Goal: Task Accomplishment & Management: Use online tool/utility

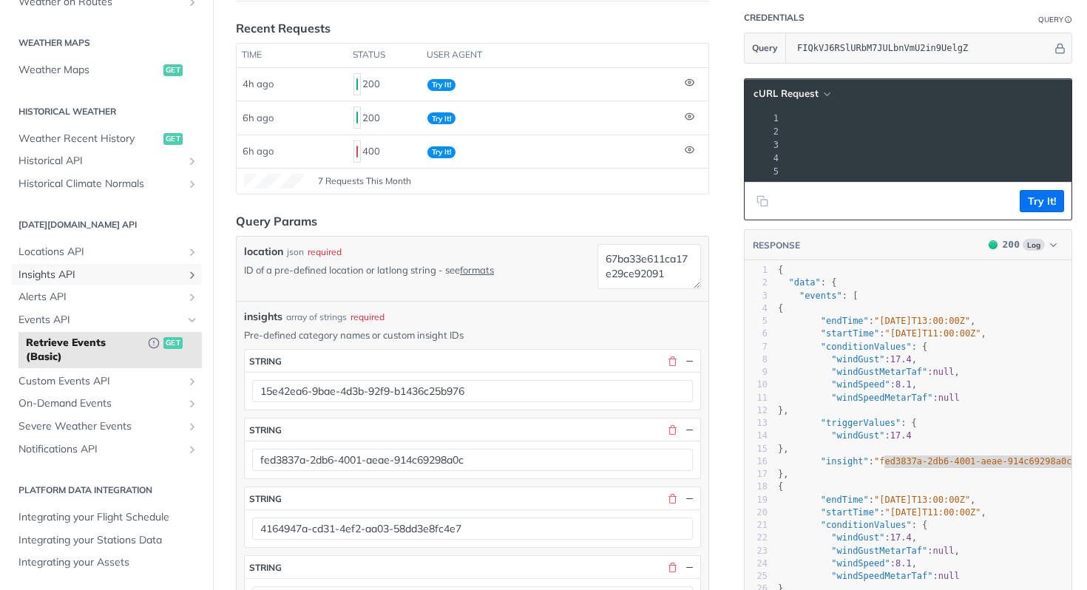
scroll to position [449, 0]
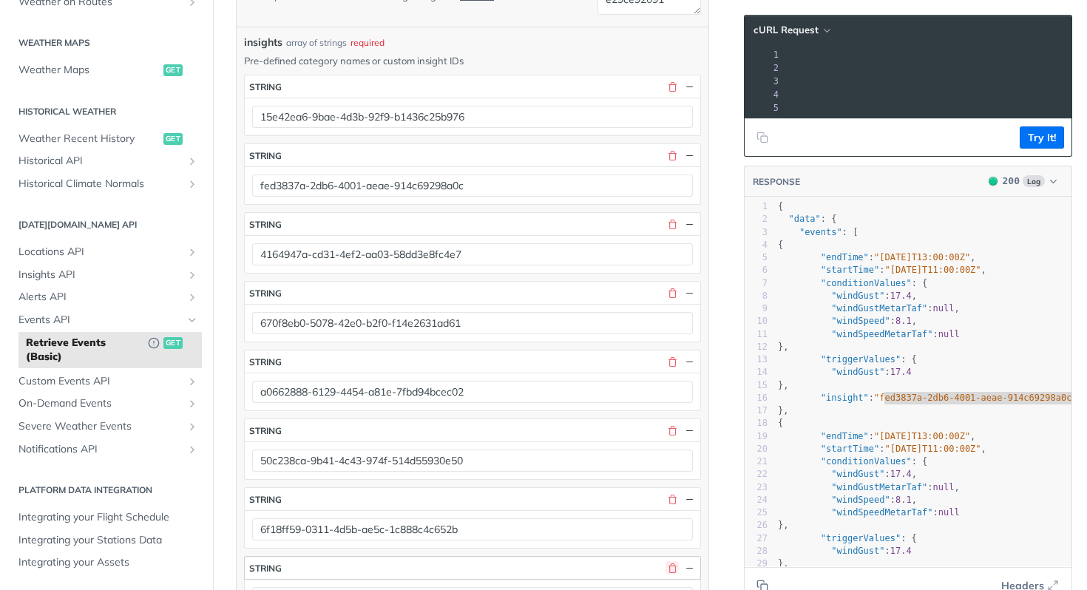
click at [665, 566] on button "button" at bounding box center [671, 567] width 13 height 13
click at [665, 501] on button "button" at bounding box center [671, 498] width 13 height 13
click at [665, 497] on button "button" at bounding box center [671, 498] width 13 height 13
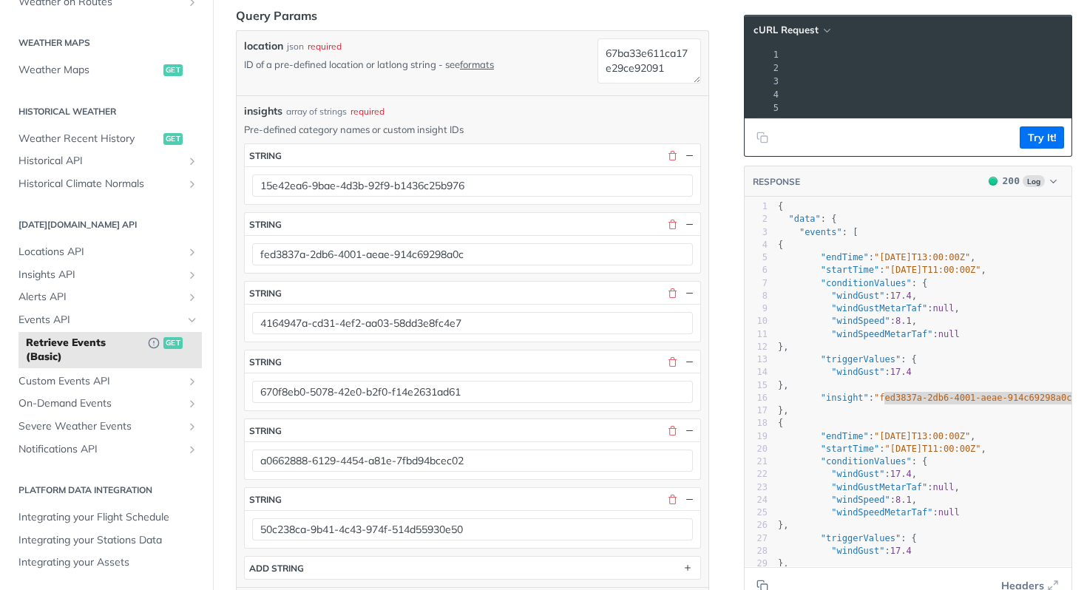
scroll to position [299, 0]
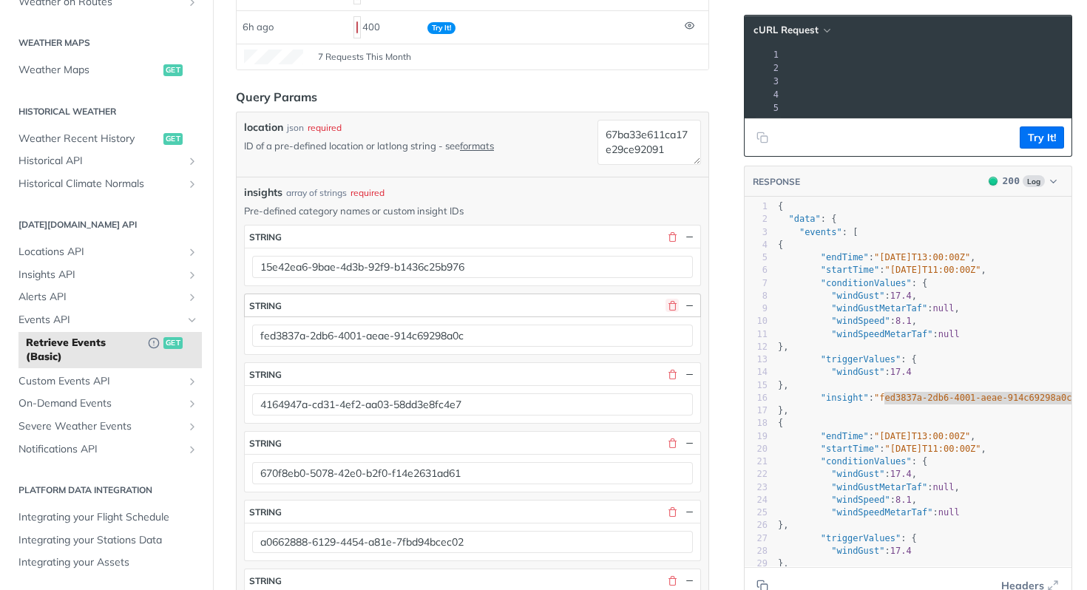
click at [665, 305] on button "button" at bounding box center [671, 305] width 13 height 13
click at [665, 367] on button "button" at bounding box center [671, 373] width 13 height 13
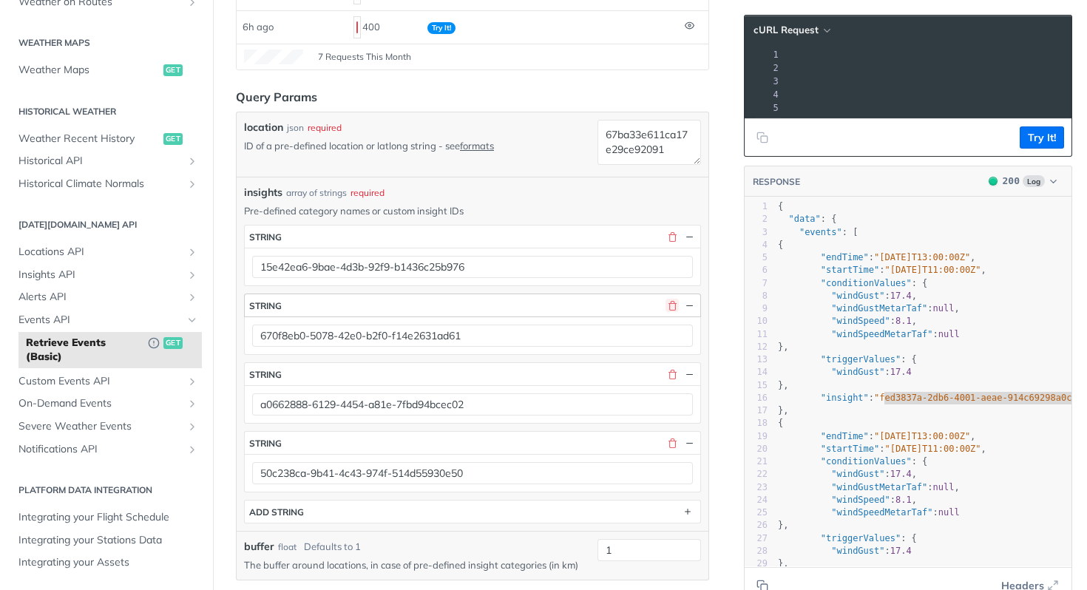
scroll to position [0, 1386]
click at [665, 305] on button "button" at bounding box center [671, 305] width 13 height 13
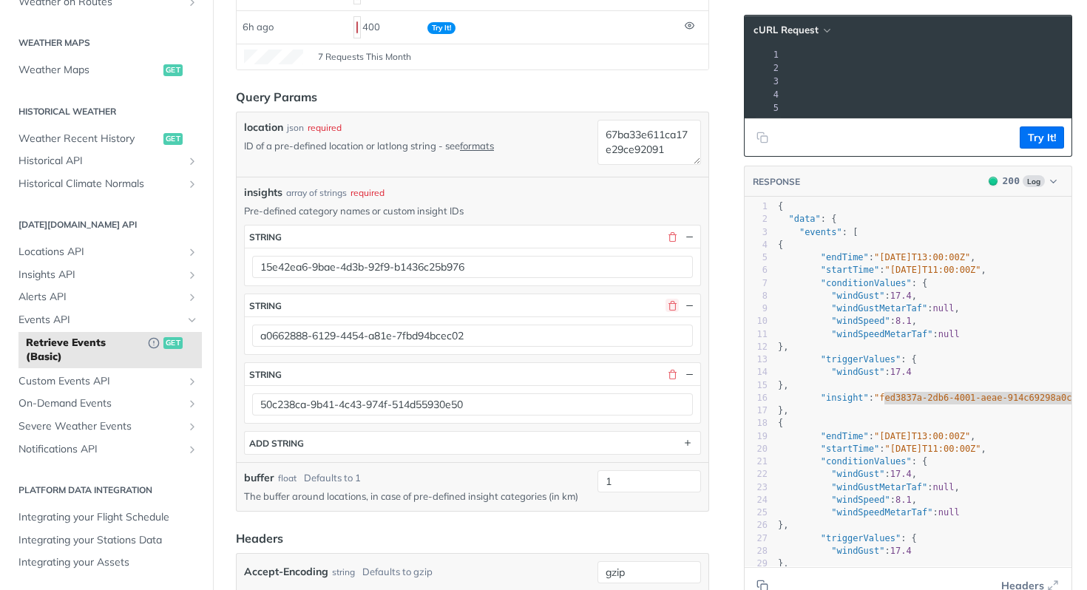
scroll to position [0, 1140]
click at [665, 305] on button "button" at bounding box center [671, 305] width 13 height 13
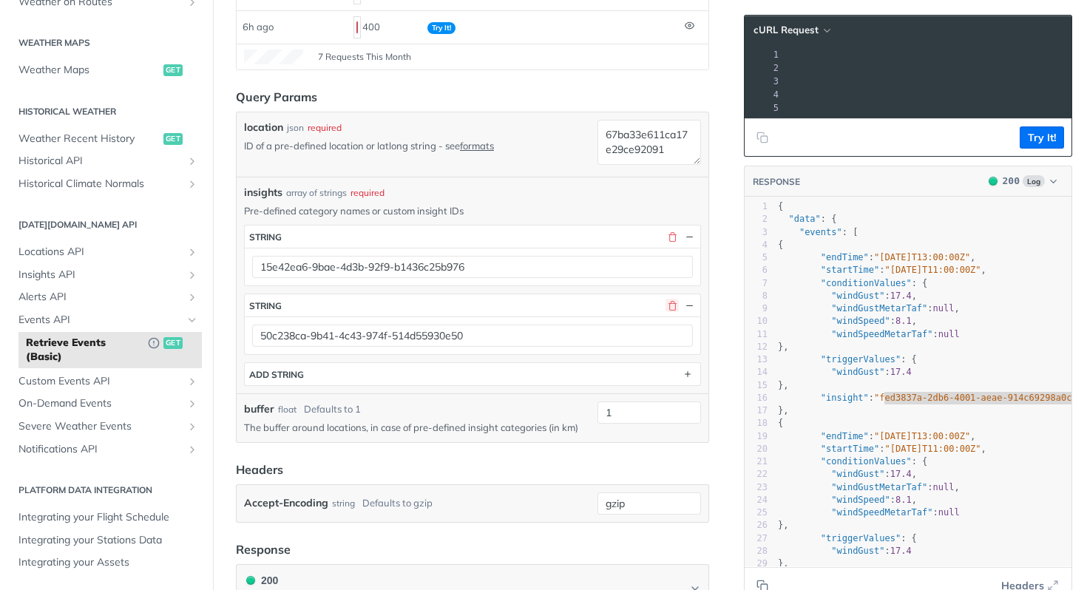
click at [665, 305] on button "button" at bounding box center [671, 305] width 13 height 13
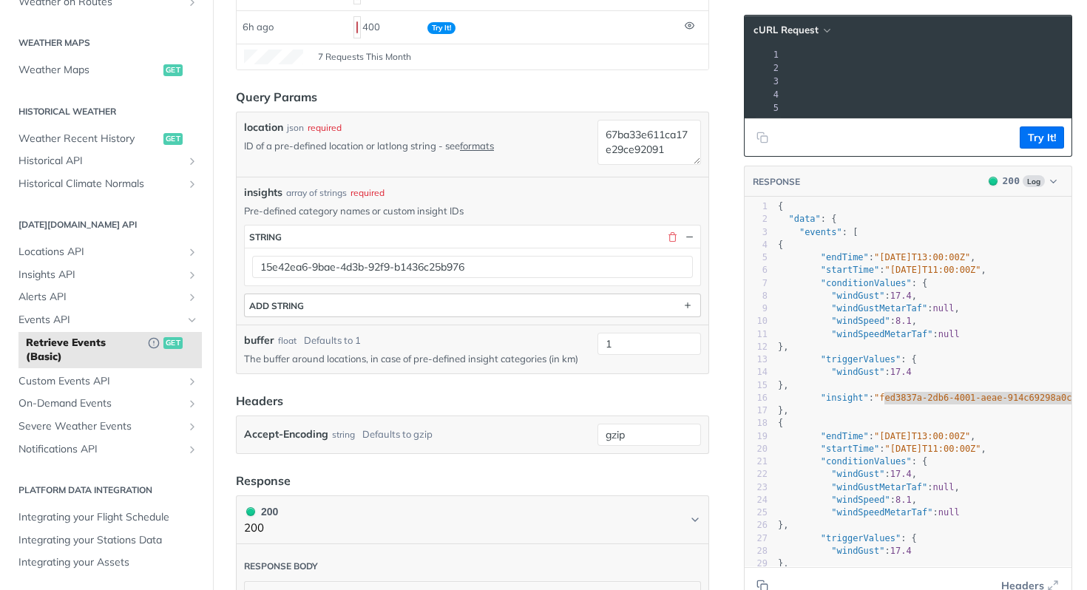
scroll to position [0, 649]
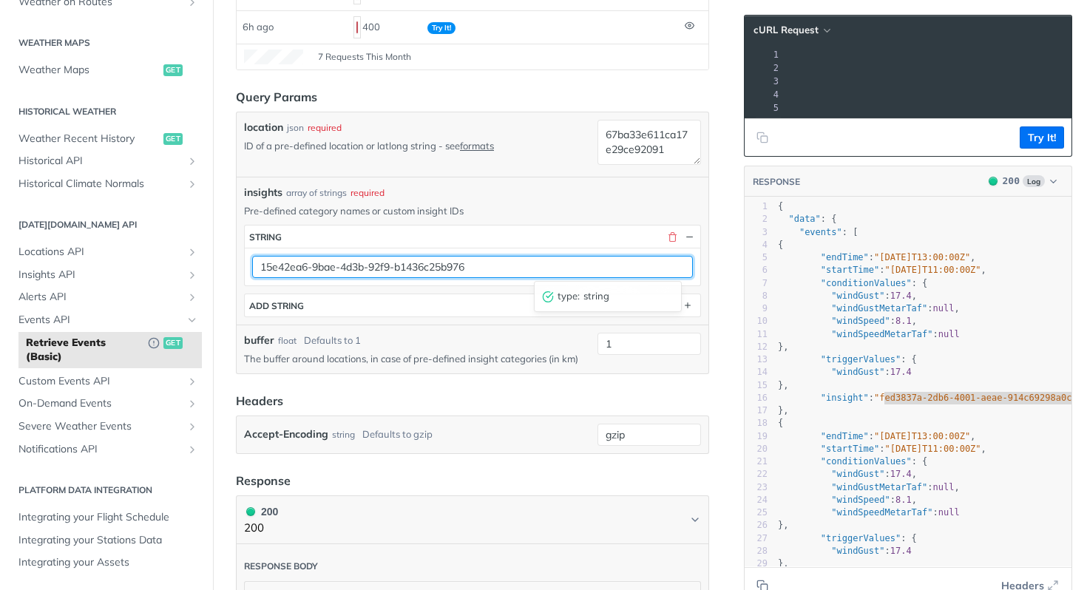
click at [458, 274] on input "15e42ea6-9bae-4d3b-92f9-b1436c25b976" at bounding box center [472, 267] width 441 height 22
paste input "fcdc45ef-4498-4720-b132-23628b5d67d5"
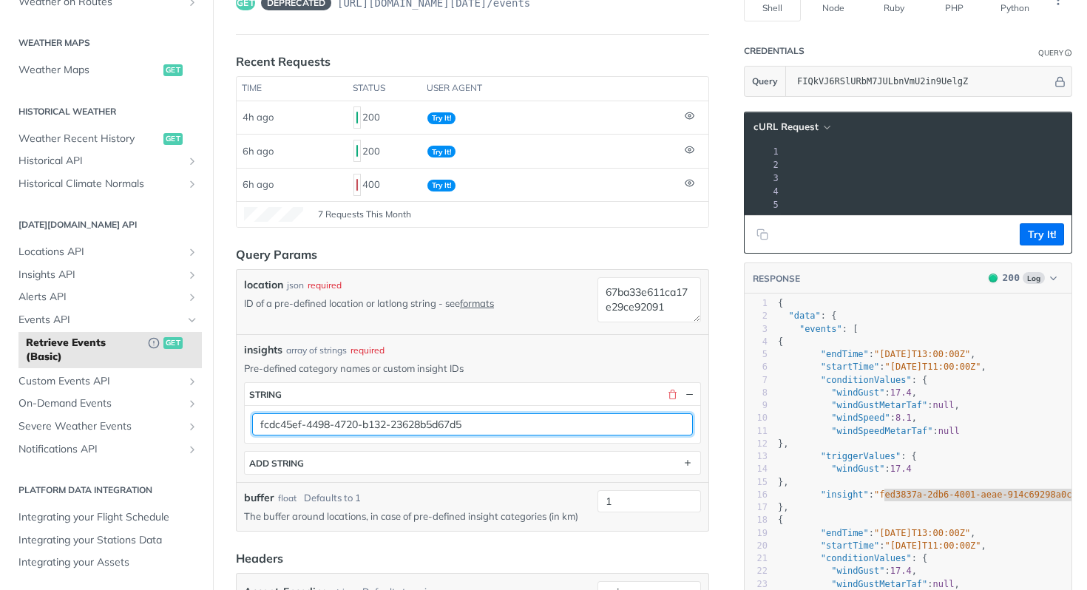
scroll to position [4, 0]
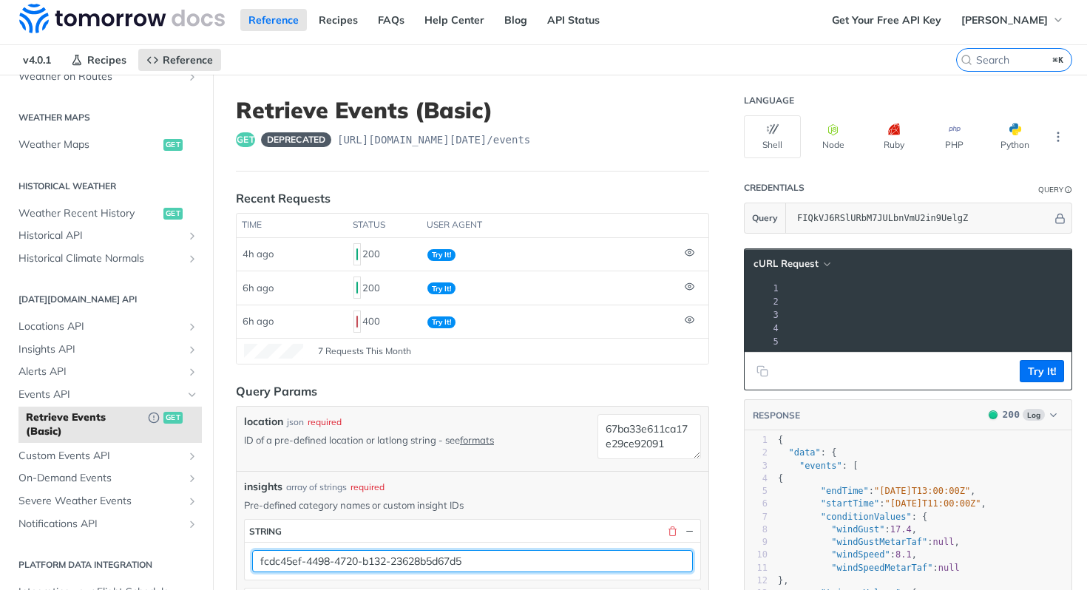
type input "fcdc45ef-4498-4720-b132-23628b5d67d5"
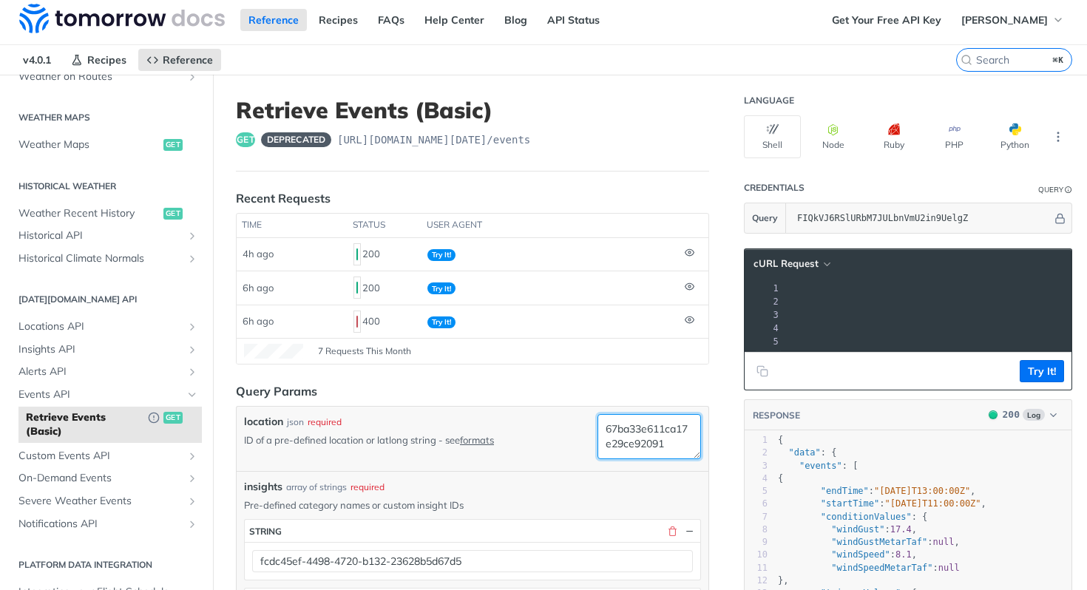
click at [615, 447] on textarea "67ba33e611ca17e29ce92091" at bounding box center [649, 436] width 104 height 45
click at [637, 441] on textarea "67ba33e611ca17e29ce92091" at bounding box center [649, 436] width 104 height 45
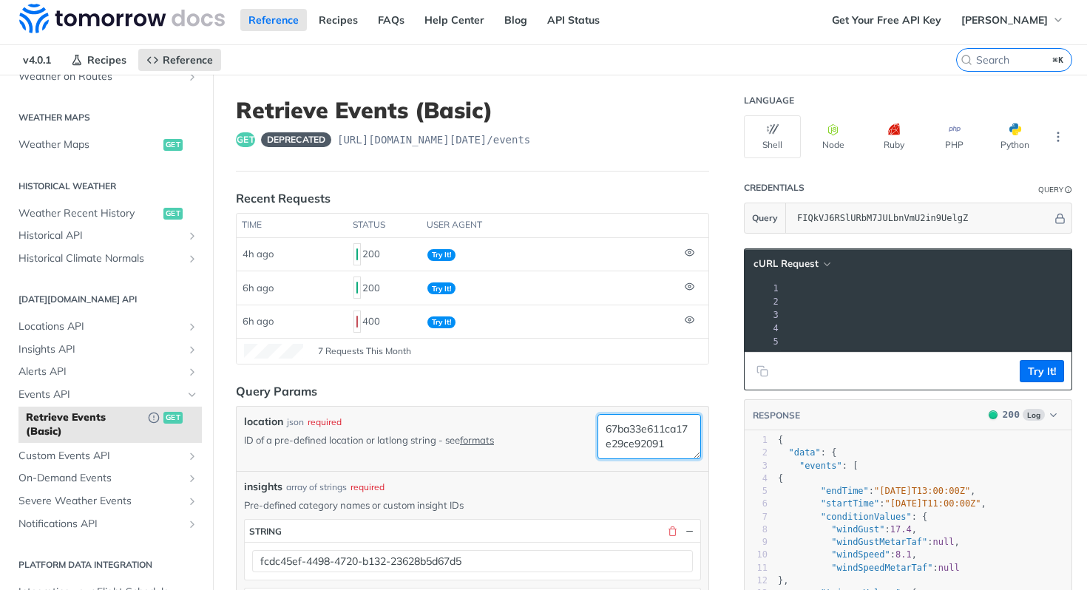
click at [637, 441] on textarea "67ba33e611ca17e29ce92091" at bounding box center [649, 436] width 104 height 45
paste textarea "6729fe3c901280299cd686a"
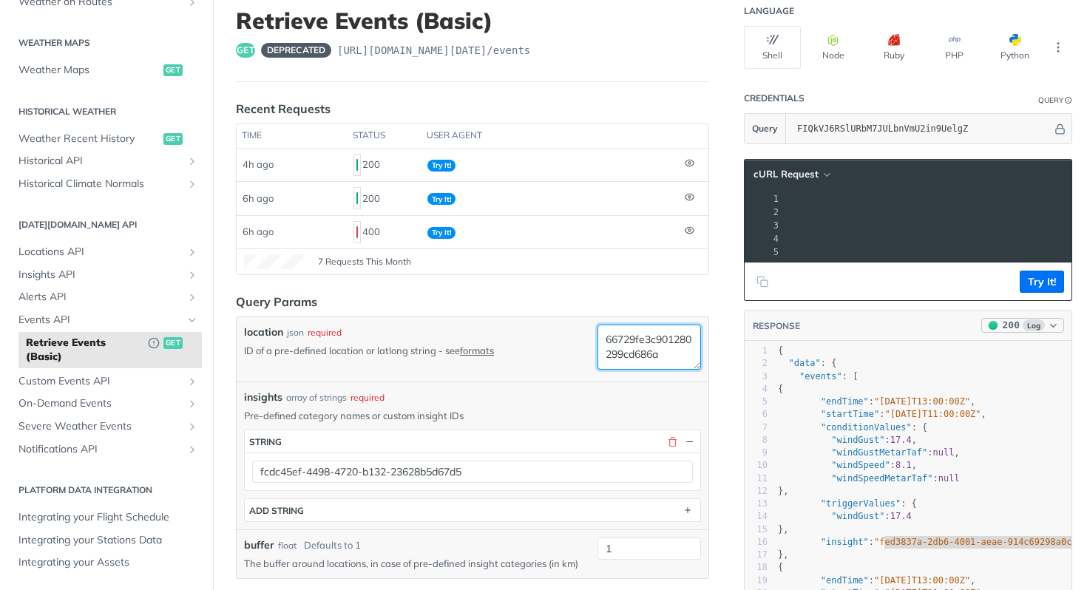
scroll to position [96, 0]
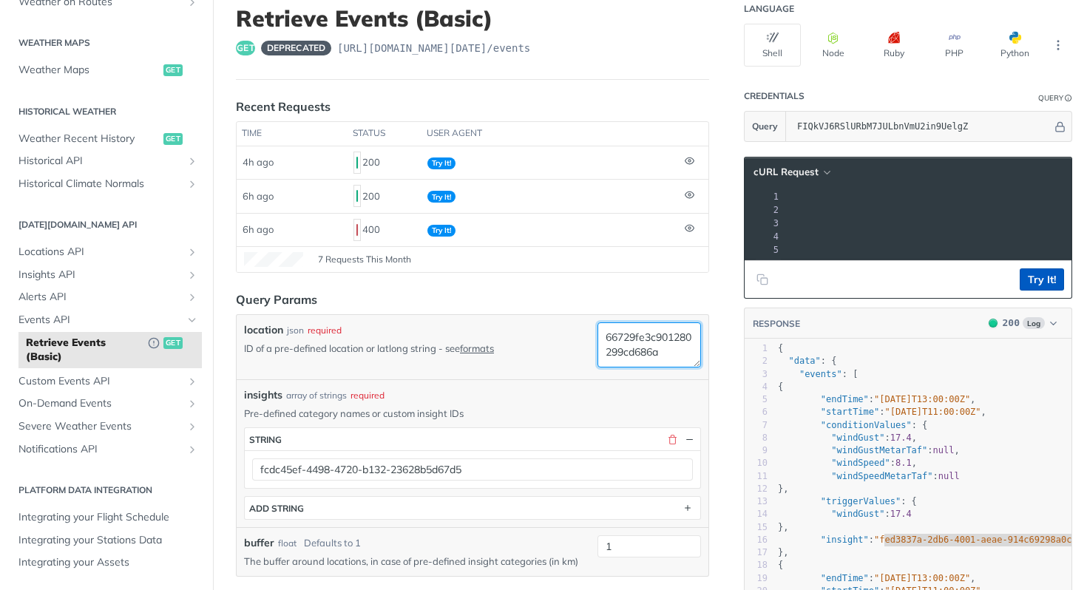
type textarea "66729fe3c901280299cd686a"
click at [1034, 291] on button "Try It!" at bounding box center [1042, 279] width 44 height 22
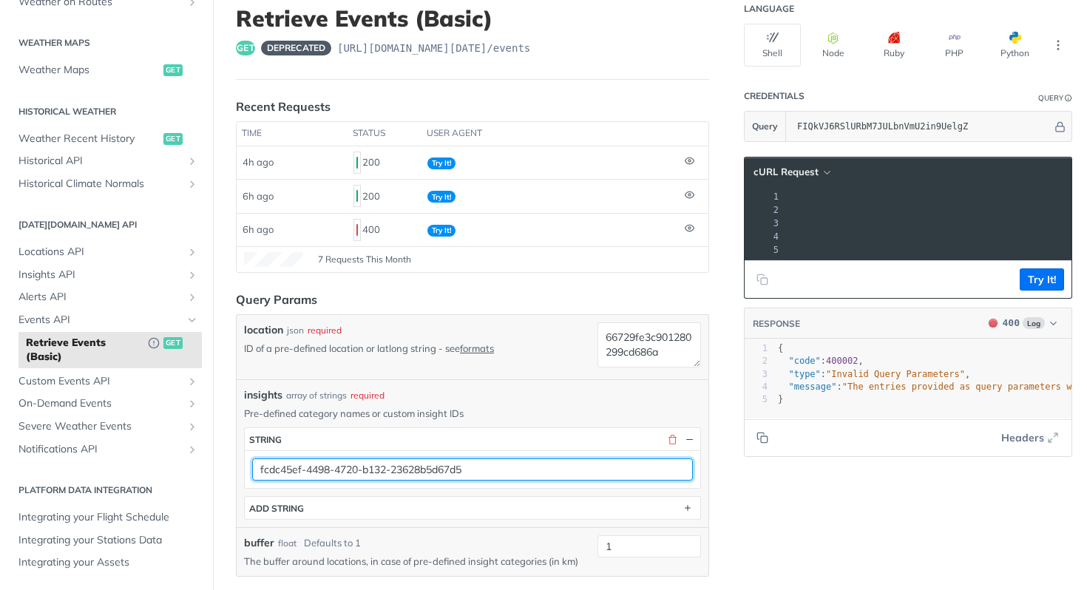
click at [535, 469] on input "fcdc45ef-4498-4720-b132-23628b5d67d5" at bounding box center [472, 469] width 441 height 22
click at [536, 464] on input "fcdc45ef-4498-4720-b132-23628b5d67d5" at bounding box center [472, 469] width 441 height 22
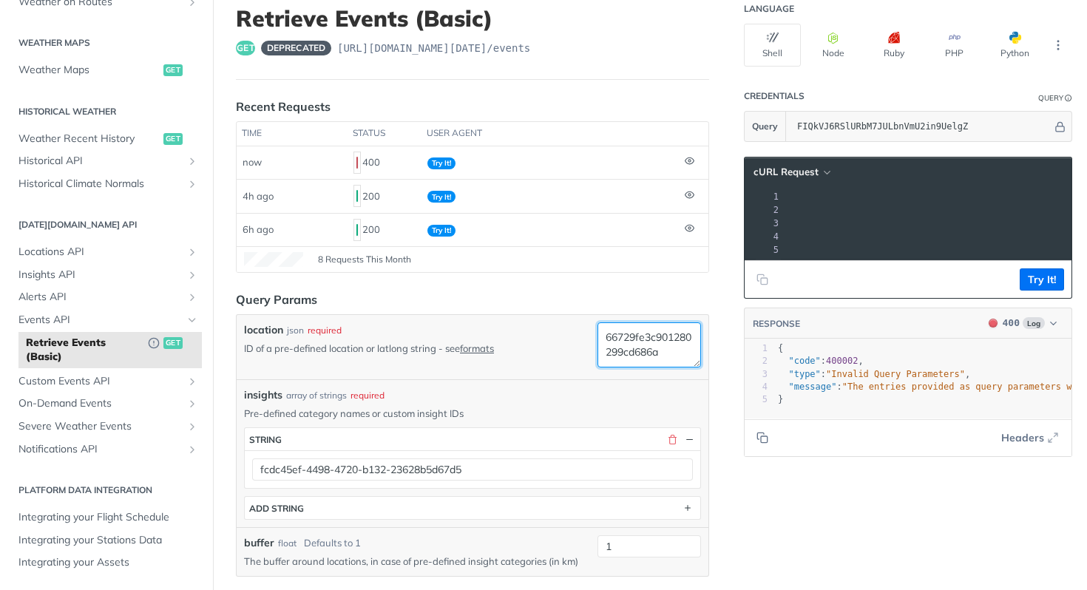
click at [660, 355] on textarea "66729fe3c901280299cd686a" at bounding box center [649, 344] width 104 height 45
click at [658, 358] on textarea "66729fe3c901280299cd686a" at bounding box center [649, 344] width 104 height 45
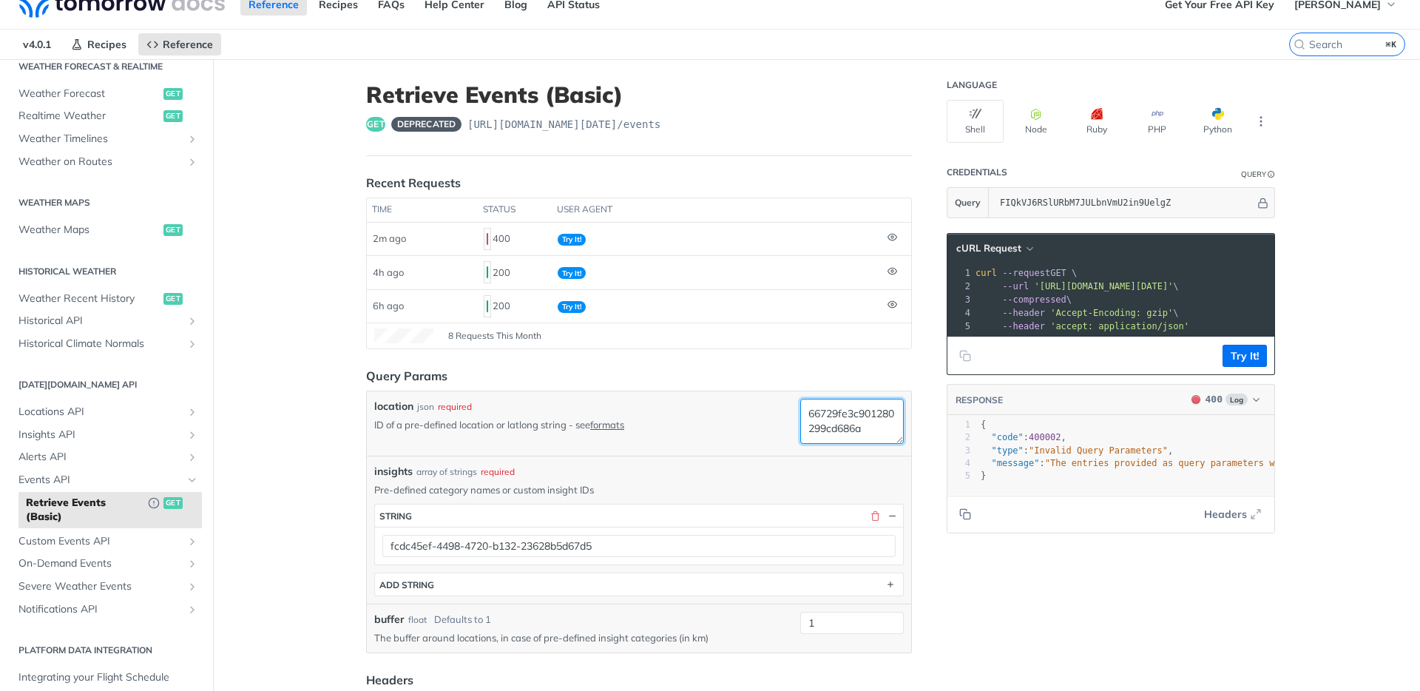
scroll to position [30, 0]
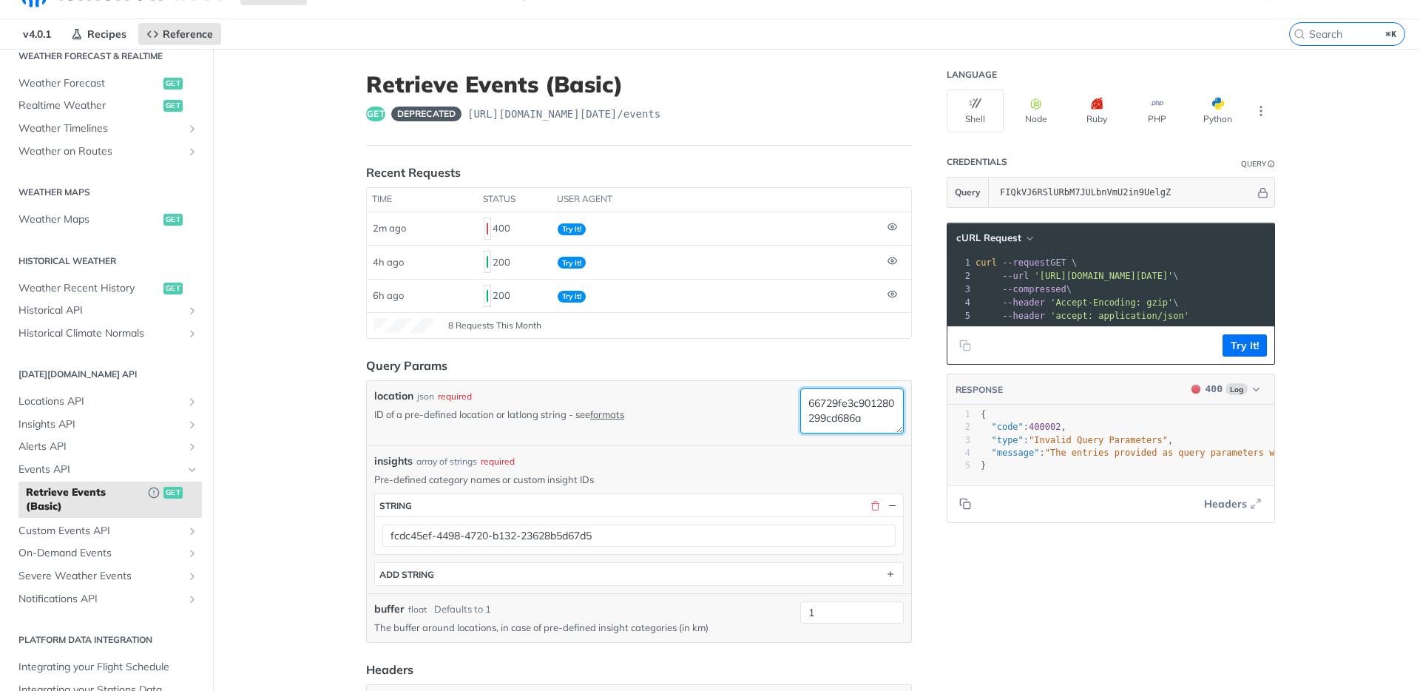
click at [861, 419] on textarea "66729fe3c901280299cd686a" at bounding box center [852, 410] width 104 height 45
drag, startPoint x: 861, startPoint y: 419, endPoint x: 872, endPoint y: 419, distance: 11.1
click at [861, 419] on textarea "66729fe3c901280299cd686a" at bounding box center [852, 410] width 104 height 45
click at [853, 411] on textarea "66729fe3c901280299cd686a" at bounding box center [852, 410] width 104 height 45
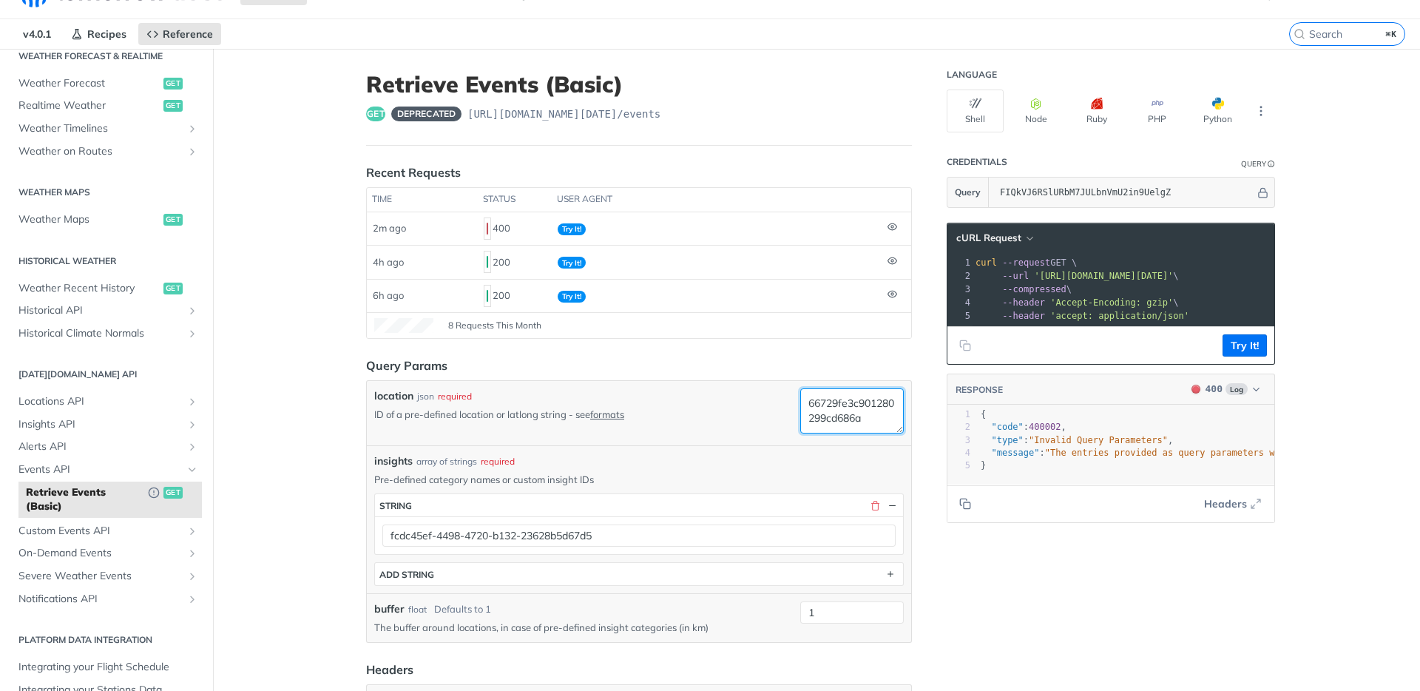
click at [853, 410] on textarea "66729fe3c901280299cd686a" at bounding box center [852, 410] width 104 height 45
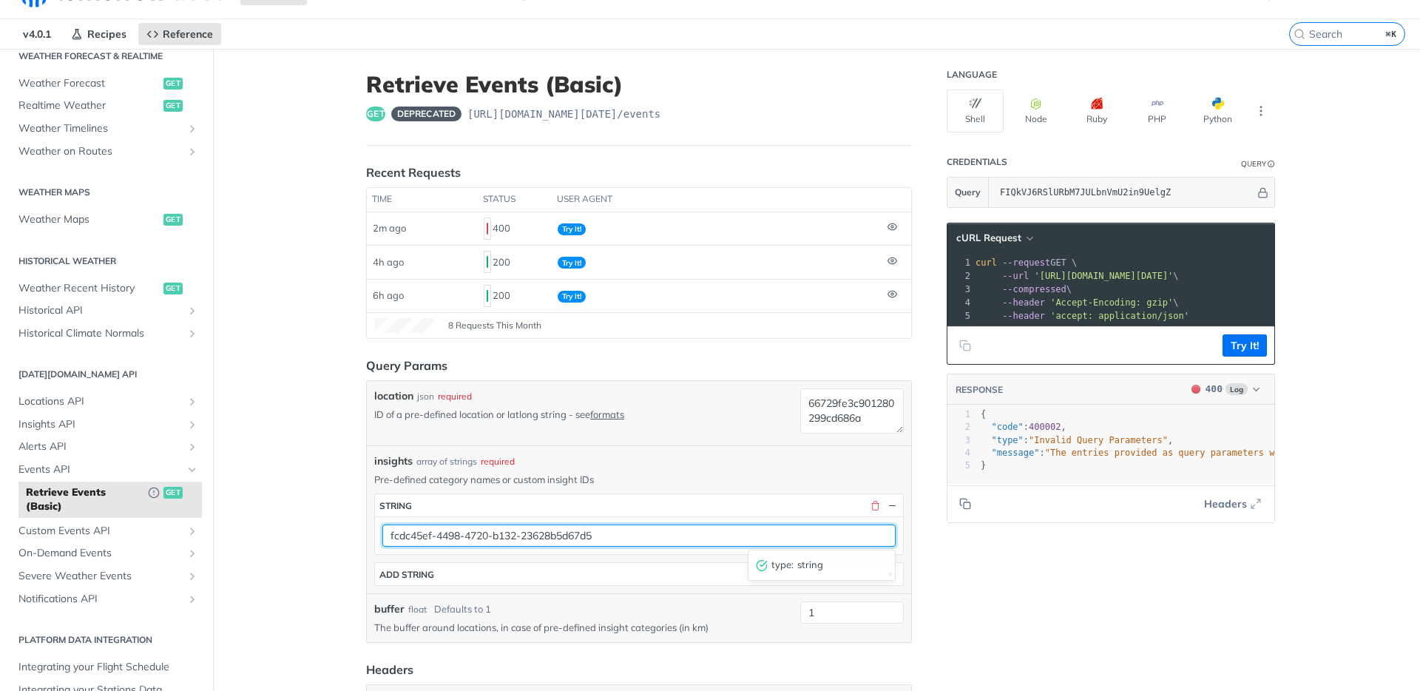
click at [397, 538] on input "fcdc45ef-4498-4720-b132-23628b5d67d5" at bounding box center [638, 535] width 513 height 22
drag, startPoint x: 397, startPoint y: 538, endPoint x: 423, endPoint y: 541, distance: 26.0
click at [398, 538] on input "fcdc45ef-4498-4720-b132-23628b5d67d5" at bounding box center [638, 535] width 513 height 22
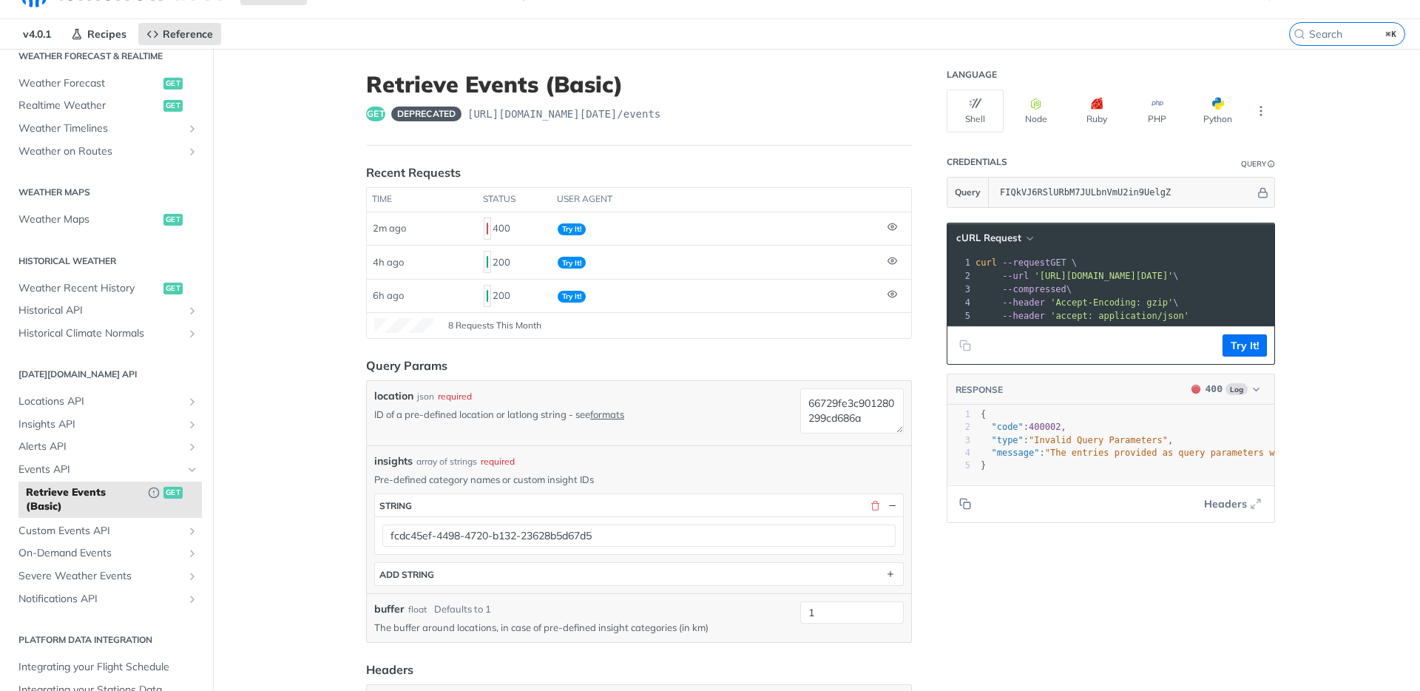
click at [489, 546] on div "fcdc45ef-4498-4720-b132-23628b5d67d5" at bounding box center [639, 535] width 528 height 38
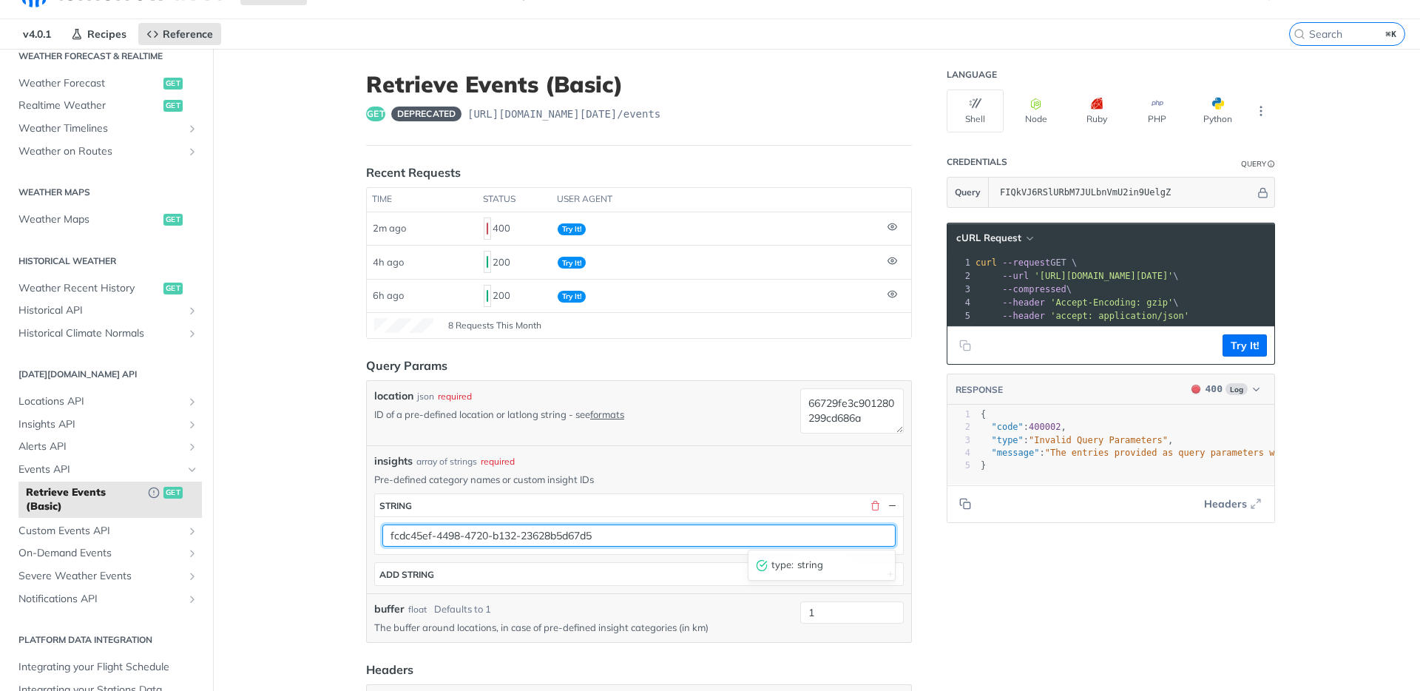
click at [505, 529] on input "fcdc45ef-4498-4720-b132-23628b5d67d5" at bounding box center [638, 535] width 513 height 22
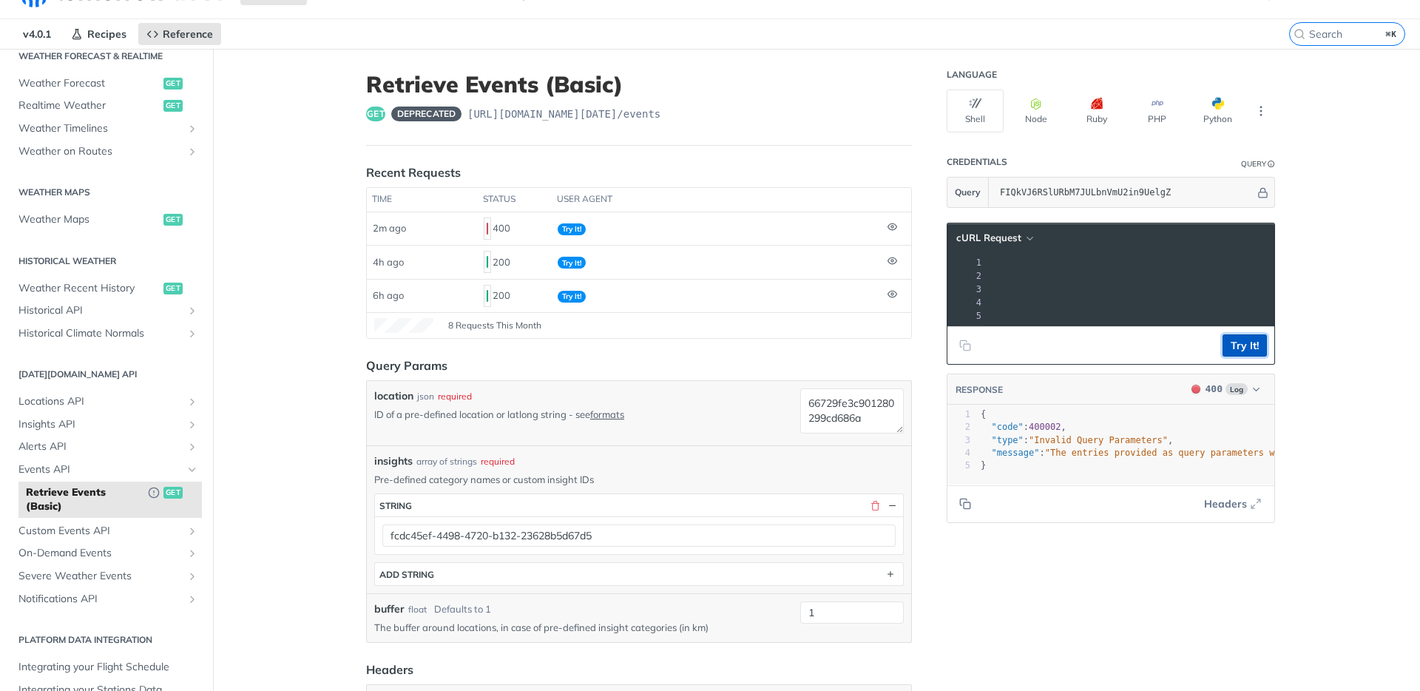
click at [1086, 356] on button "Try It!" at bounding box center [1244, 345] width 44 height 22
click at [1051, 445] on span ""Invalid Query Parameters"" at bounding box center [1098, 440] width 139 height 10
type textarea "Invalid Query Parameters"
drag, startPoint x: 1068, startPoint y: 452, endPoint x: 1122, endPoint y: 450, distance: 54.7
click at [1086, 445] on span ""Invalid Query Parameters"" at bounding box center [1098, 440] width 139 height 10
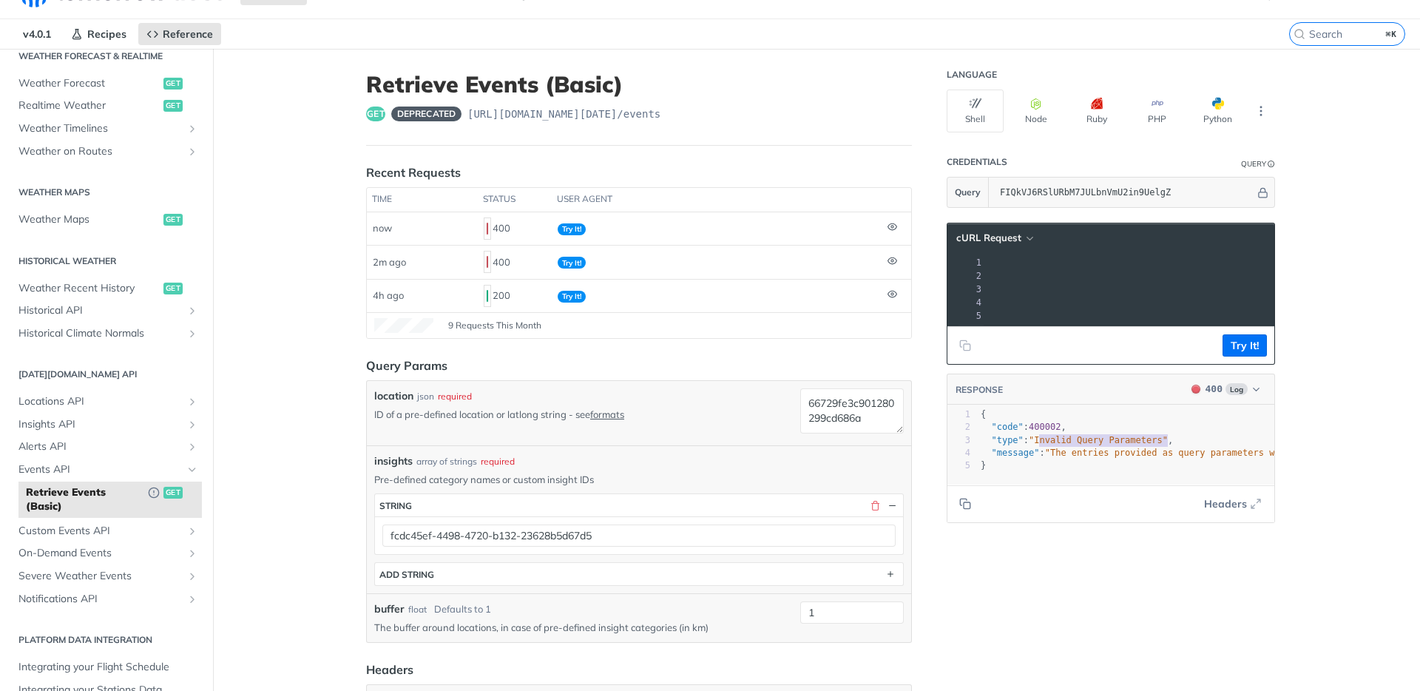
click at [1077, 445] on span ""Invalid Query Parameters"" at bounding box center [1098, 440] width 139 height 10
drag, startPoint x: 873, startPoint y: 413, endPoint x: 761, endPoint y: 385, distance: 115.9
click at [761, 385] on div "location json required ID of a pre-defined location or latlong string - see for…" at bounding box center [639, 413] width 544 height 64
click at [839, 416] on textarea "66729fe3c901280299cd686a" at bounding box center [852, 410] width 104 height 45
drag, startPoint x: 917, startPoint y: 423, endPoint x: 856, endPoint y: 412, distance: 61.6
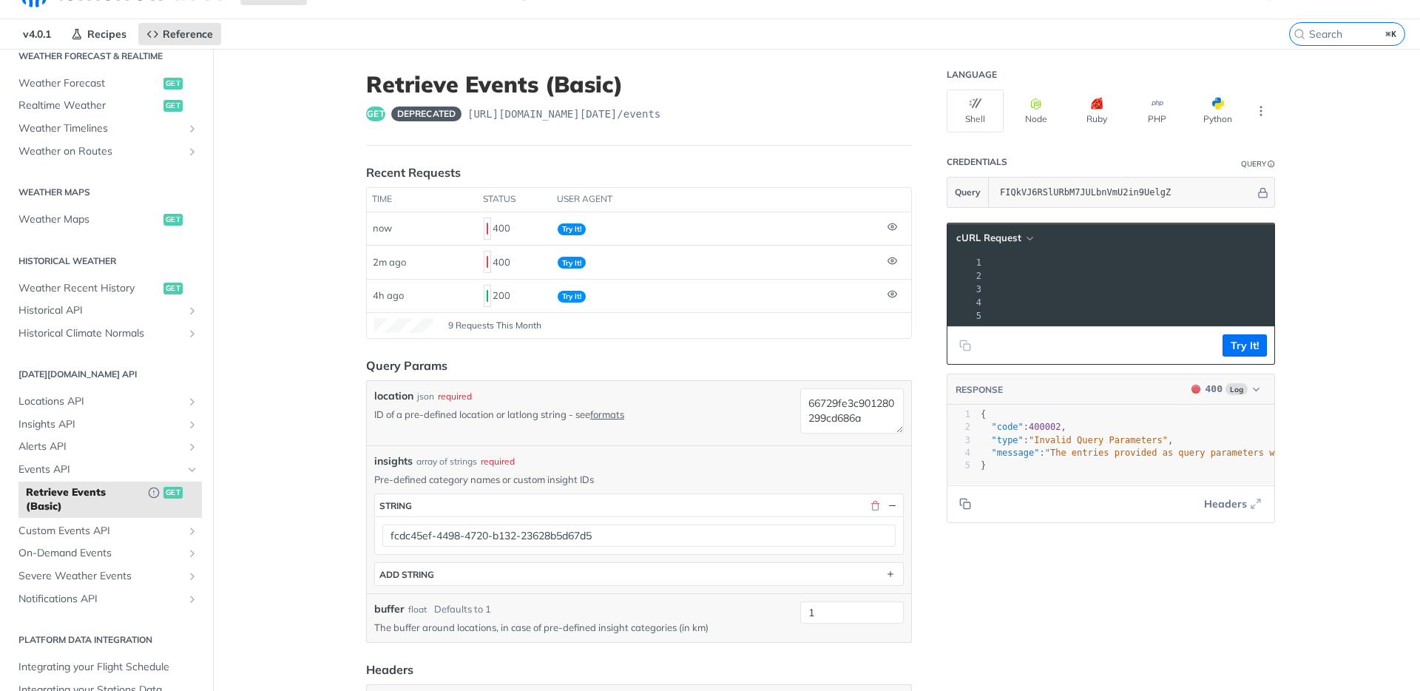
click at [856, 412] on article "Retrieve Events (Basic) get deprecated https://api.tomorrow.io/v4 /events Recen…" at bounding box center [639, 609] width 592 height 1120
drag, startPoint x: 875, startPoint y: 416, endPoint x: 748, endPoint y: 395, distance: 129.0
click at [748, 395] on div "location json required ID of a pre-defined location or latlong string - see for…" at bounding box center [638, 413] width 529 height 50
click at [977, 271] on span "'https://api.tomorrow.io/v4/events?location=66729fe3c901280299cd686a&insights=f…" at bounding box center [907, 276] width 139 height 10
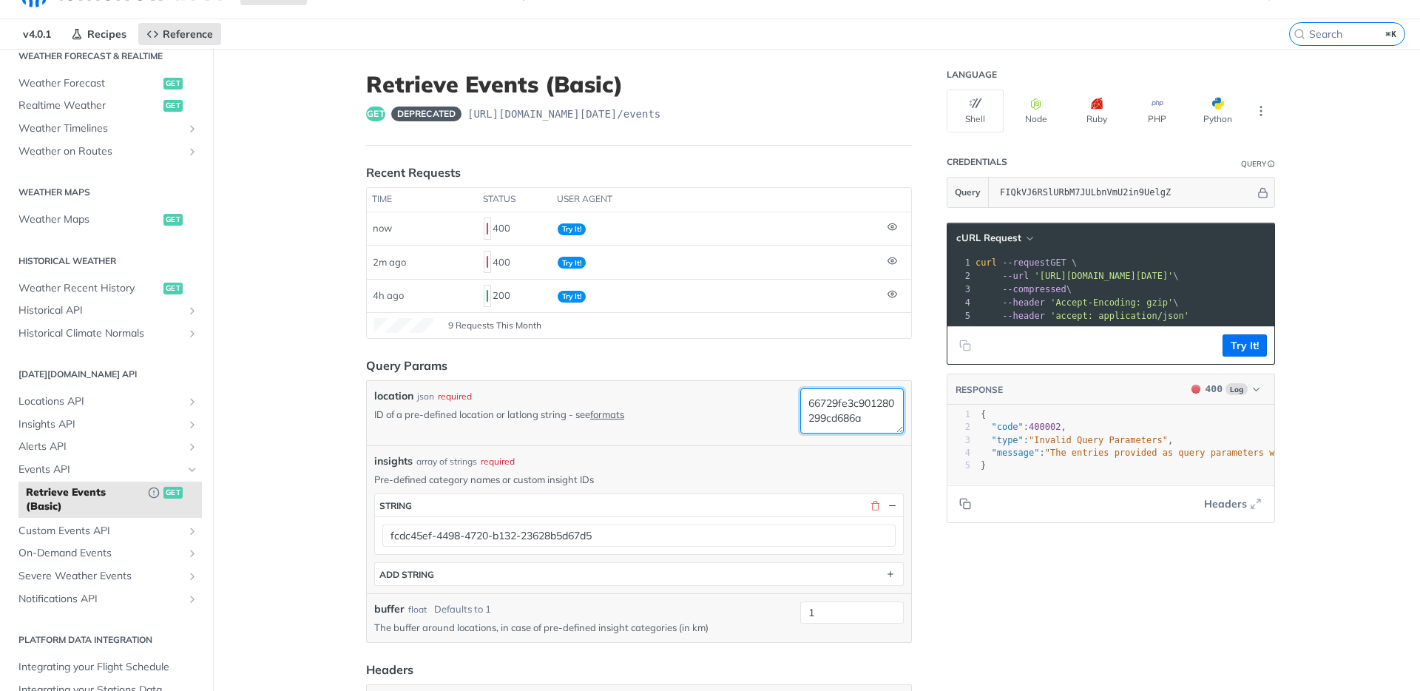
click at [802, 411] on textarea "66729fe3c901280299cd686a" at bounding box center [852, 410] width 104 height 45
click at [1086, 356] on button "Try It!" at bounding box center [1244, 345] width 44 height 22
click at [828, 425] on textarea "location" at bounding box center [852, 410] width 104 height 45
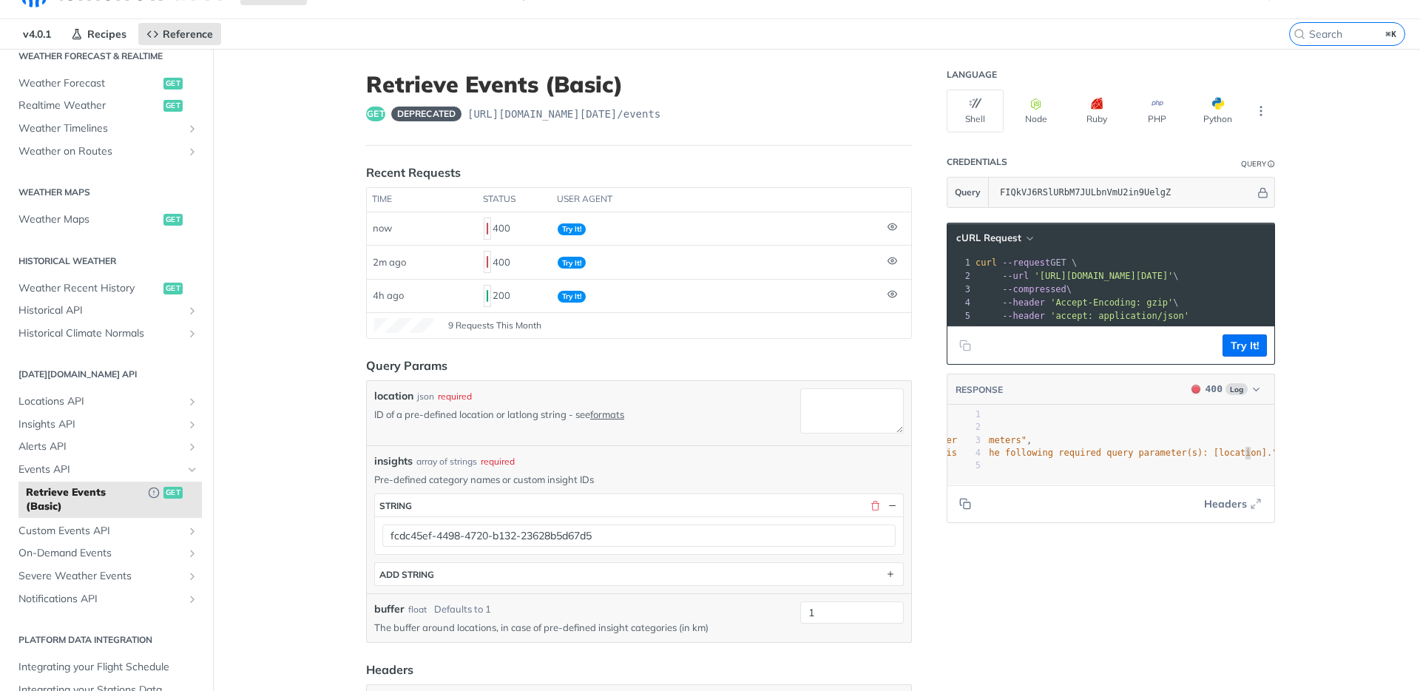
click at [1086, 458] on span ""The request is missing the following required query parameter(s): [location]."" at bounding box center [1067, 452] width 422 height 10
type textarea "location"
click at [1086, 458] on span ""The request is missing the following required query parameter(s): [location]."" at bounding box center [1067, 452] width 422 height 10
click at [850, 413] on textarea "location" at bounding box center [852, 410] width 104 height 45
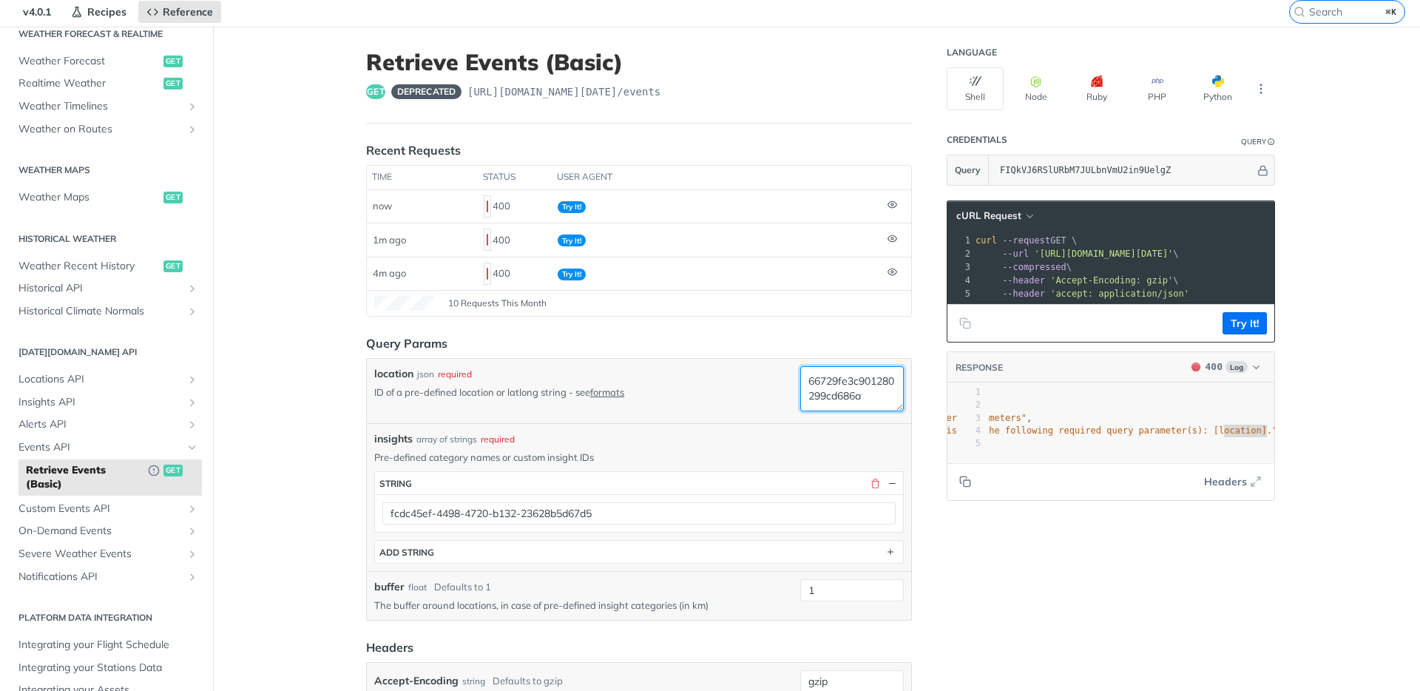
type textarea "66729fe3c901280299cd686a"
click at [1086, 499] on footer "Headers" at bounding box center [1110, 481] width 327 height 38
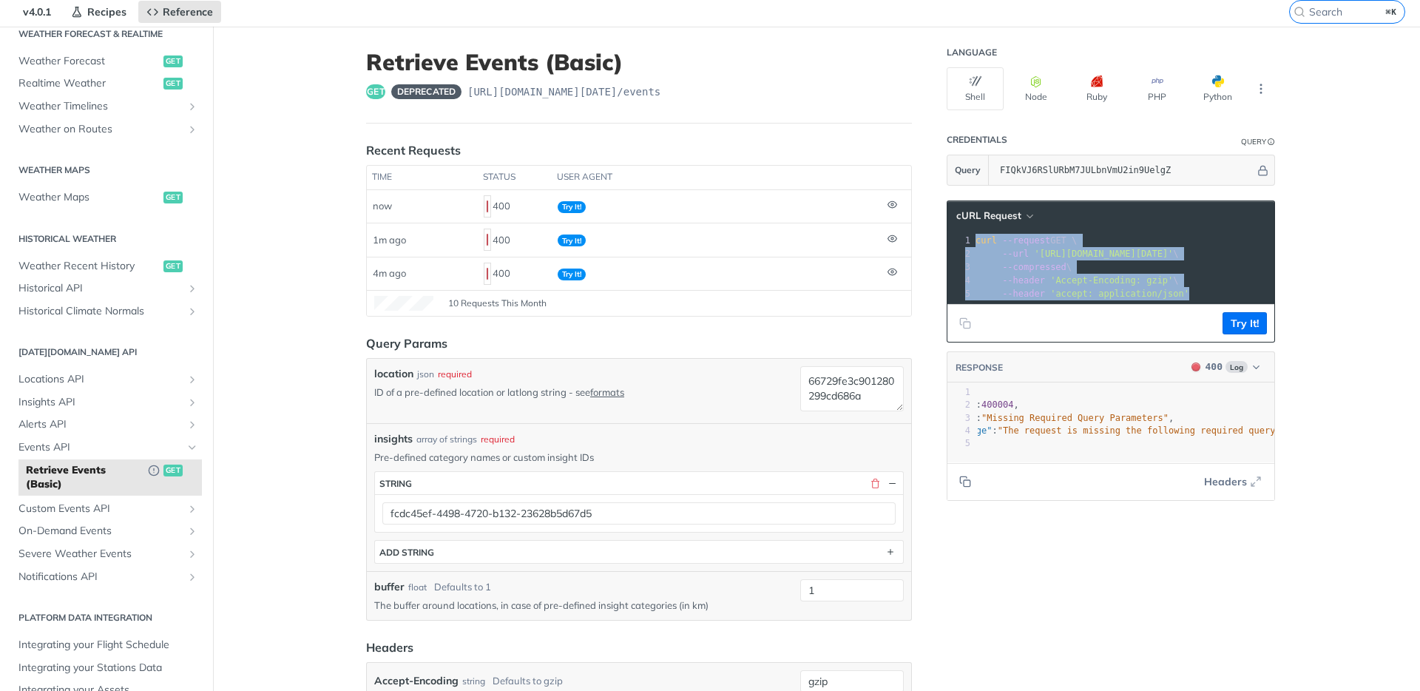
drag, startPoint x: 1237, startPoint y: 287, endPoint x: 937, endPoint y: 227, distance: 306.1
click at [936, 226] on div "Language Shell Node Ruby PHP Python Credentials Query Query FIQkVJ6RSlURbM7JULb…" at bounding box center [1112, 587] width 355 height 1120
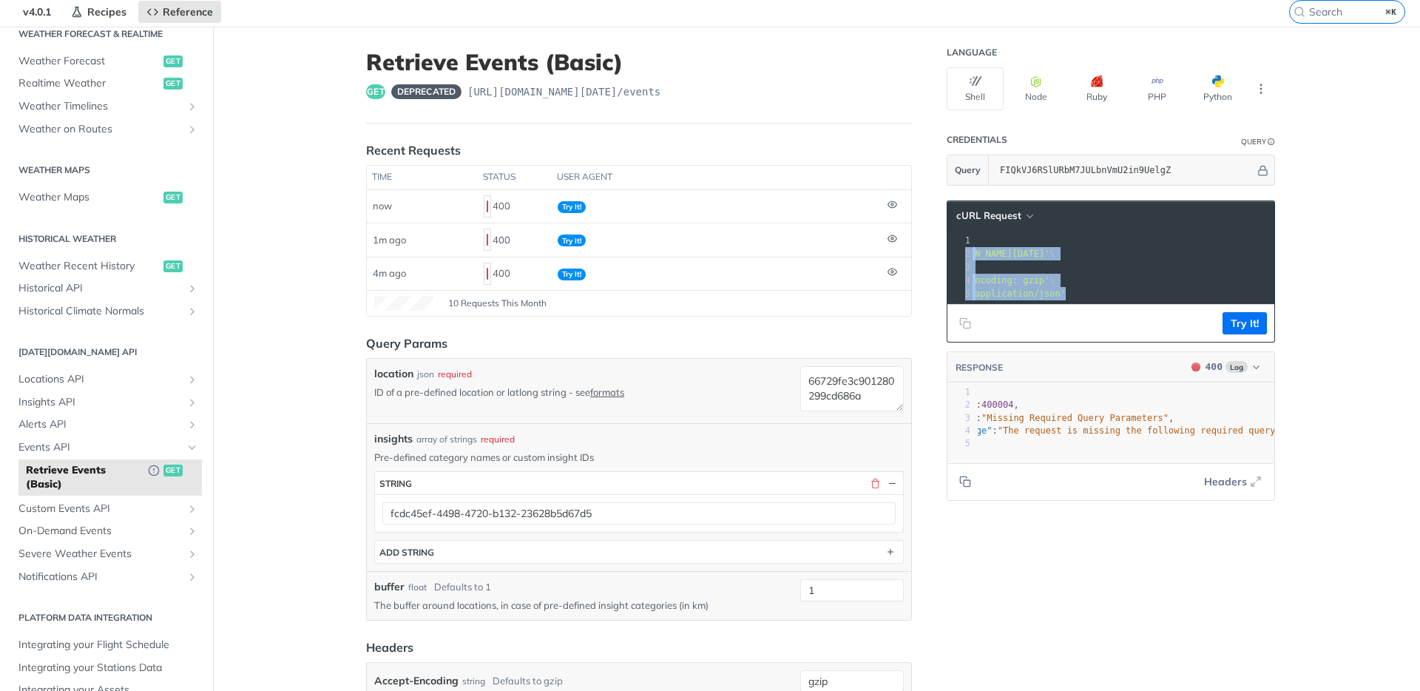
click at [1049, 255] on span "'https://api.tomorrow.io/v4/events?location=66729fe3c901280299cd686a&insights=f…" at bounding box center [979, 253] width 139 height 10
click at [1049, 253] on span "'https://api.tomorrow.io/v4/events?location=66729fe3c901280299cd686a&insights=f…" at bounding box center [979, 253] width 139 height 10
click at [1049, 254] on span "'https://api.tomorrow.io/v4/events?location=66729fe3c901280299cd686a&insights=f…" at bounding box center [979, 253] width 139 height 10
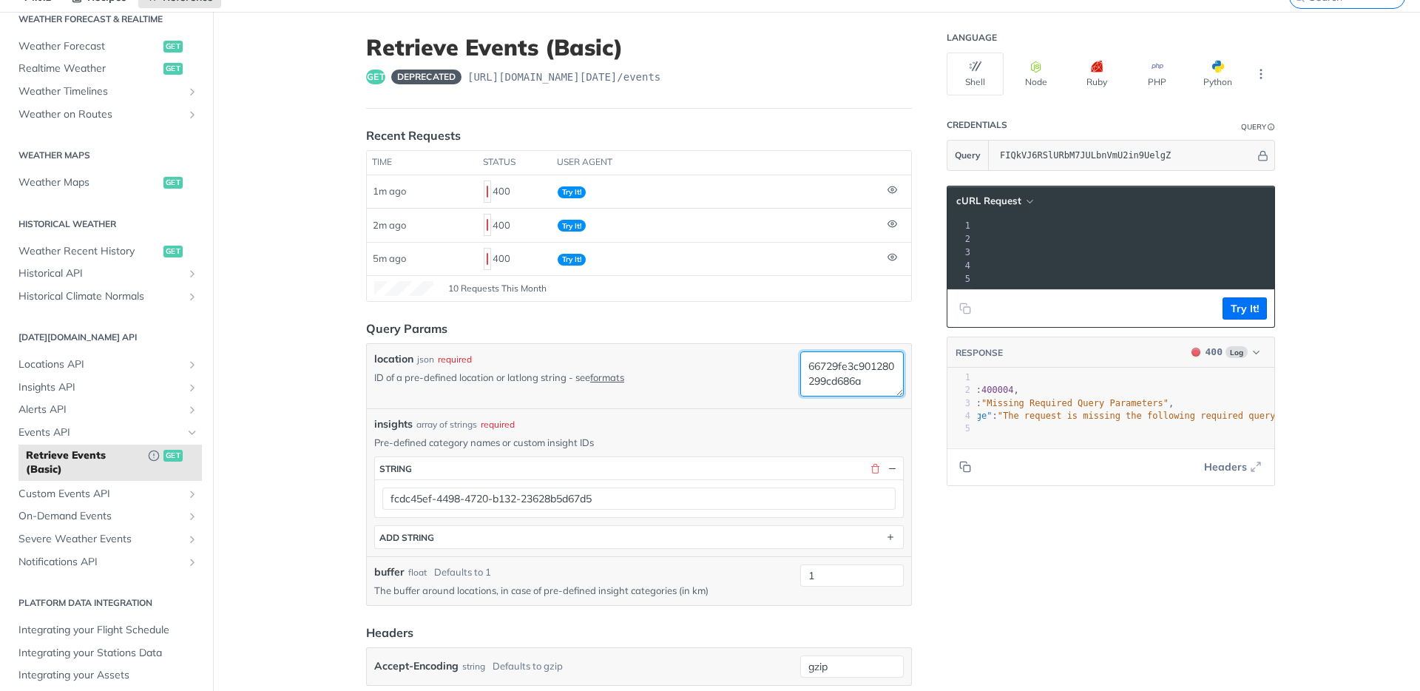
click at [833, 370] on textarea "66729fe3c901280299cd686a" at bounding box center [852, 373] width 104 height 45
drag, startPoint x: 857, startPoint y: 267, endPoint x: 930, endPoint y: 285, distance: 75.5
click at [858, 267] on td "Try It!" at bounding box center [717, 258] width 330 height 33
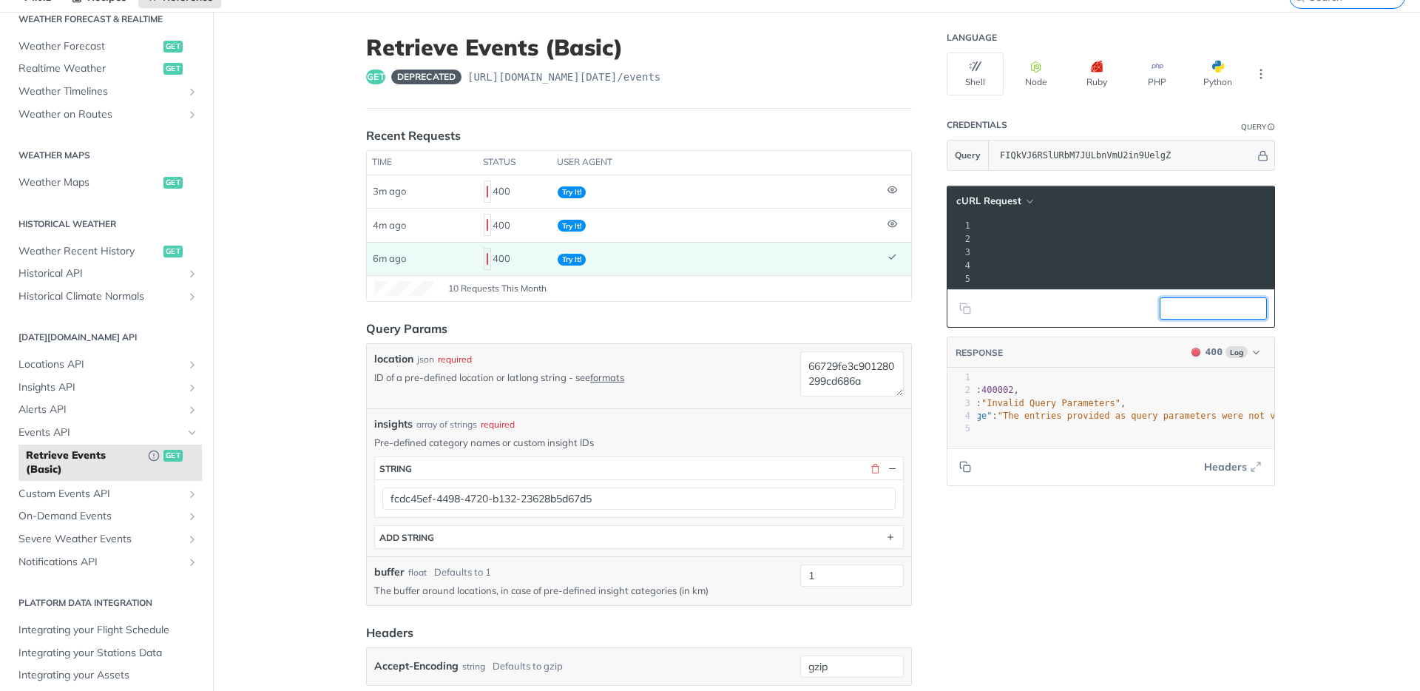
click at [1086, 319] on button "Replay Request" at bounding box center [1212, 308] width 107 height 22
click at [1086, 589] on main "JUMP TO ⌘/ Fundamentals Tomorrow.io APIs Weather Data Layers Core Probabilistic…" at bounding box center [710, 572] width 1420 height 1120
click at [1086, 316] on span "Replay Request" at bounding box center [1218, 309] width 79 height 16
click at [1086, 313] on span "Replay Request" at bounding box center [1218, 309] width 79 height 16
drag, startPoint x: 1318, startPoint y: 328, endPoint x: 1132, endPoint y: 311, distance: 187.1
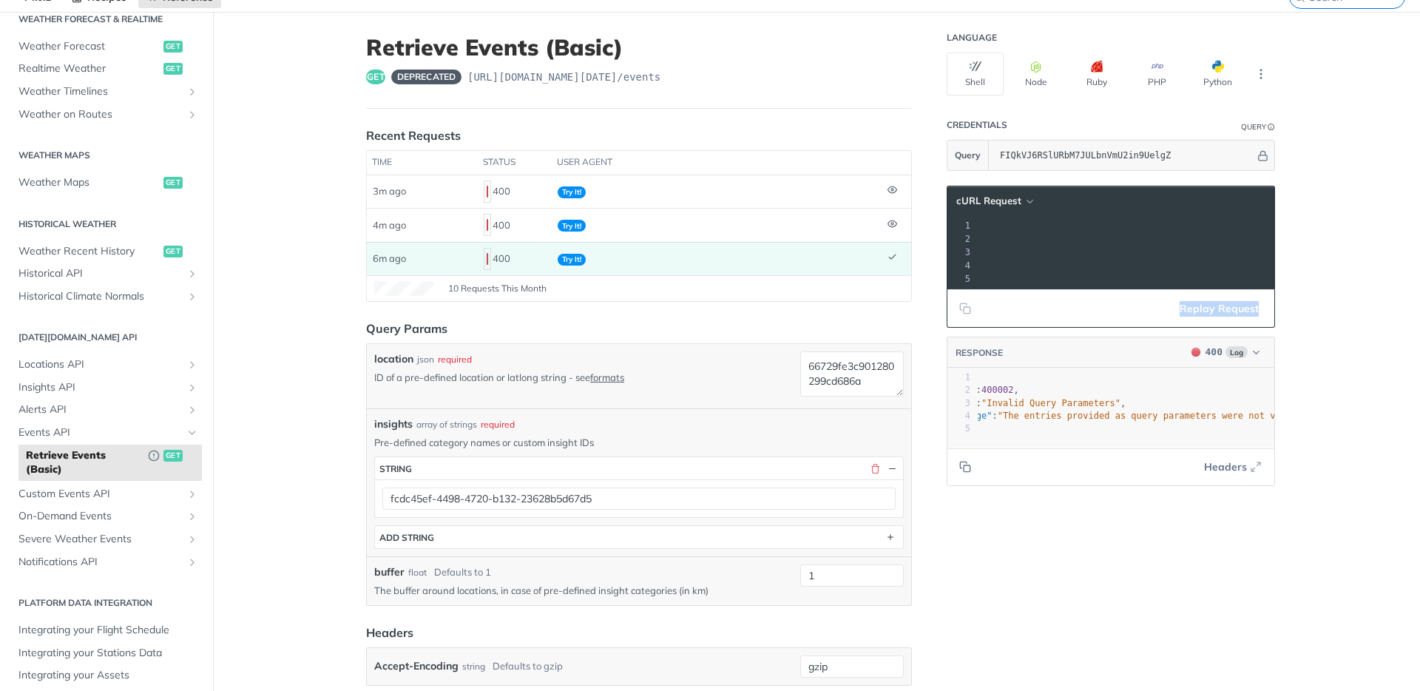
click at [1086, 311] on main "JUMP TO ⌘/ Fundamentals Tomorrow.io APIs Weather Data Layers Core Probabilistic…" at bounding box center [710, 572] width 1420 height 1120
click at [789, 321] on header "Query Params" at bounding box center [639, 328] width 546 height 18
click at [1086, 571] on div "Language Shell Node Ruby PHP Python Credentials Query Query FIQkVJ6RSlURbM7JULb…" at bounding box center [1112, 572] width 355 height 1120
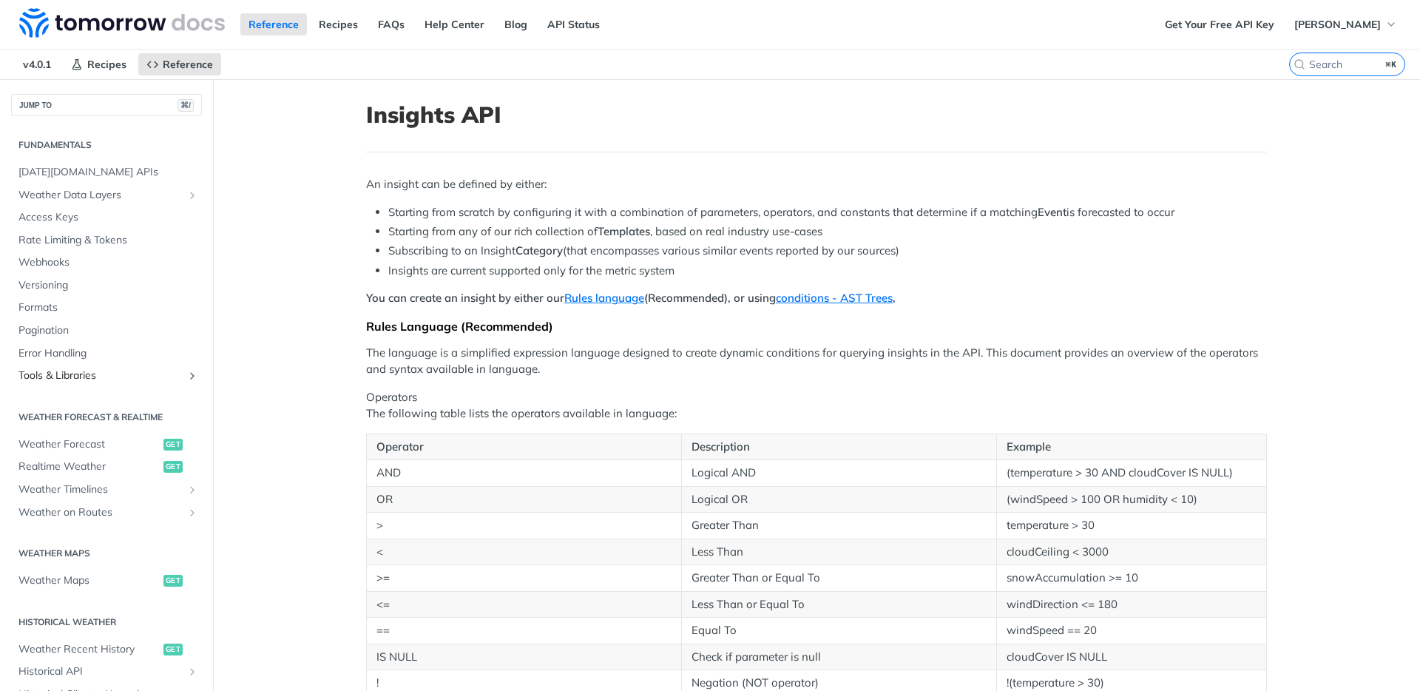
scroll to position [293, 0]
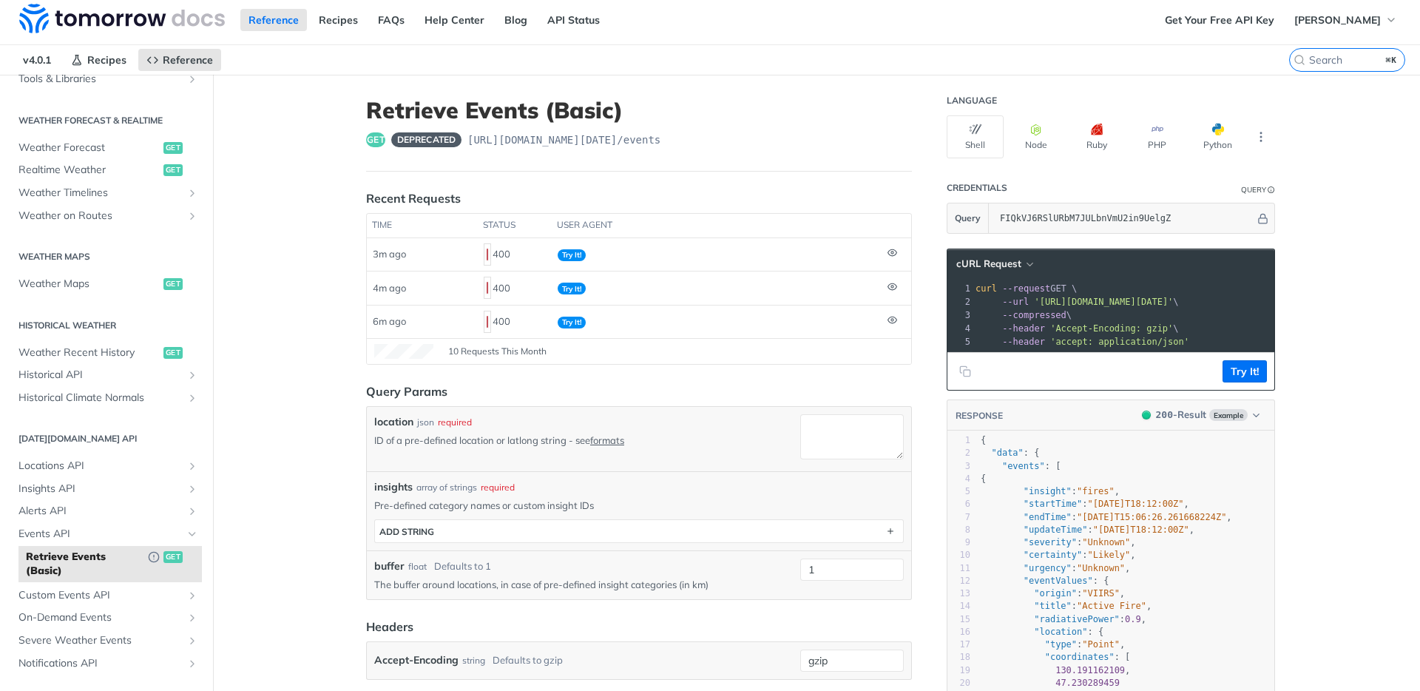
scroll to position [13, 0]
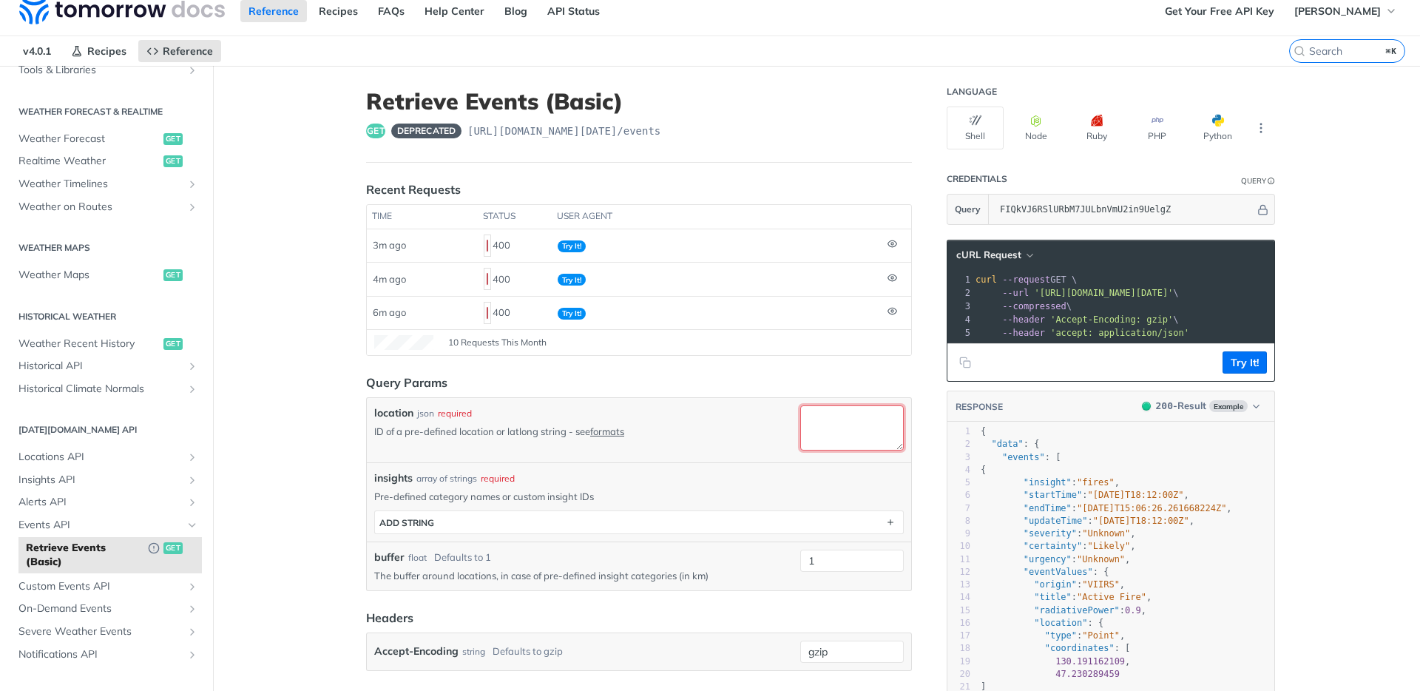
click at [849, 424] on textarea "location" at bounding box center [852, 427] width 104 height 45
click at [831, 462] on div "insights array of strings required Pre-defined category names or custom insight…" at bounding box center [639, 501] width 544 height 79
click at [836, 431] on textarea "location" at bounding box center [852, 427] width 104 height 45
click at [833, 424] on textarea "location" at bounding box center [852, 427] width 104 height 45
paste textarea "88,27: LocationId = "66729fe3c901280299cd686a", // Munich Airport Location ID i…"
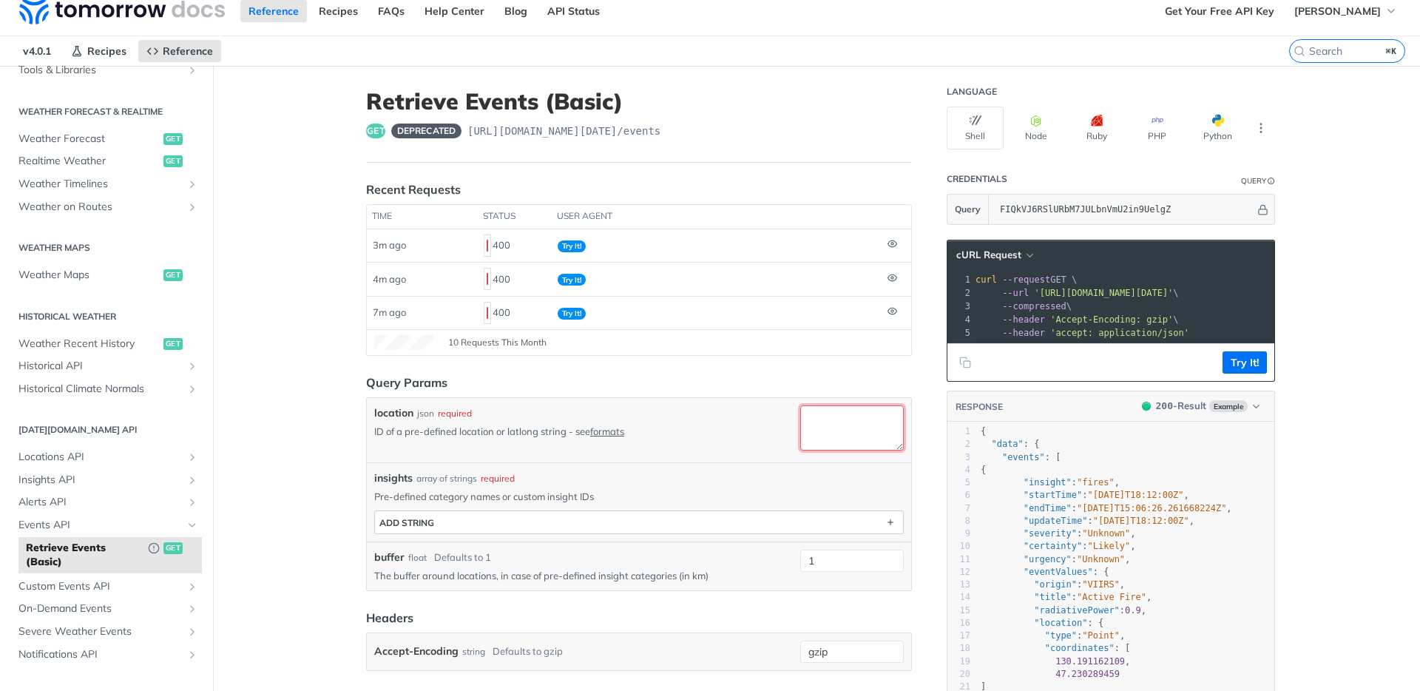
type textarea "88,27: LocationId = "66729fe3c901280299cd686a", // Munich Airport Location ID i…"
click at [865, 399] on div "location json required ID of a pre-defined location or latlong string - see for…" at bounding box center [639, 430] width 544 height 64
drag, startPoint x: 850, startPoint y: 391, endPoint x: 844, endPoint y: 406, distance: 15.7
click at [849, 393] on form "Query Params location json required ID of a pre-defined location or latlong str…" at bounding box center [639, 521] width 546 height 297
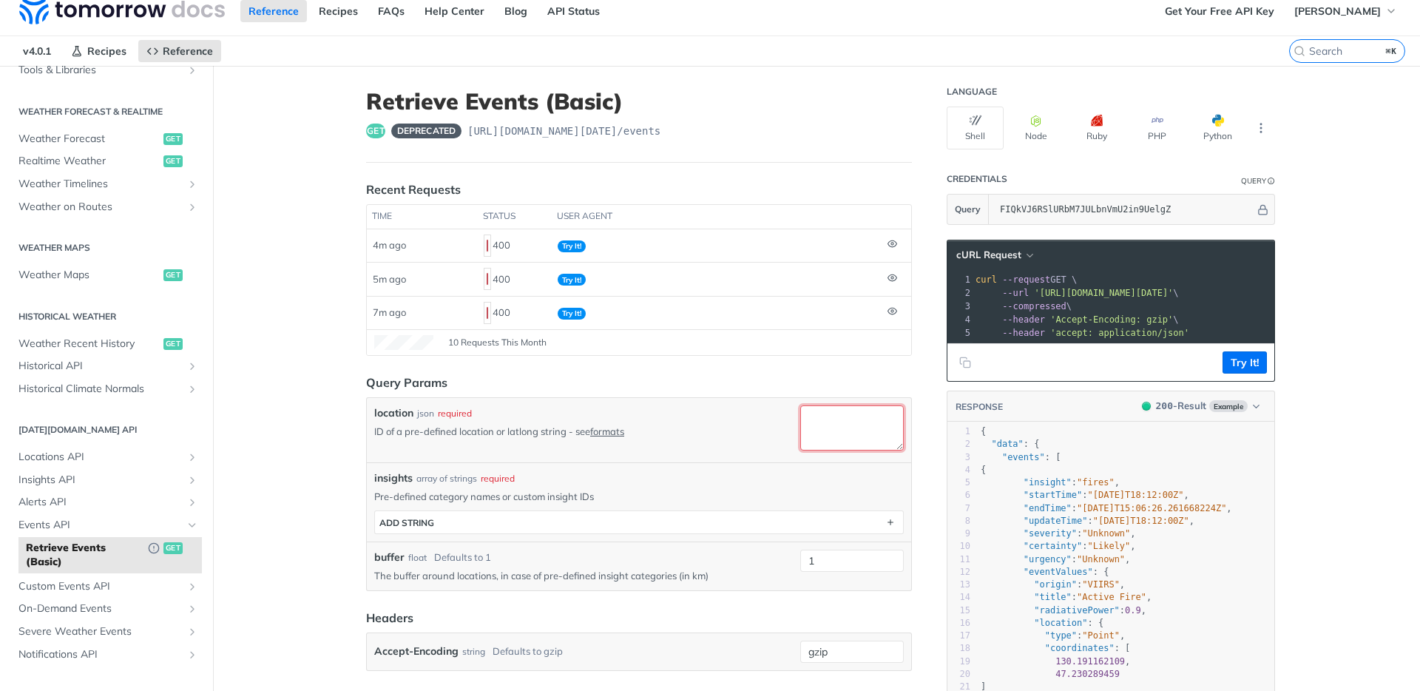
click at [844, 409] on textarea "location" at bounding box center [852, 427] width 104 height 45
paste textarea "66729fe3c901280299cd686a"
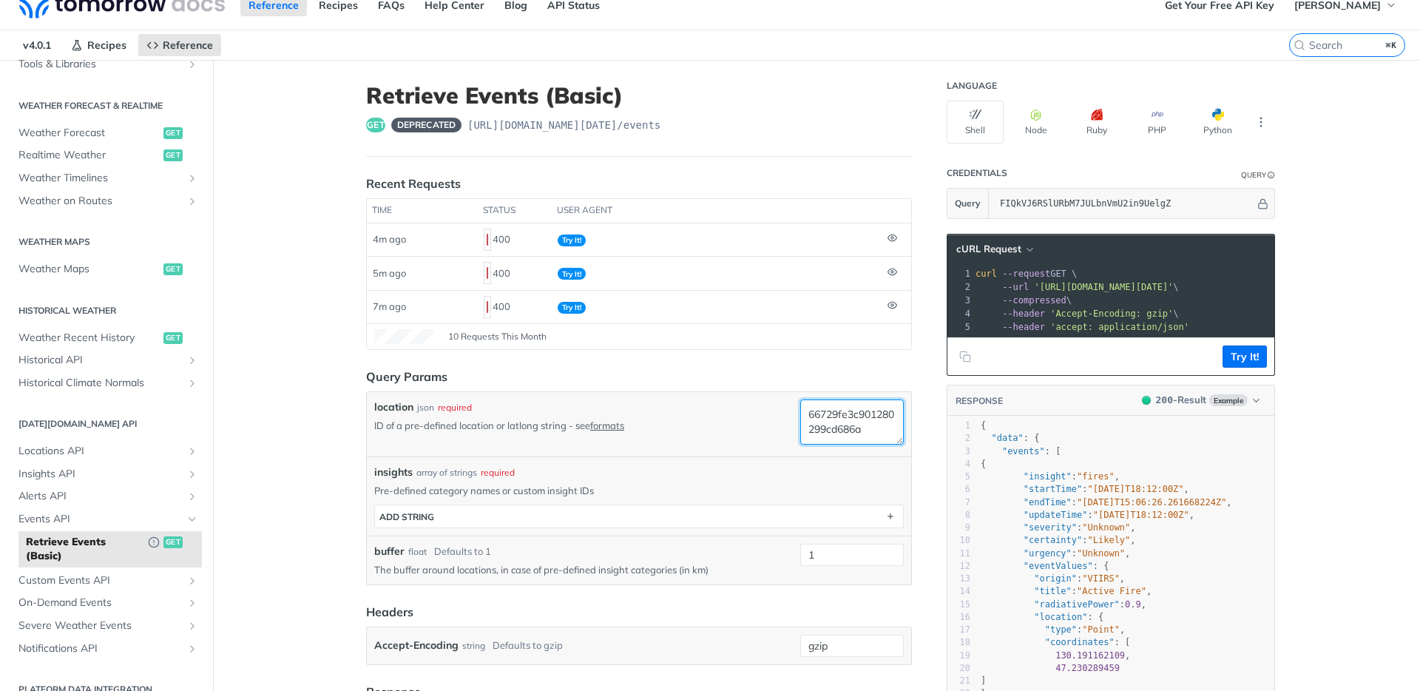
scroll to position [24, 0]
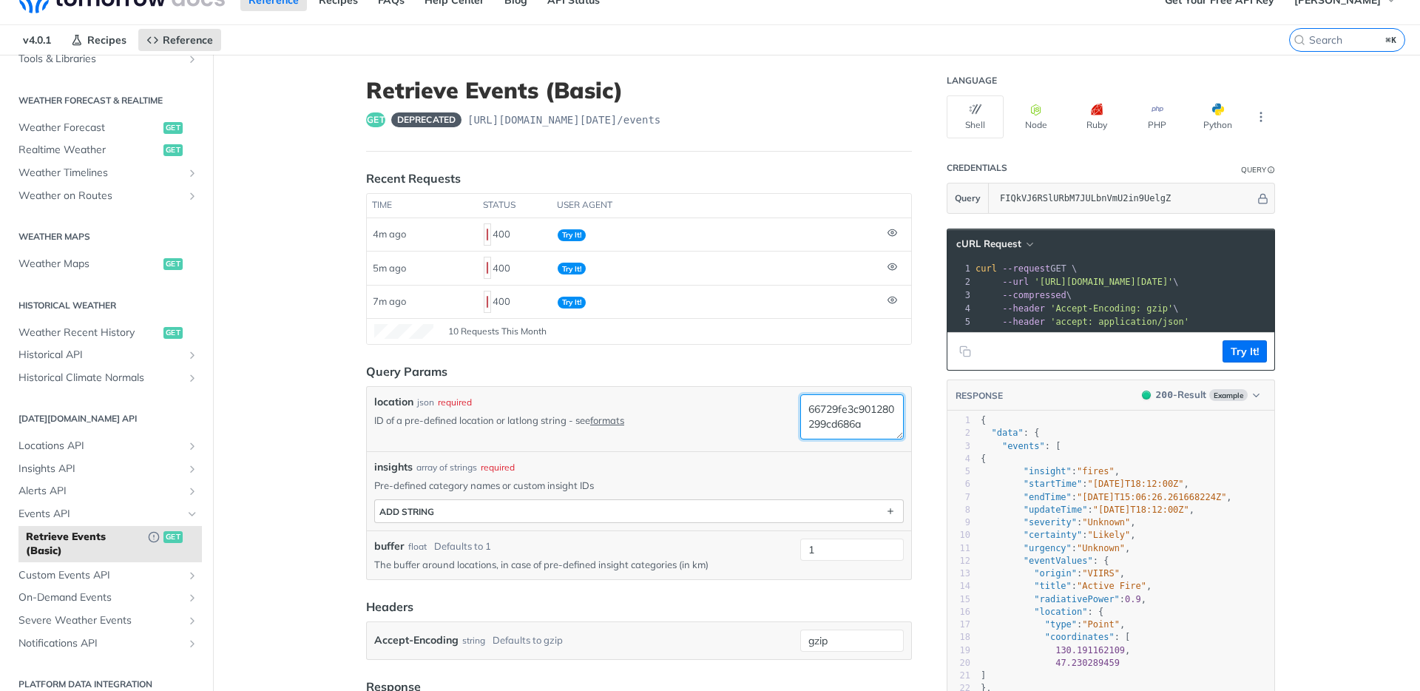
type textarea "66729fe3c901280299cd686a"
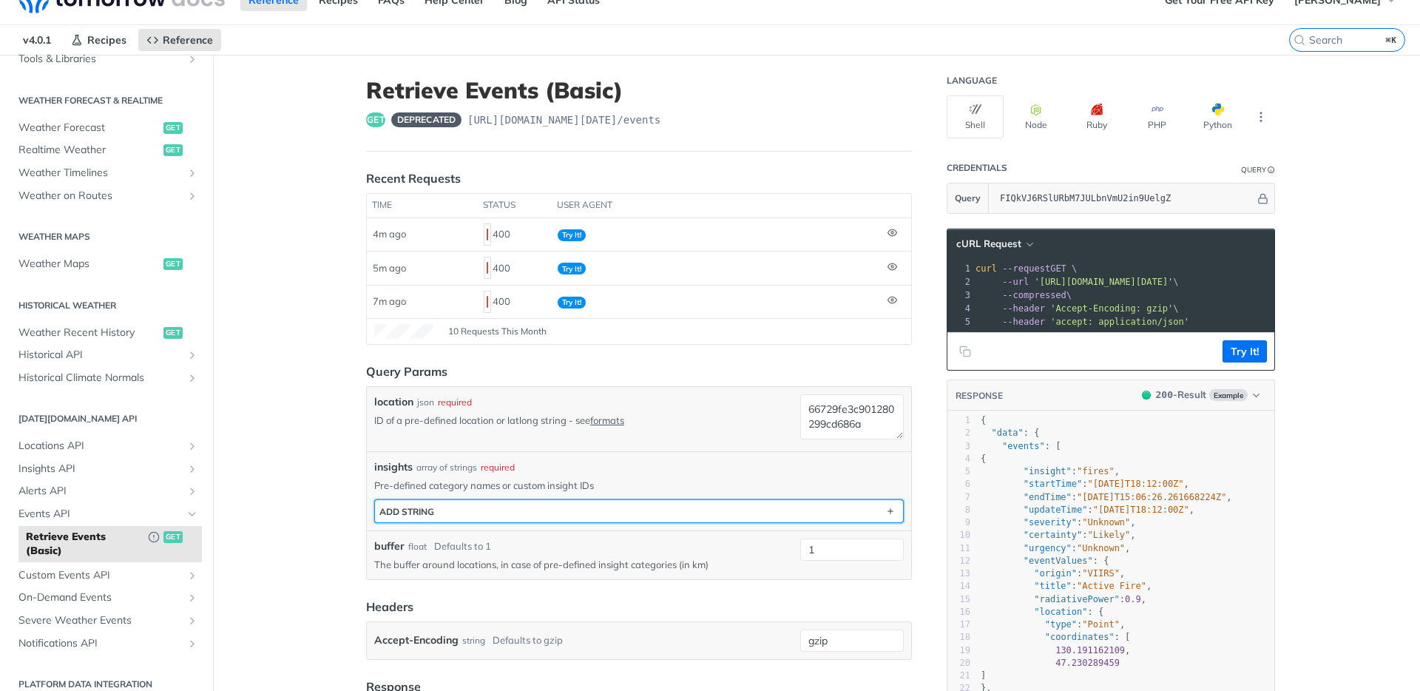
click at [591, 506] on button "ADD string" at bounding box center [639, 511] width 528 height 22
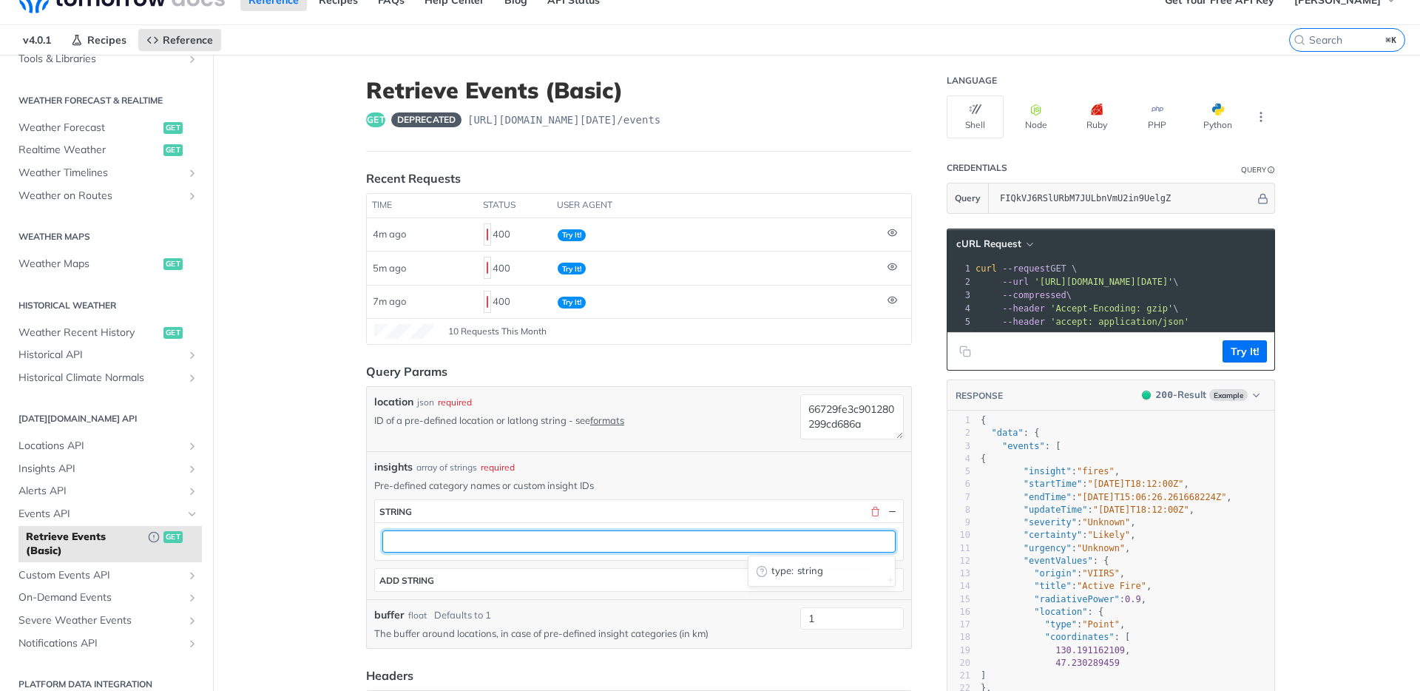
click at [537, 548] on input "text" at bounding box center [638, 541] width 513 height 22
paste input "fcdc45ef-4498-4720-b132-23628b5d67d5"
type input "fcdc45ef-4498-4720-b132-23628b5d67d5"
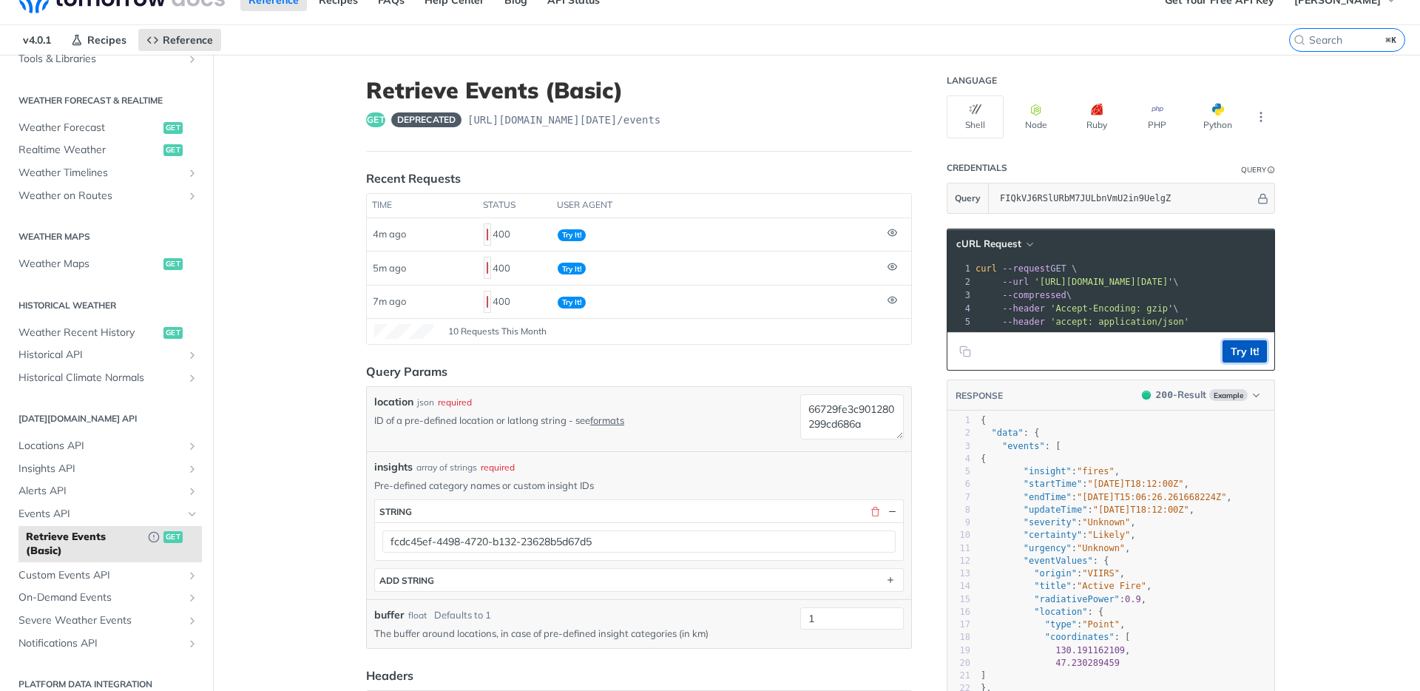
click at [1236, 360] on button "Try It!" at bounding box center [1244, 351] width 44 height 22
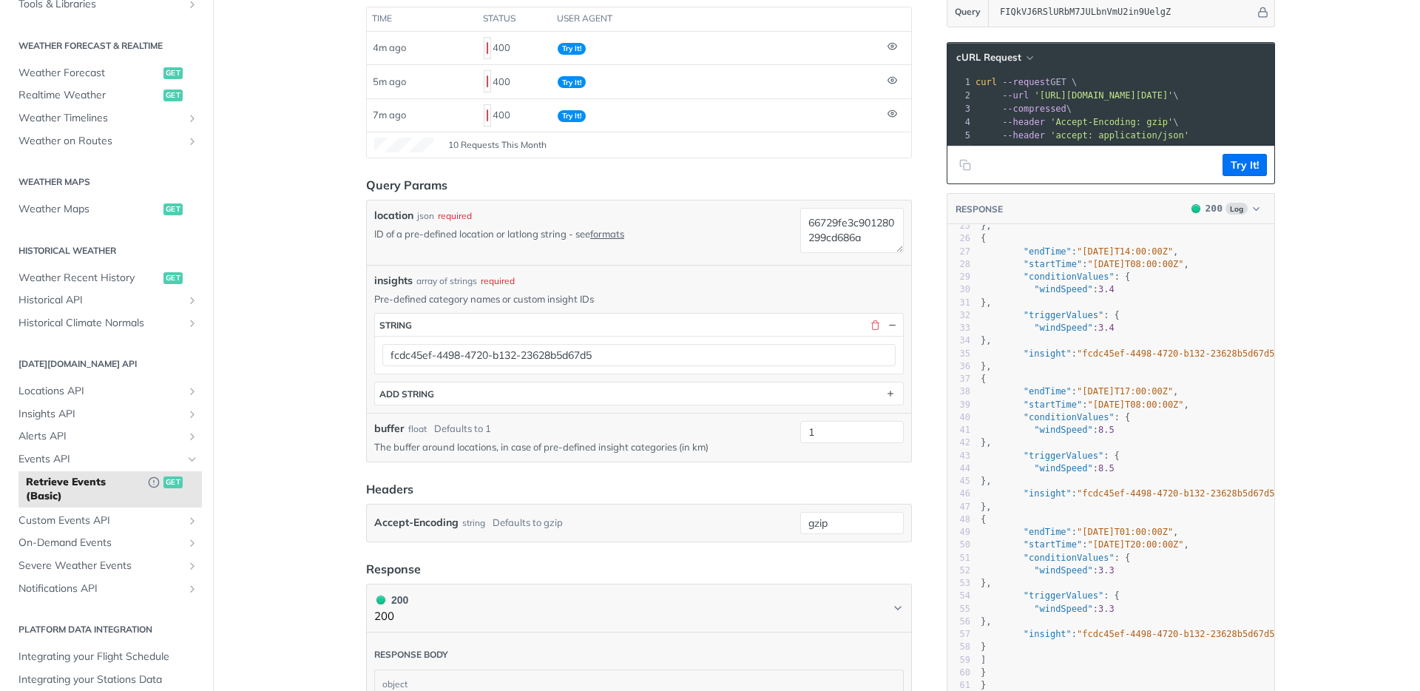
scroll to position [227, 0]
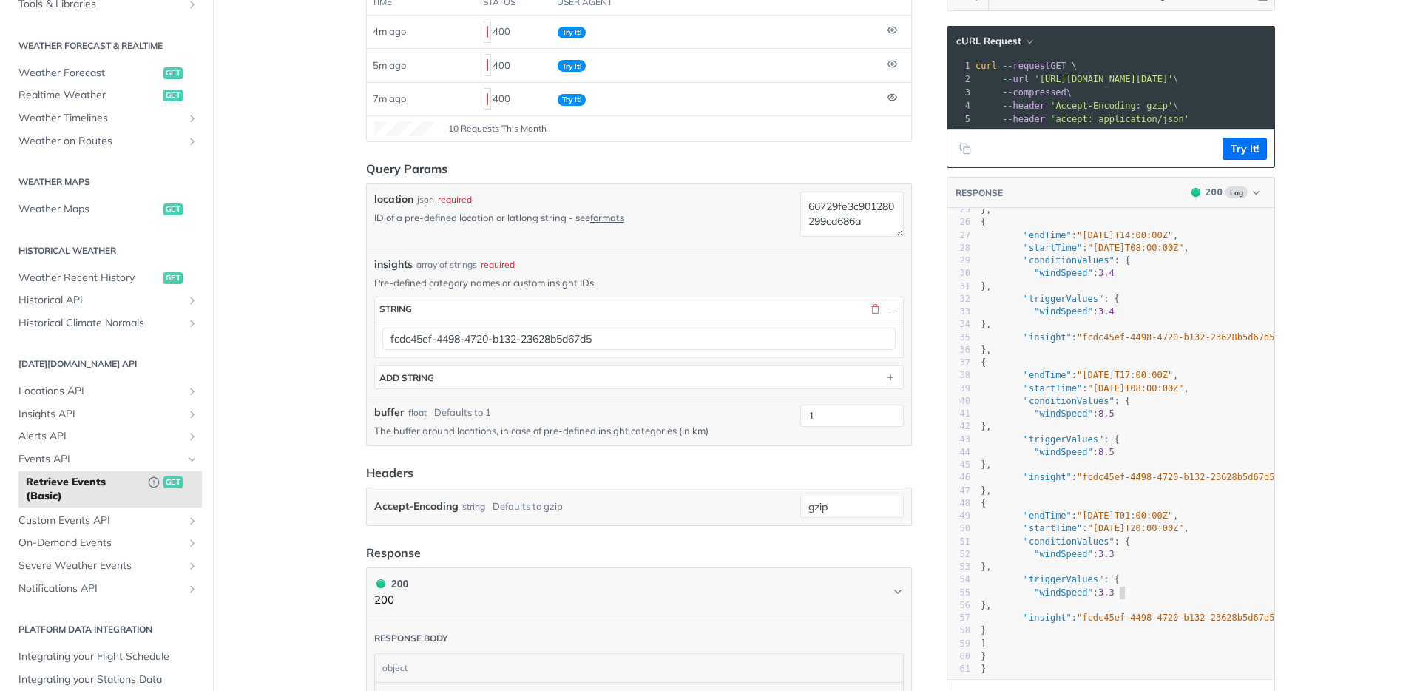
click at [1159, 586] on pre ""windSpeed" : 3.3" at bounding box center [1133, 592] width 310 height 13
type textarea ""windSpeed": 3.3"
click at [1159, 586] on pre ""windSpeed" : 3.3" at bounding box center [1133, 592] width 310 height 13
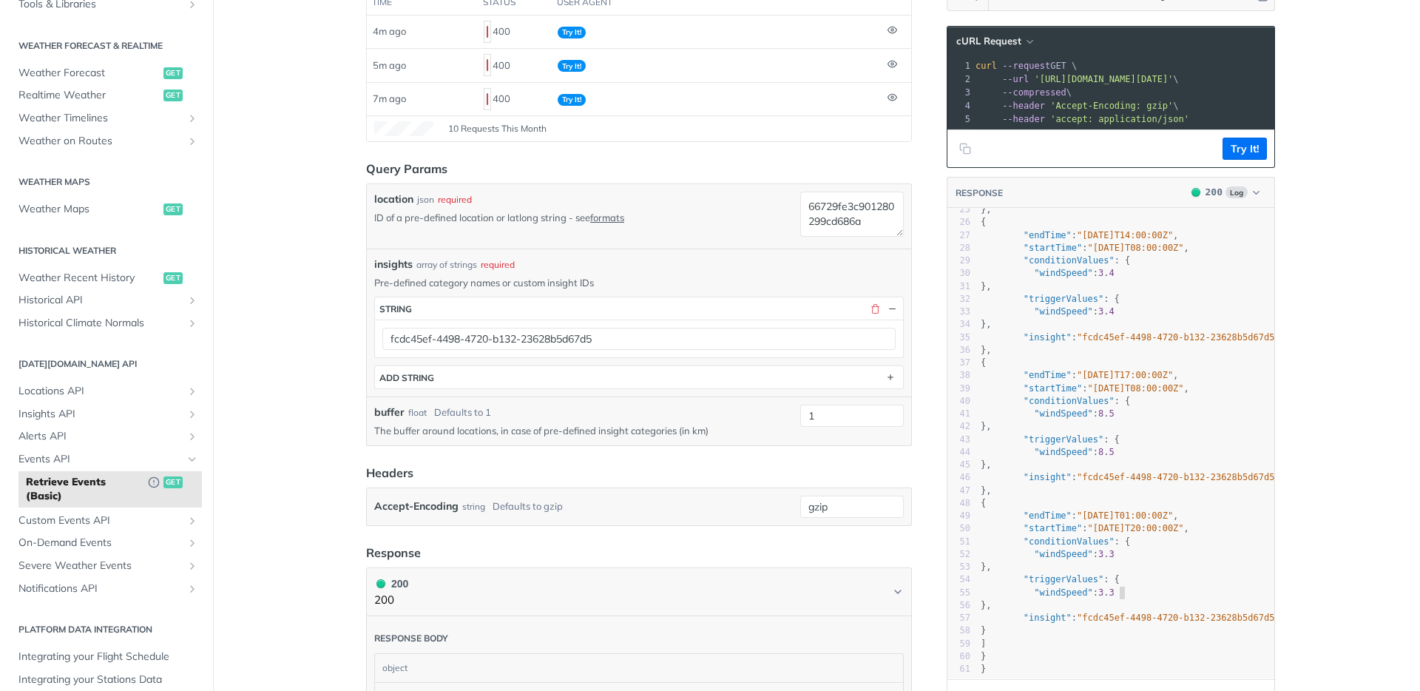
type textarea "{ "data": { "events": [ { "endTime": "2025-10-02T14:05:00Z", "startTime": "2025…"
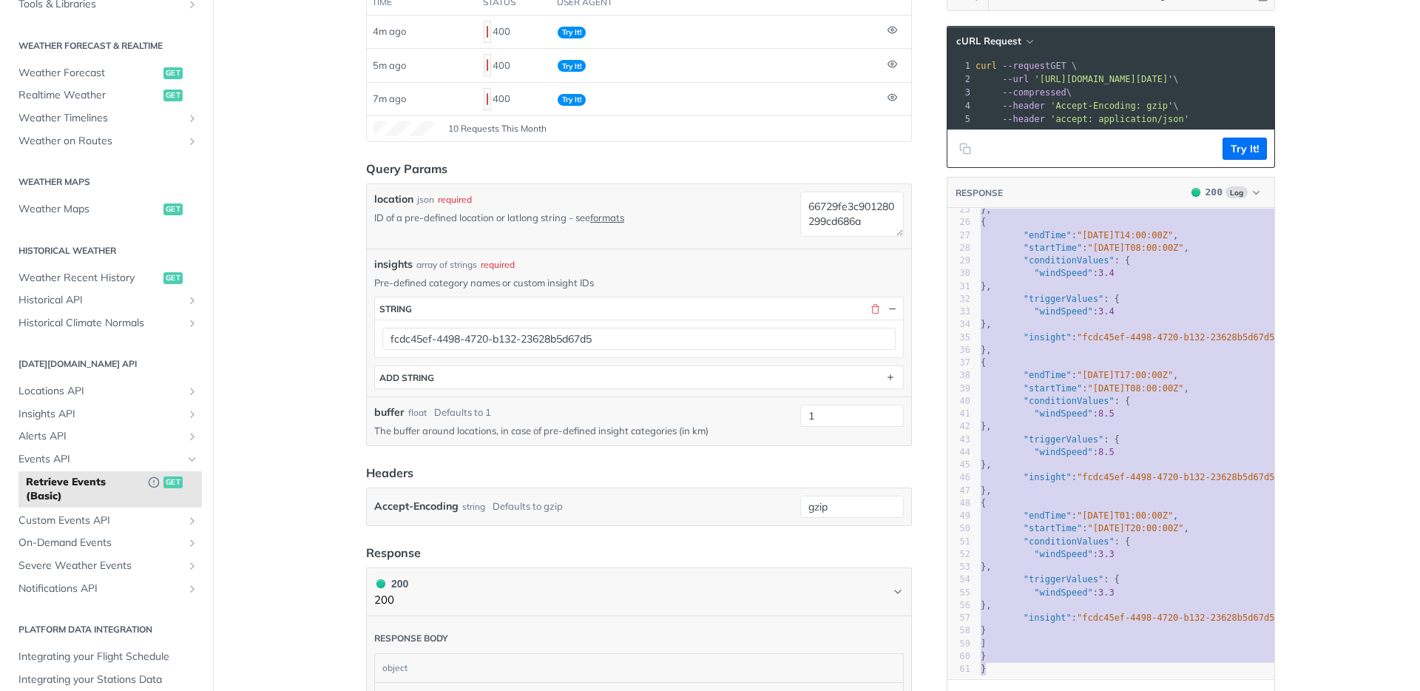
click at [1174, 523] on span ""2025-10-06T20:00:00Z"" at bounding box center [1136, 528] width 96 height 10
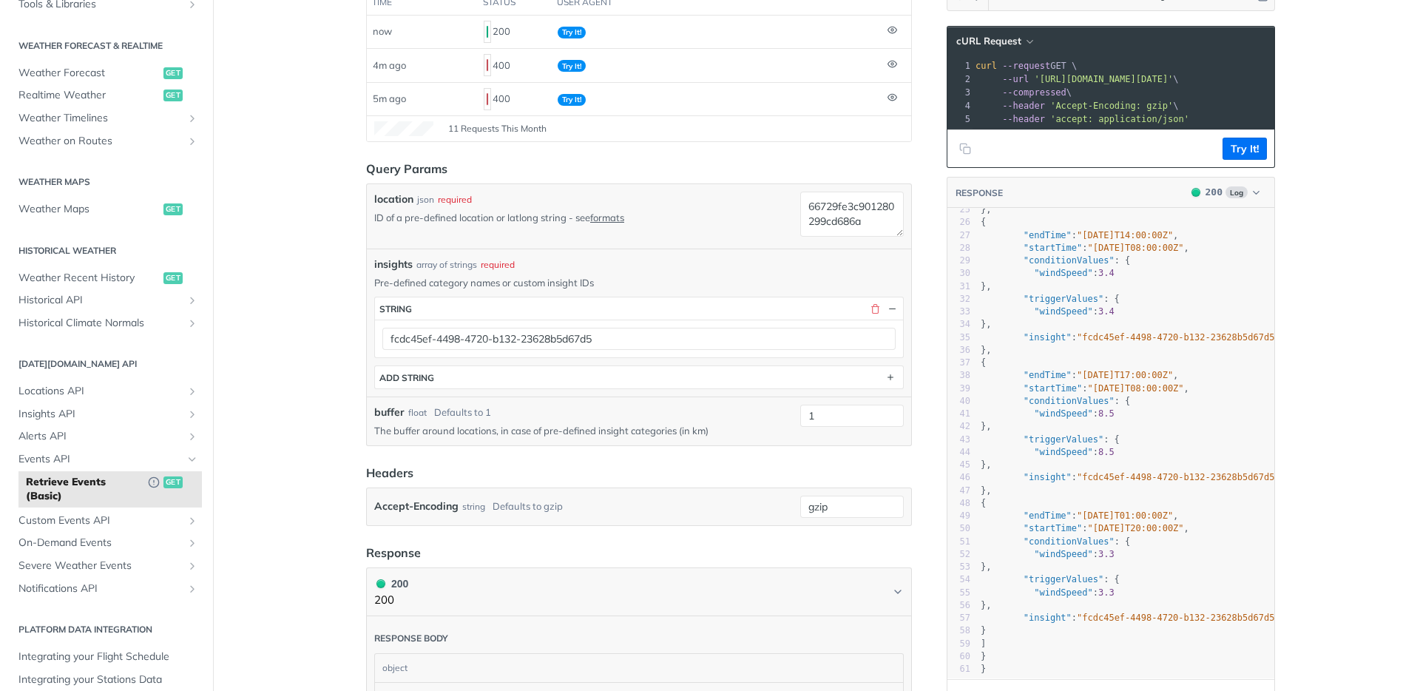
click at [1291, 477] on main "JUMP TO ⌘/ Fundamentals Tomorrow.io APIs Weather Data Layers Core Probabilistic…" at bounding box center [710, 412] width 1420 height 1120
drag, startPoint x: 860, startPoint y: 208, endPoint x: 796, endPoint y: 180, distance: 70.2
click at [796, 178] on form "Query Params location json required ID of a pre-defined location or latlong str…" at bounding box center [639, 343] width 546 height 366
click at [729, 251] on div "insights array of strings required Pre-defined category names or custom insight…" at bounding box center [639, 322] width 544 height 148
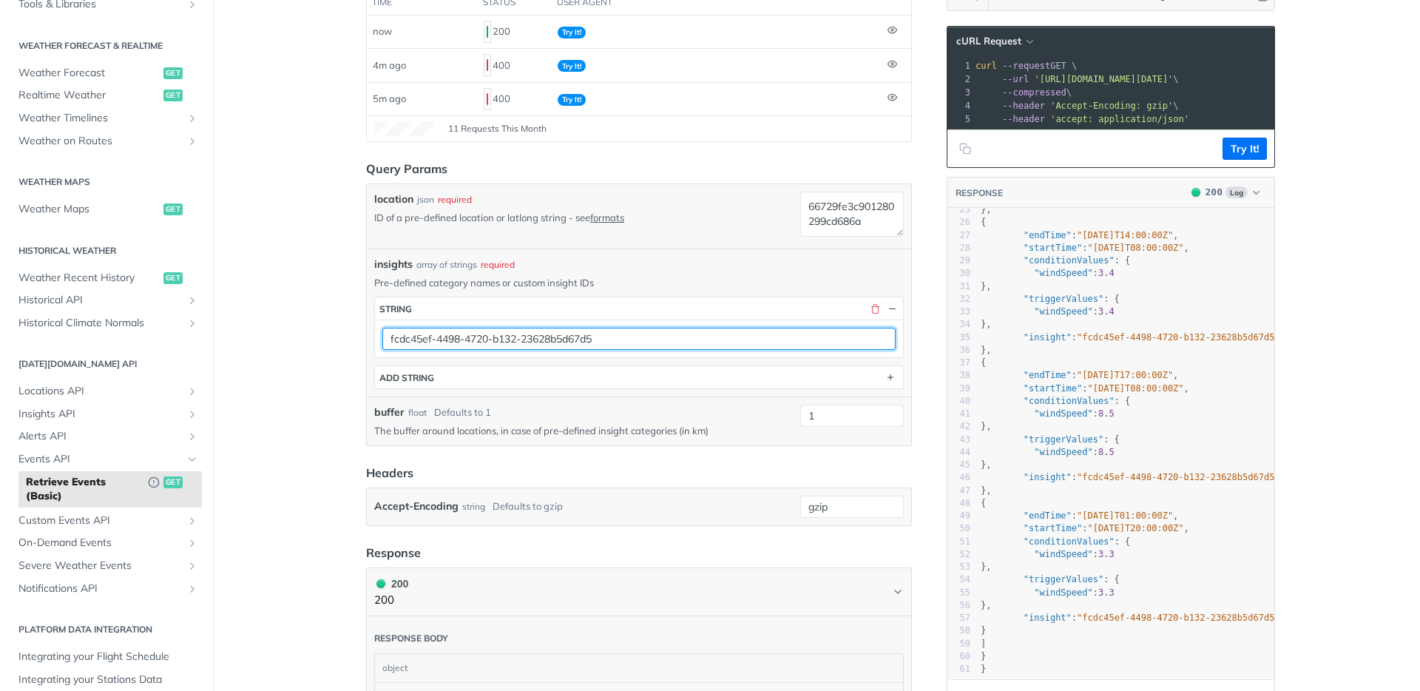
click at [646, 336] on input "fcdc45ef-4498-4720-b132-23628b5d67d5" at bounding box center [638, 339] width 513 height 22
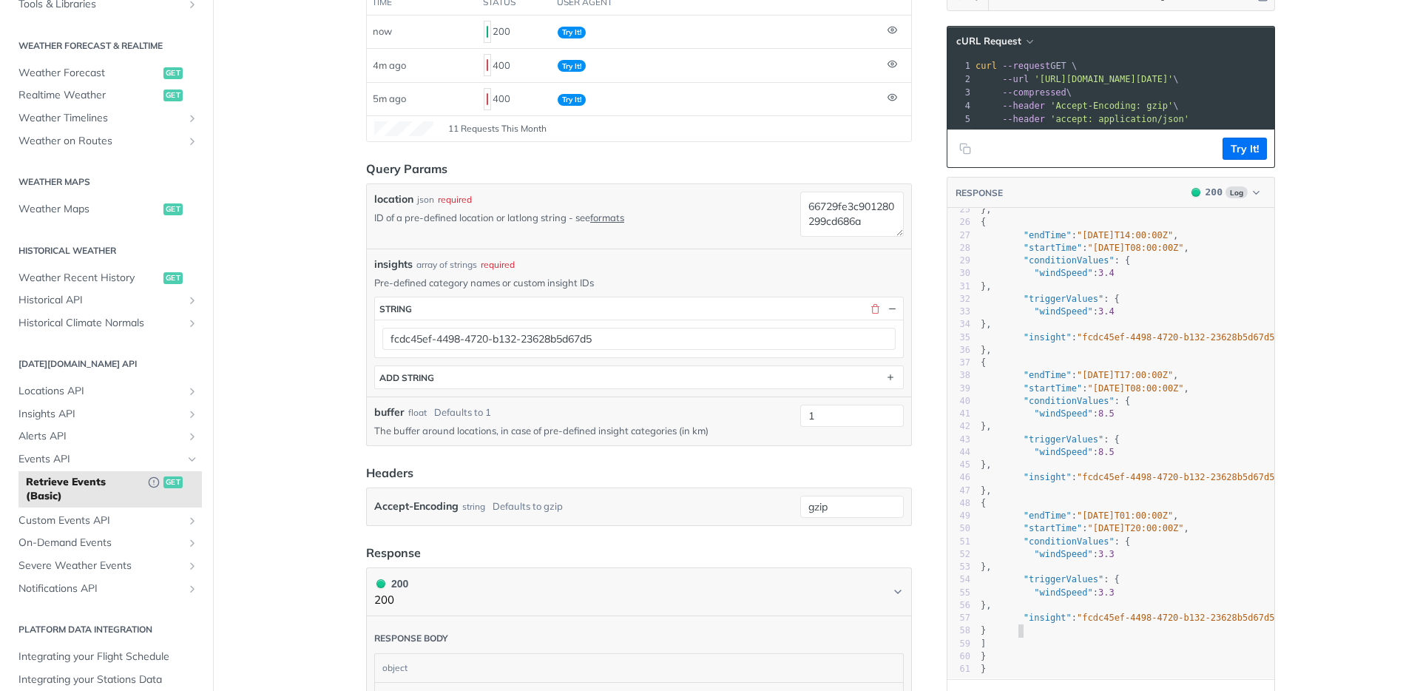
drag, startPoint x: 1026, startPoint y: 622, endPoint x: 1038, endPoint y: 543, distance: 80.1
click at [1025, 624] on pre "}" at bounding box center [1133, 630] width 310 height 13
click at [1043, 628] on pre "}" at bounding box center [1133, 630] width 310 height 13
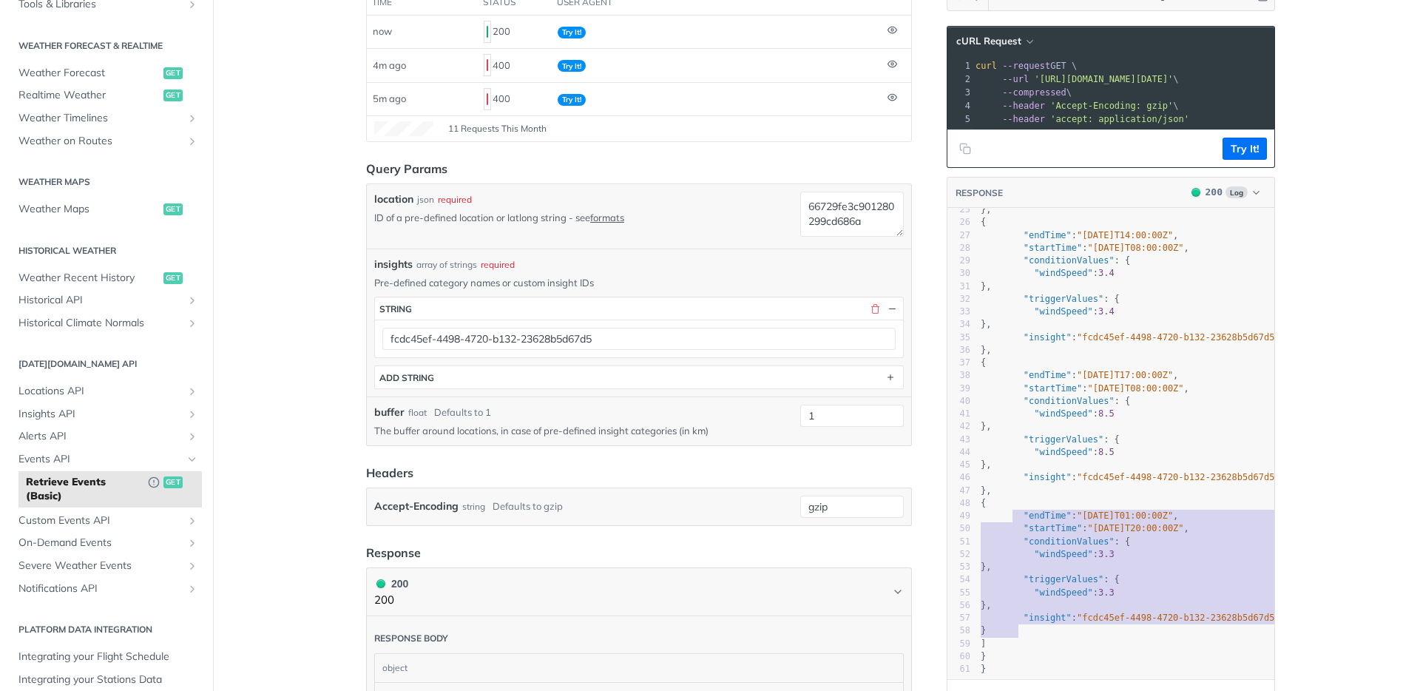
type textarea "{ "endTime": "2025-10-07T01:00:00Z", "startTime": "2025-10-06T20:00:00Z", "cond…"
drag, startPoint x: 1017, startPoint y: 627, endPoint x: 1003, endPoint y: 495, distance: 133.0
click at [1003, 495] on div "1 { 2 "data" : { 3 "events" : [ 4 { 5 "endTime" : "2025-10-02T14:05:00Z" , 6 "s…" at bounding box center [1133, 286] width 310 height 778
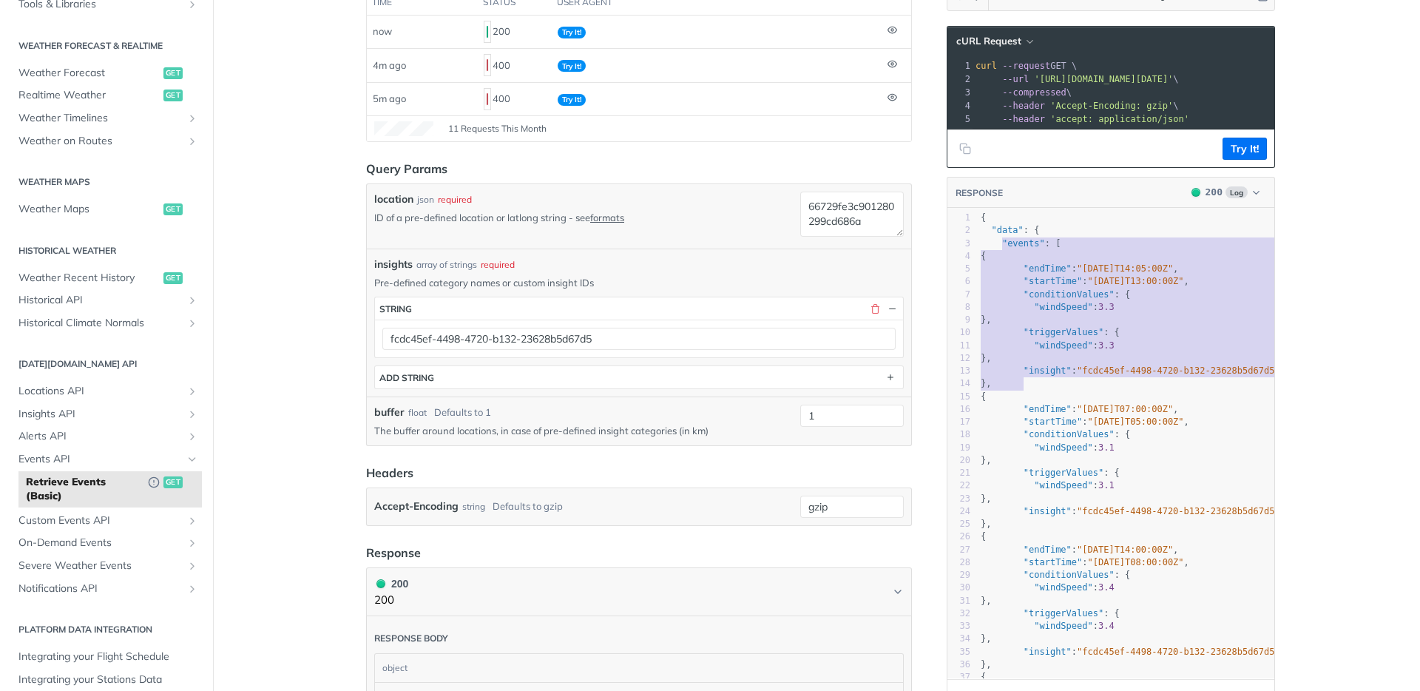
type textarea "{ "endTime": "2025-10-02T14:05:00Z", "startTime": "2025-10-02T13:00:00Z", "cond…"
drag, startPoint x: 1021, startPoint y: 392, endPoint x: 999, endPoint y: 267, distance: 126.9
click at [999, 267] on div "1 { 2 "data" : { 3 "events" : [ 4 { 5 "endTime" : "2025-10-02T14:05:00Z" , 6 "s…" at bounding box center [1133, 600] width 310 height 778
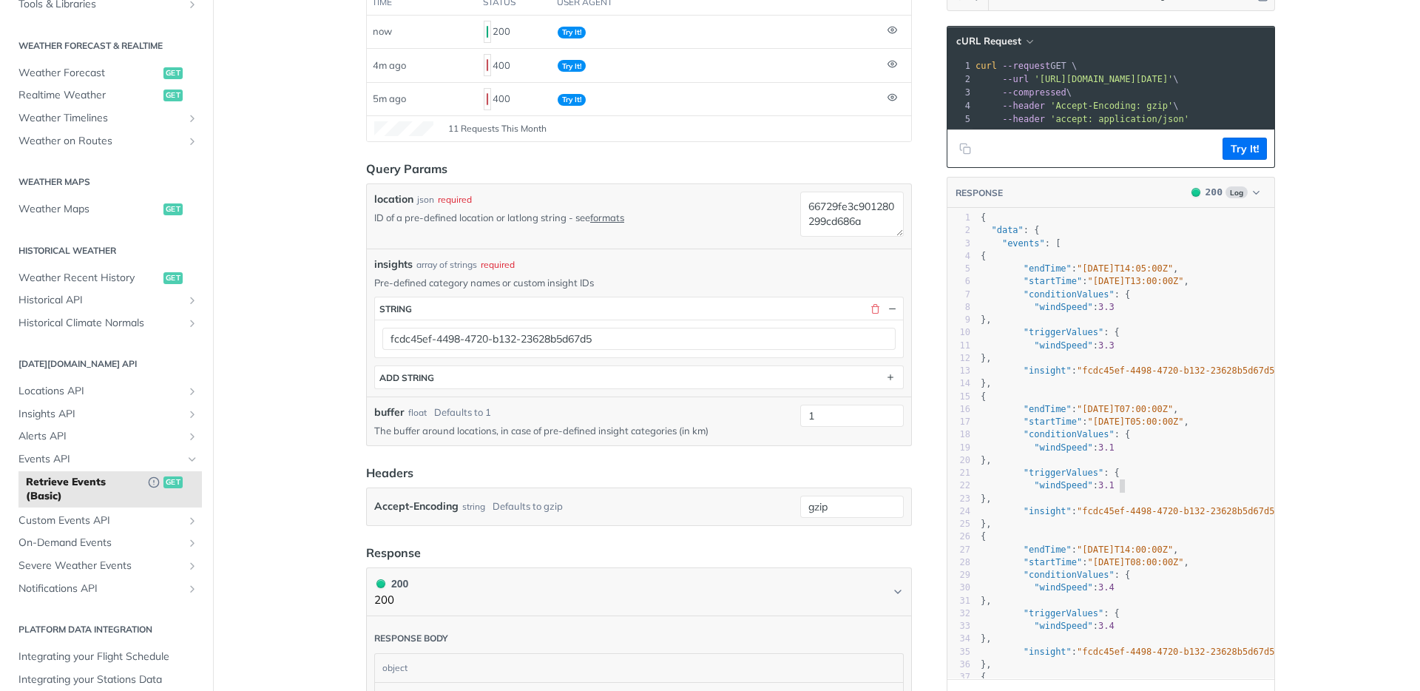
click at [1156, 492] on pre ""windSpeed" : 3.1" at bounding box center [1133, 485] width 310 height 13
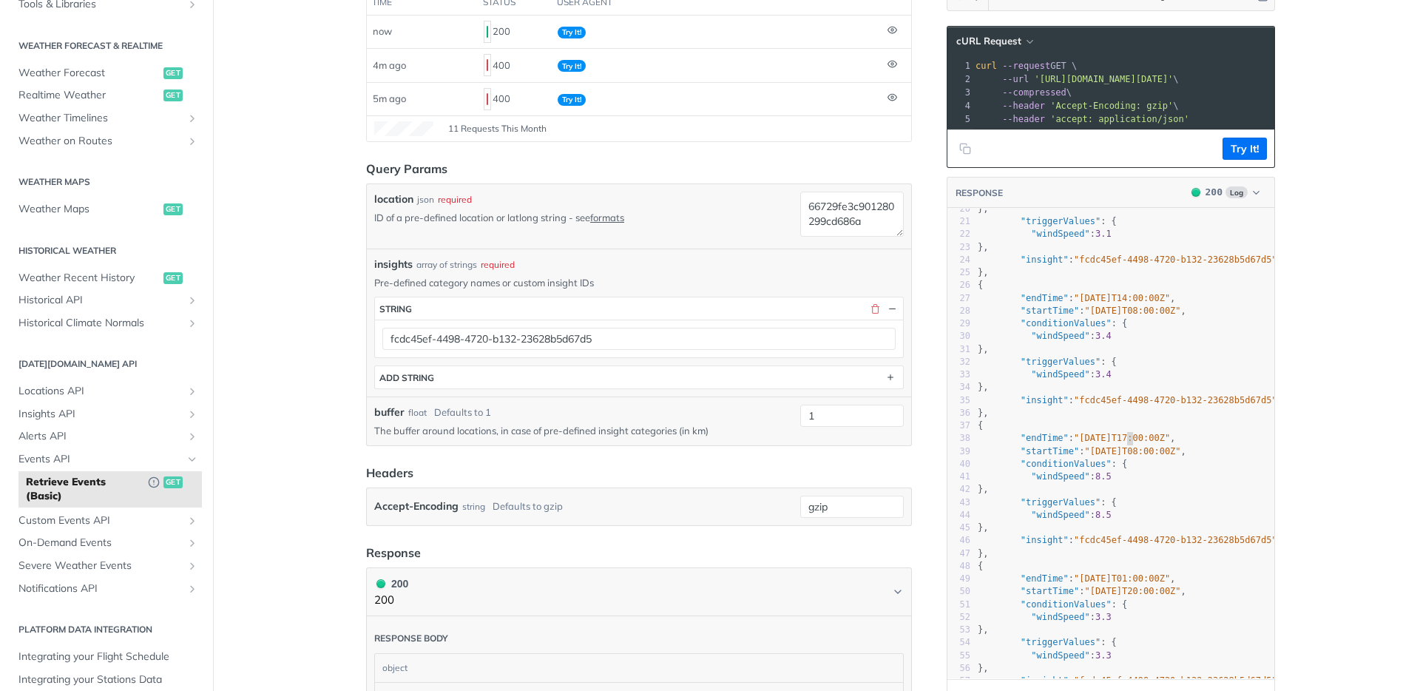
drag, startPoint x: 1121, startPoint y: 450, endPoint x: 1152, endPoint y: 450, distance: 31.1
click at [1148, 443] on span ""[DATE]T17:00:00Z"" at bounding box center [1122, 438] width 96 height 10
type textarea "06T17"
click at [1154, 495] on pre "}," at bounding box center [1130, 489] width 310 height 13
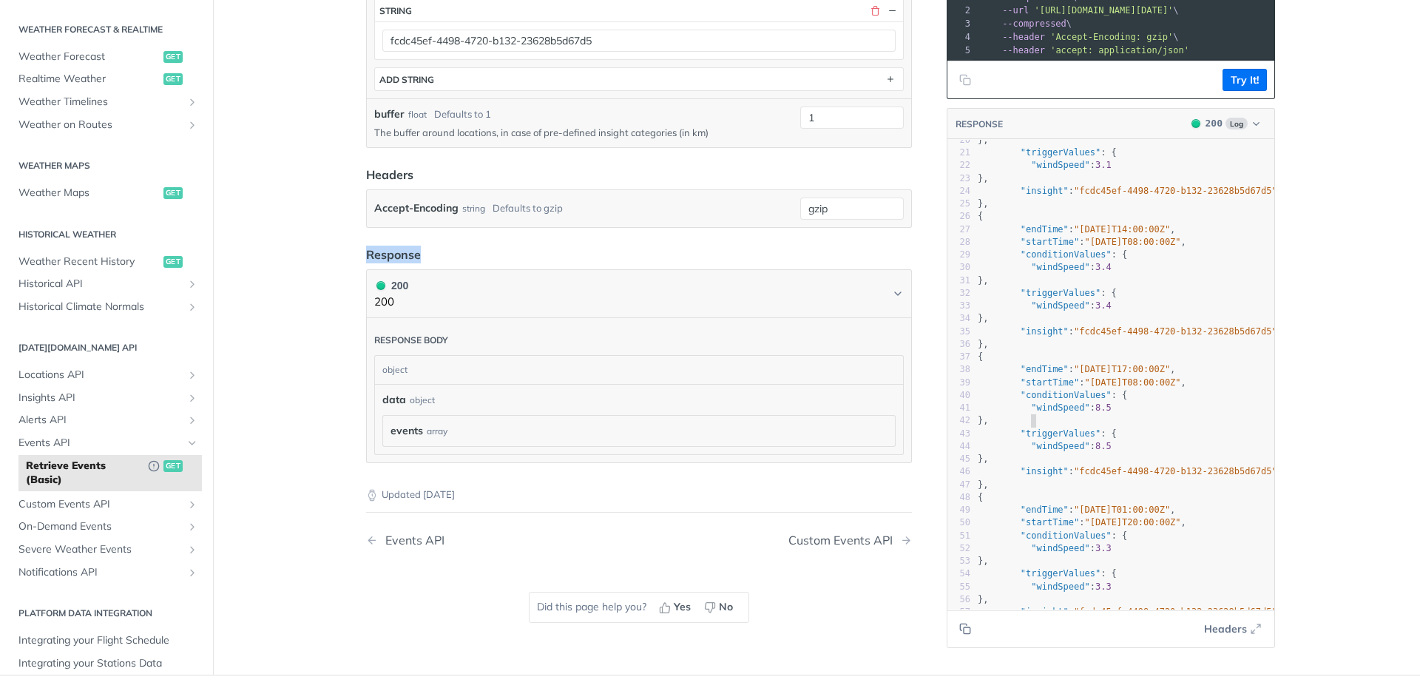
drag, startPoint x: 441, startPoint y: 254, endPoint x: 319, endPoint y: 250, distance: 122.1
click at [311, 248] on main "JUMP TO ⌘/ Fundamentals [DATE][DOMAIN_NAME] APIs Weather Data Layers Core Proba…" at bounding box center [710, 114] width 1420 height 1120
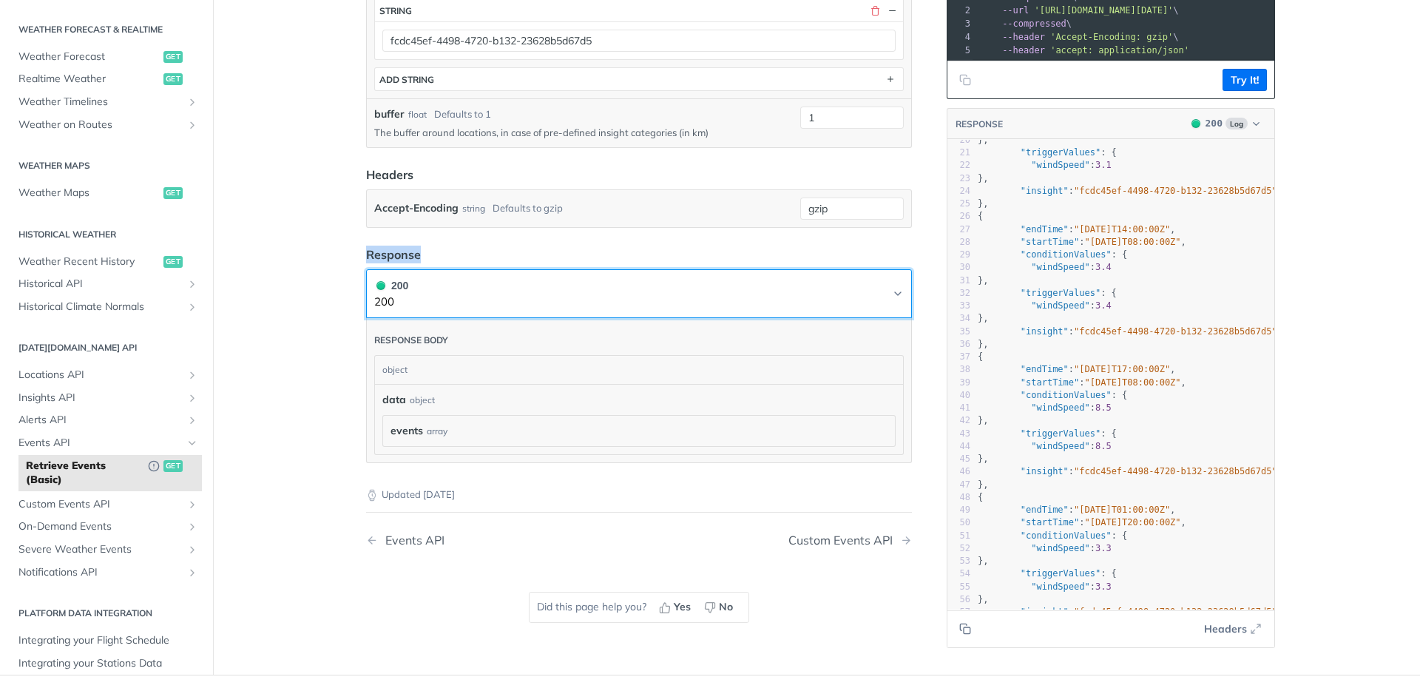
click at [396, 285] on div "200" at bounding box center [391, 285] width 34 height 16
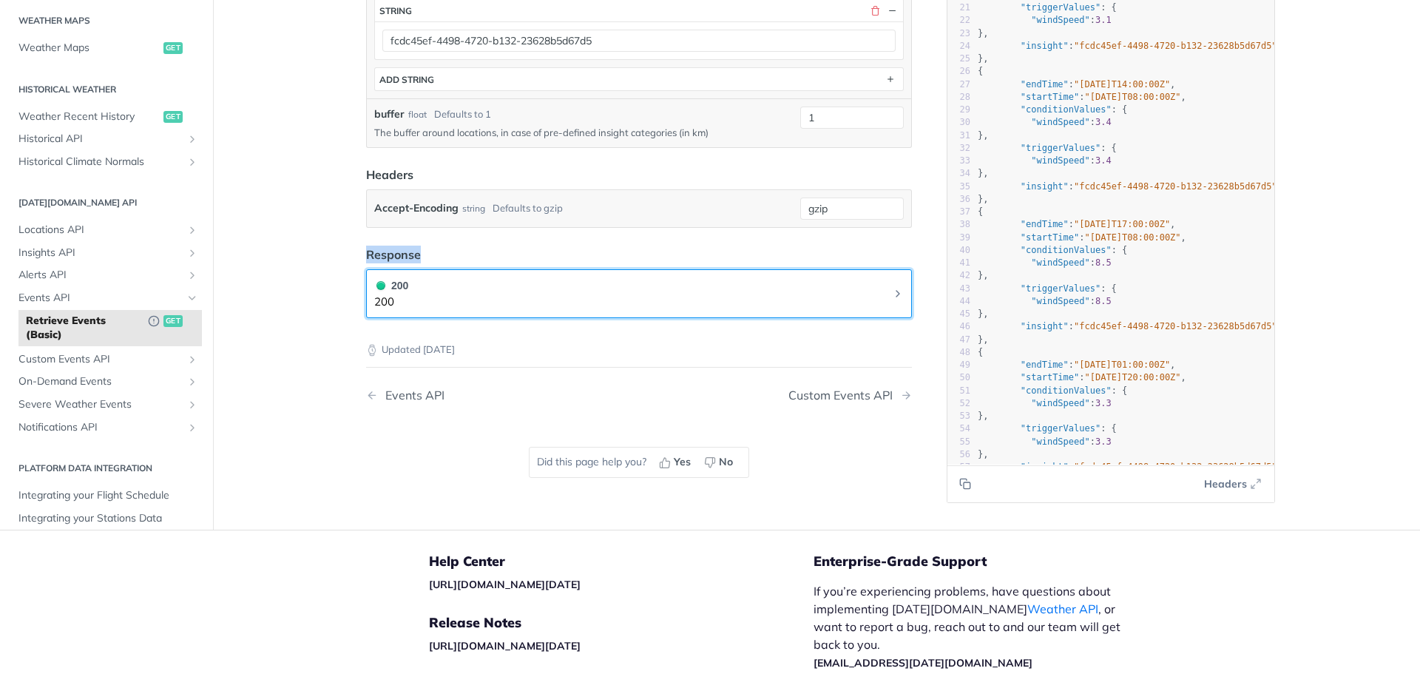
click at [399, 286] on div "200" at bounding box center [391, 285] width 34 height 16
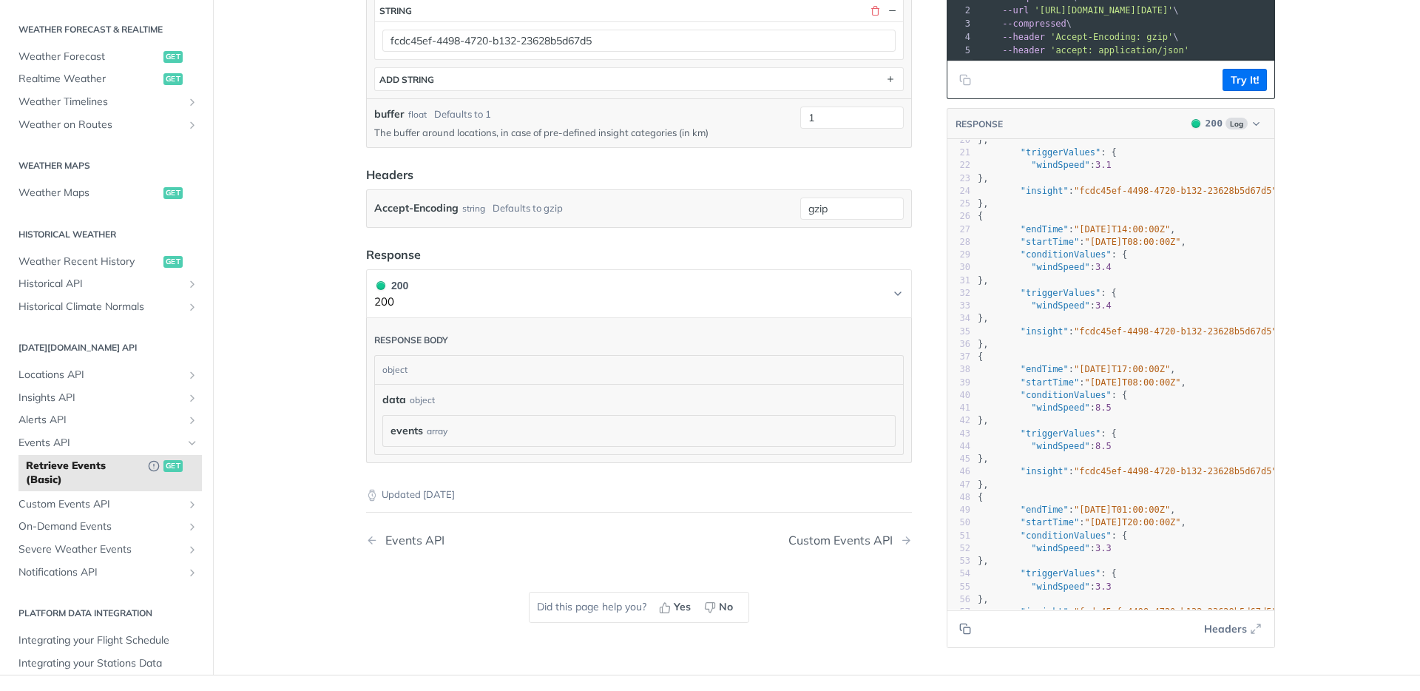
click at [438, 316] on h1 "200 200" at bounding box center [639, 294] width 546 height 50
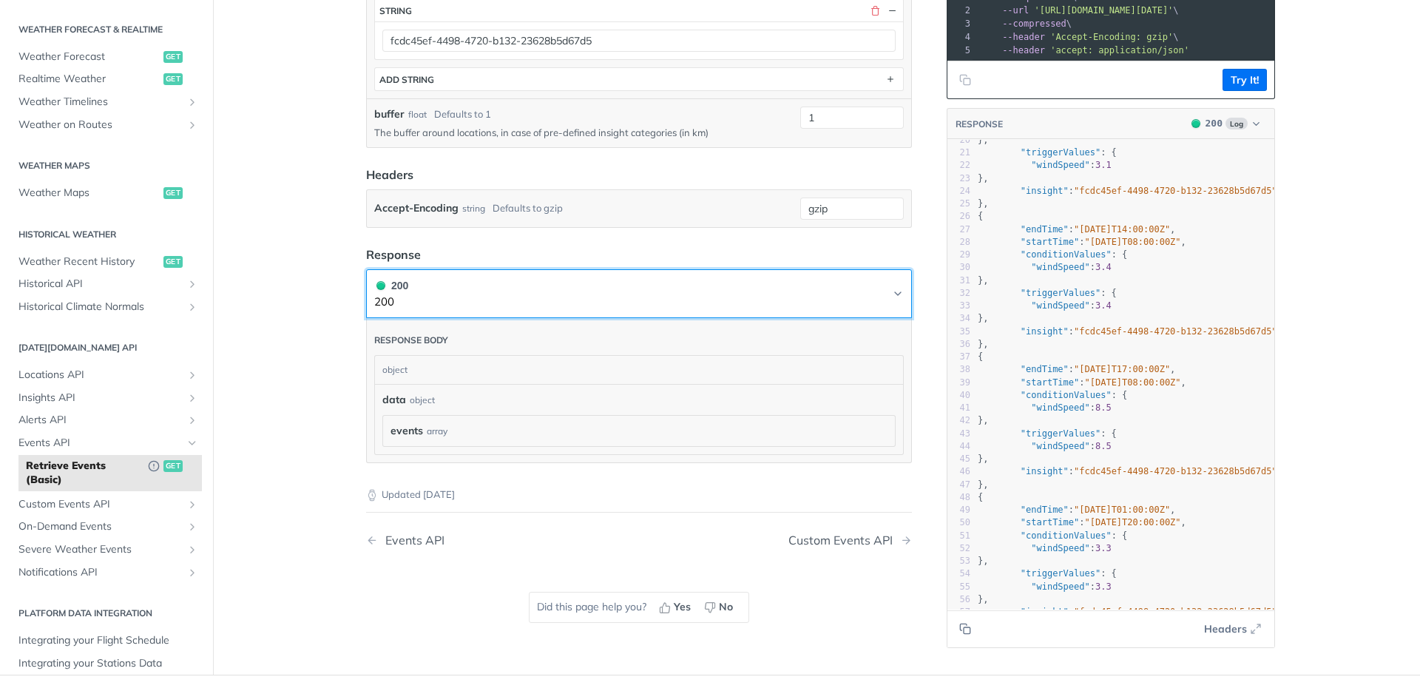
click at [424, 304] on button "200 200" at bounding box center [638, 293] width 529 height 33
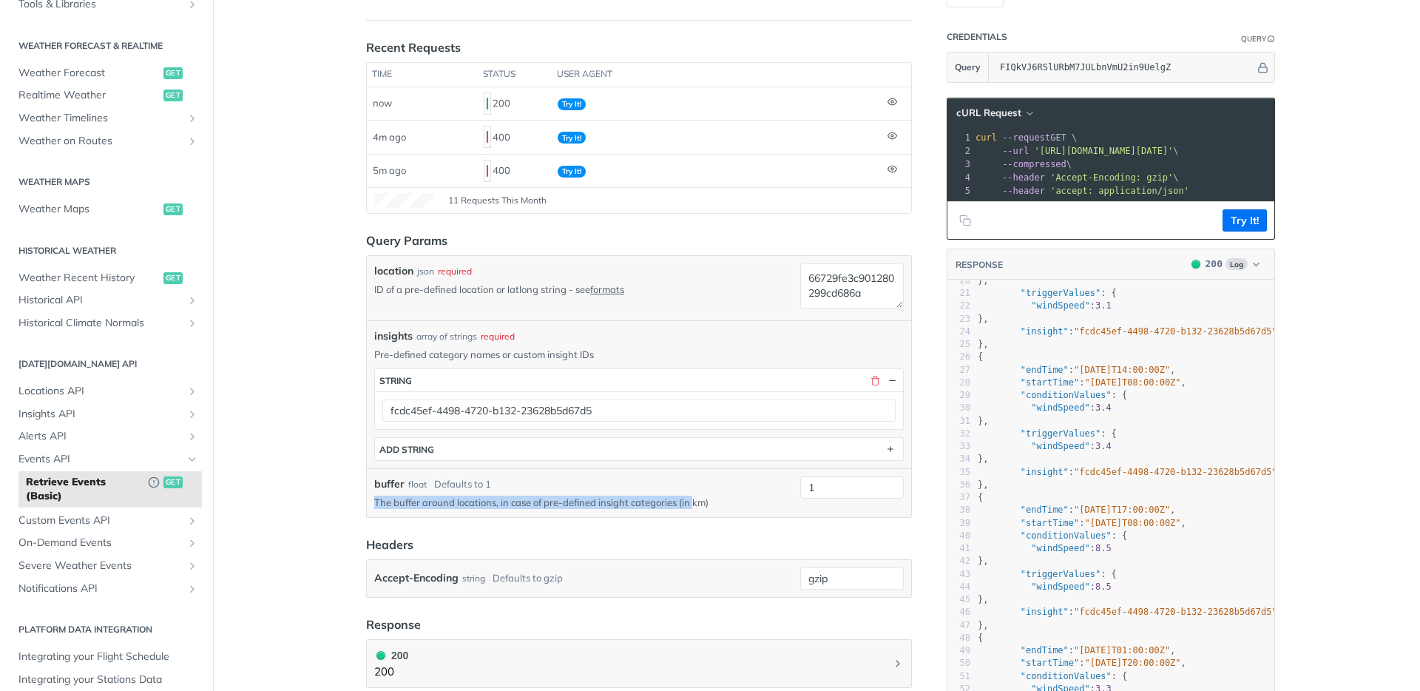
drag, startPoint x: 359, startPoint y: 500, endPoint x: 719, endPoint y: 524, distance: 361.7
click at [699, 508] on article "Retrieve Events (Basic) get deprecated https://api.tomorrow.io/v4 /events Recen…" at bounding box center [639, 411] width 592 height 975
click at [720, 524] on form "Query Params location json required ID of a pre-defined location or latlong str…" at bounding box center [639, 414] width 546 height 366
drag, startPoint x: 767, startPoint y: 499, endPoint x: 559, endPoint y: 499, distance: 207.8
click at [559, 499] on p "The buffer around locations, in case of pre-defined insight categories (in km)" at bounding box center [584, 501] width 420 height 13
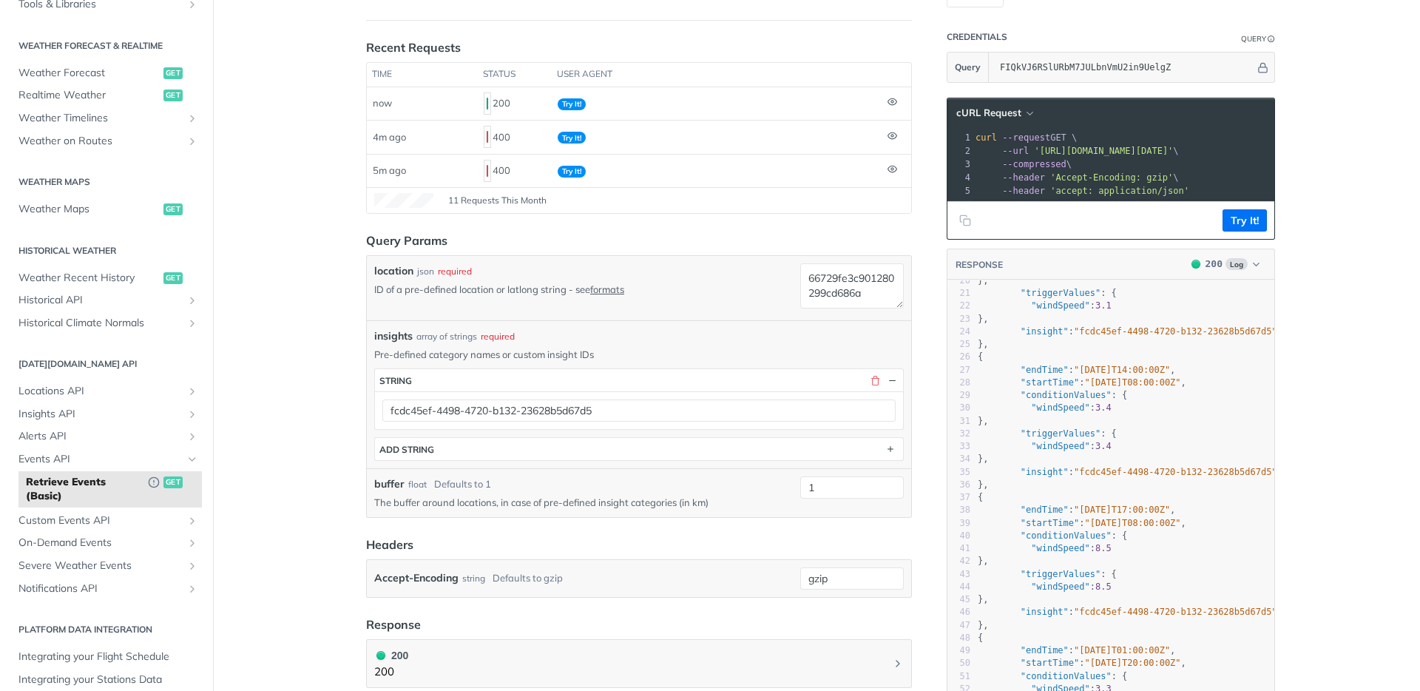
click at [643, 524] on form "Query Params location json required ID of a pre-defined location or latlong str…" at bounding box center [639, 414] width 546 height 366
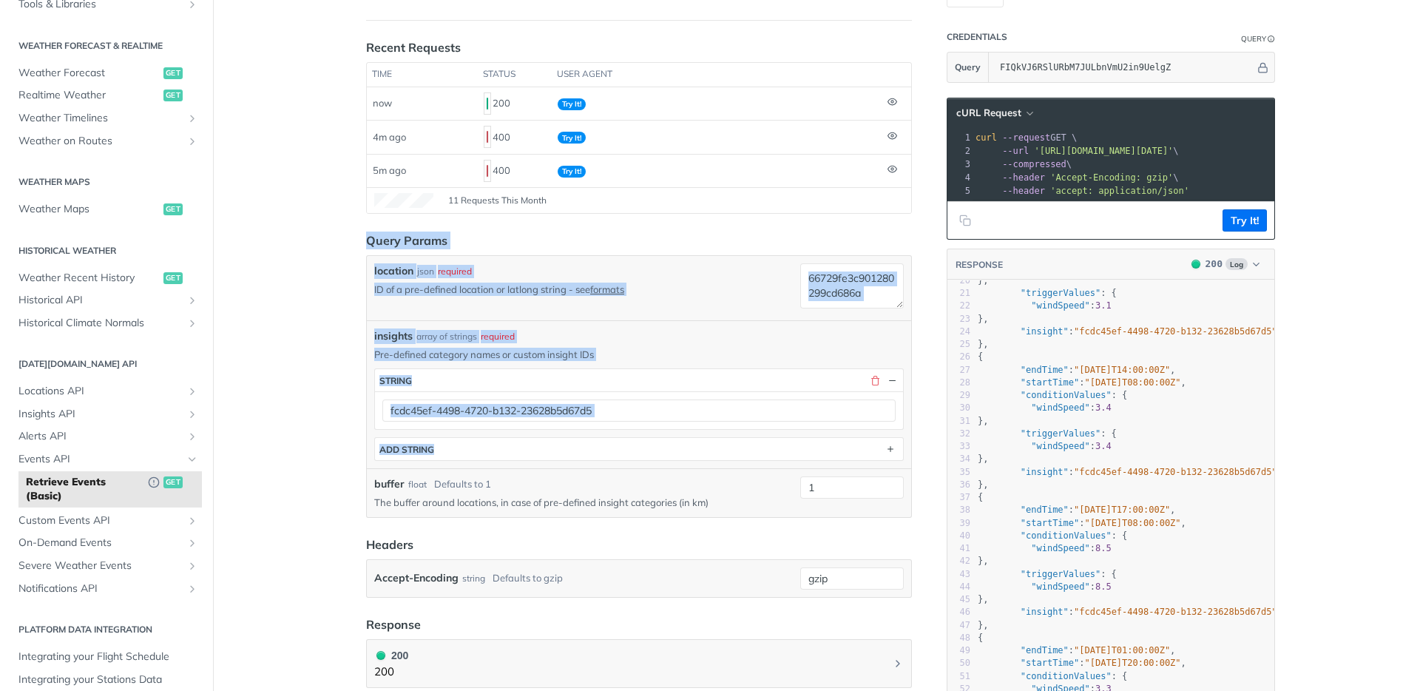
drag, startPoint x: 361, startPoint y: 232, endPoint x: 917, endPoint y: 446, distance: 595.7
click at [917, 446] on article "Retrieve Events (Basic) get deprecated https://api.tomorrow.io/v4 /events Recen…" at bounding box center [639, 411] width 592 height 975
click at [918, 446] on article "Retrieve Events (Basic) get deprecated https://api.tomorrow.io/v4 /events Recen…" at bounding box center [639, 411] width 592 height 975
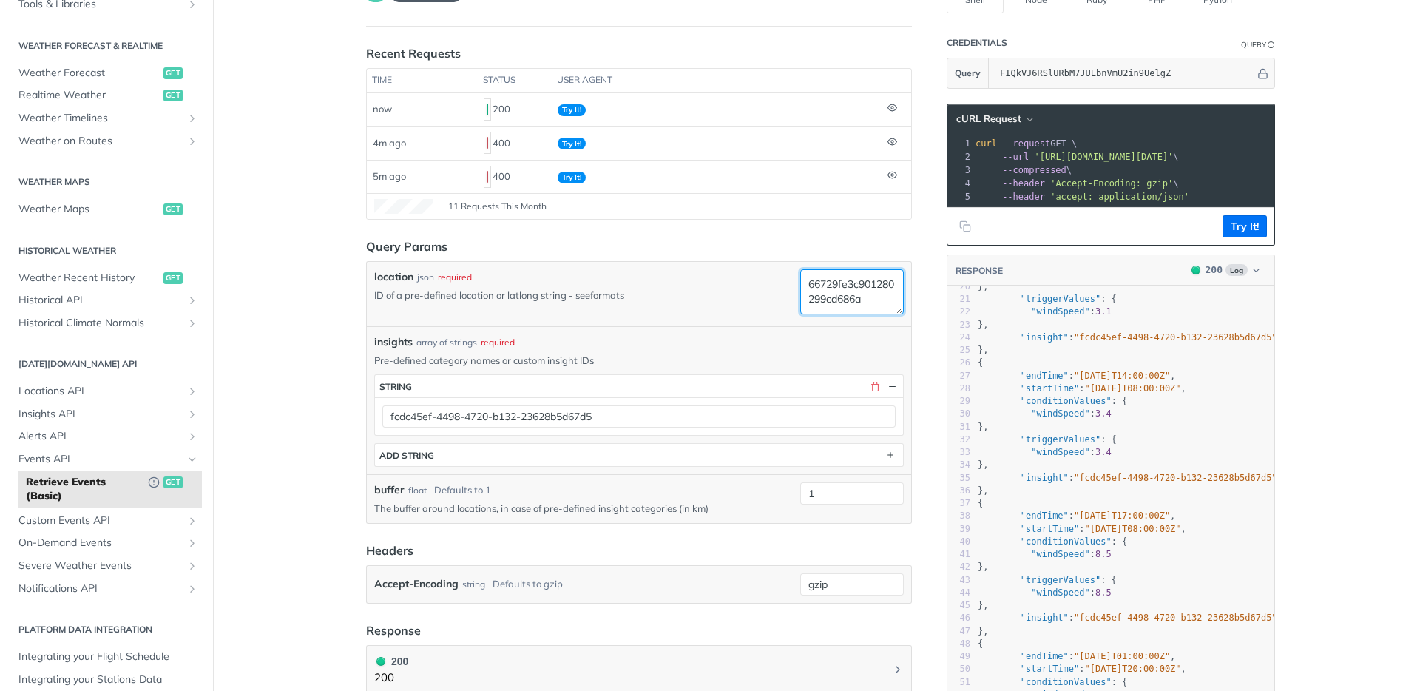
click at [832, 287] on textarea "66729fe3c901280299cd686a" at bounding box center [852, 291] width 104 height 45
click at [831, 287] on textarea "66729fe3c901280299cd686a" at bounding box center [852, 291] width 104 height 45
drag, startPoint x: 479, startPoint y: 270, endPoint x: 470, endPoint y: 274, distance: 10.6
click at [476, 269] on div "location json required" at bounding box center [584, 277] width 420 height 16
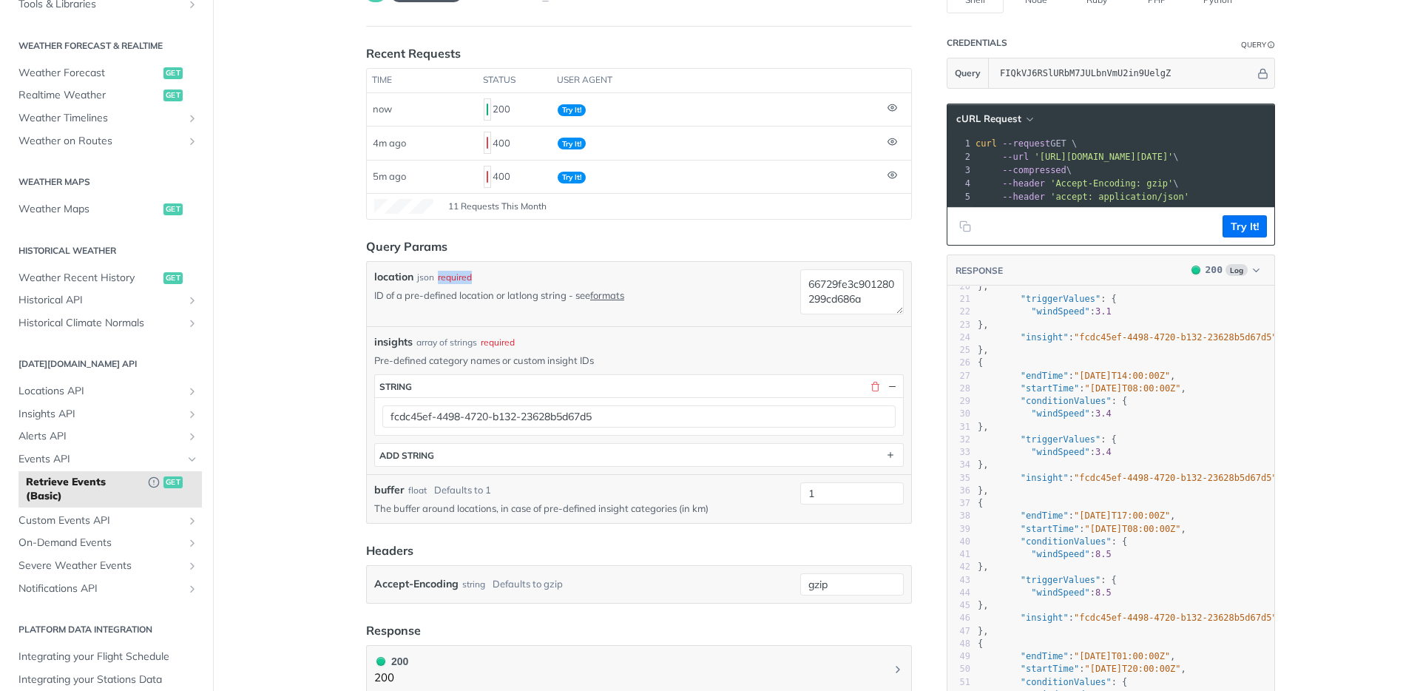
drag, startPoint x: 470, startPoint y: 280, endPoint x: 433, endPoint y: 279, distance: 37.0
click at [433, 279] on div "location json required" at bounding box center [584, 277] width 420 height 16
click at [276, 350] on main "JUMP TO ⌘/ Fundamentals [DATE][DOMAIN_NAME] APIs Weather Data Layers Core Proba…" at bounding box center [710, 417] width 1420 height 975
click at [186, 416] on icon "Show subpages for Insights API" at bounding box center [192, 414] width 12 height 12
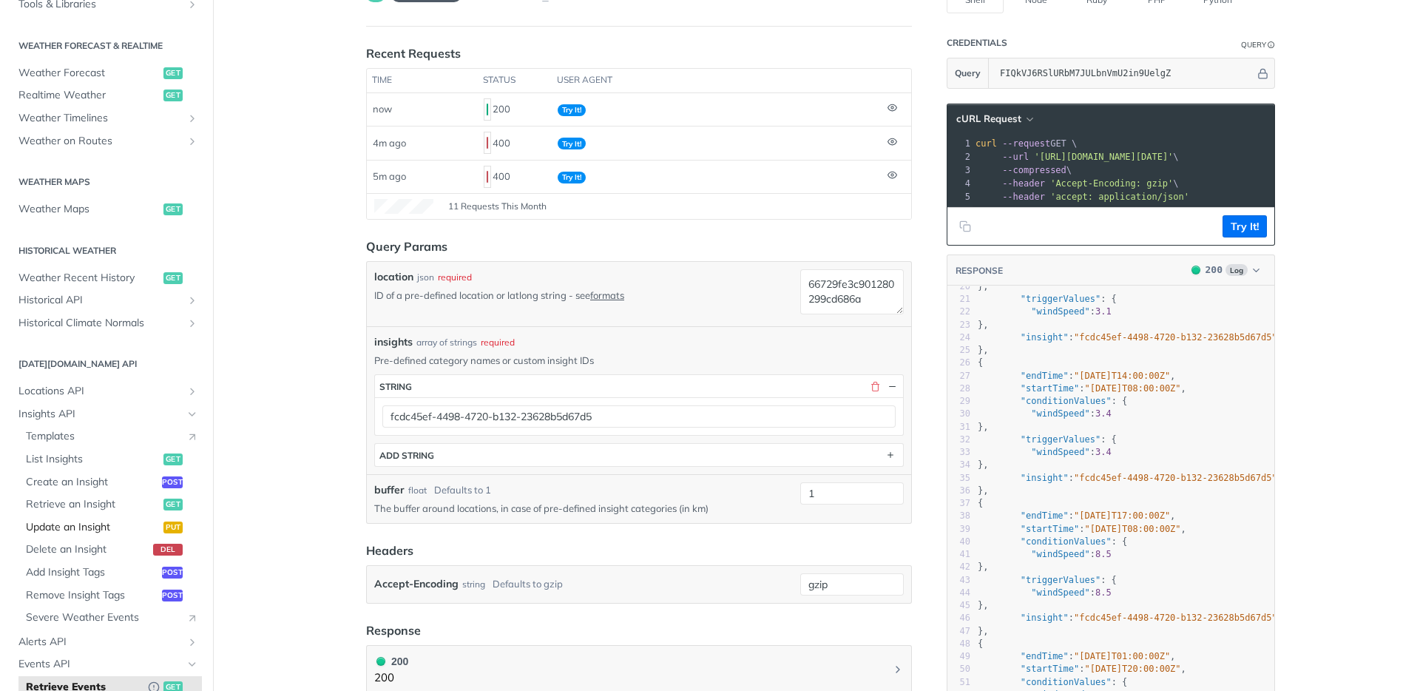
scroll to position [295, 0]
click at [109, 505] on span "Retrieve an Insight" at bounding box center [93, 501] width 134 height 15
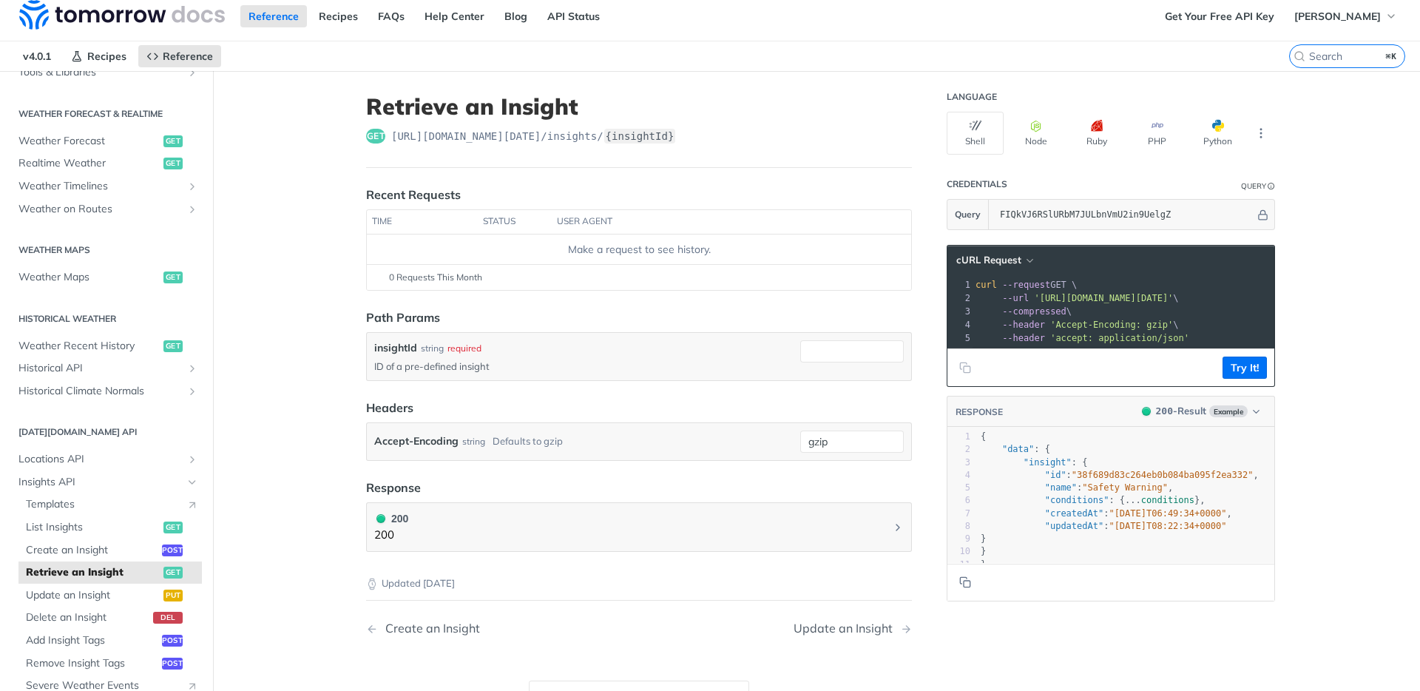
scroll to position [18, 0]
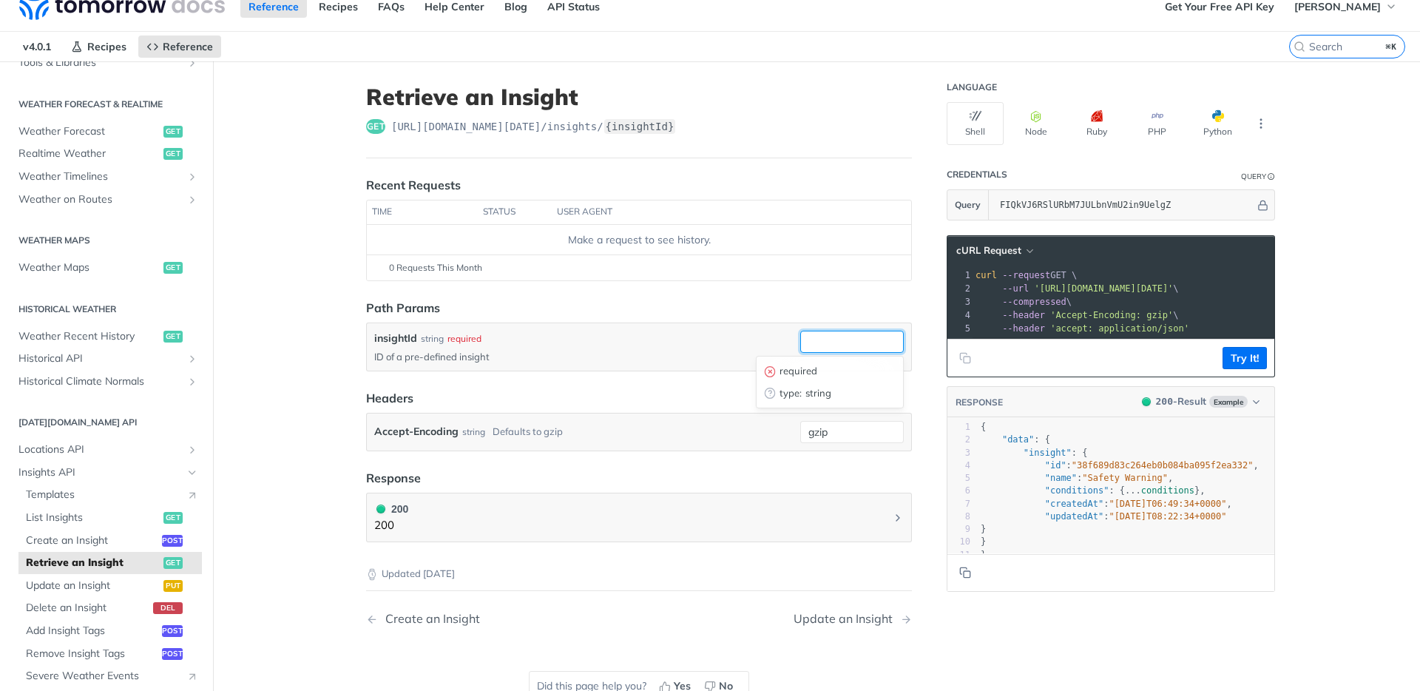
click at [849, 342] on input "insightId" at bounding box center [852, 342] width 104 height 22
click at [807, 346] on input "insightId" at bounding box center [852, 342] width 104 height 22
paste input "fcdc45ef-4498-4720-b132-23628b5d67d5"
type input "fcdc45ef-4498-4720-b132-23628b5d67d5"
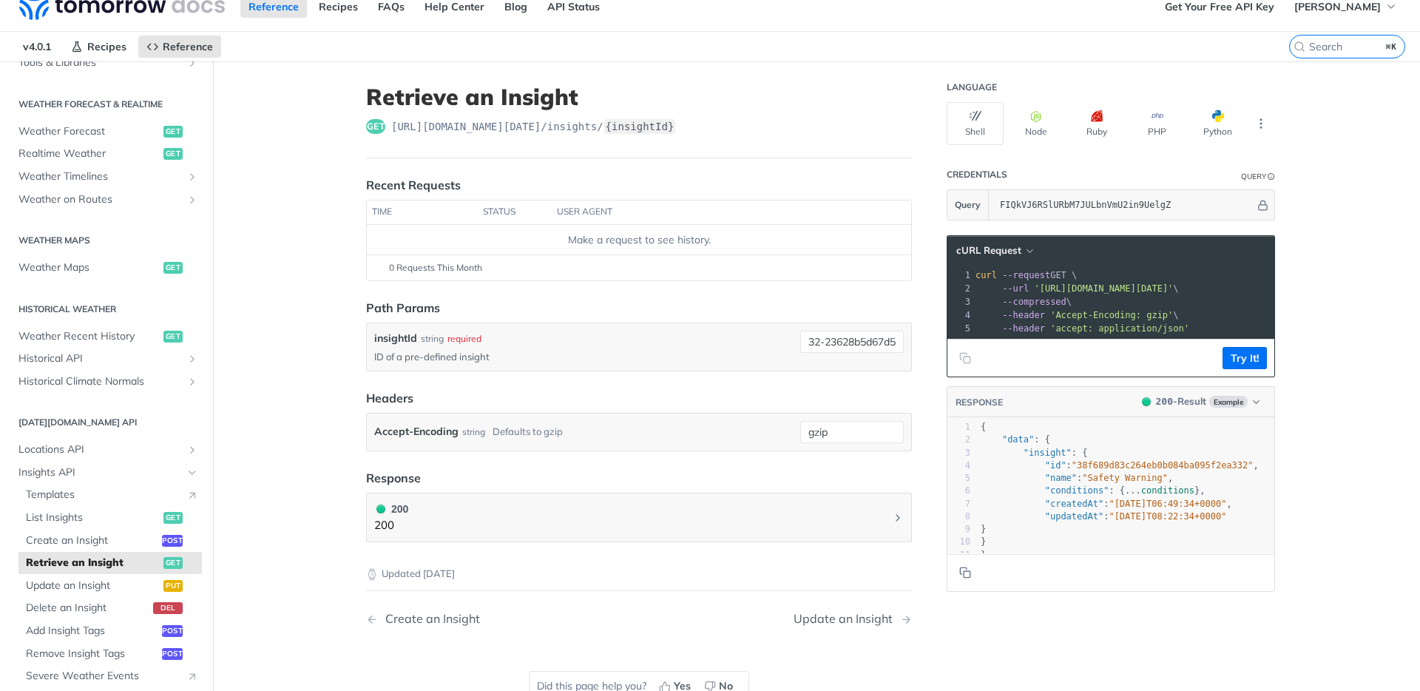
click at [1312, 386] on main "JUMP TO ⌘/ Fundamentals [DATE][DOMAIN_NAME] APIs Weather Data Layers Core Proba…" at bounding box center [710, 407] width 1420 height 692
click at [1240, 369] on button "Try It!" at bounding box center [1244, 358] width 44 height 22
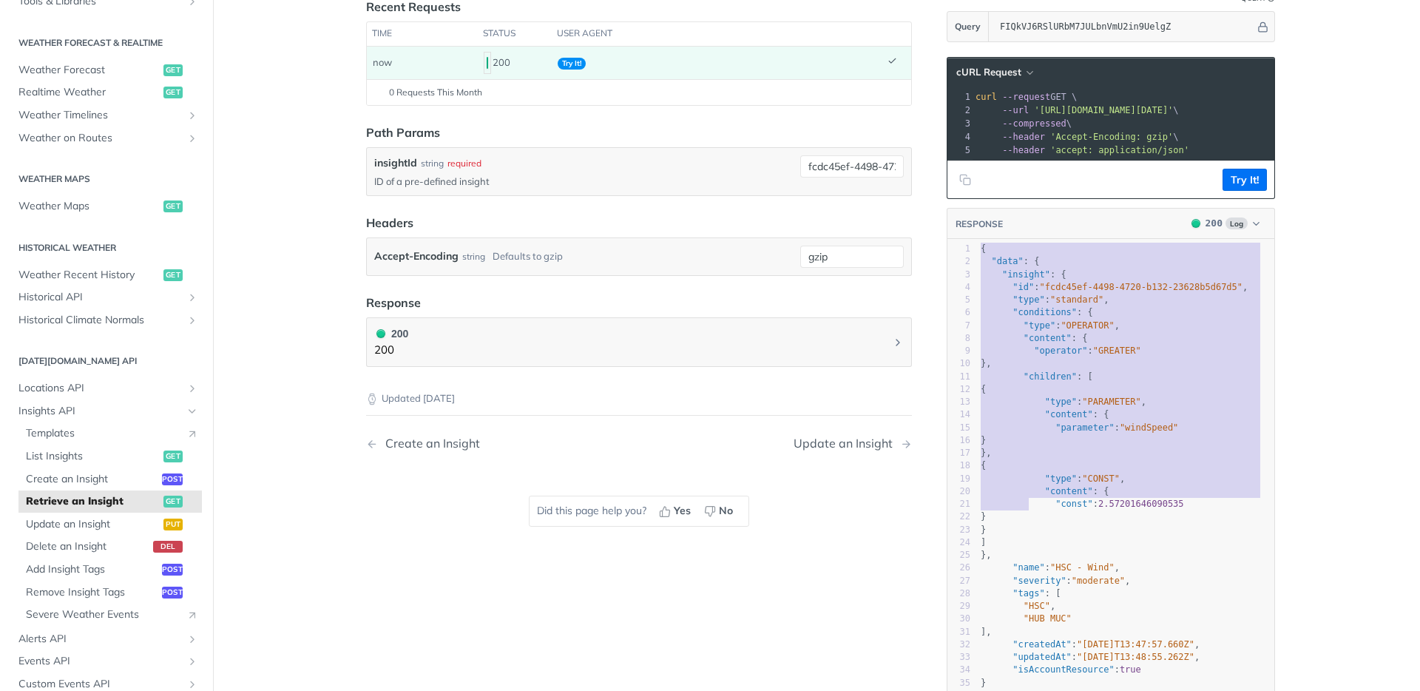
type textarea "{ "data": { "insight": { "id": "fcdc45ef-4498-4720-b132-23628b5d67d5", "type": …"
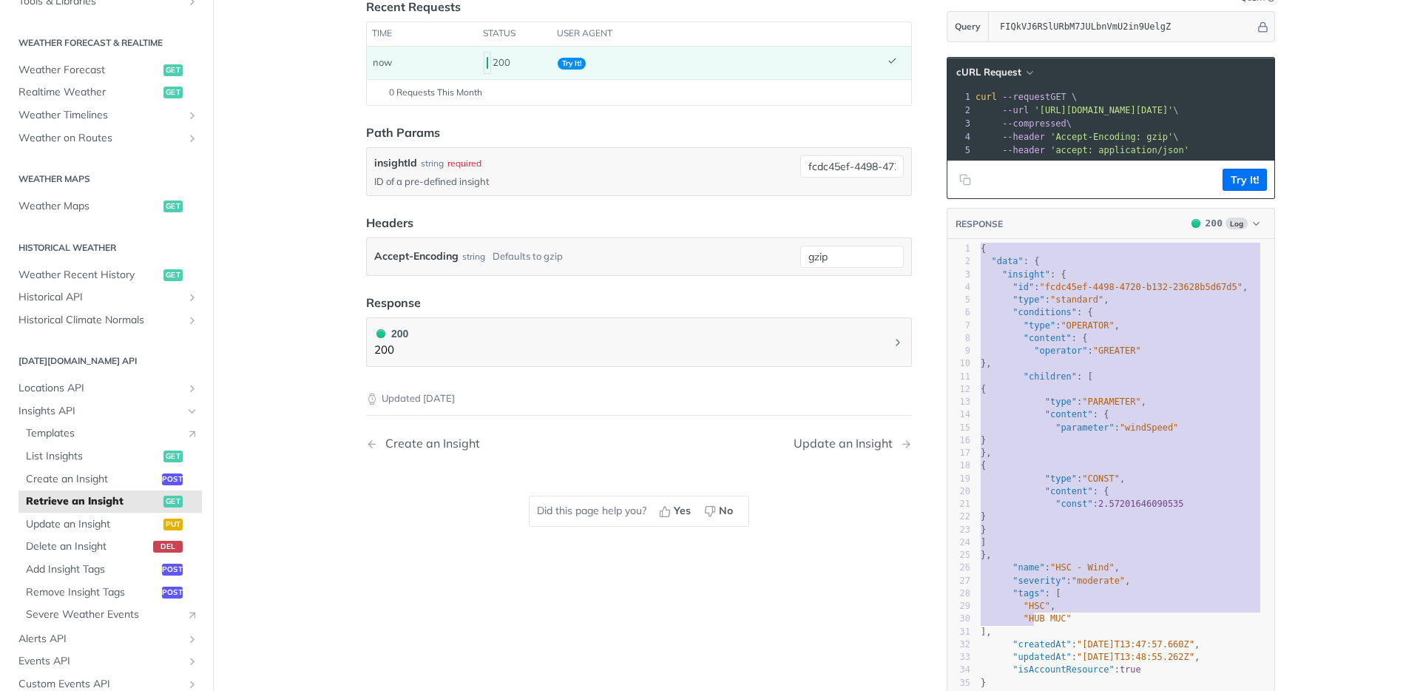
drag, startPoint x: 969, startPoint y: 258, endPoint x: 1028, endPoint y: 624, distance: 370.7
click at [1027, 631] on div "x 1 { 2 "data" : { 3 "insight" : { 4 "id" : "fcdc45ef-4498-4720-b132-23628b5d67…" at bounding box center [1129, 492] width 364 height 504
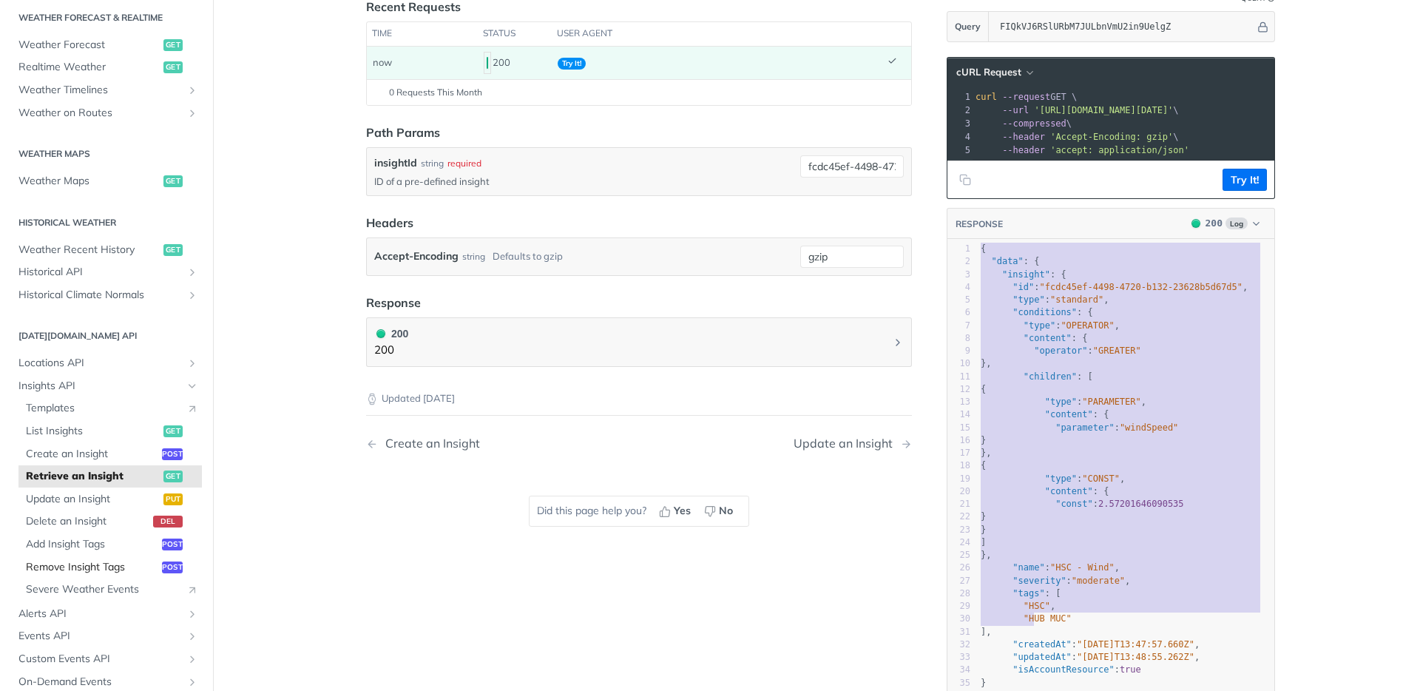
scroll to position [339, 0]
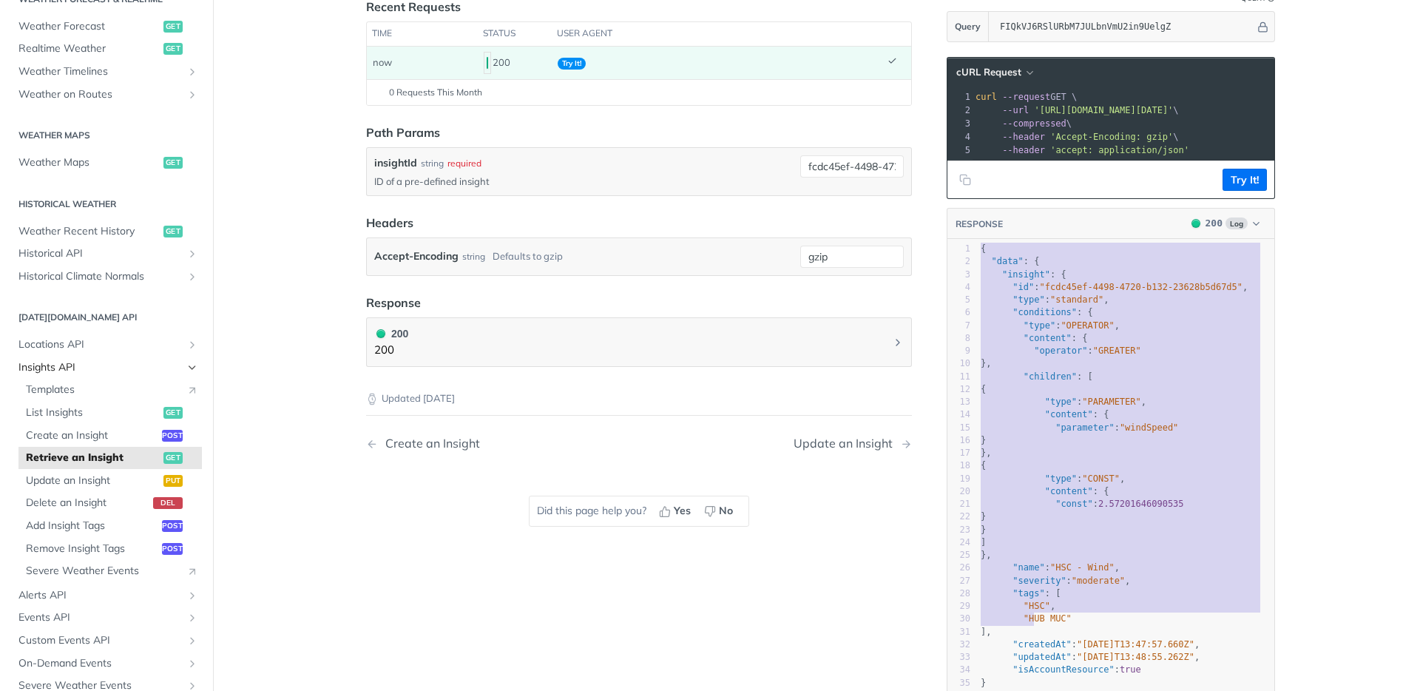
click at [186, 367] on icon "Hide subpages for Insights API" at bounding box center [192, 368] width 12 height 12
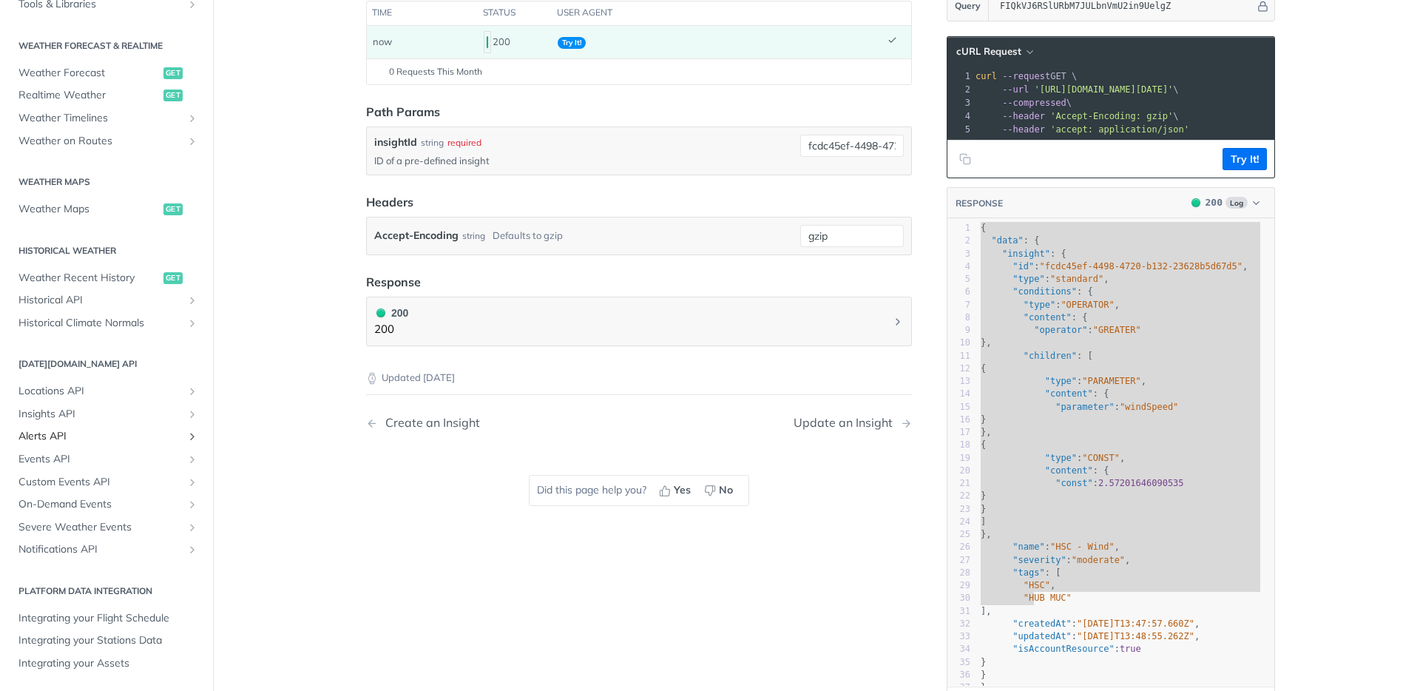
click at [179, 429] on link "Alerts API" at bounding box center [106, 436] width 191 height 22
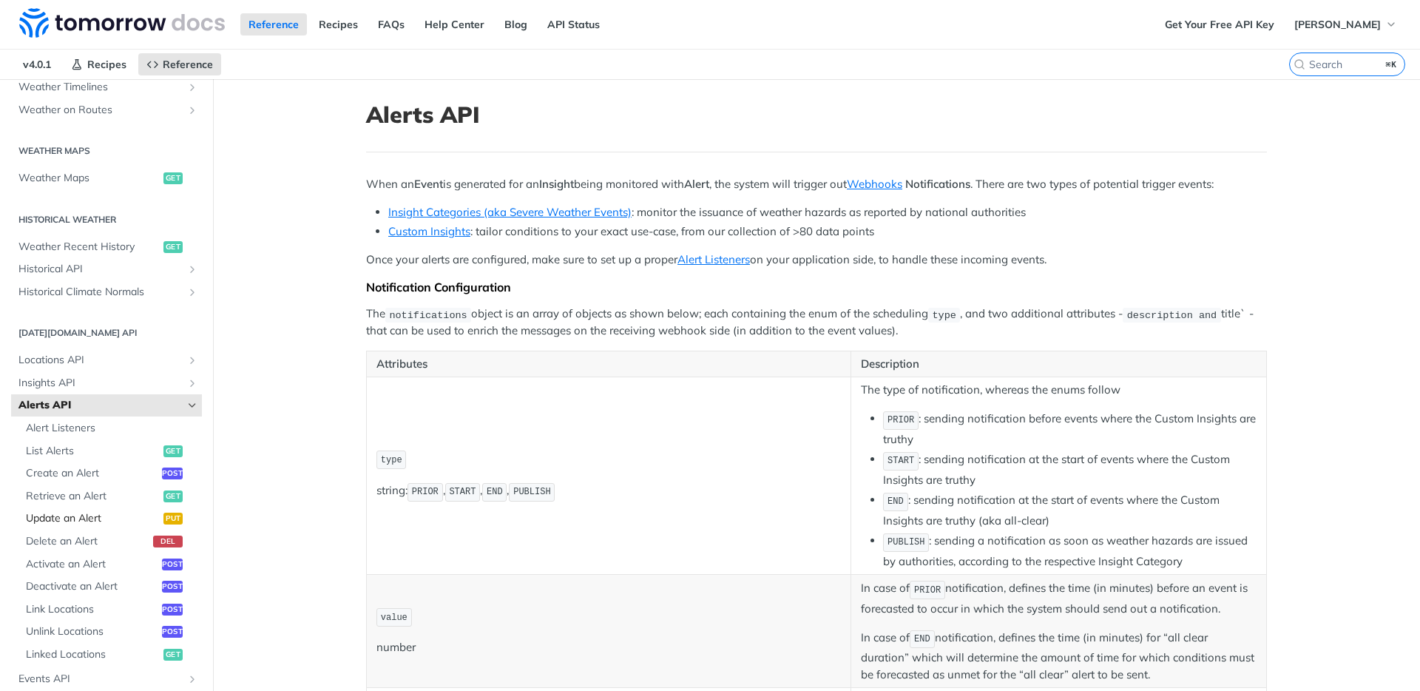
scroll to position [462, 0]
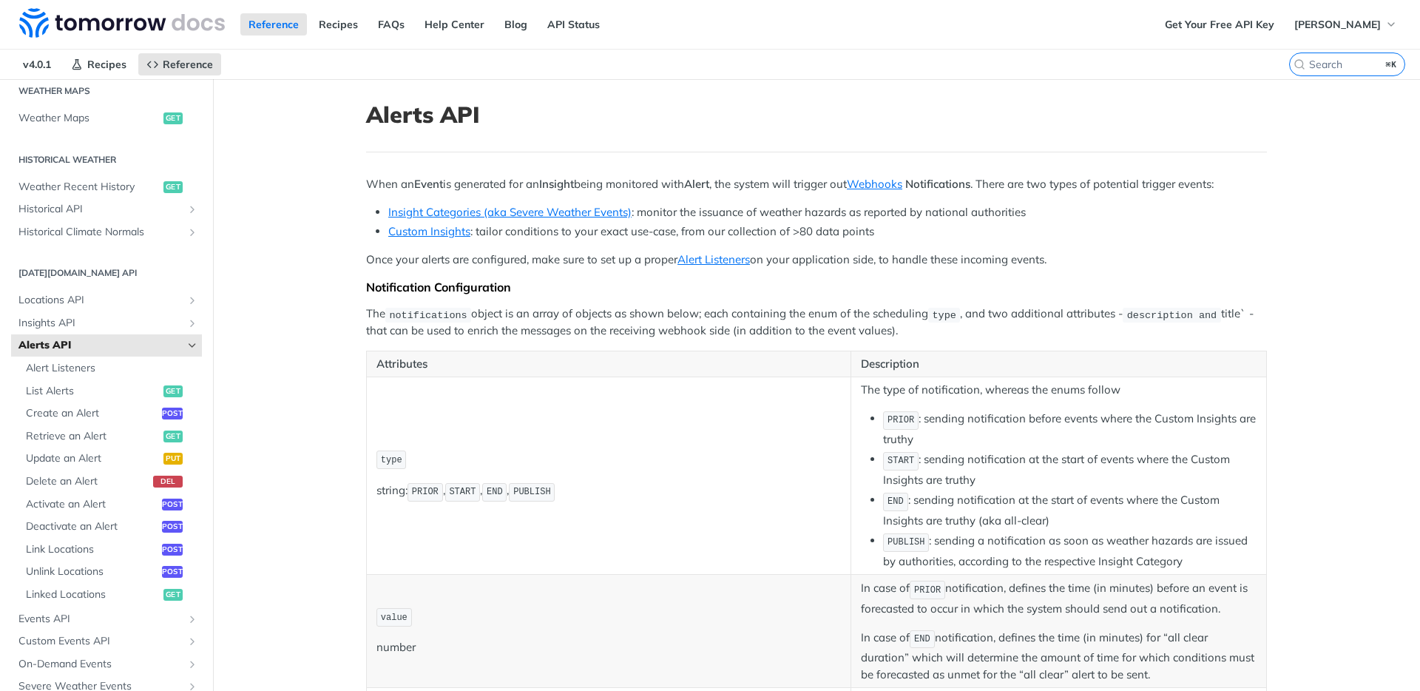
click at [184, 352] on link "Alerts API" at bounding box center [106, 345] width 191 height 22
click at [186, 342] on icon "Hide subpages for Alerts API" at bounding box center [192, 345] width 12 height 12
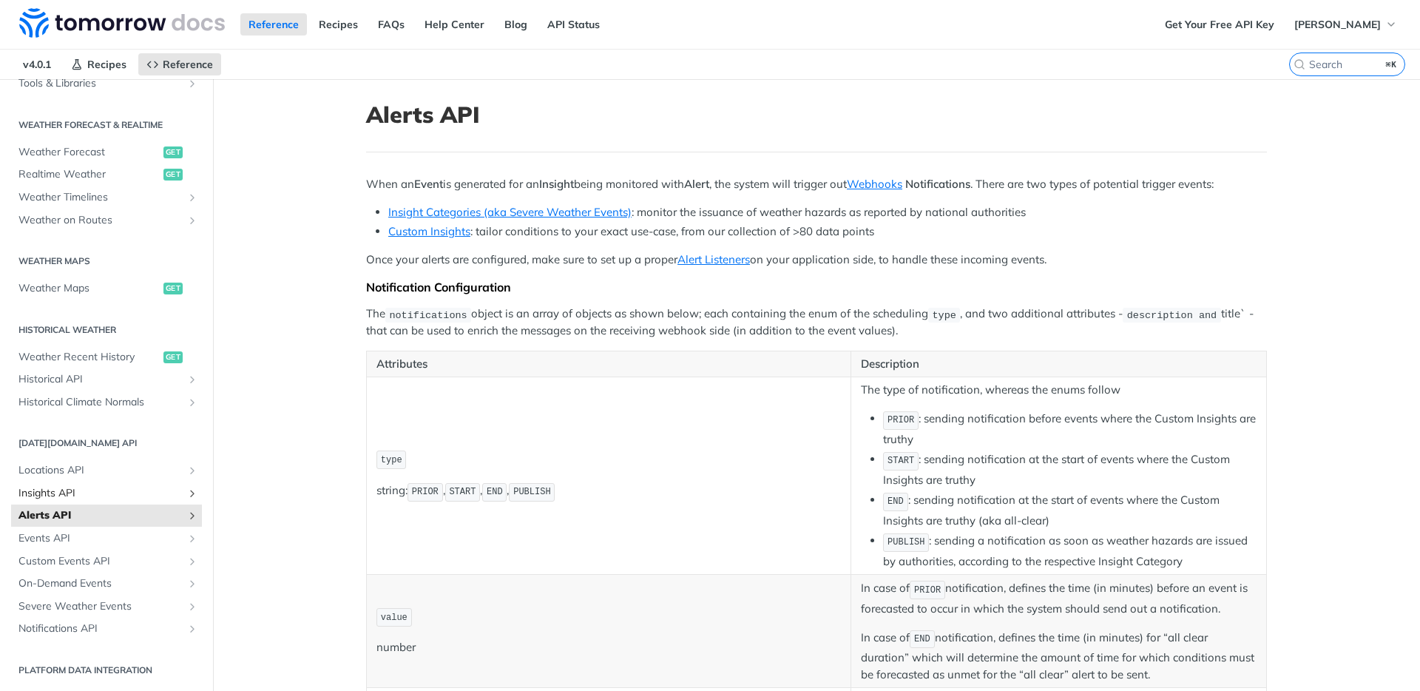
click at [186, 490] on icon "Show subpages for Insights API" at bounding box center [192, 493] width 12 height 12
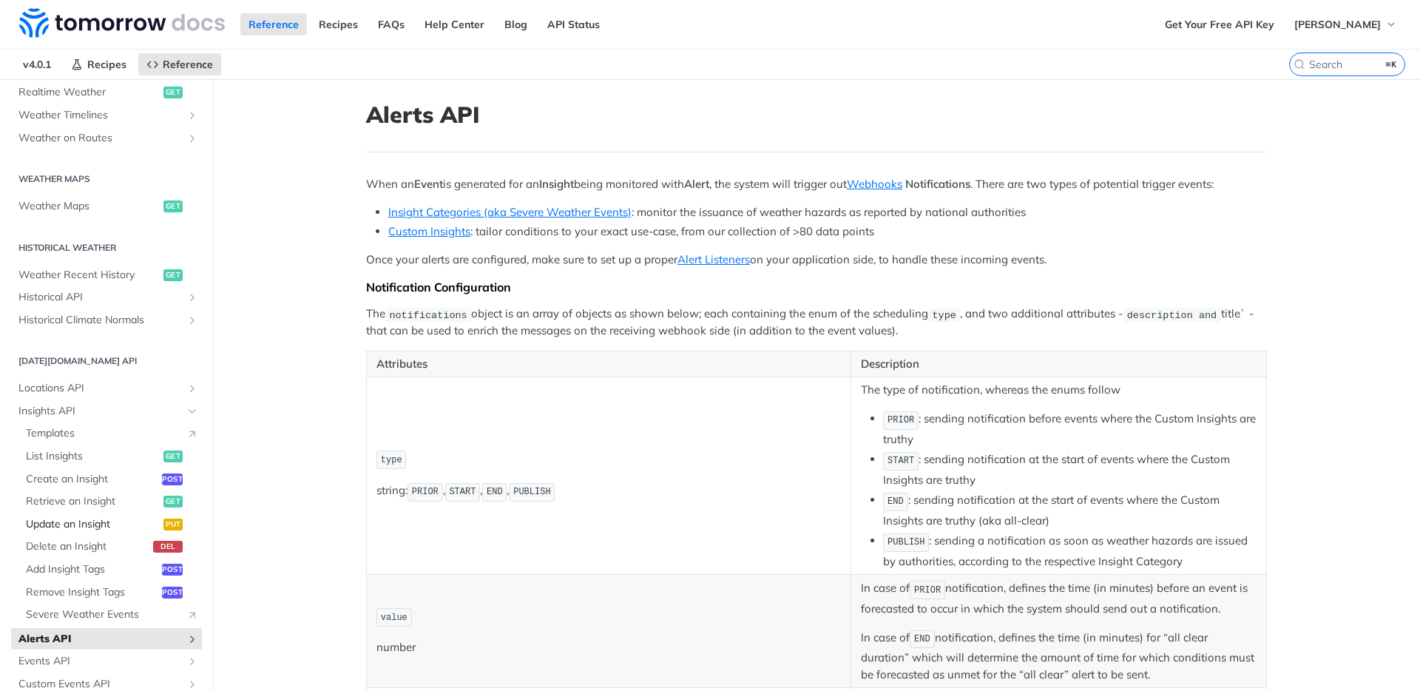
scroll to position [382, 0]
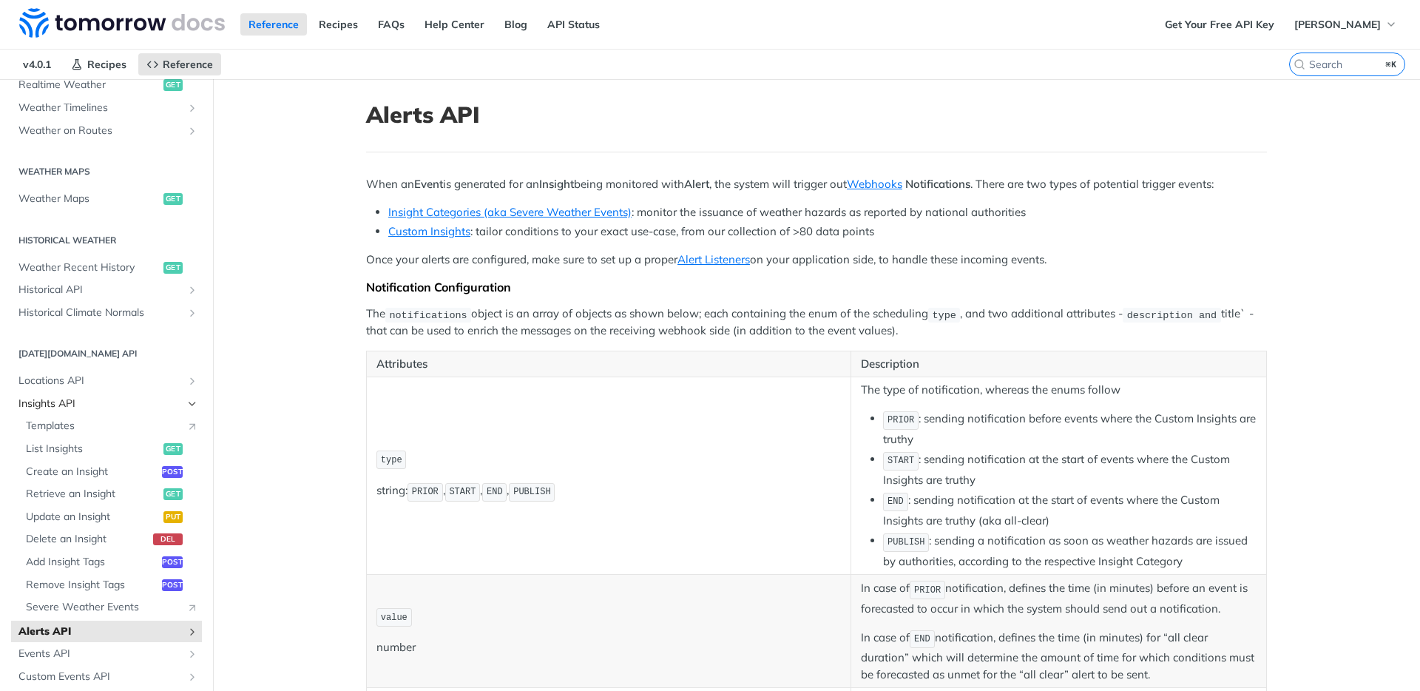
click at [186, 406] on icon "Hide subpages for Insights API" at bounding box center [192, 404] width 12 height 12
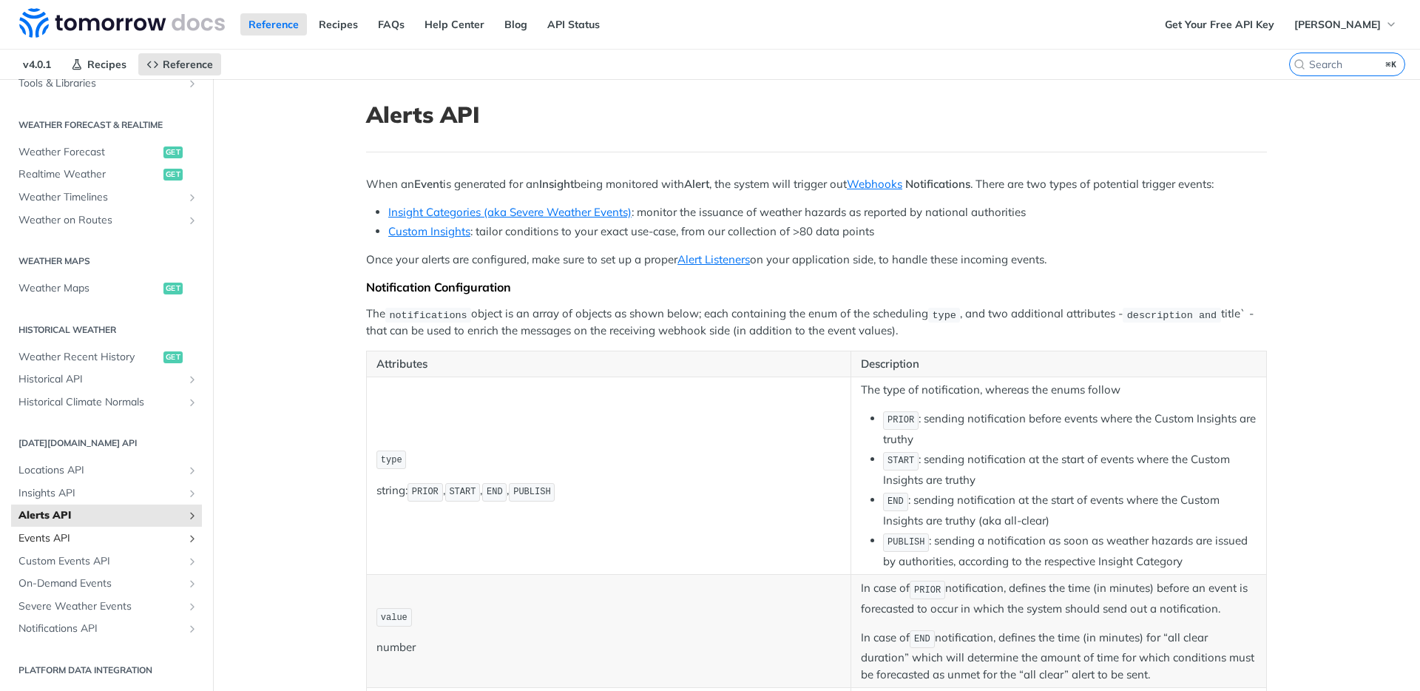
click at [186, 532] on icon "Show subpages for Events API" at bounding box center [192, 538] width 12 height 12
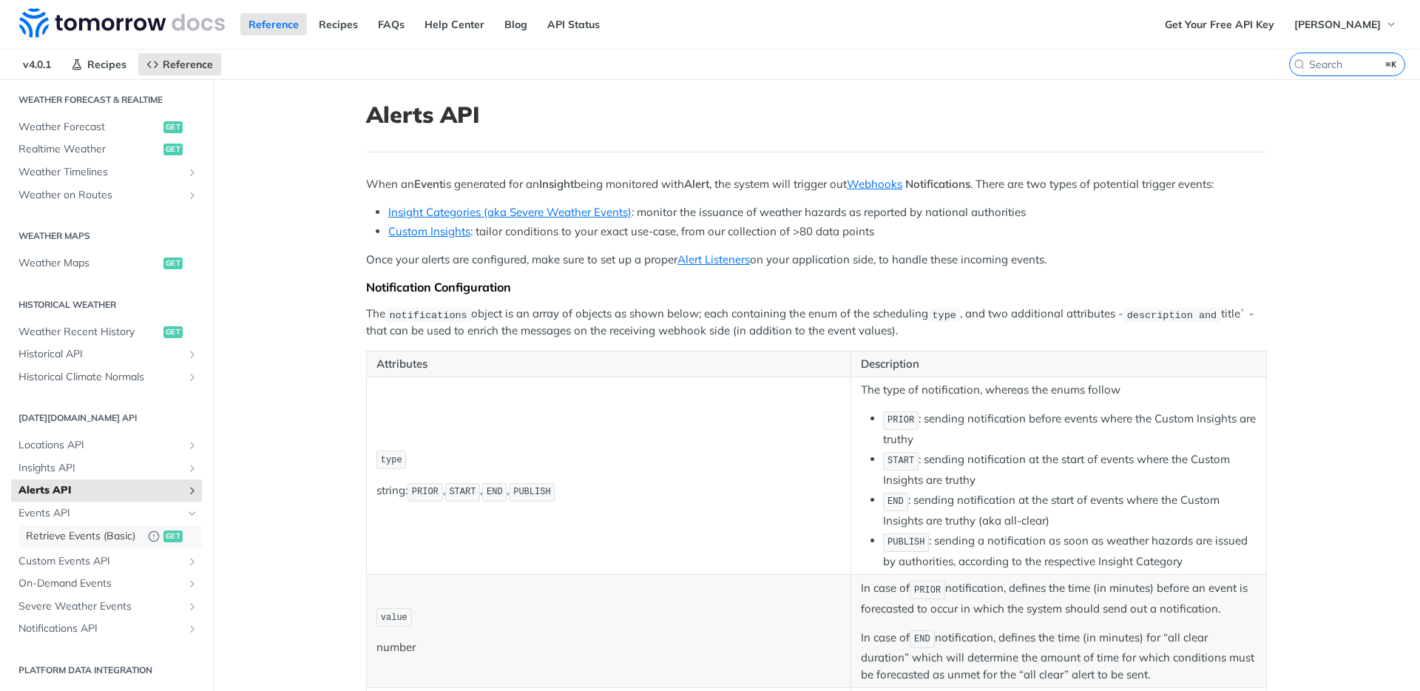
click at [70, 532] on span "Retrieve Events (Basic)" at bounding box center [83, 536] width 115 height 15
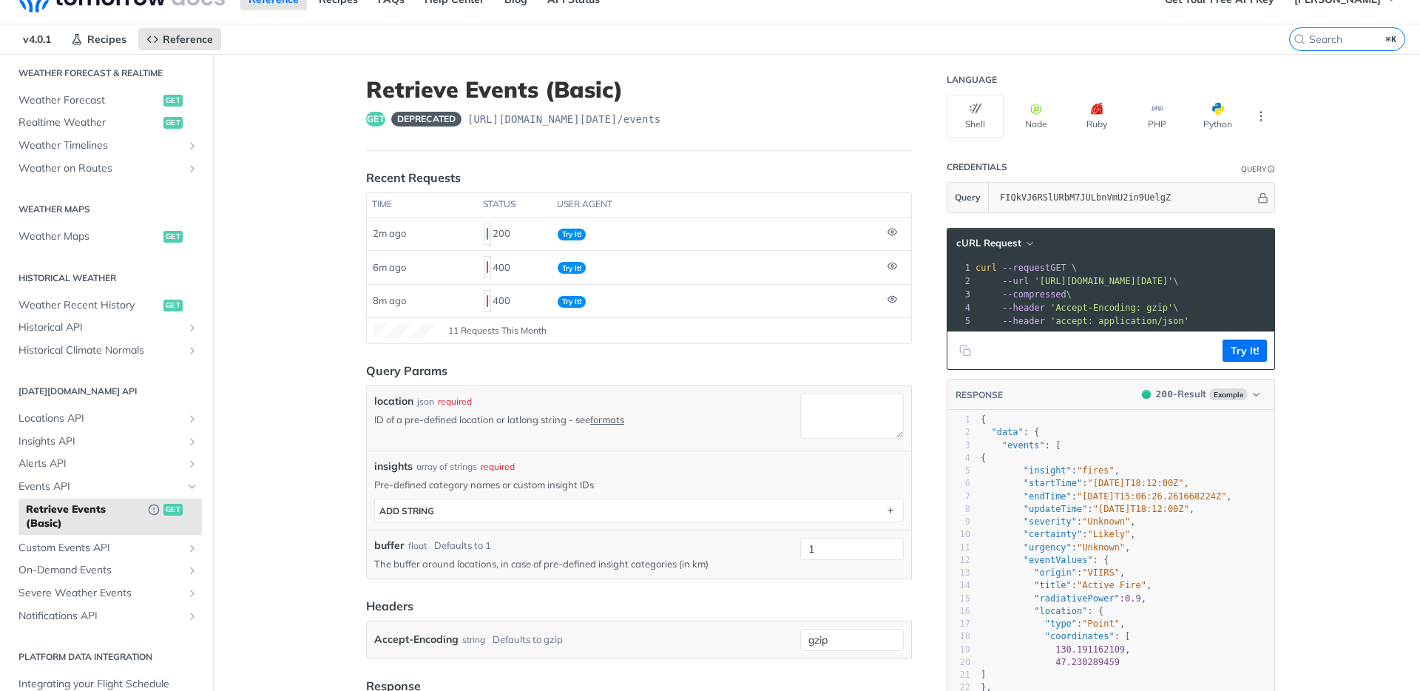
scroll to position [27, 0]
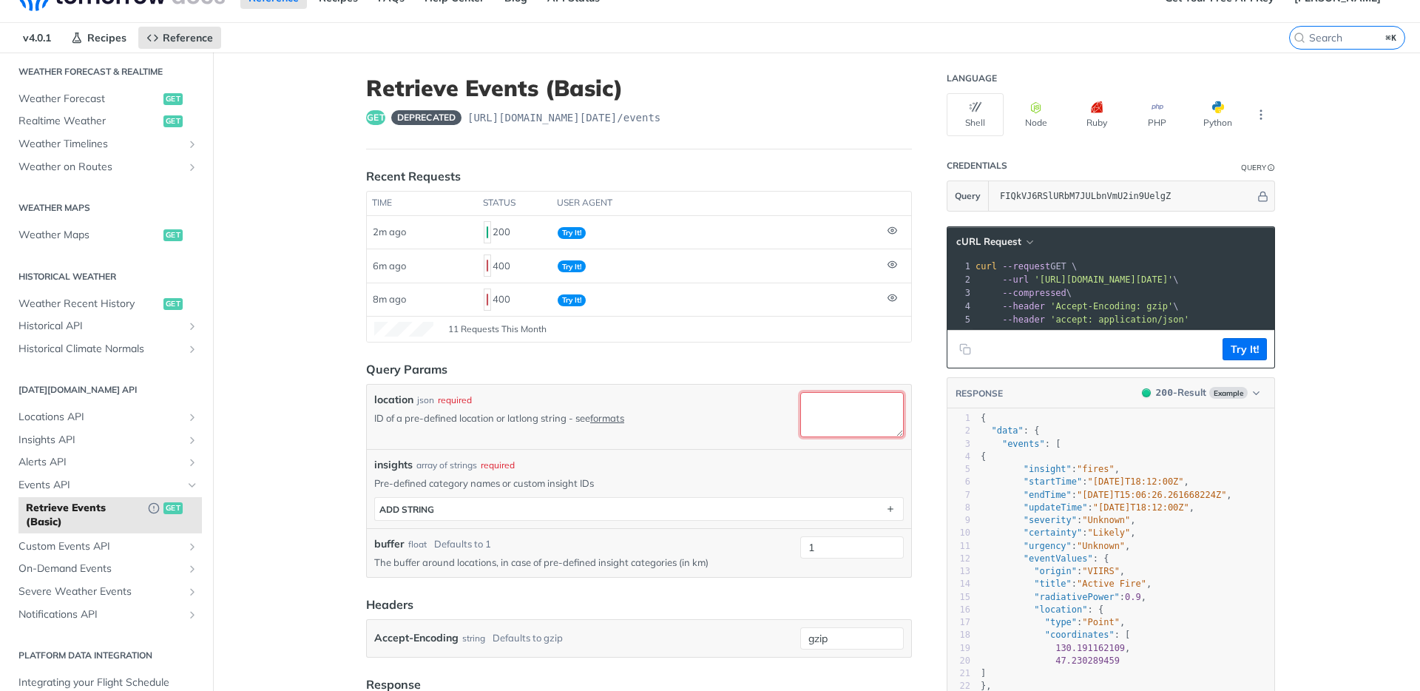
click at [828, 407] on textarea "location" at bounding box center [852, 414] width 104 height 45
paste textarea "fcdc45ef-4498-4720-b132-23628b5d67d5"
type textarea "fcdc45ef-4498-4720-b132-23628b5d67d5"
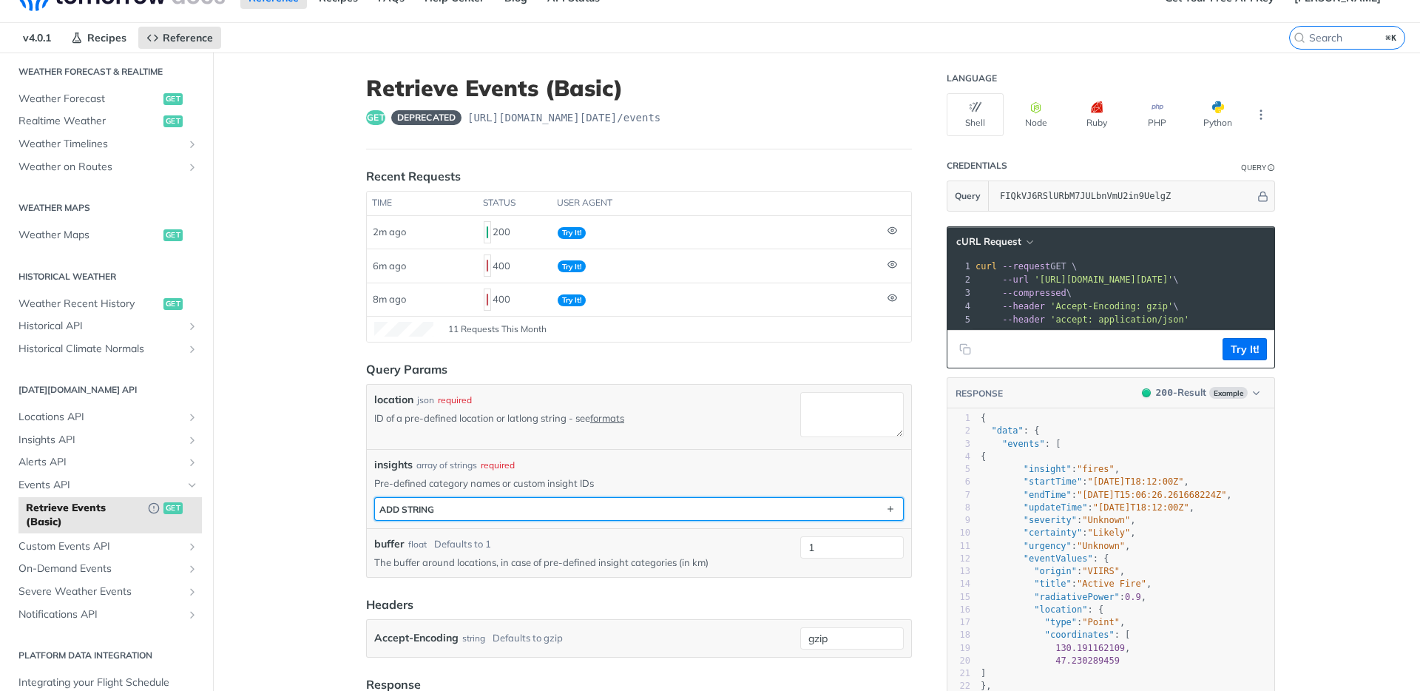
click at [734, 512] on button "ADD string" at bounding box center [639, 509] width 528 height 22
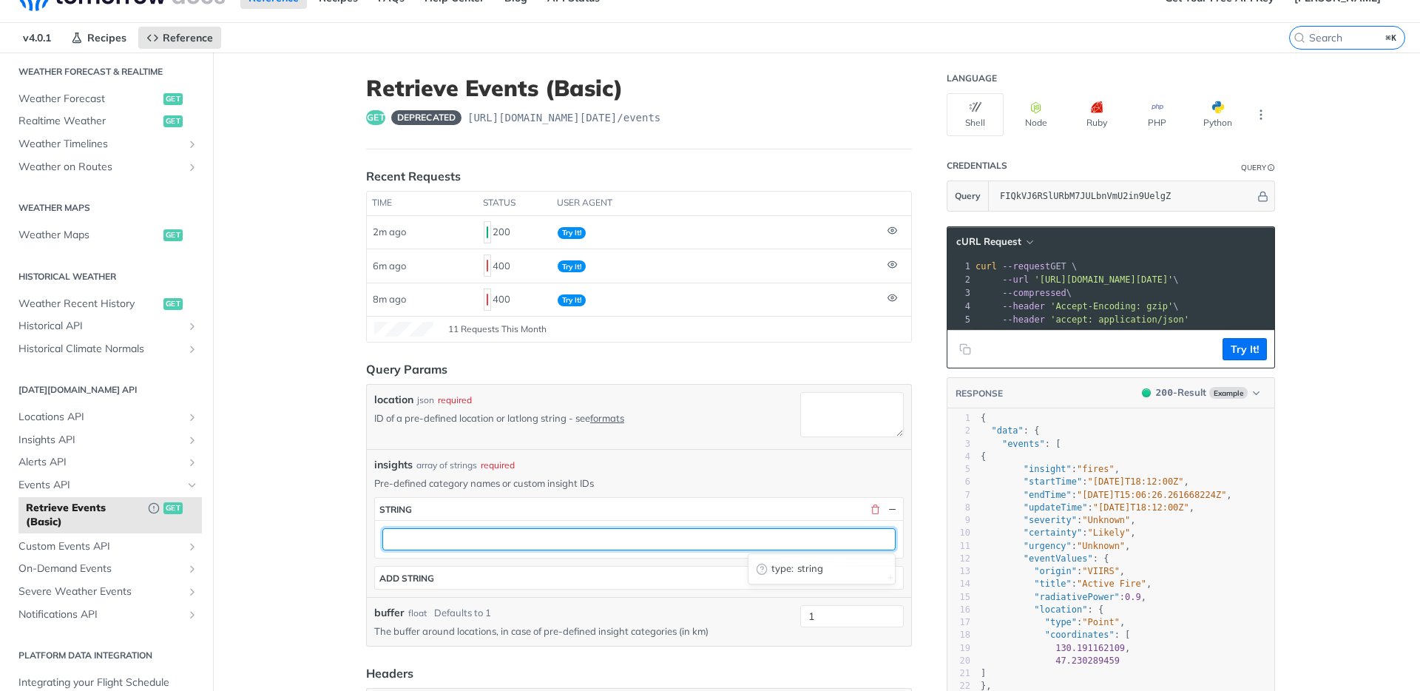
click at [572, 547] on input "text" at bounding box center [638, 539] width 513 height 22
paste input "fcdc45ef-4498-4720-b132-23628b5d67d5"
type input "fcdc45ef-4498-4720-b132-23628b5d67d5"
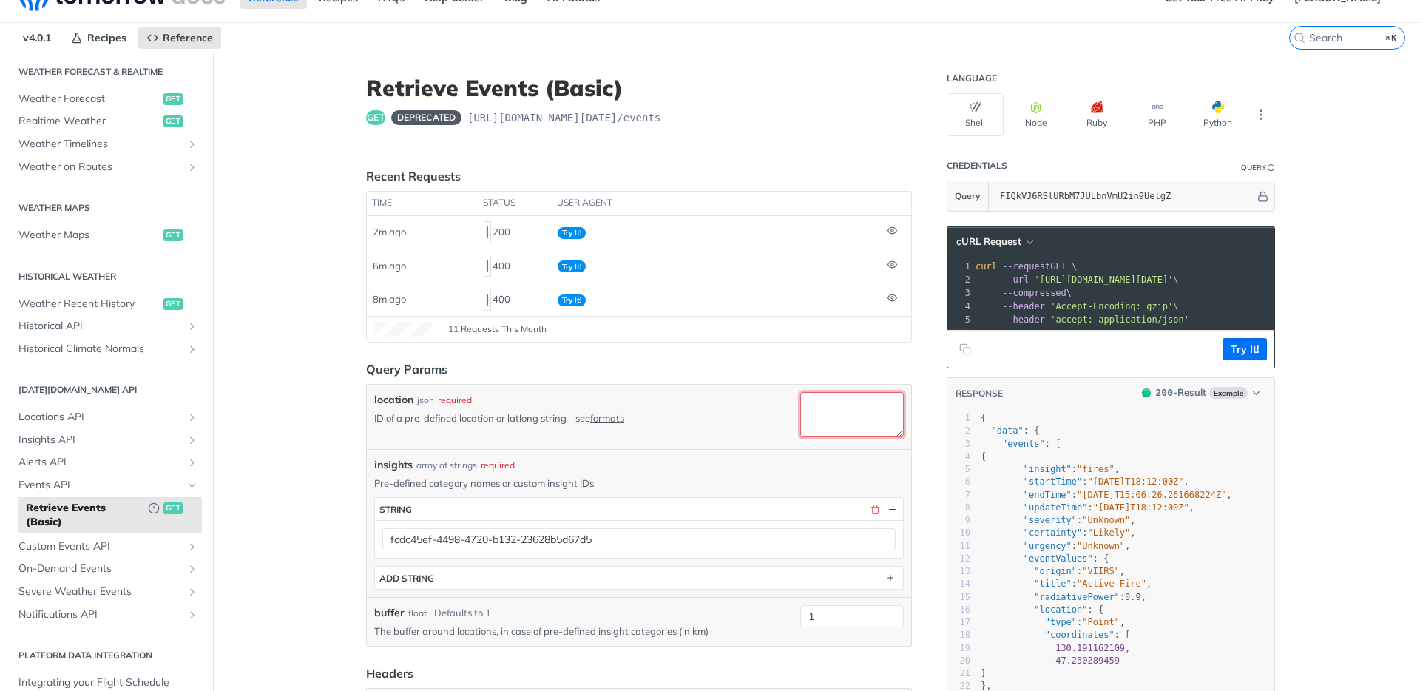
click at [859, 419] on textarea "location" at bounding box center [852, 414] width 104 height 45
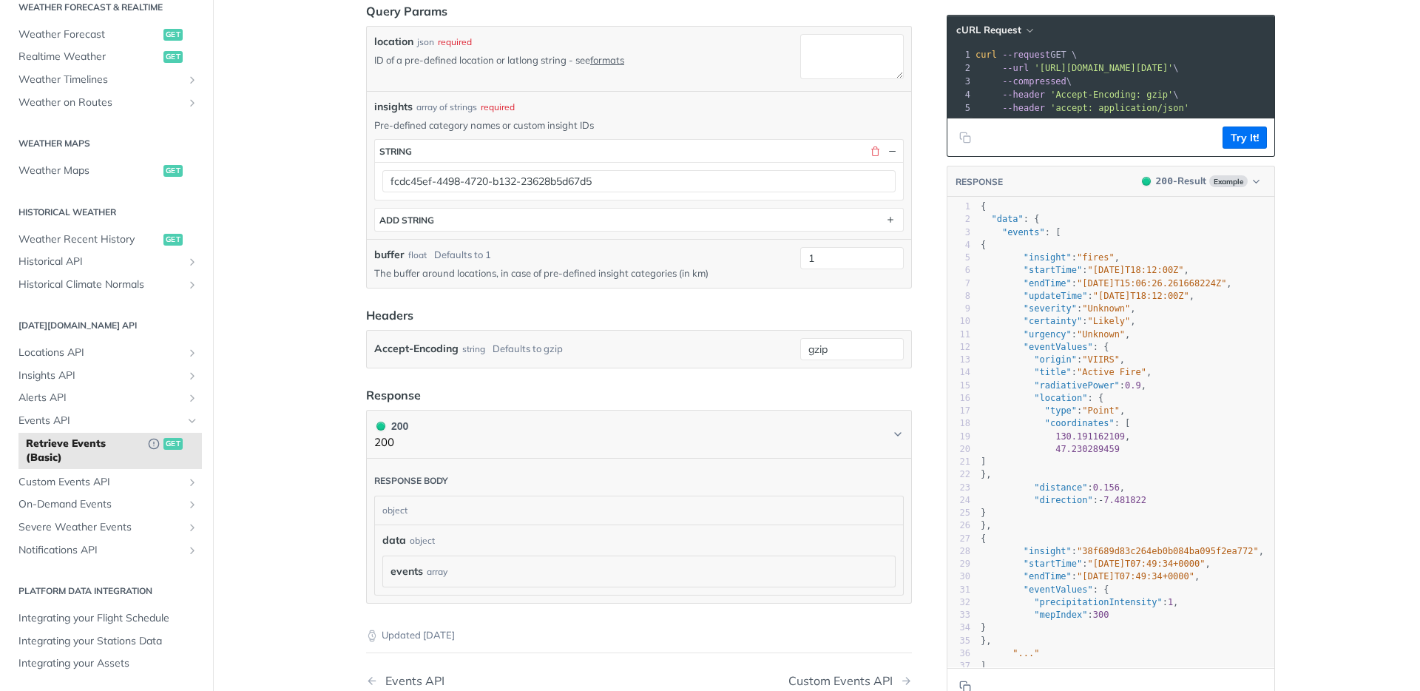
scroll to position [386, 0]
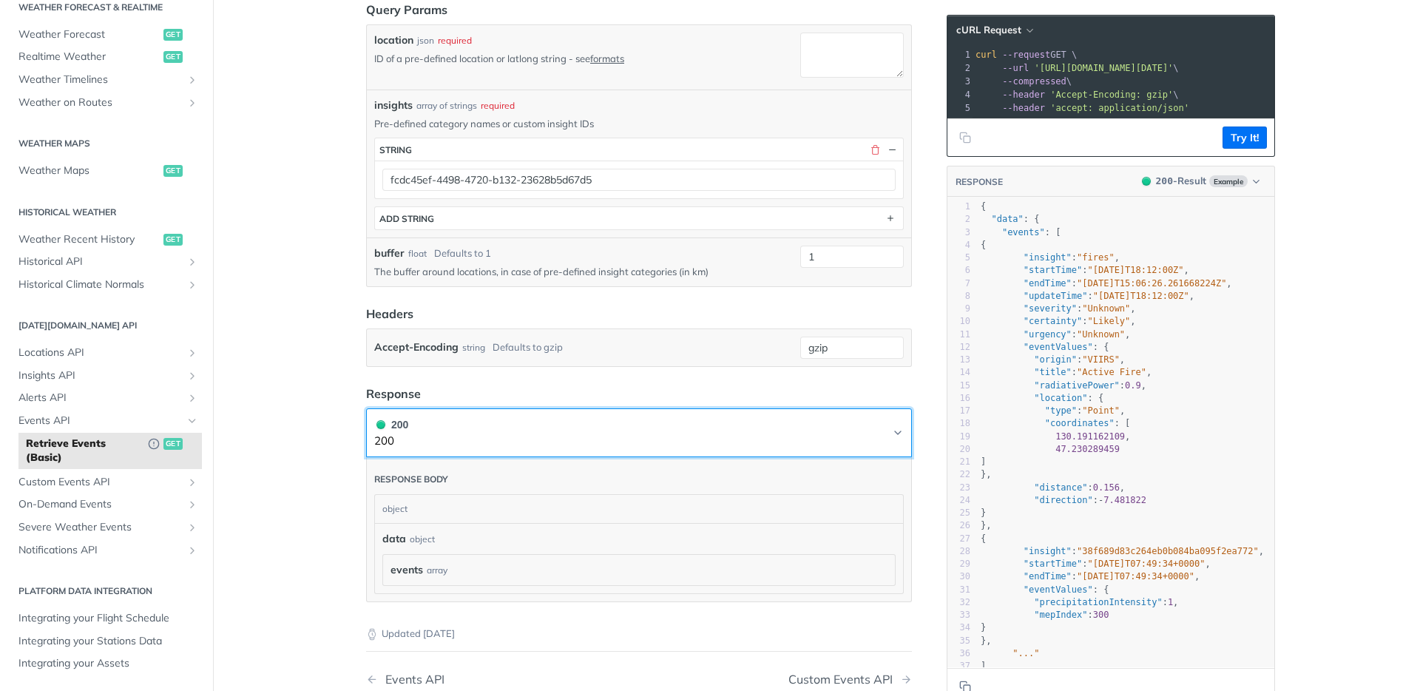
click at [665, 433] on button "200 200" at bounding box center [638, 432] width 529 height 33
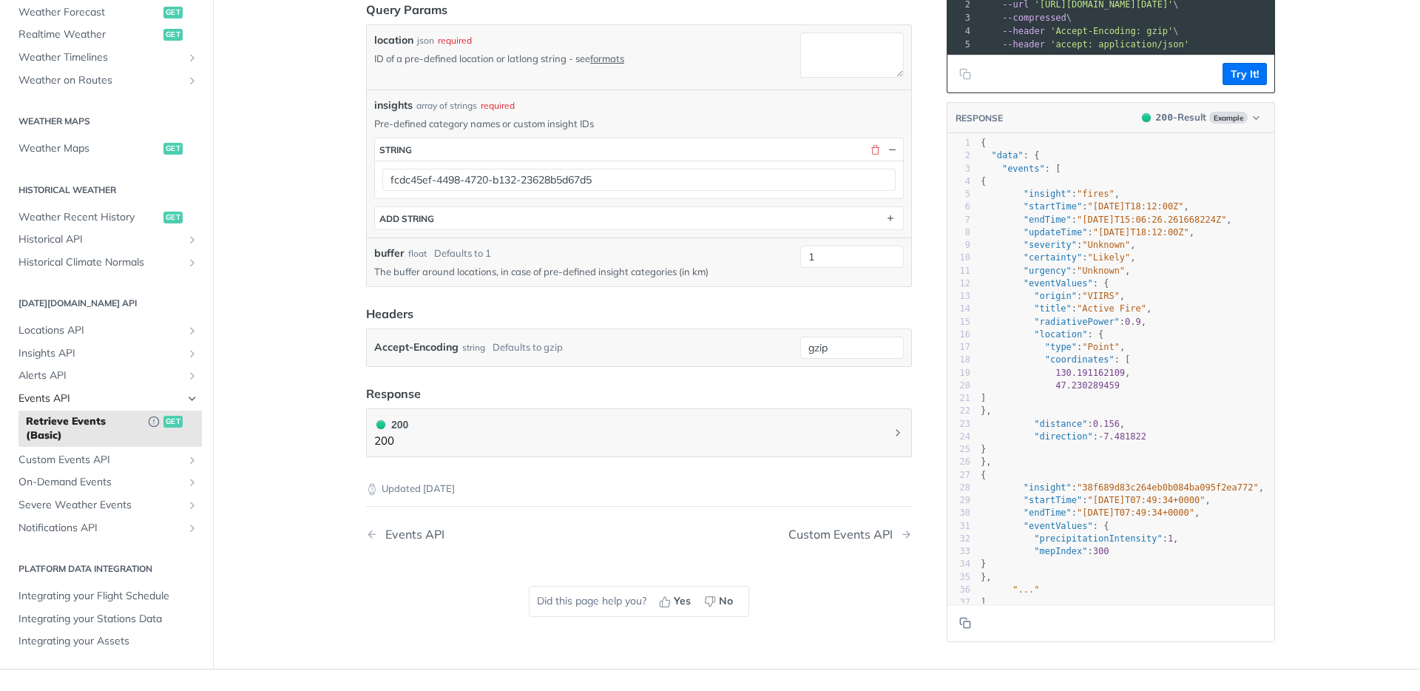
click at [132, 393] on span "Events API" at bounding box center [100, 398] width 164 height 15
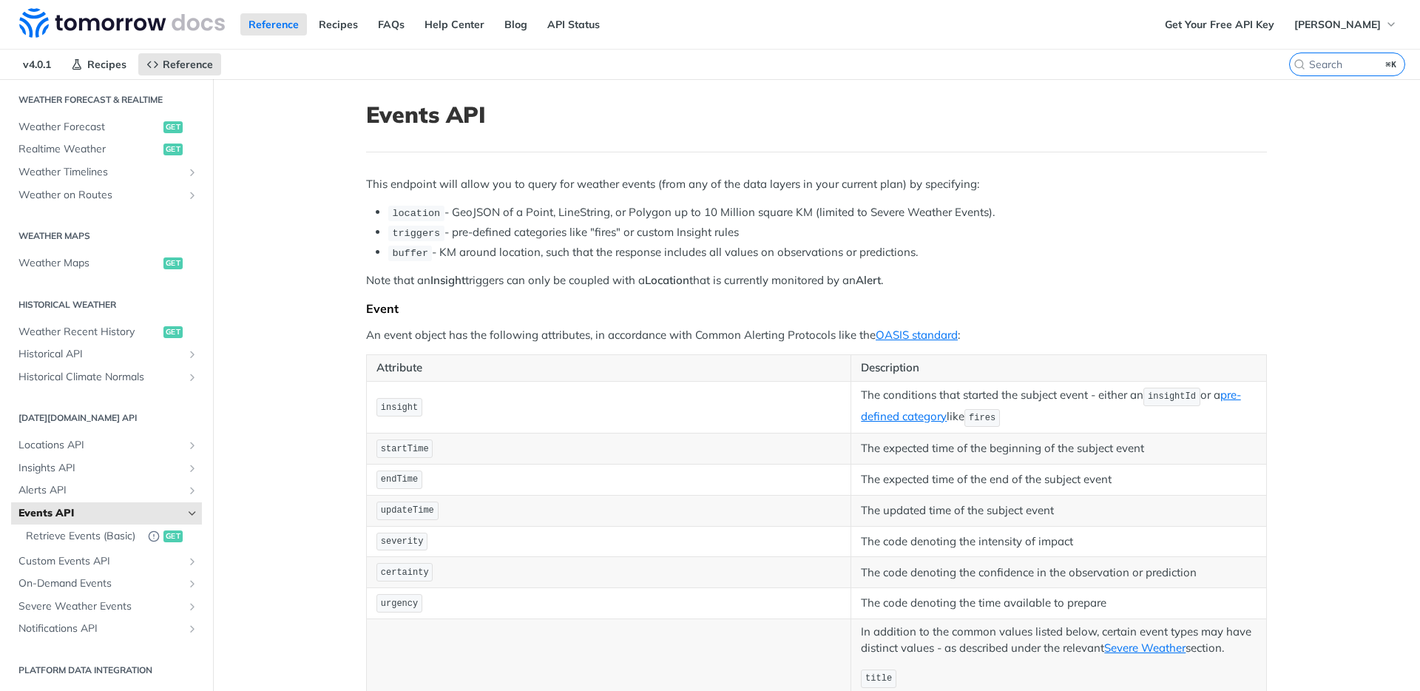
click at [186, 507] on icon "Hide subpages for Events API" at bounding box center [192, 513] width 12 height 12
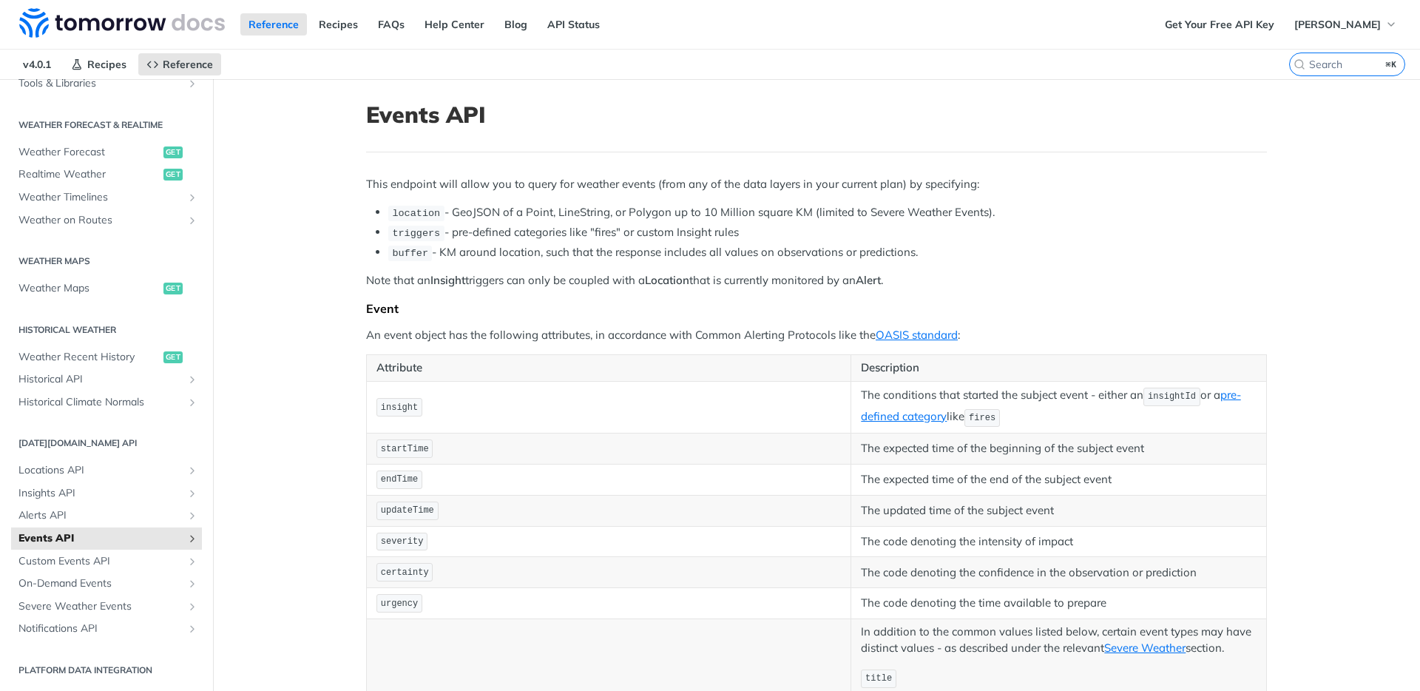
click at [186, 539] on icon "Show subpages for Events API" at bounding box center [192, 538] width 12 height 12
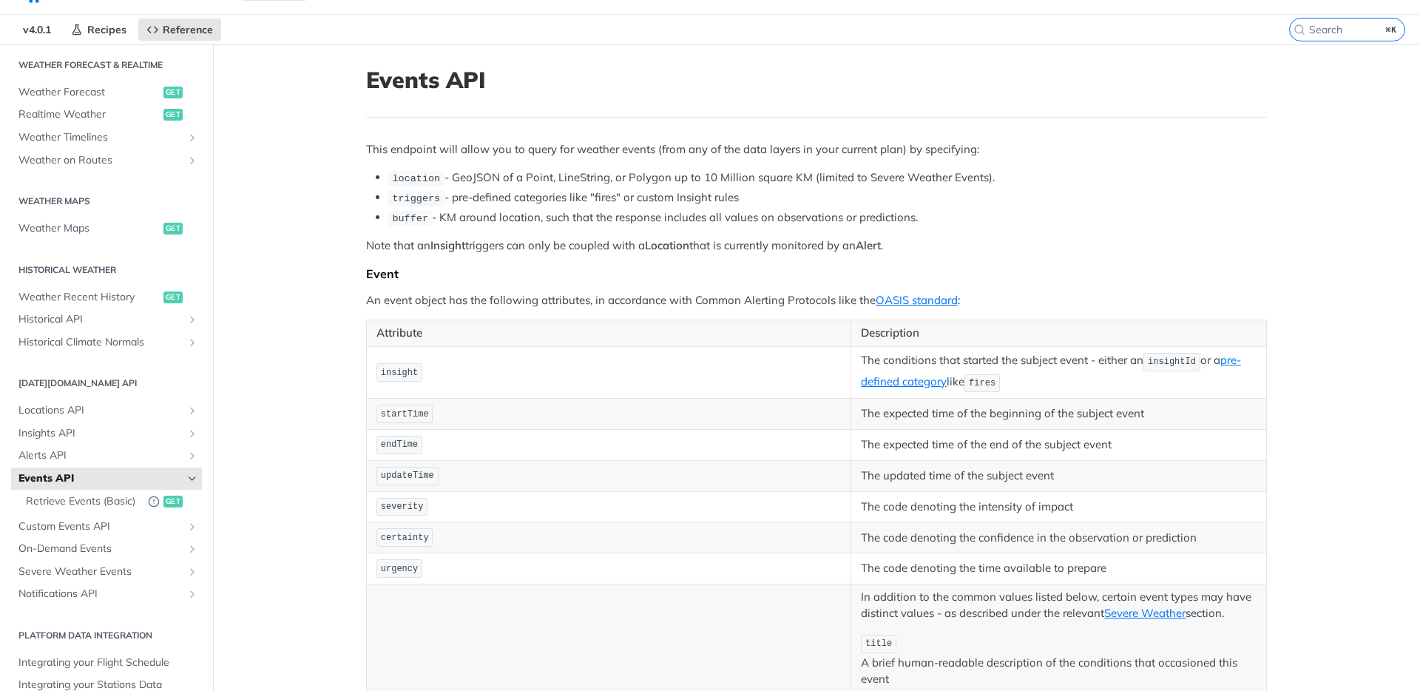
scroll to position [38, 0]
click at [186, 424] on icon "Show subpages for Insights API" at bounding box center [192, 430] width 12 height 12
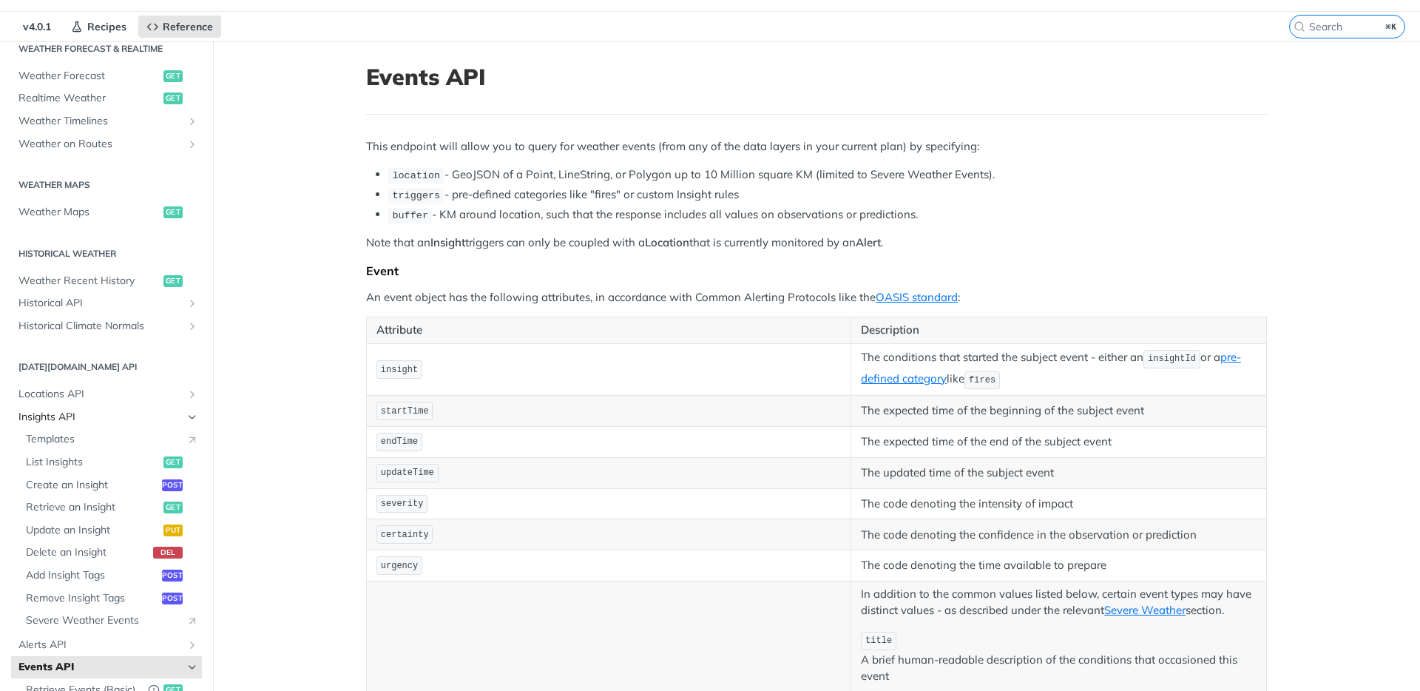
click at [187, 417] on link "Insights API" at bounding box center [106, 417] width 191 height 22
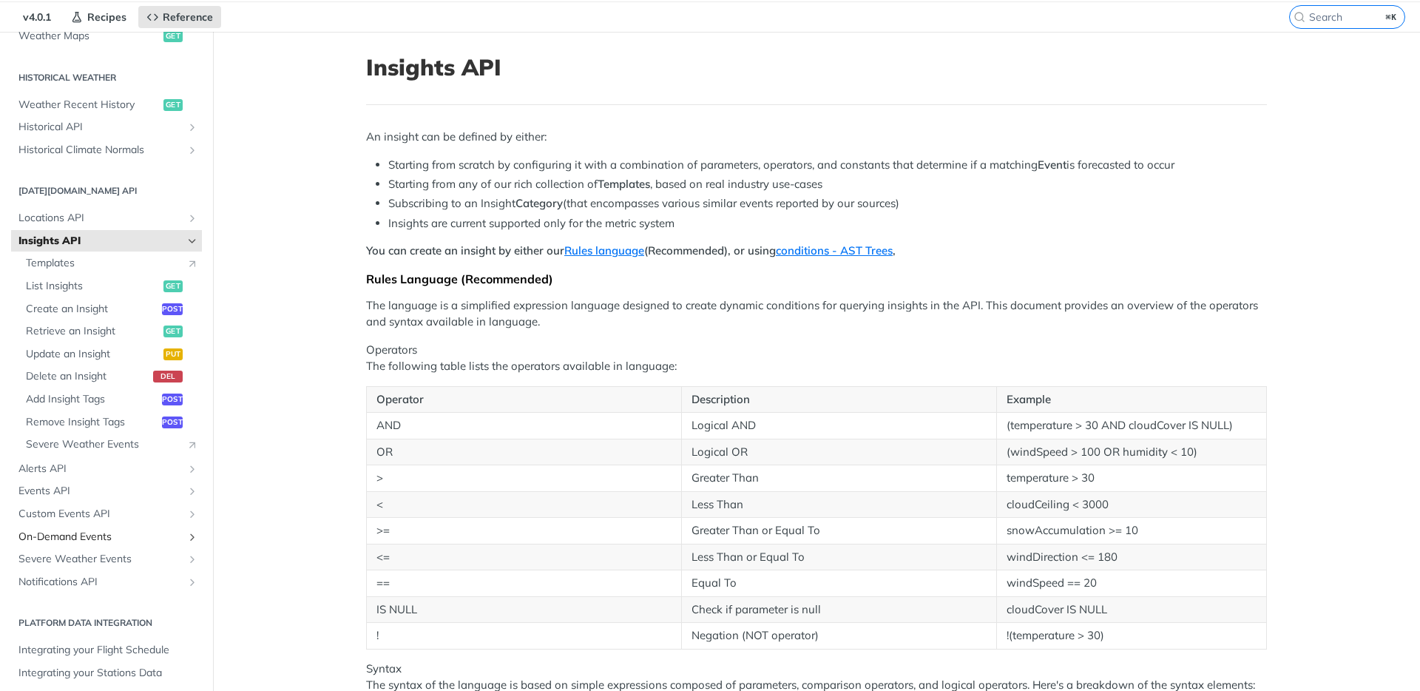
scroll to position [49, 0]
click at [186, 488] on icon "Show subpages for Events API" at bounding box center [192, 490] width 12 height 12
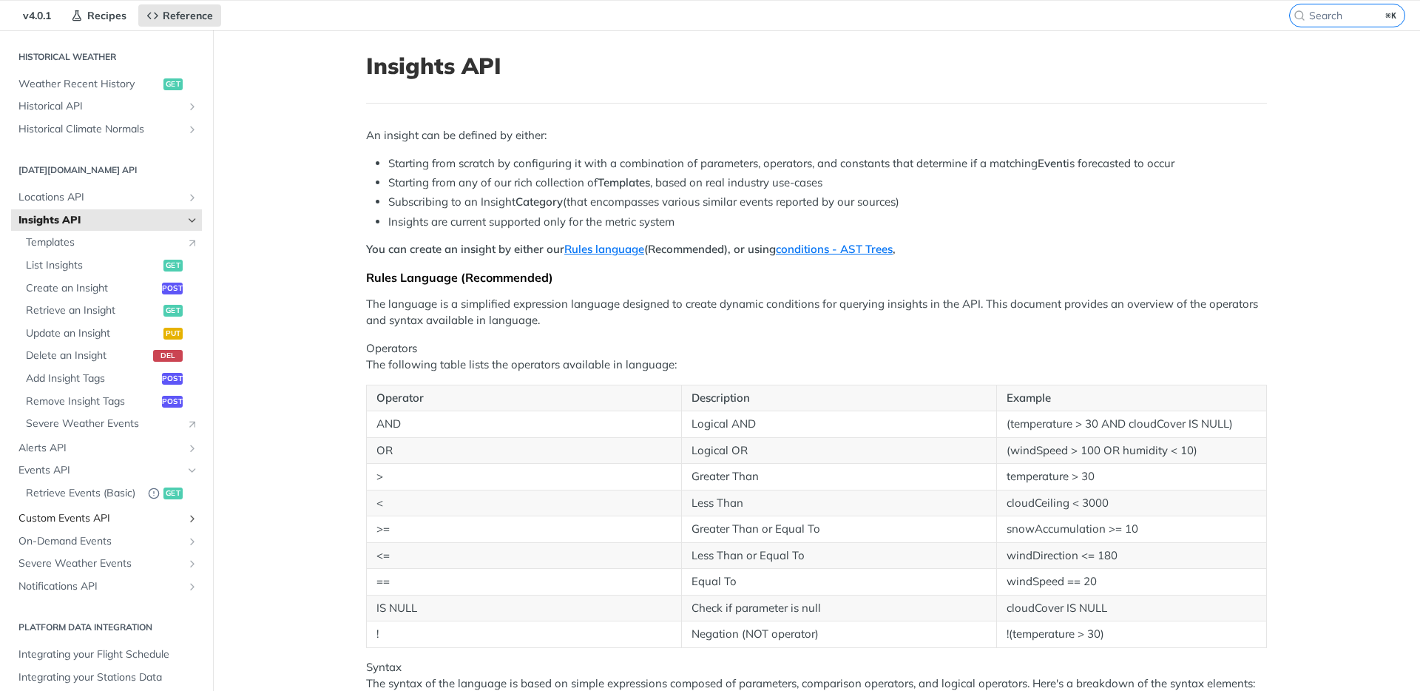
scroll to position [535, 0]
click at [186, 510] on icon "Show subpages for Custom Events API" at bounding box center [192, 513] width 12 height 12
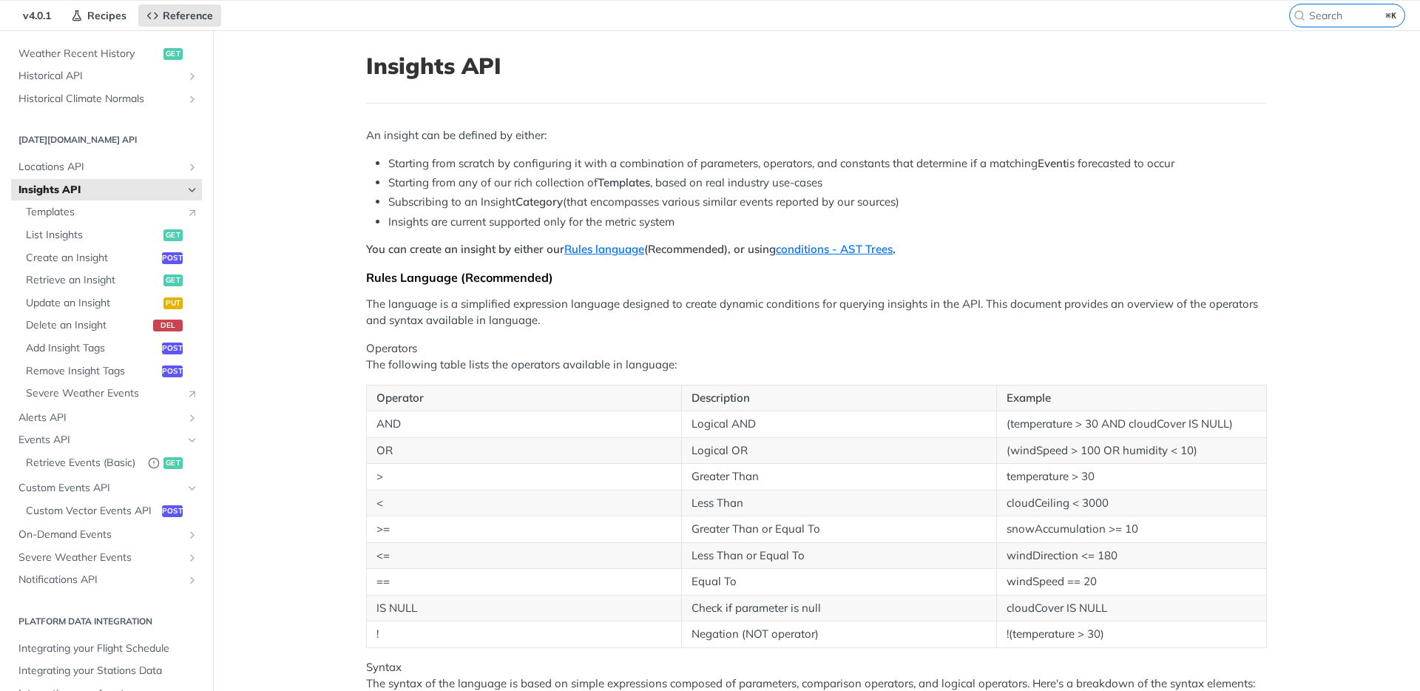
scroll to position [560, 0]
click at [186, 482] on icon "Hide subpages for Custom Events API" at bounding box center [192, 488] width 12 height 12
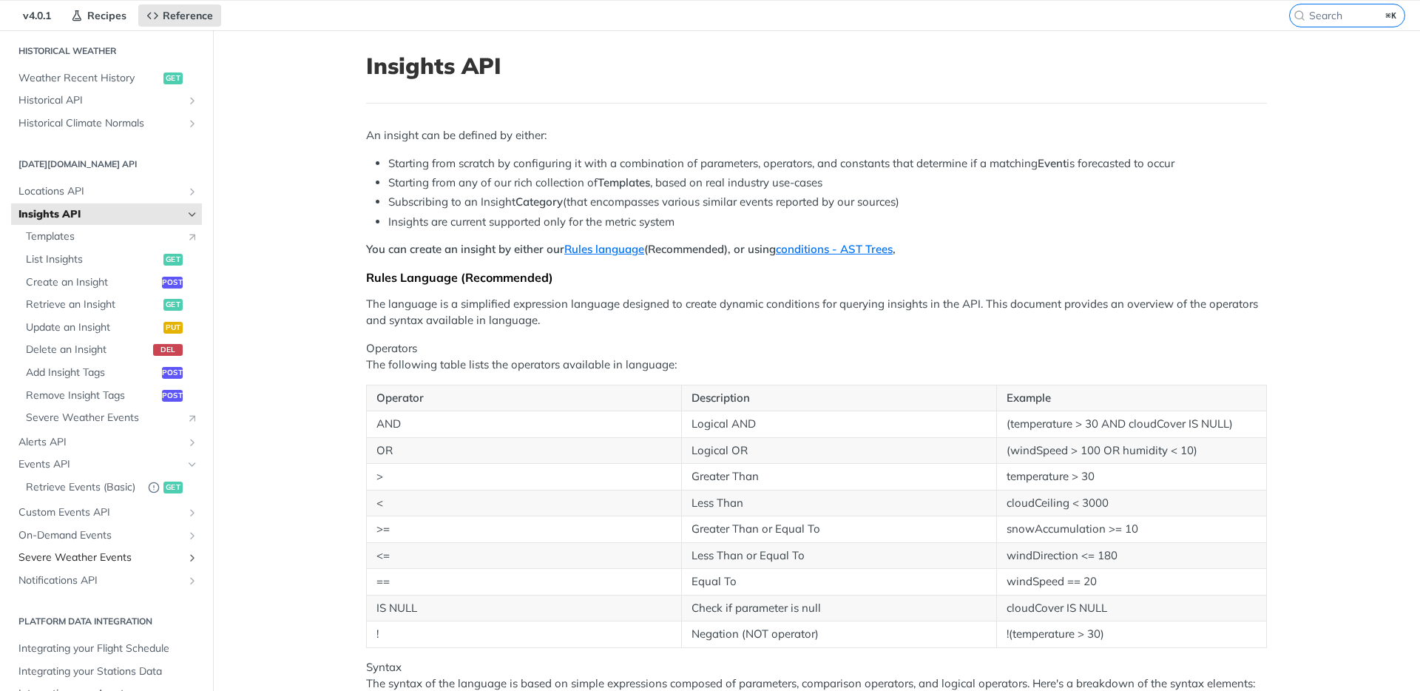
scroll to position [535, 0]
click at [186, 539] on icon "Show subpages for On-Demand Events" at bounding box center [192, 535] width 12 height 12
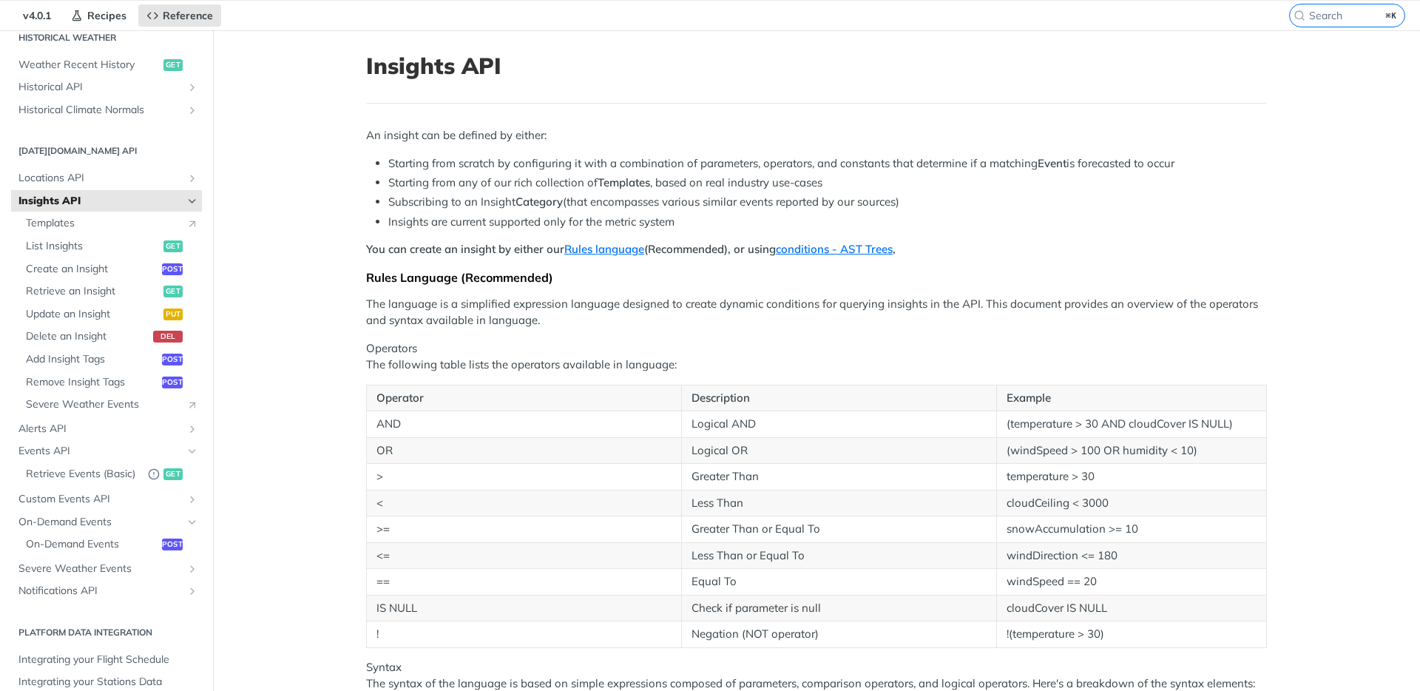
scroll to position [73, 0]
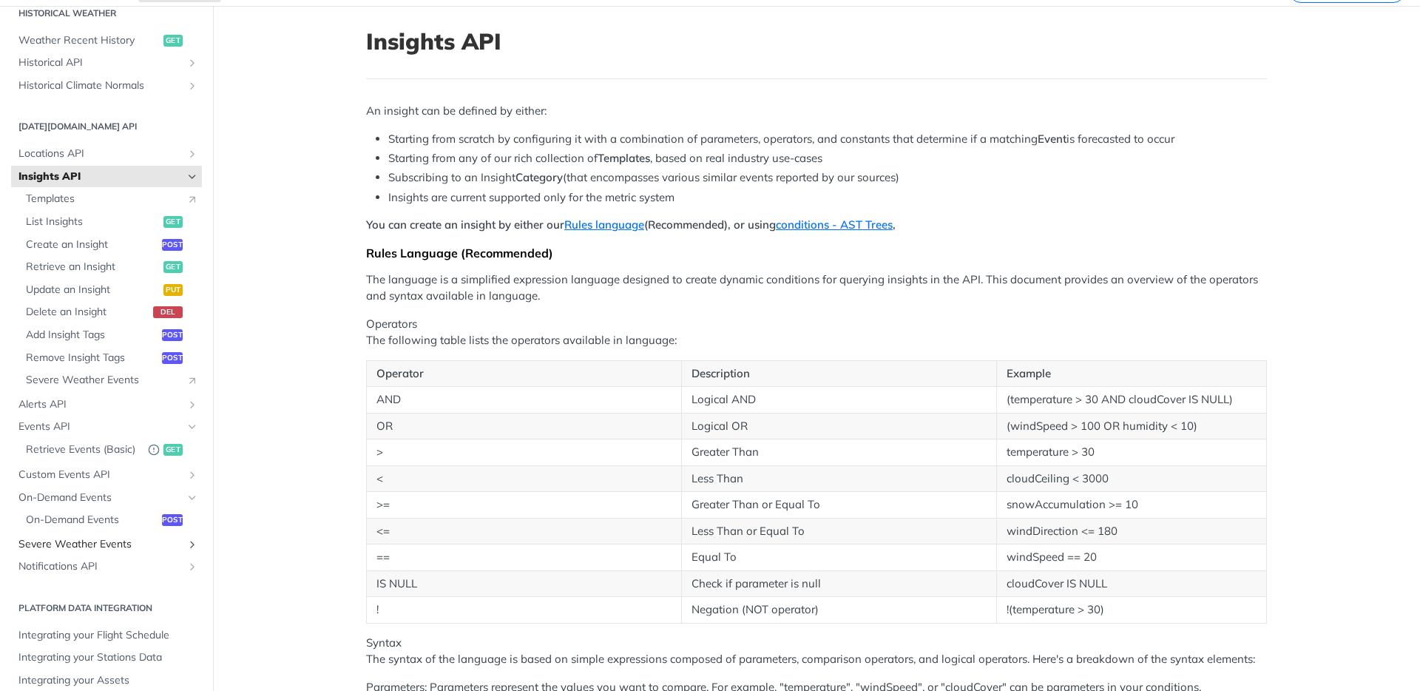
click at [186, 550] on icon "Show subpages for Severe Weather Events" at bounding box center [192, 544] width 12 height 12
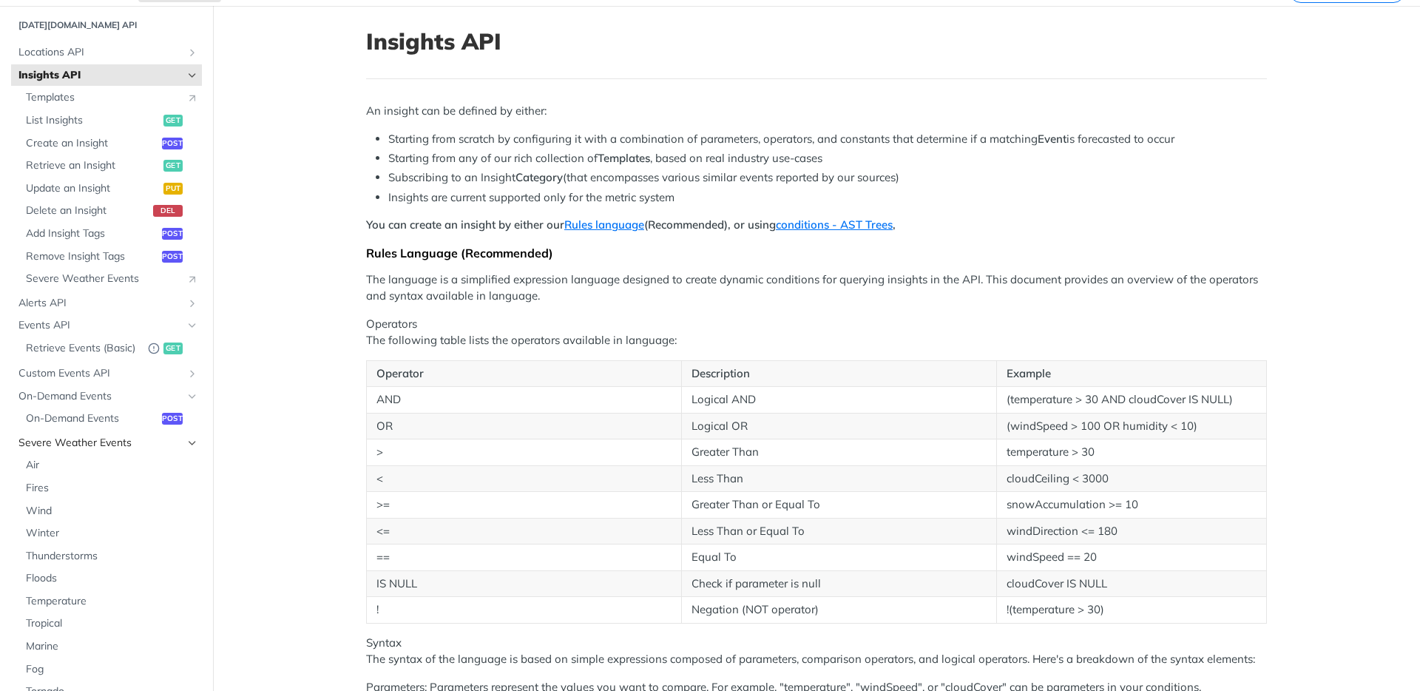
click at [188, 454] on link "Severe Weather Events" at bounding box center [106, 443] width 191 height 22
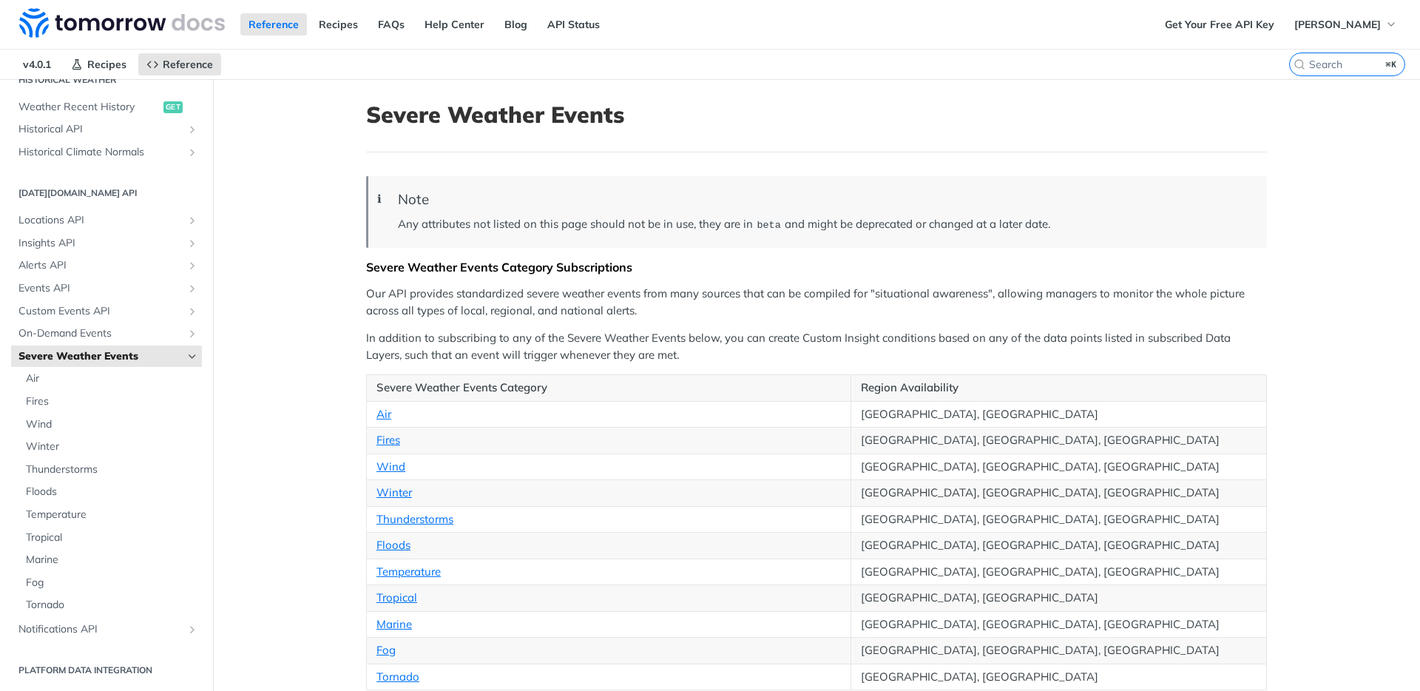
click at [186, 356] on icon "Hide subpages for Severe Weather Events" at bounding box center [192, 356] width 12 height 12
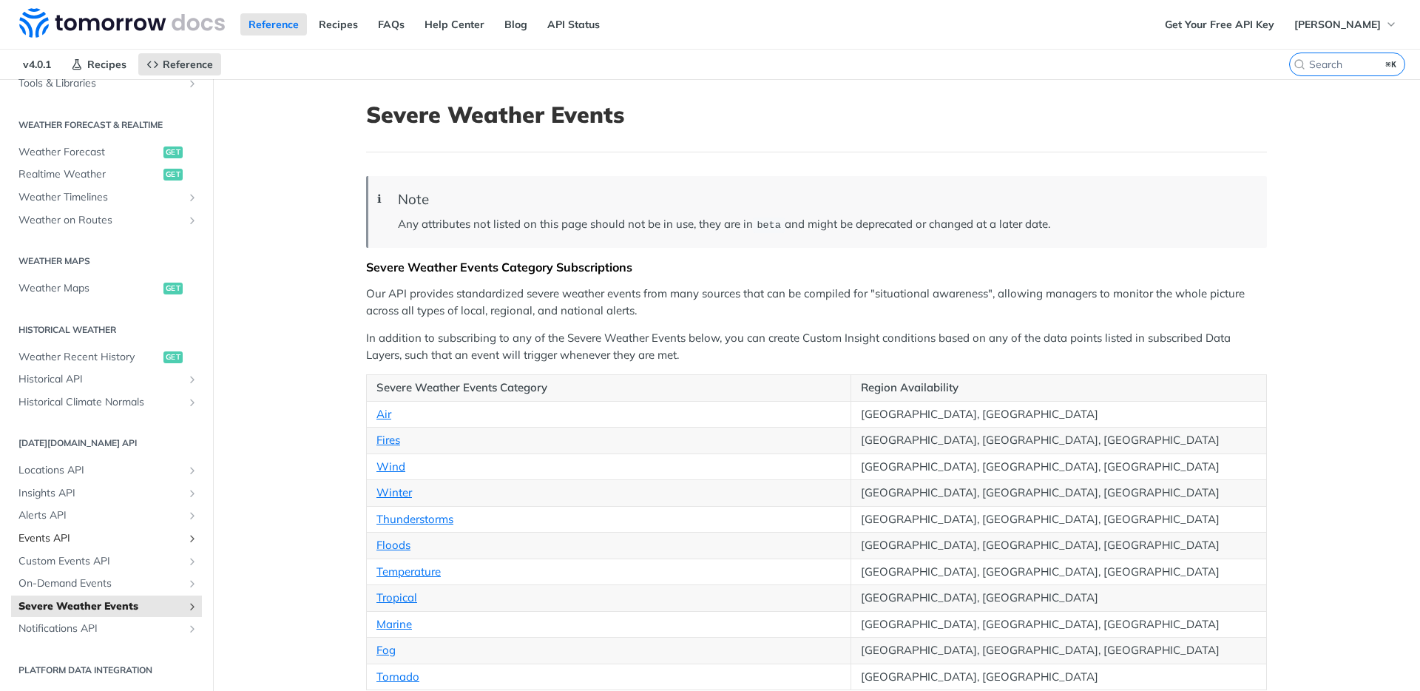
click at [115, 540] on span "Events API" at bounding box center [100, 538] width 164 height 15
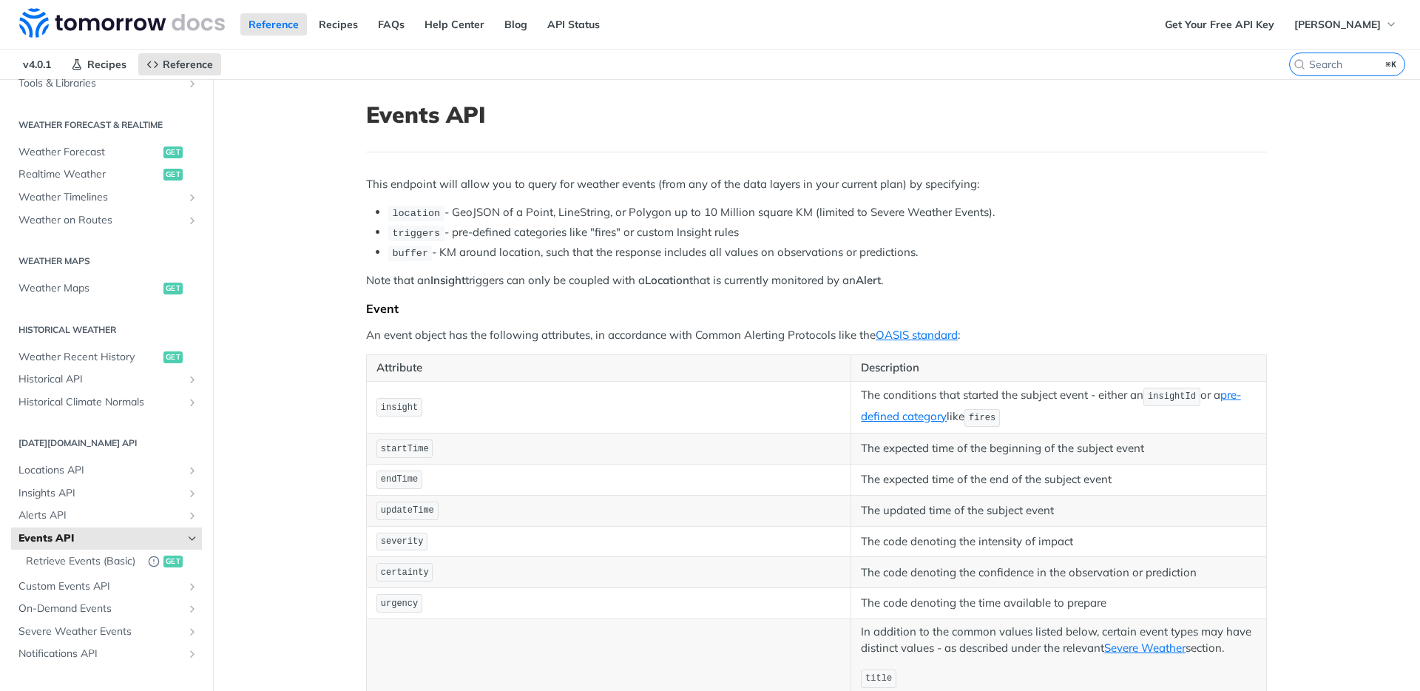
scroll to position [115, 0]
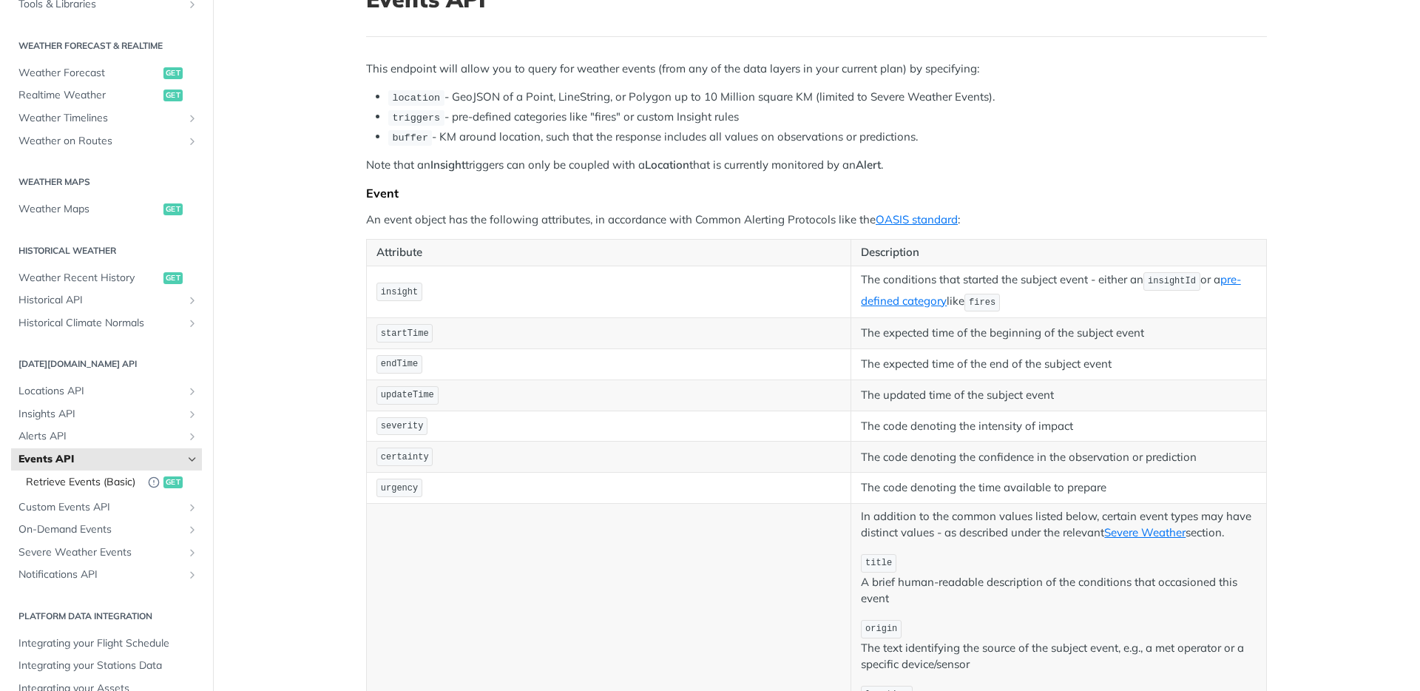
click at [46, 487] on span "Retrieve Events (Basic)" at bounding box center [83, 482] width 115 height 15
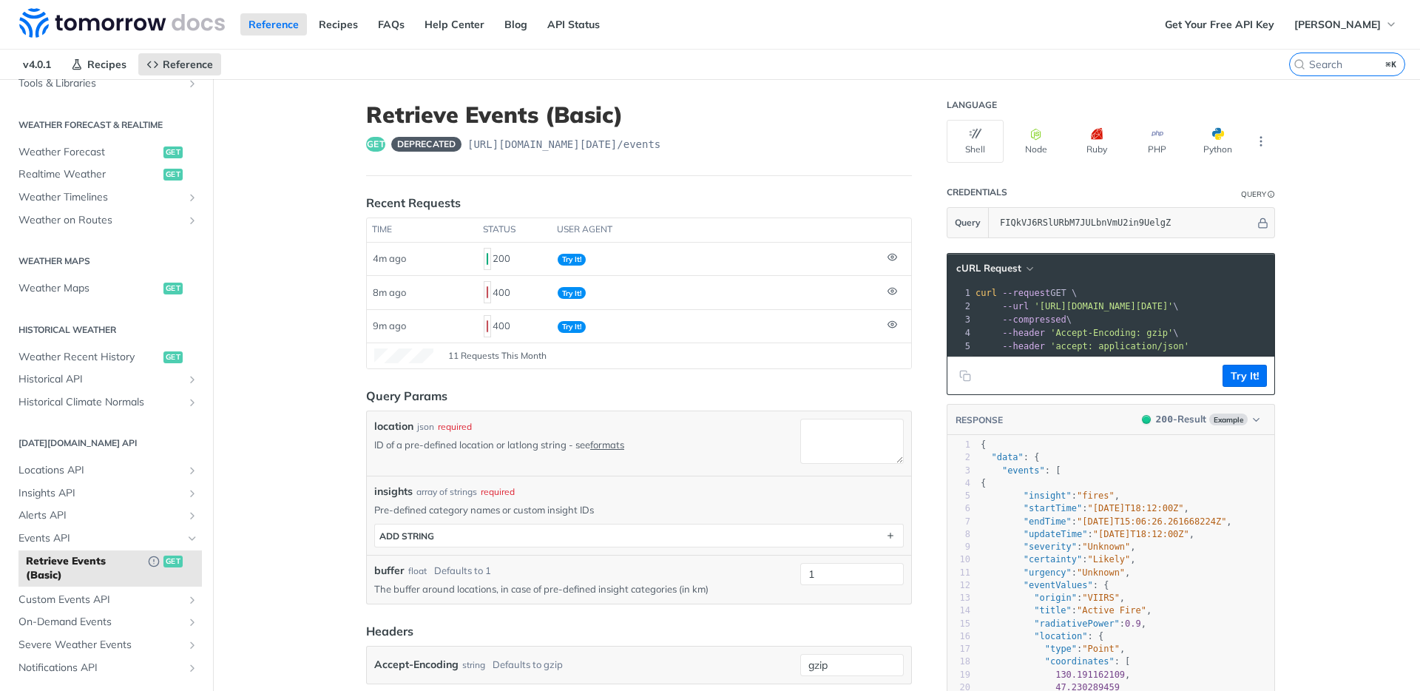
click at [270, 427] on main "JUMP TO ⌘/ Fundamentals [DATE][DOMAIN_NAME] APIs Weather Data Layers Core Proba…" at bounding box center [710, 604] width 1420 height 1051
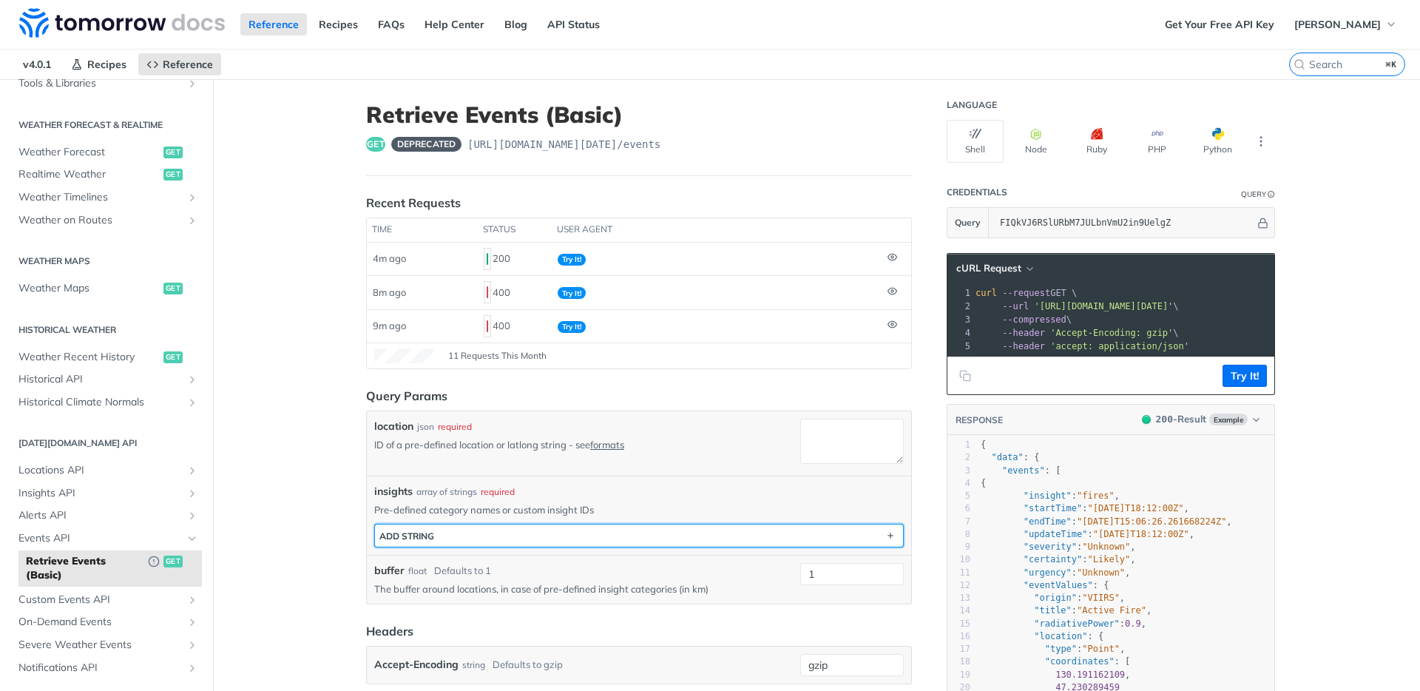
click at [671, 537] on button "ADD string" at bounding box center [639, 535] width 528 height 22
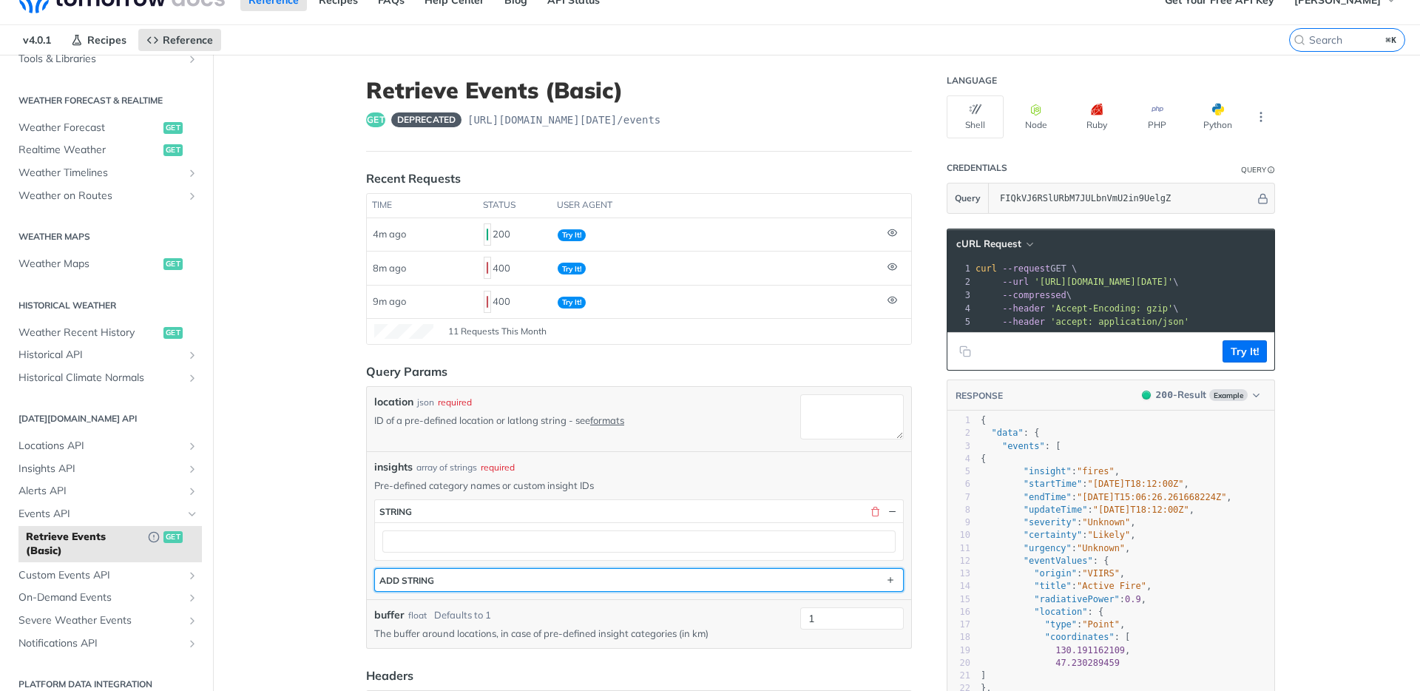
scroll to position [37, 0]
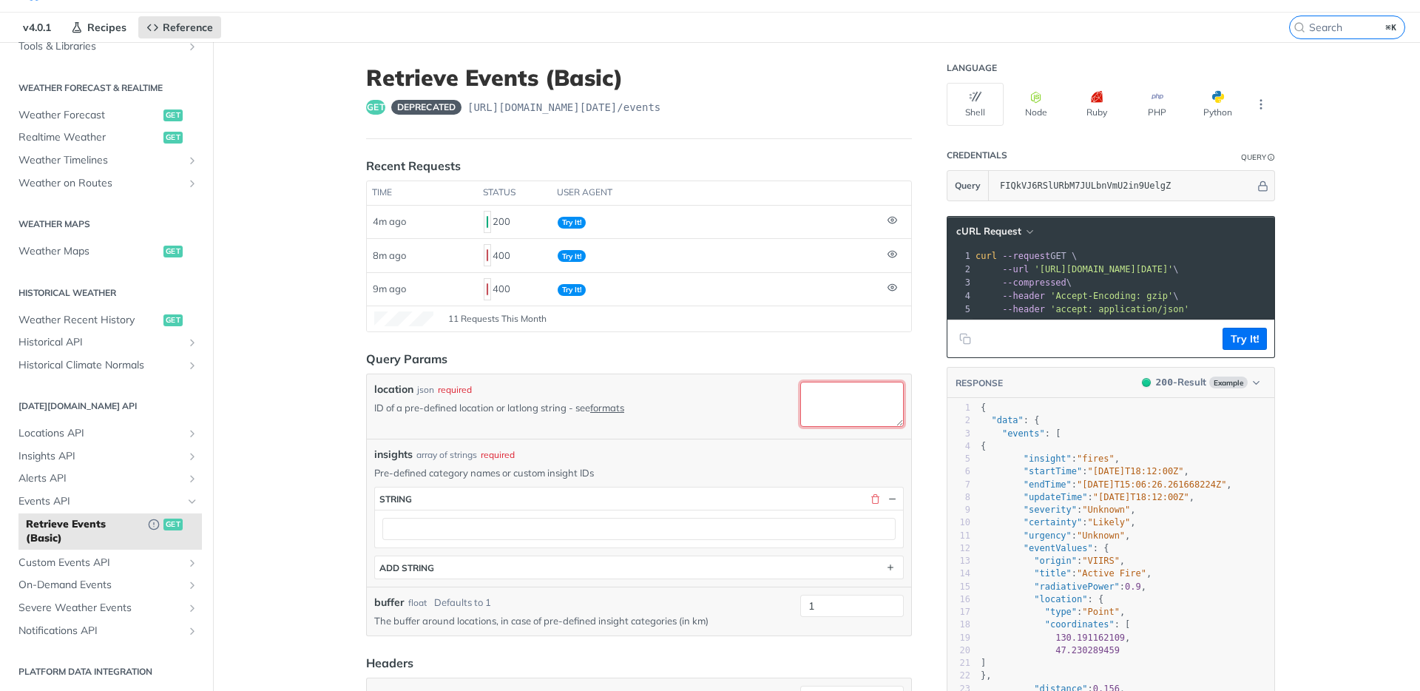
click at [866, 396] on textarea "location" at bounding box center [852, 404] width 104 height 45
click at [51, 476] on span "Alerts API" at bounding box center [100, 478] width 164 height 15
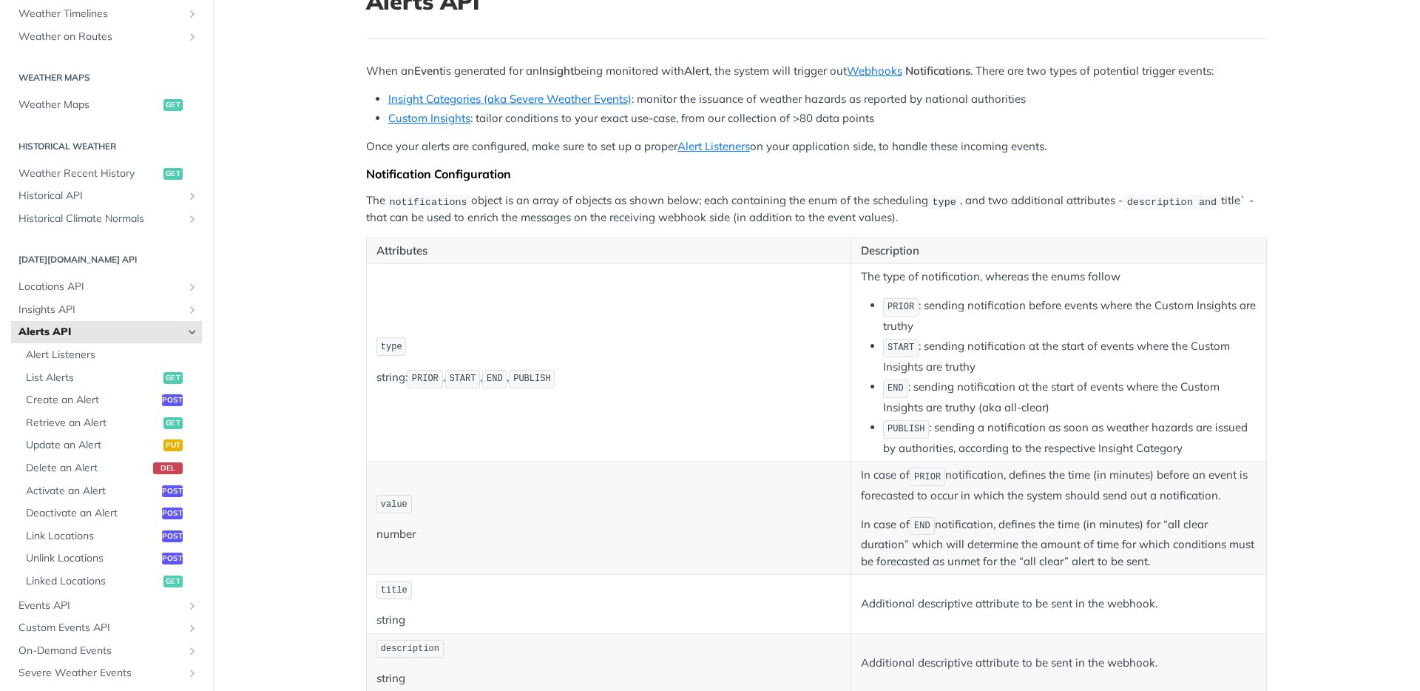
scroll to position [399, 0]
click at [78, 538] on span "Link Locations" at bounding box center [92, 533] width 132 height 15
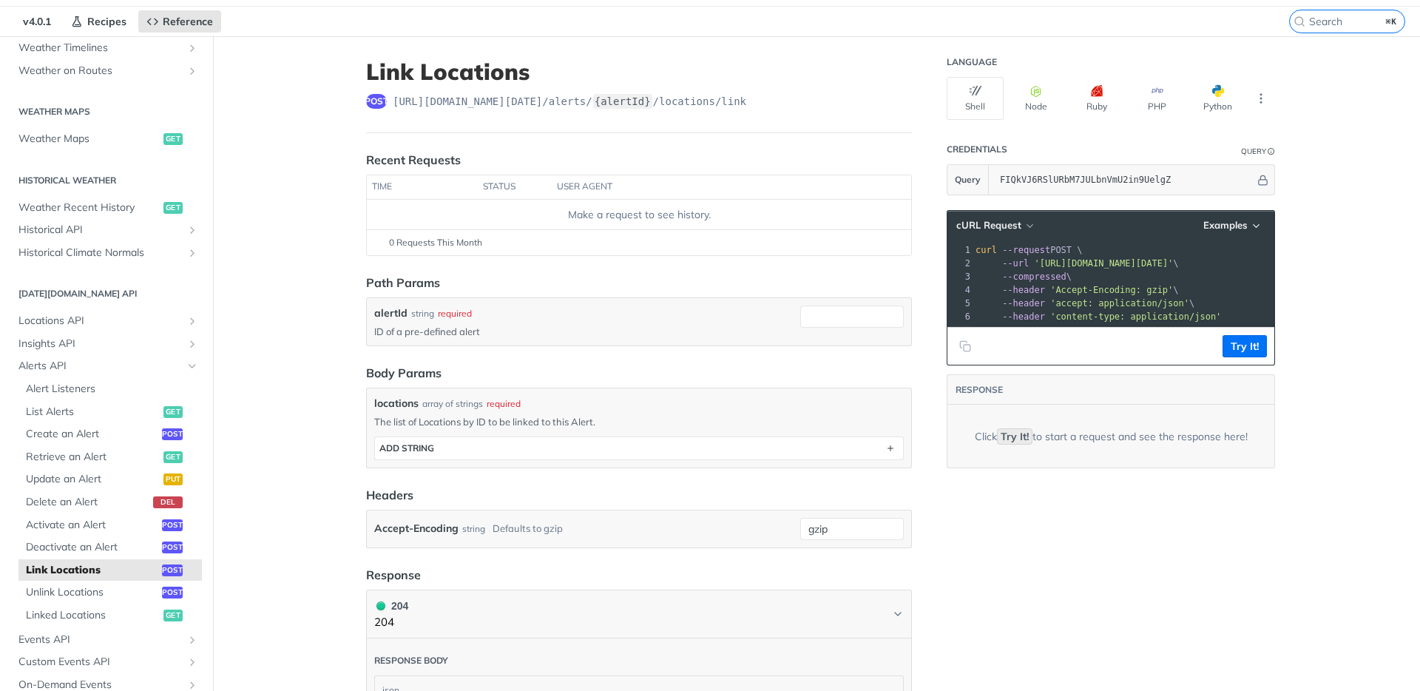
scroll to position [73, 0]
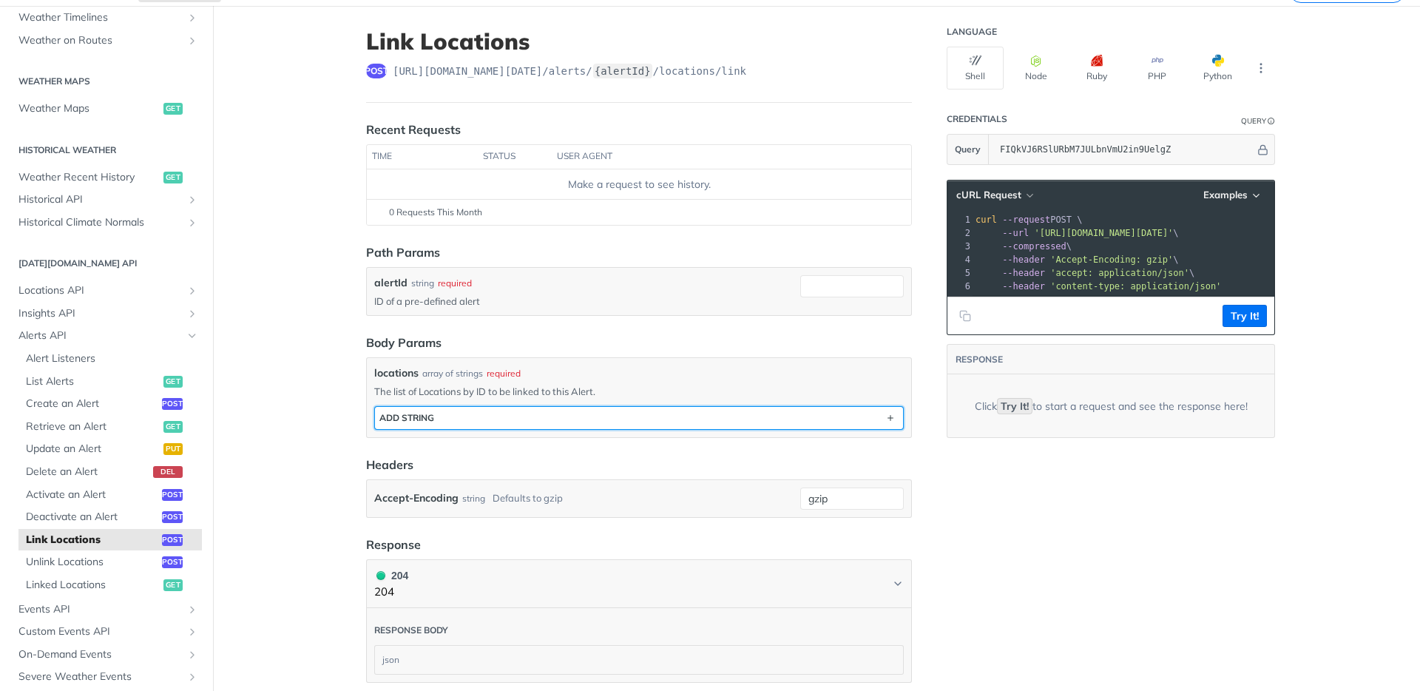
click at [671, 418] on button "ADD string" at bounding box center [639, 418] width 528 height 22
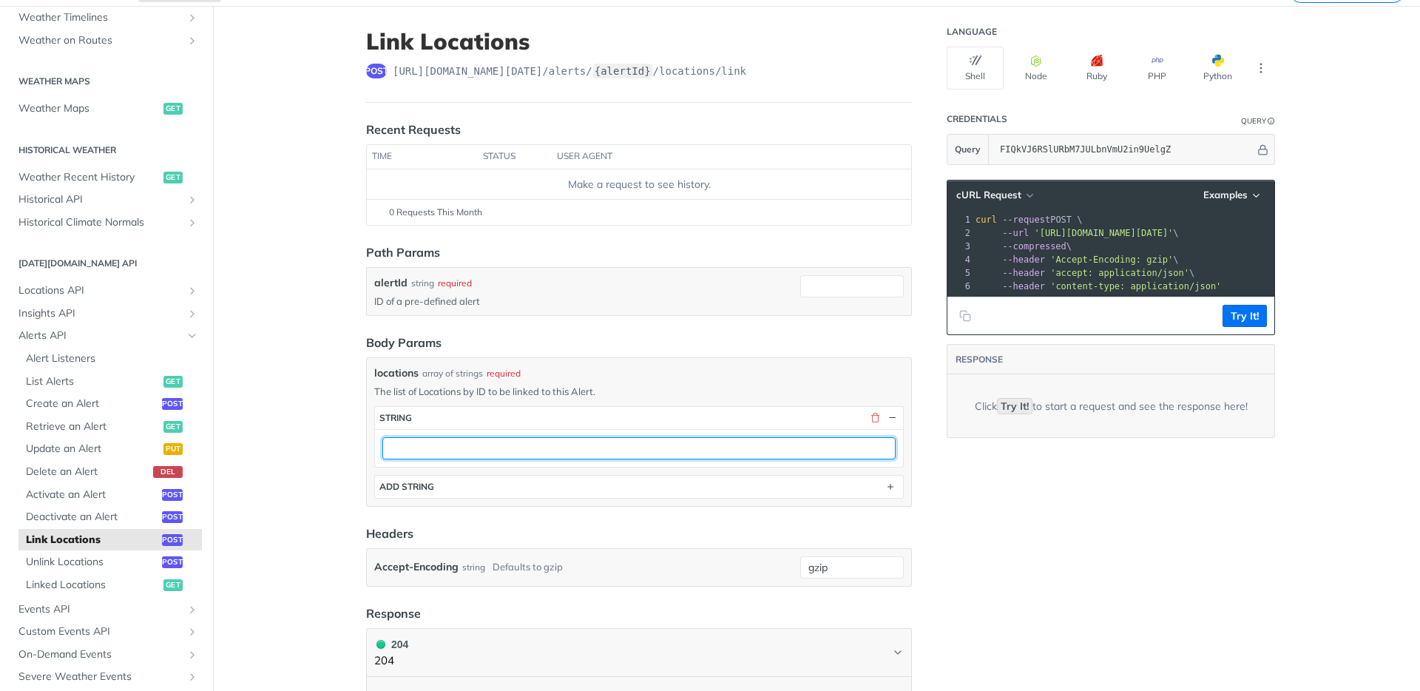
click at [640, 447] on input "text" at bounding box center [638, 448] width 513 height 22
paste input "fcdc45ef-4498-4720-b132-23628b5d67d5"
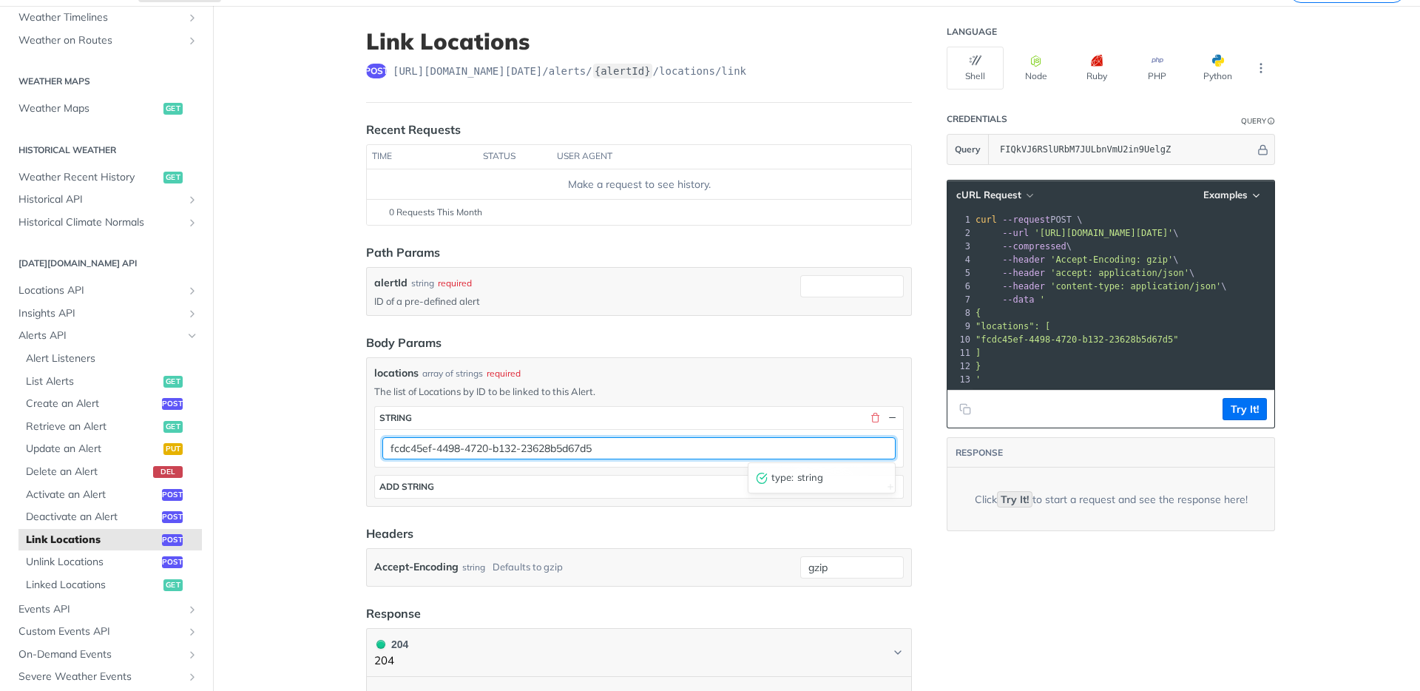
type input "fcdc45ef-4498-4720-b132-23628b5d67d5"
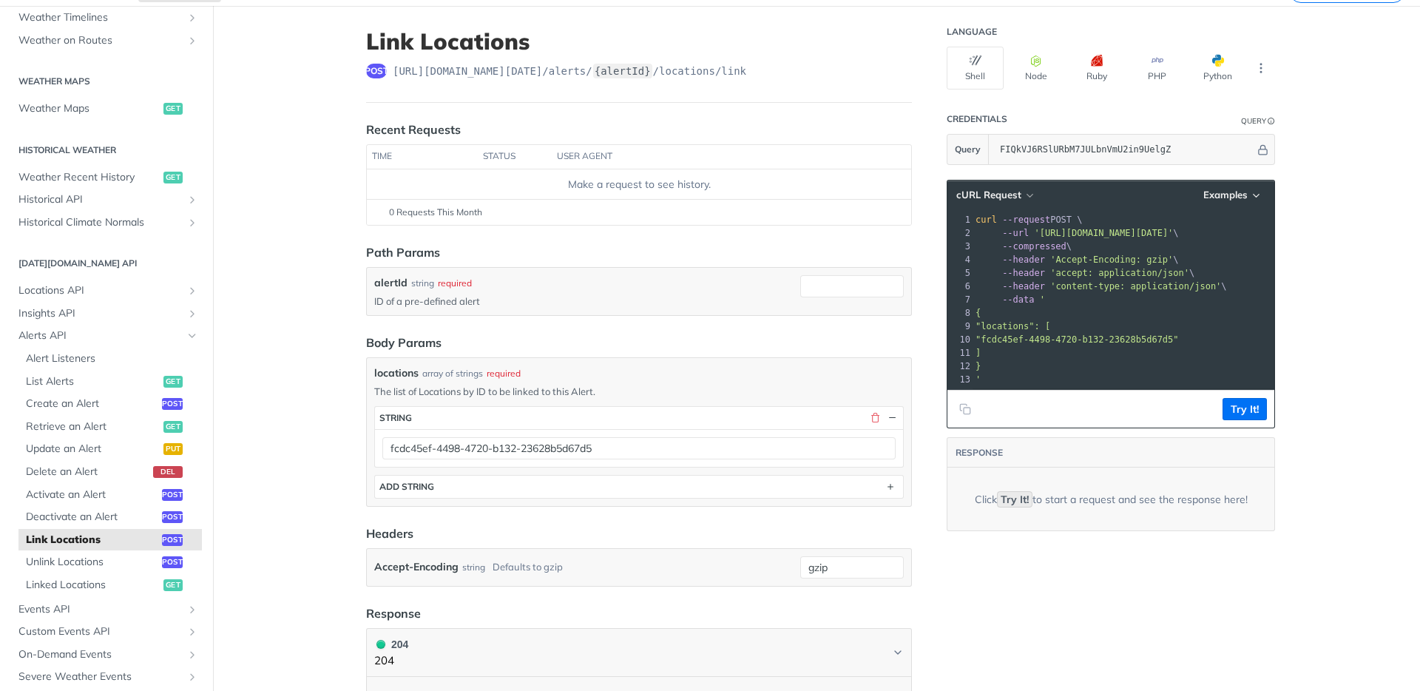
click at [390, 285] on label "alertId" at bounding box center [390, 283] width 33 height 16
click at [800, 285] on input "alertId" at bounding box center [852, 286] width 104 height 22
click at [390, 285] on label "alertId" at bounding box center [390, 283] width 33 height 16
click at [800, 285] on input "alertId" at bounding box center [852, 286] width 104 height 22
click at [637, 315] on div "alertId string required ID of a pre-defined alert" at bounding box center [639, 291] width 546 height 49
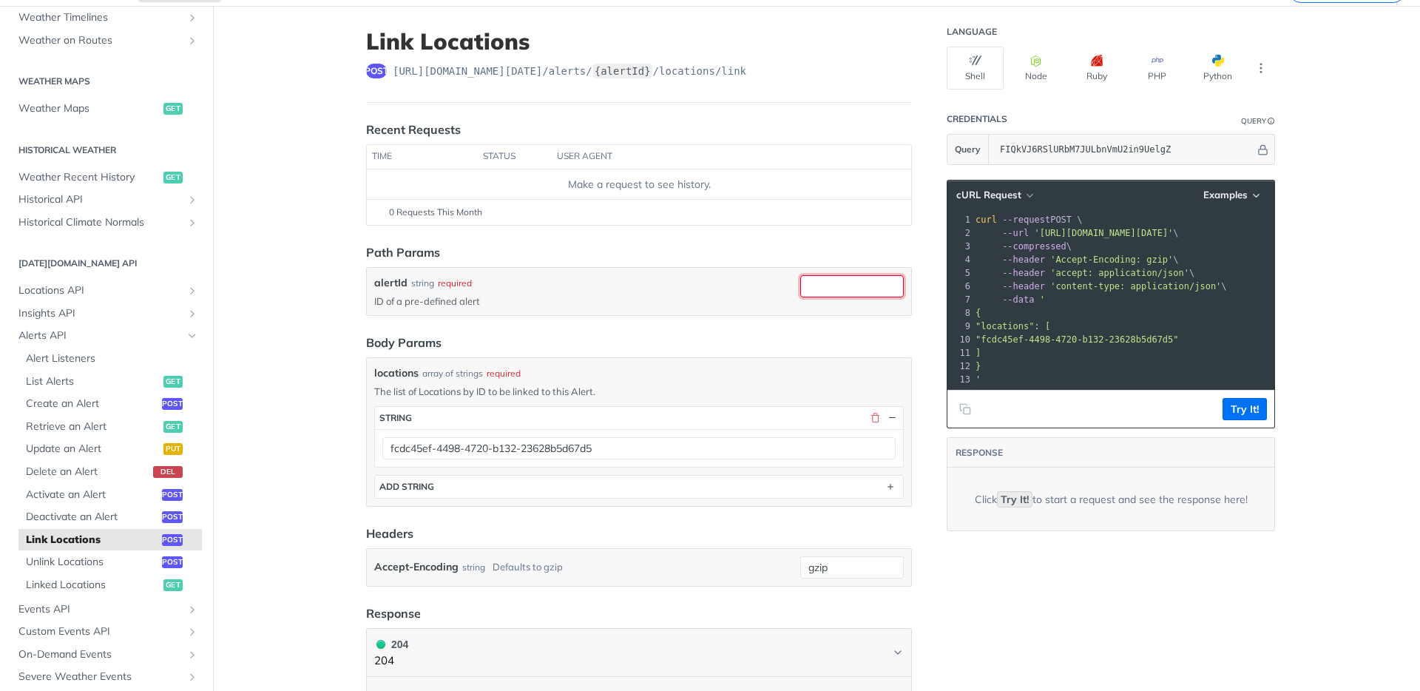
click at [843, 280] on input "alertId" at bounding box center [852, 286] width 104 height 22
click at [858, 292] on input "alertId" at bounding box center [852, 286] width 104 height 22
paste input "fcdc45ef-4498-4720-b132-23628b5d67d5"
type input "fcdc45ef-4498-4720-b132-23628b5d67d5"
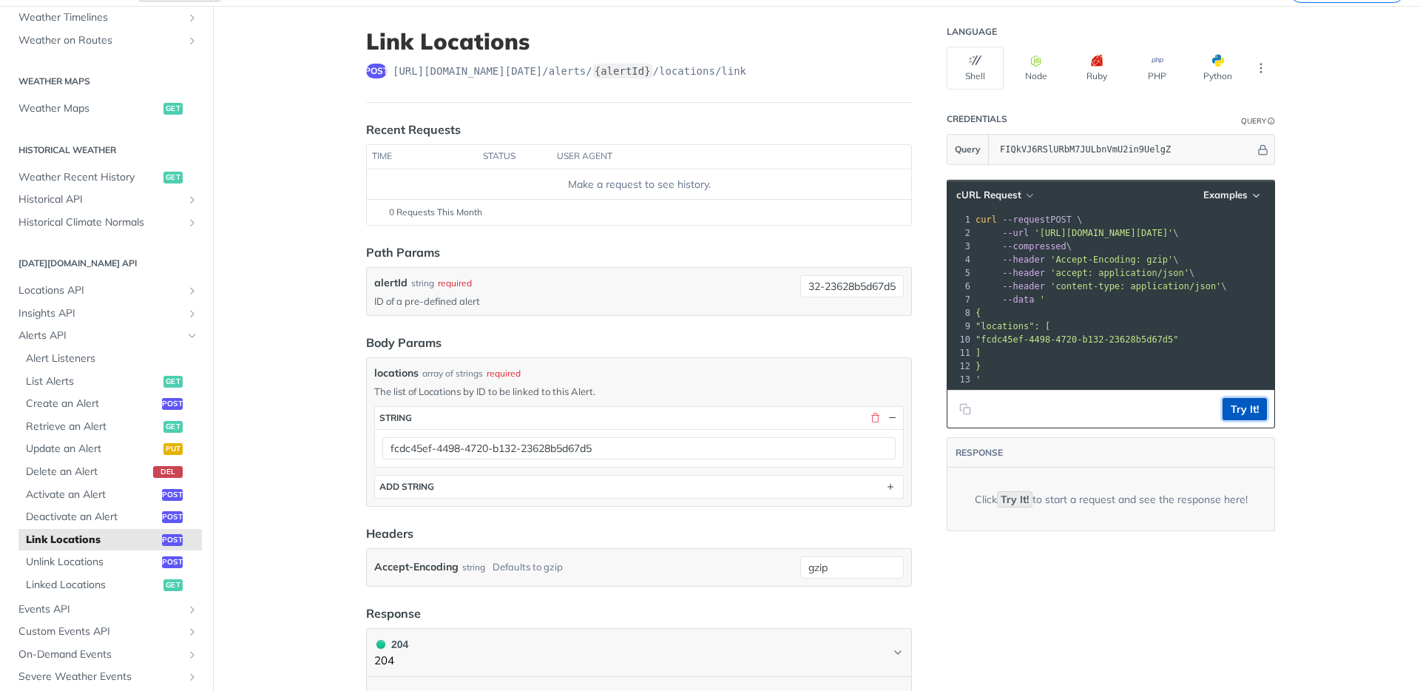
click at [1250, 417] on button "Try It!" at bounding box center [1244, 409] width 44 height 22
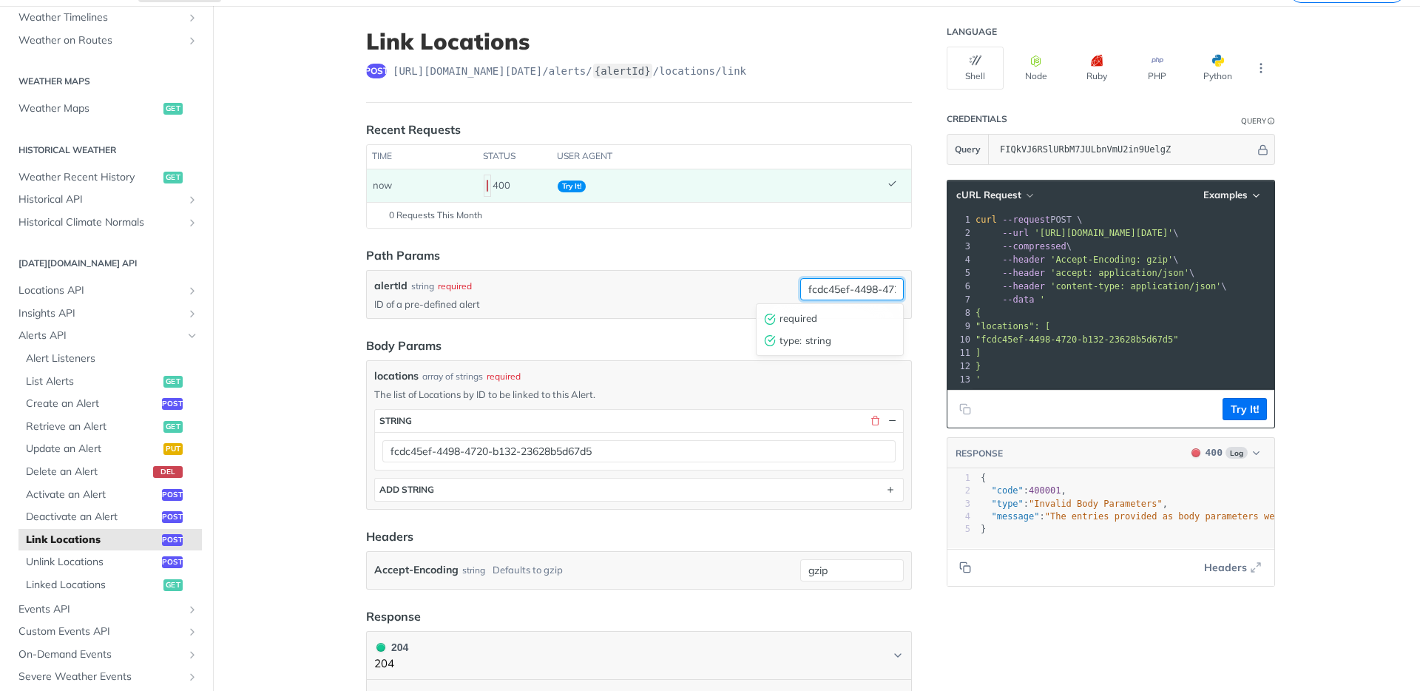
drag, startPoint x: 855, startPoint y: 288, endPoint x: 699, endPoint y: 280, distance: 156.2
click at [699, 280] on div "alertId string required ID of a pre-defined alert fcdc45ef-4498-4720-b132-23628…" at bounding box center [638, 294] width 529 height 33
click at [839, 288] on input "fcdc45ef-4498-4720-b132-23628b5d67d5" at bounding box center [852, 289] width 104 height 22
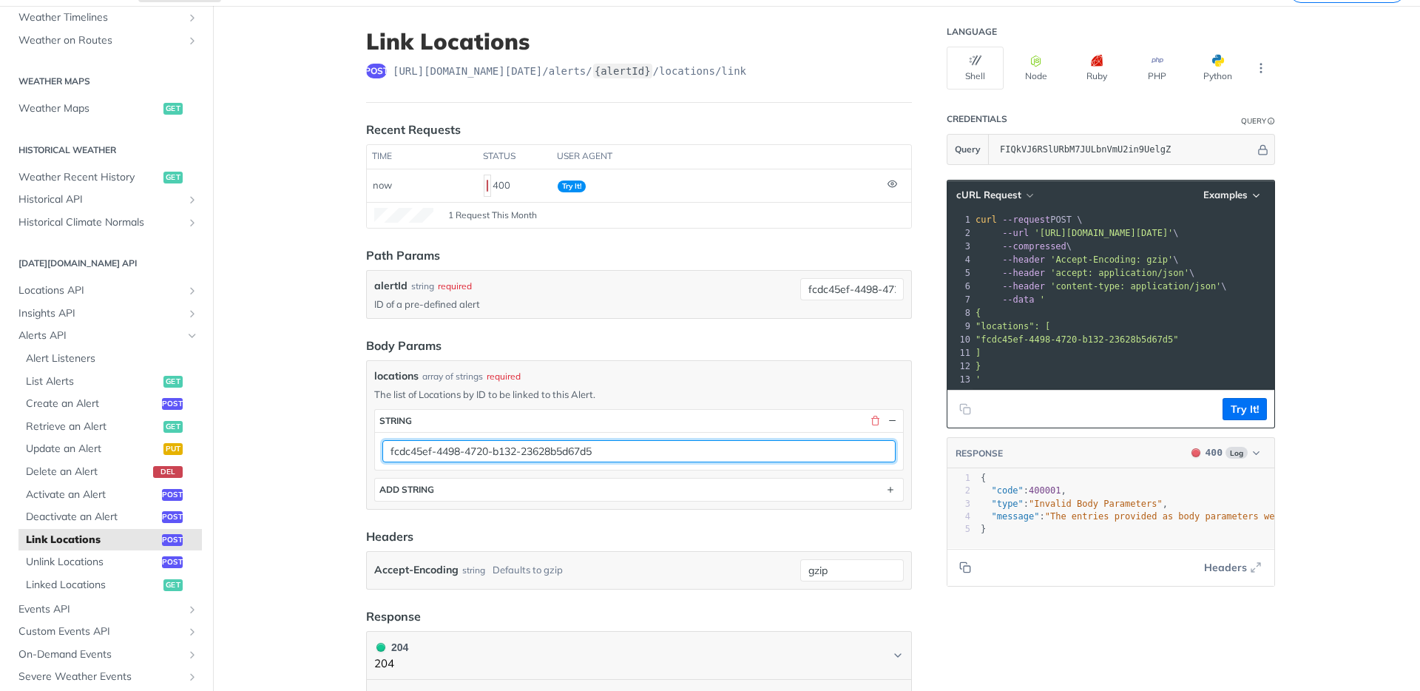
click at [575, 453] on input "fcdc45ef-4498-4720-b132-23628b5d67d5" at bounding box center [638, 451] width 513 height 22
paste input "66729fe3c901280299cd686a"
type input "66729fe3c901280299cd686a"
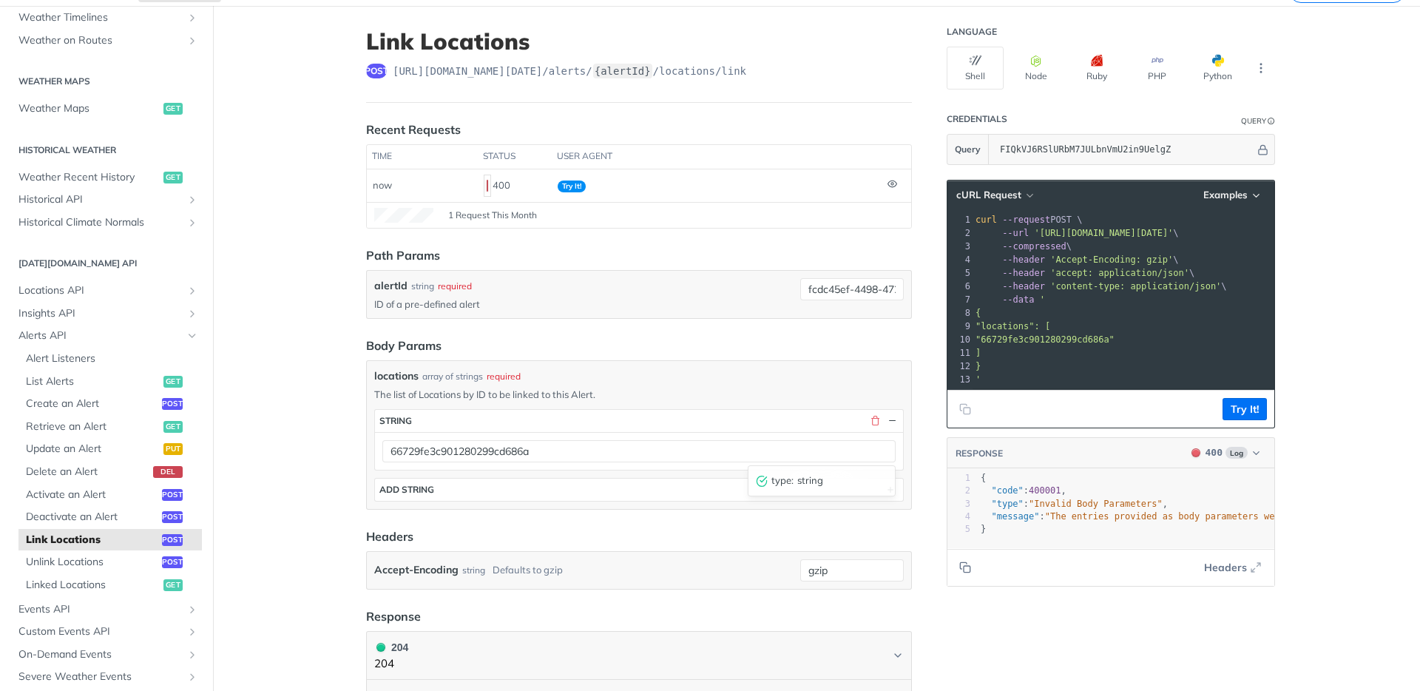
click at [333, 459] on main "JUMP TO ⌘/ Fundamentals [DATE][DOMAIN_NAME] APIs Weather Data Layers Core Proba…" at bounding box center [710, 486] width 1420 height 960
click at [1248, 416] on button "Try It!" at bounding box center [1244, 409] width 44 height 22
click at [855, 297] on input "fcdc45ef-4498-4720-b132-23628b5d67d5" at bounding box center [852, 289] width 104 height 22
click at [855, 289] on input "fcdc45ef-4498-4720-b132-23628b5d67d5" at bounding box center [852, 289] width 104 height 22
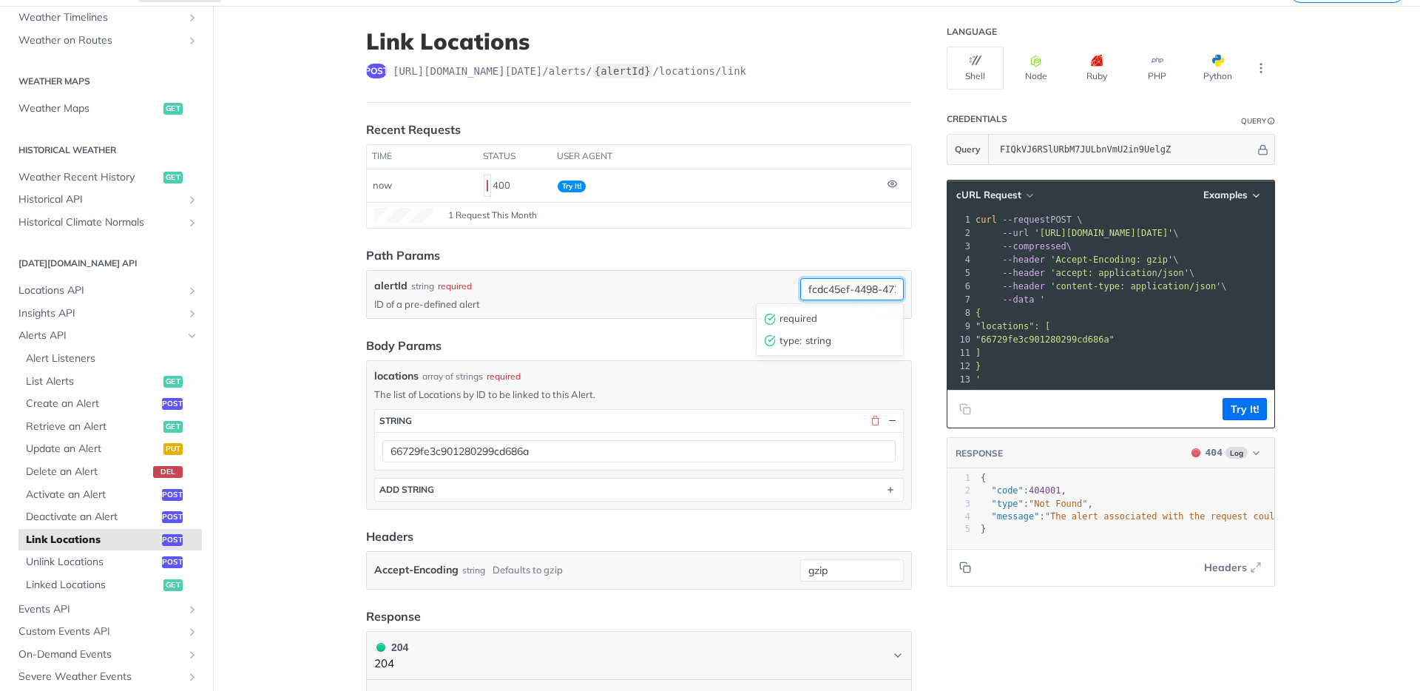
click at [855, 289] on input "fcdc45ef-4498-4720-b132-23628b5d67d5" at bounding box center [852, 289] width 104 height 22
click at [844, 284] on input "fcdc45ef-4498-4720-b132-23628b5d67d5" at bounding box center [852, 289] width 104 height 22
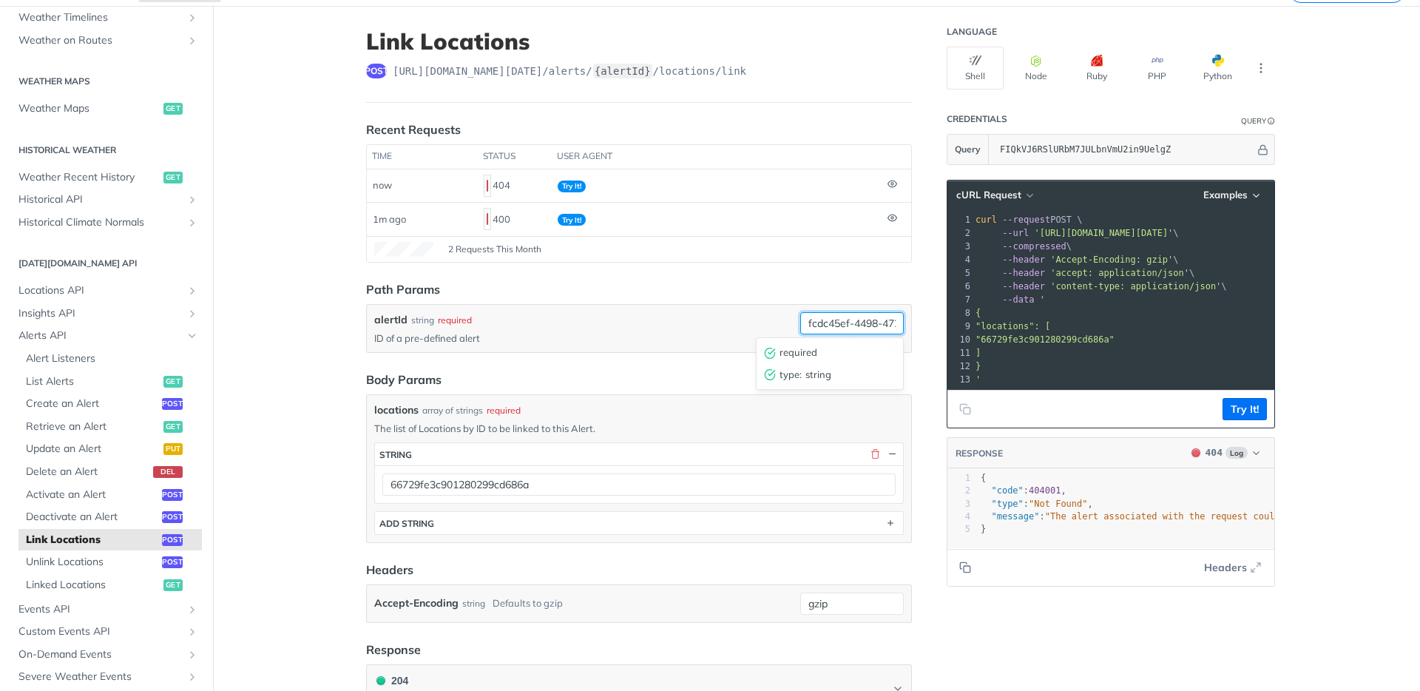
click at [853, 326] on input "fcdc45ef-4498-4720-b132-23628b5d67d5" at bounding box center [852, 323] width 104 height 22
paste input "aa1192c8-2712-4f04-95b1-0e7b13d7bf5c"
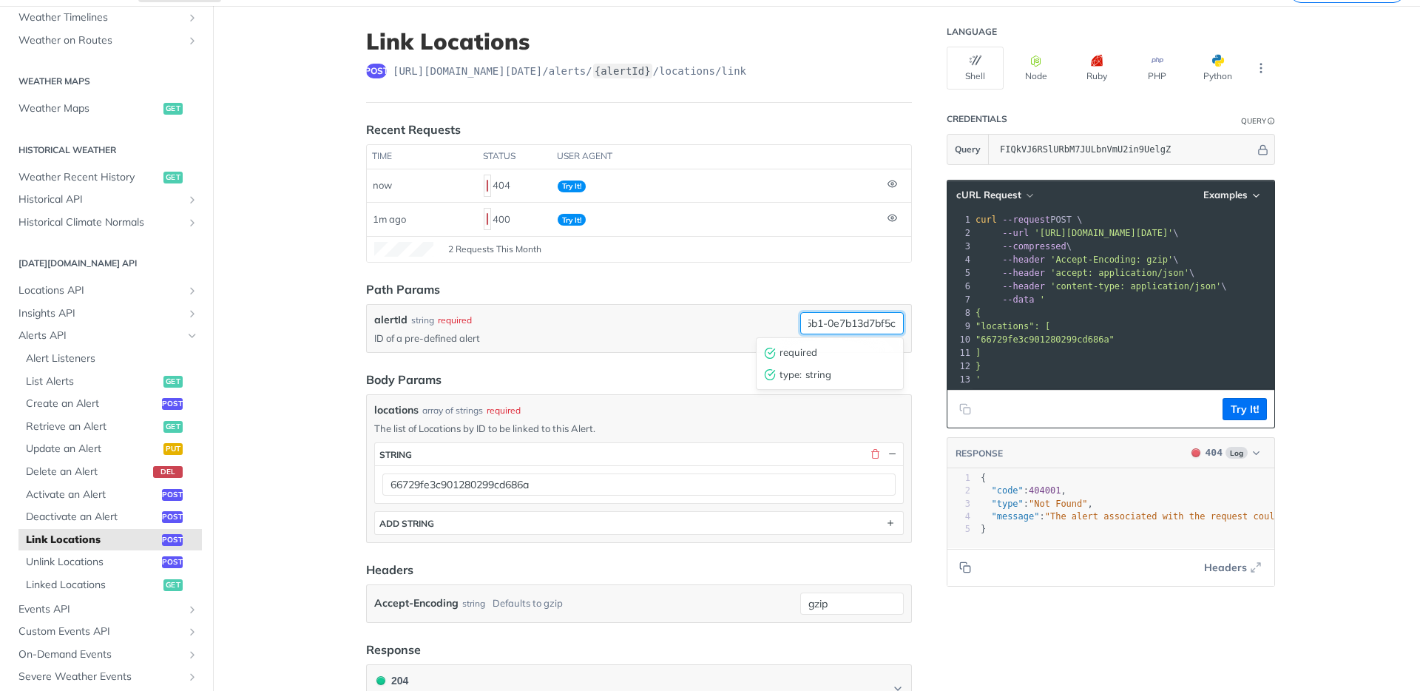
type input "aa1192c8-2712-4f04-95b1-0e7b13d7bf5c"
click at [666, 370] on header "Body Params" at bounding box center [639, 379] width 546 height 18
click at [1245, 417] on button "Try It!" at bounding box center [1244, 409] width 44 height 22
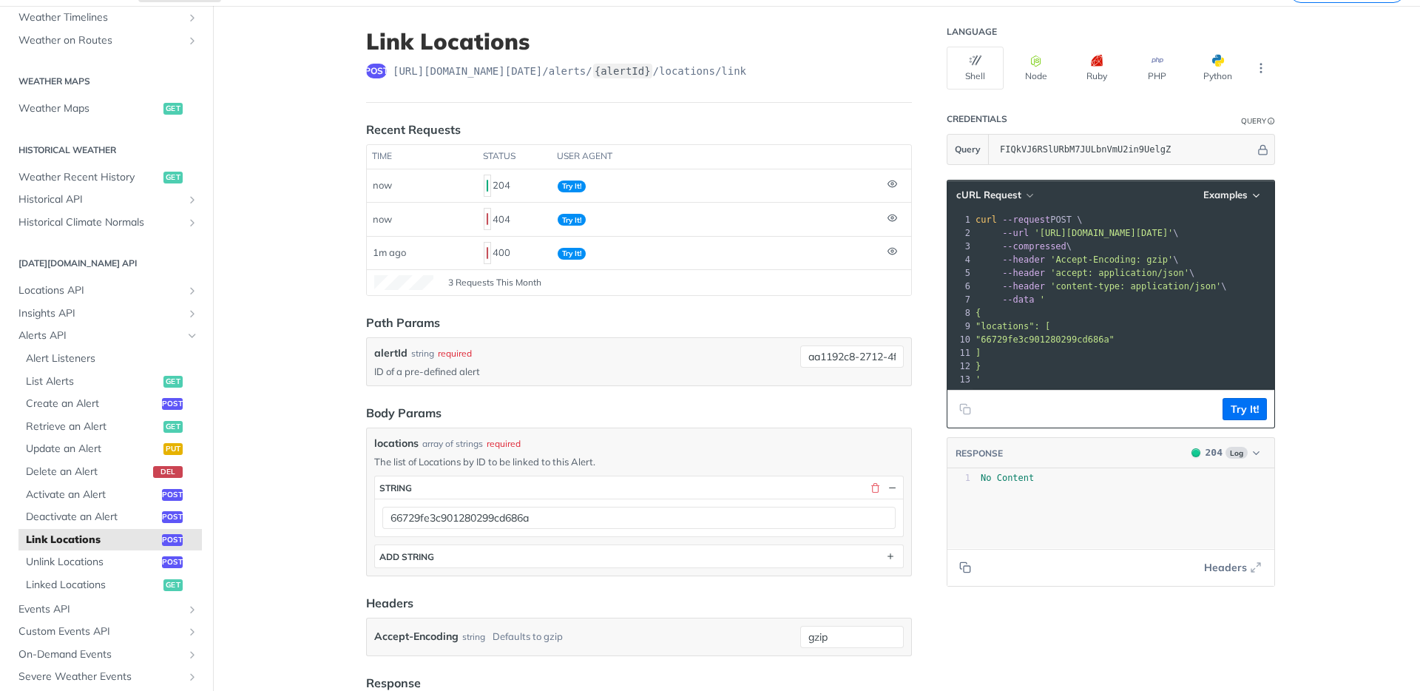
click at [407, 533] on div "66729fe3c901280299cd686a" at bounding box center [639, 517] width 528 height 38
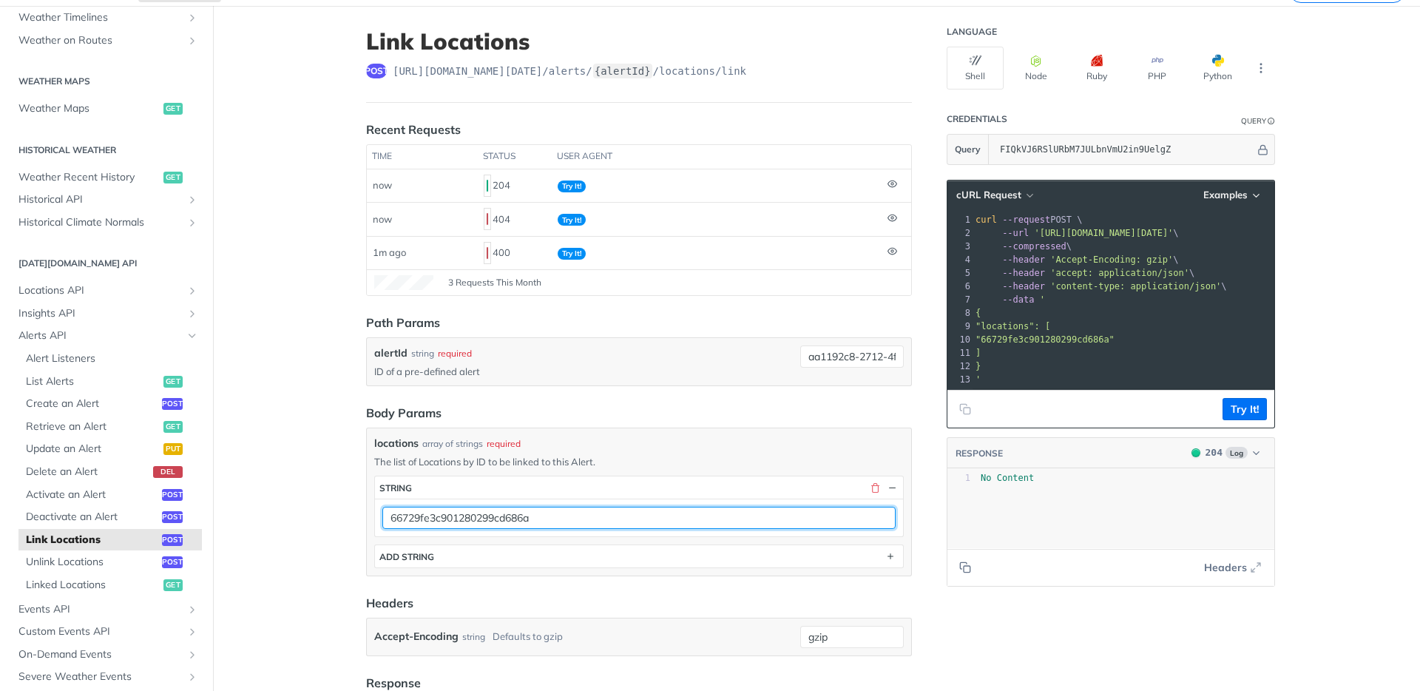
click at [420, 513] on input "66729fe3c901280299cd686a" at bounding box center [638, 518] width 513 height 22
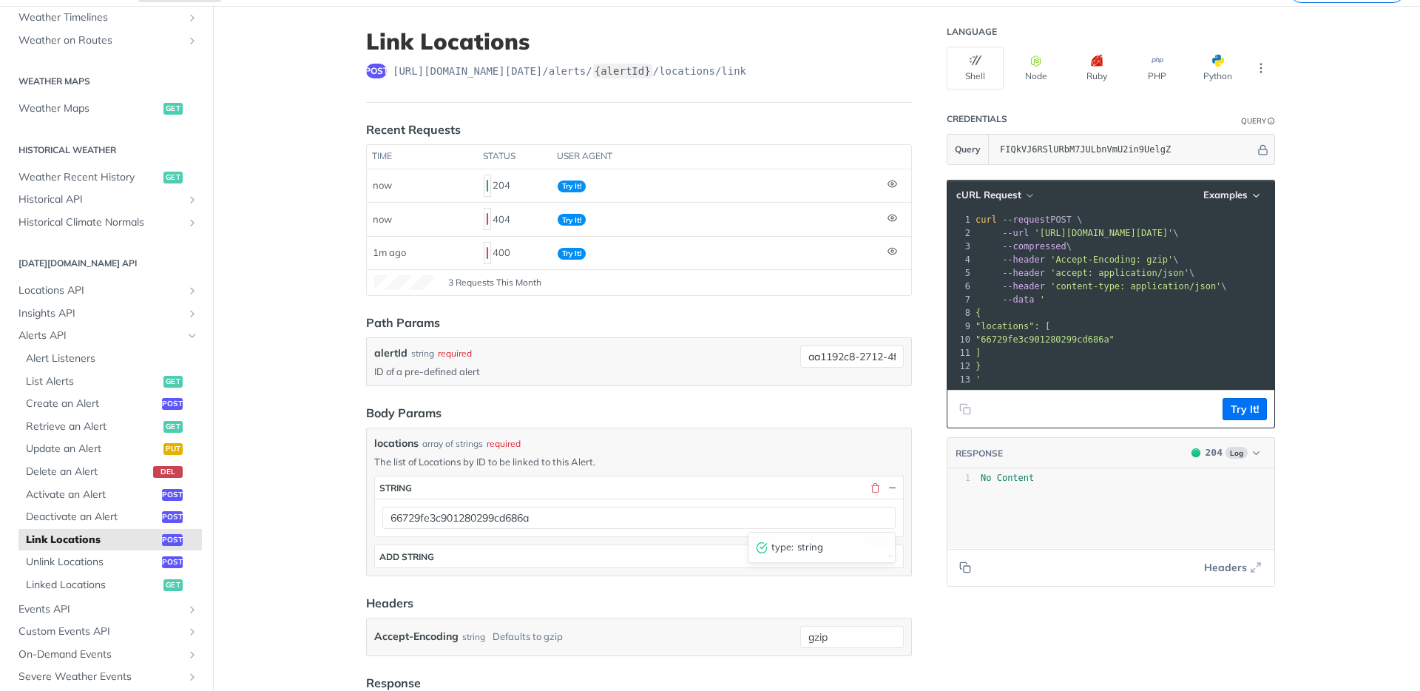
click at [297, 511] on main "JUMP TO ⌘/ Fundamentals [DATE][DOMAIN_NAME] APIs Weather Data Layers Core Proba…" at bounding box center [710, 519] width 1420 height 1027
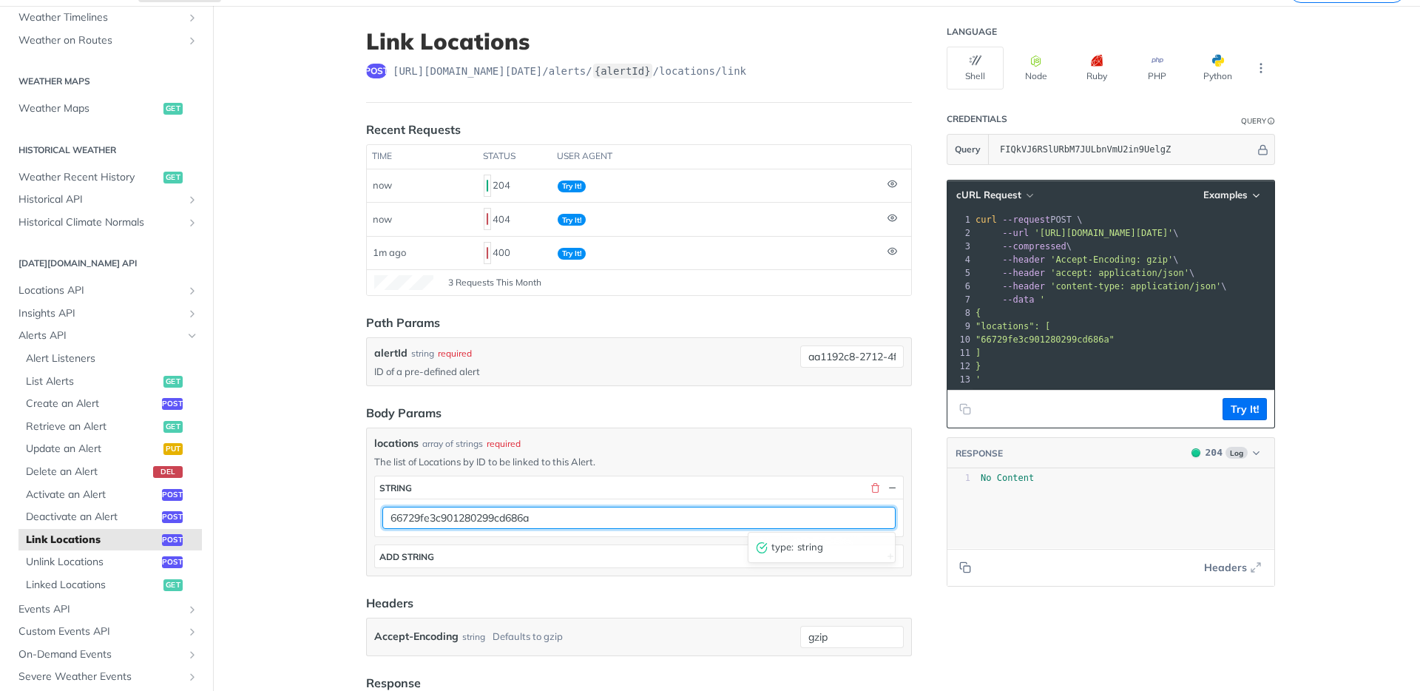
click at [433, 520] on input "66729fe3c901280299cd686a" at bounding box center [638, 518] width 513 height 22
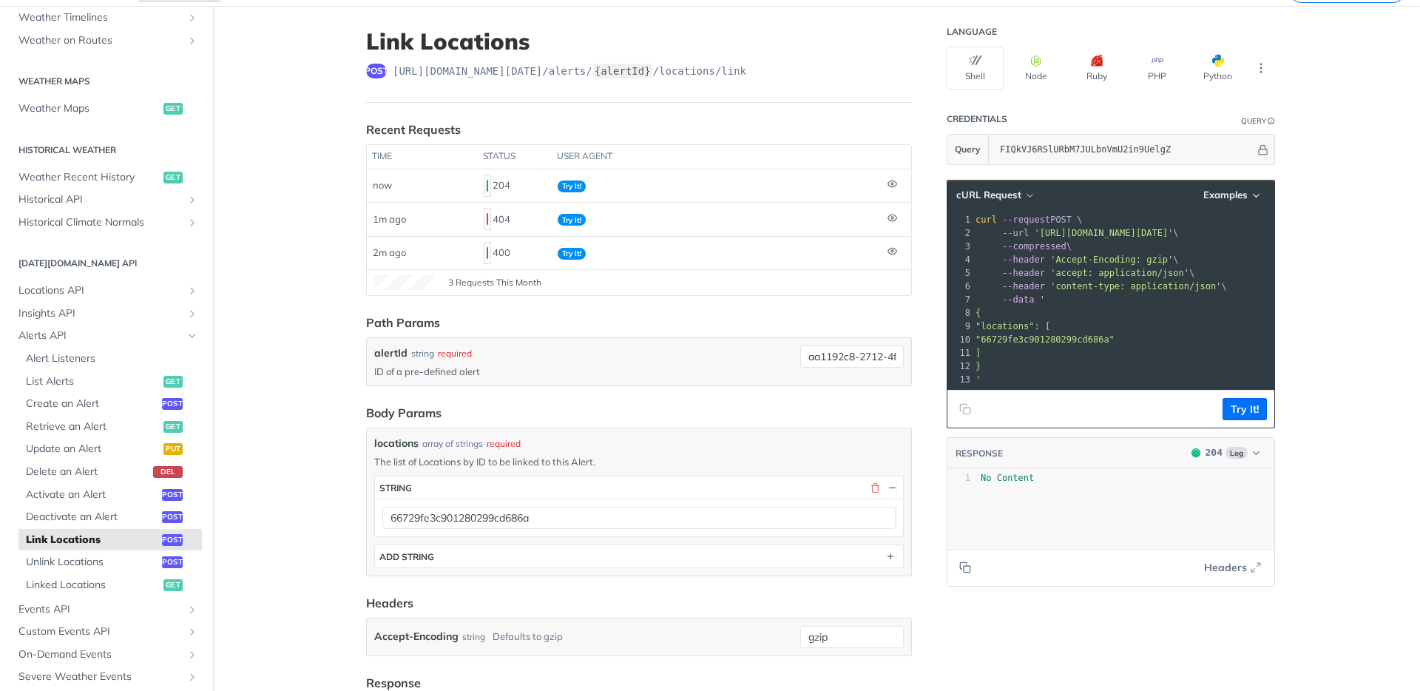
click at [541, 531] on div "66729fe3c901280299cd686a" at bounding box center [639, 517] width 528 height 38
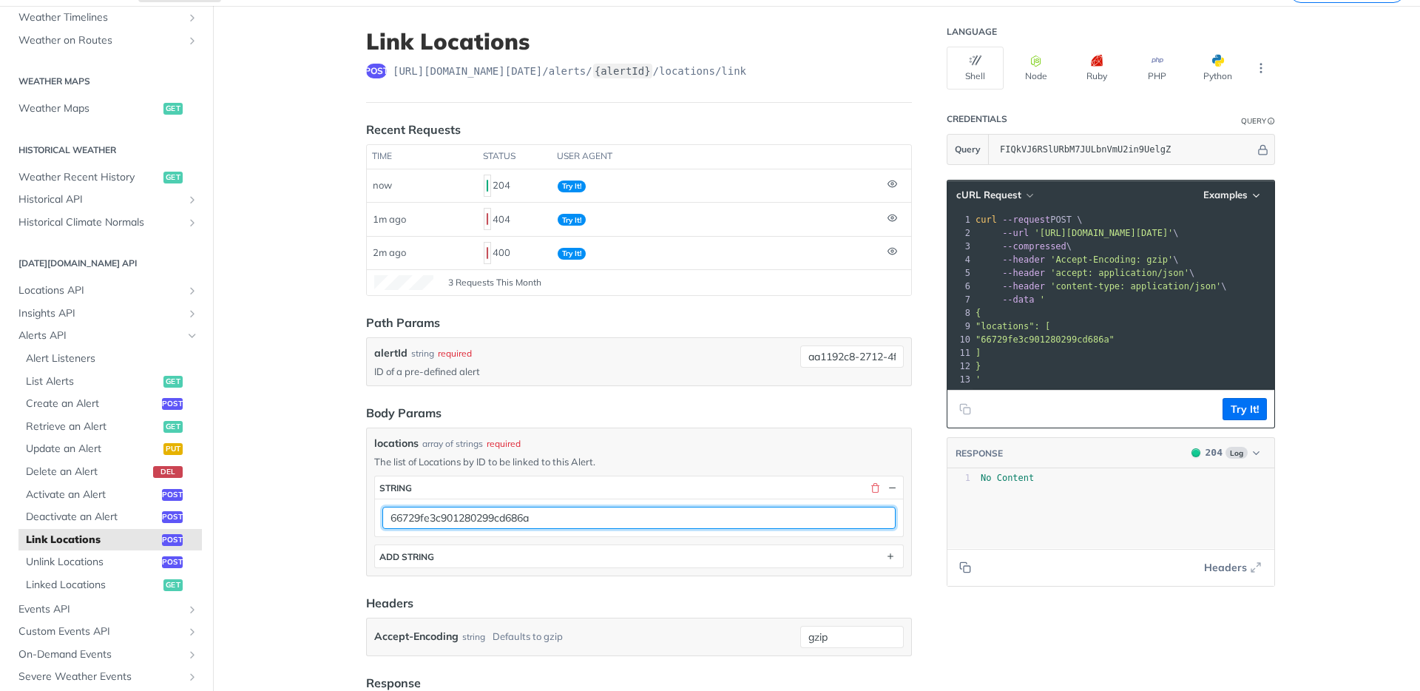
click at [556, 513] on input "66729fe3c901280299cd686a" at bounding box center [638, 518] width 513 height 22
click at [557, 513] on input "66729fe3c901280299cd686a" at bounding box center [638, 518] width 513 height 22
click at [490, 514] on input "66729fe3c901280299cd686a" at bounding box center [638, 518] width 513 height 22
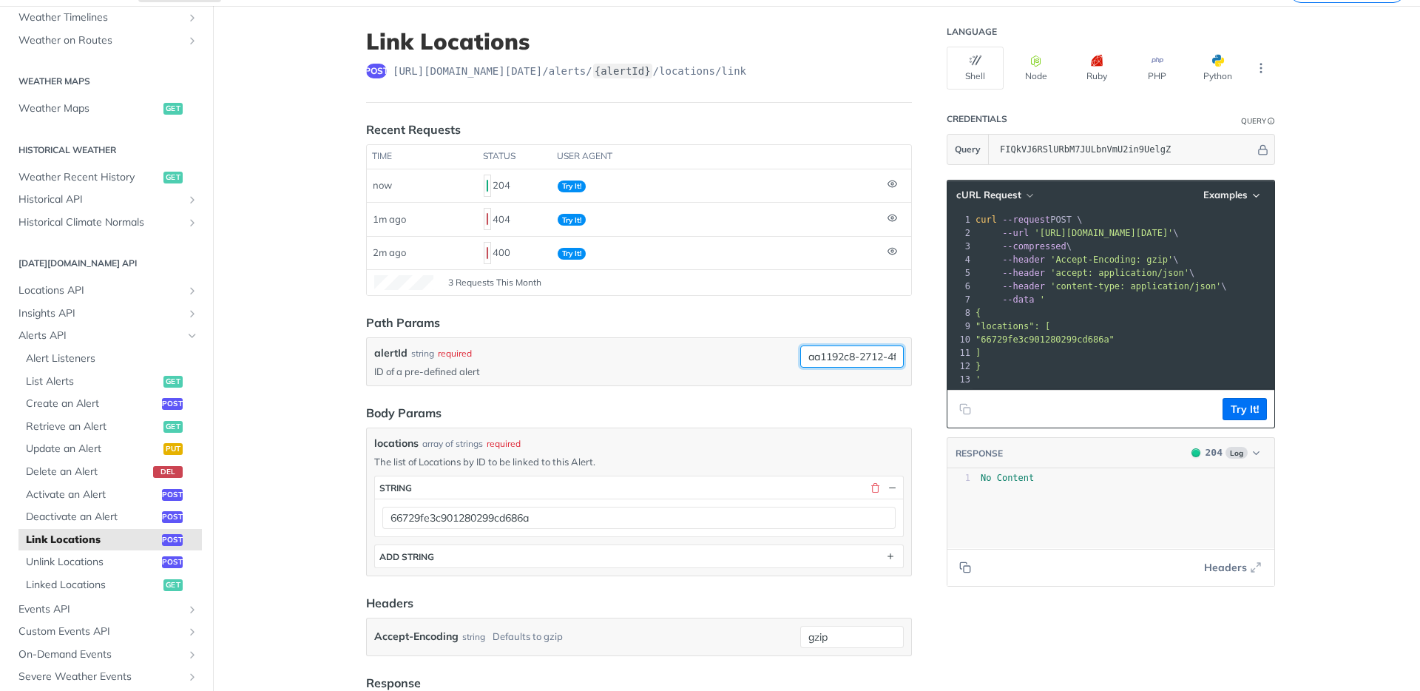
click at [830, 362] on input "aa1192c8-2712-4f04-95b1-0e7b13d7bf5c" at bounding box center [852, 356] width 104 height 22
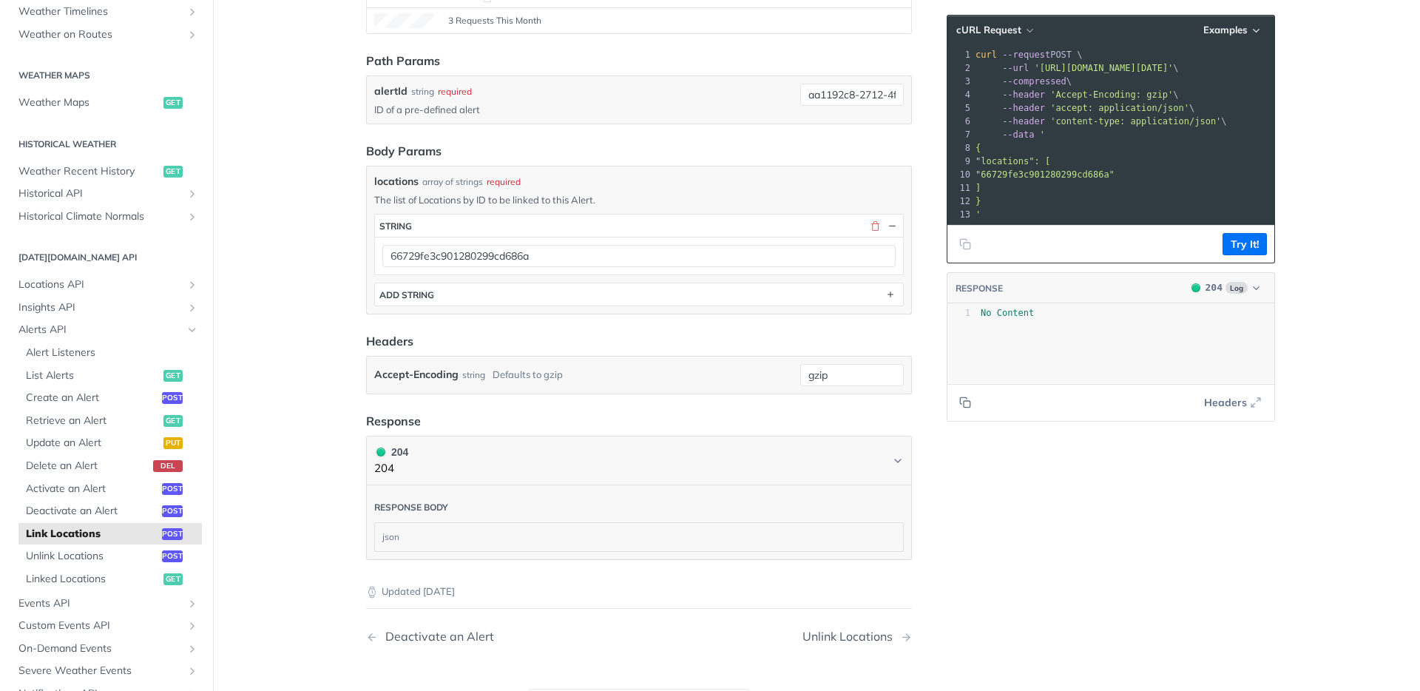
scroll to position [41, 0]
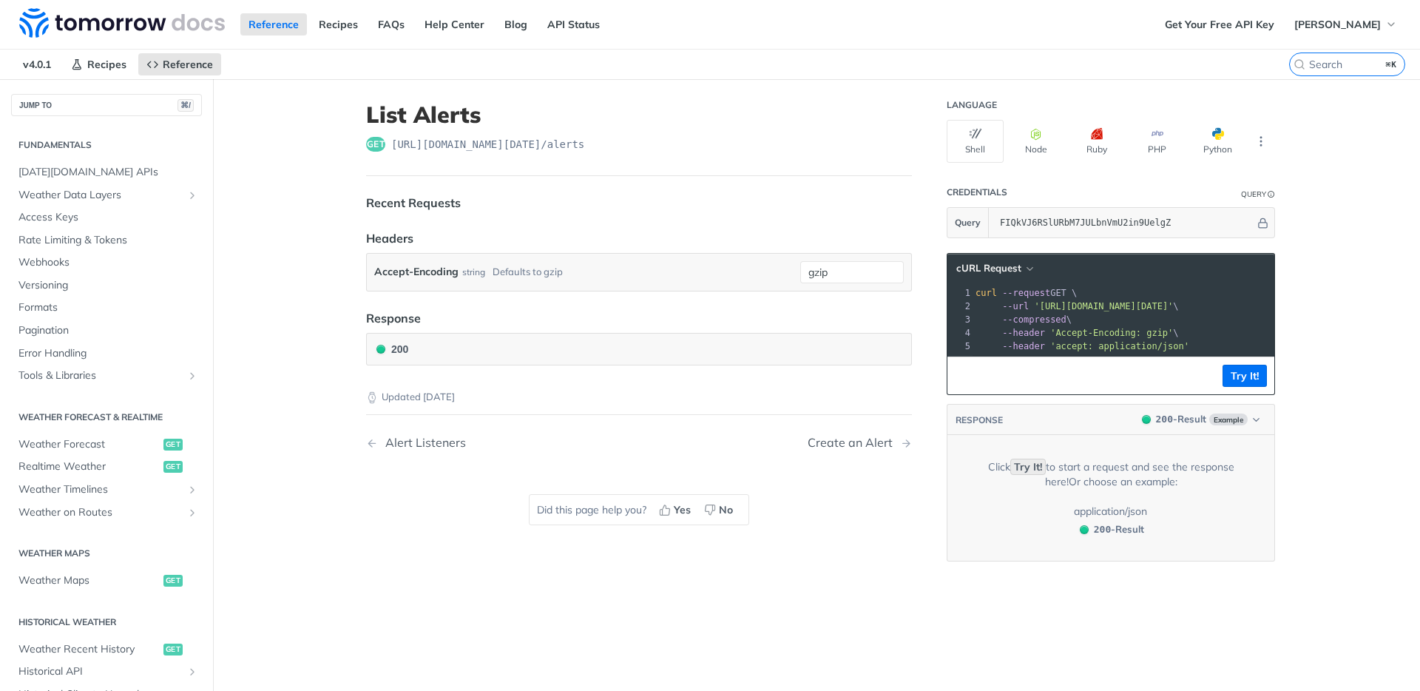
scroll to position [292, 0]
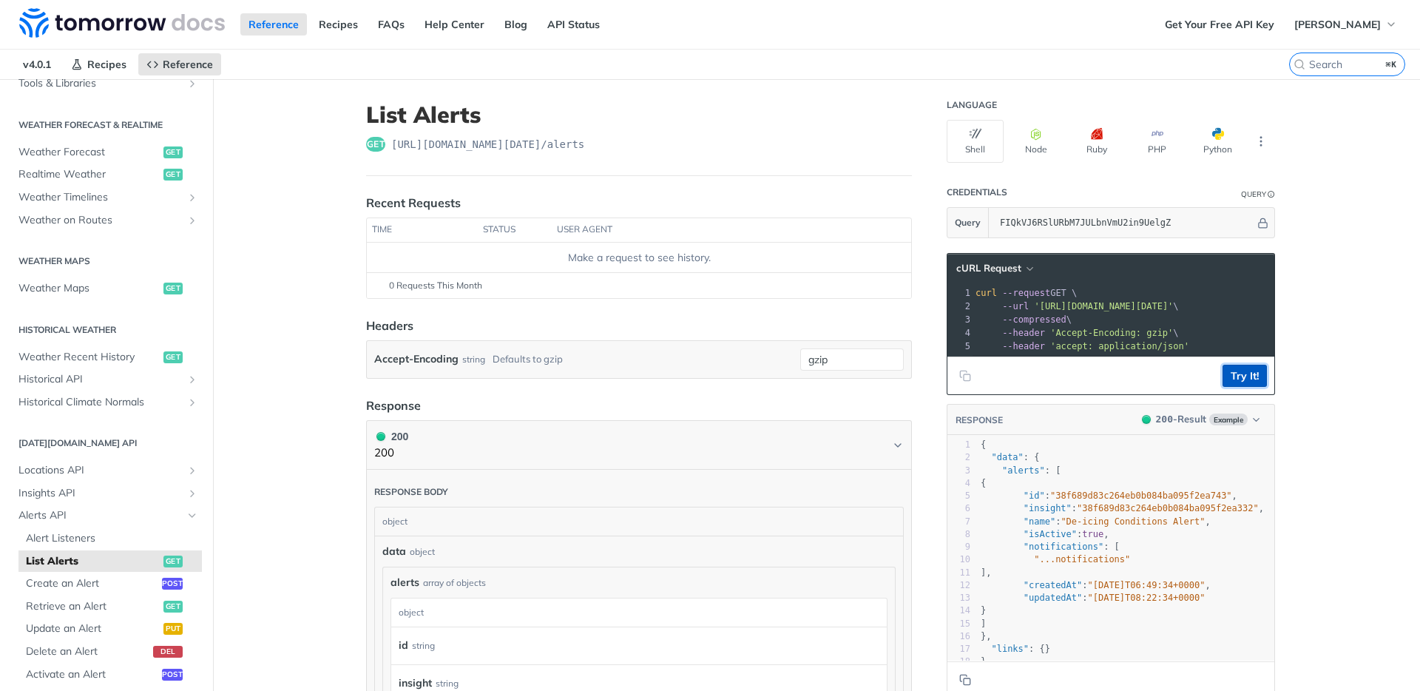
click at [1237, 383] on button "Try It!" at bounding box center [1244, 376] width 44 height 22
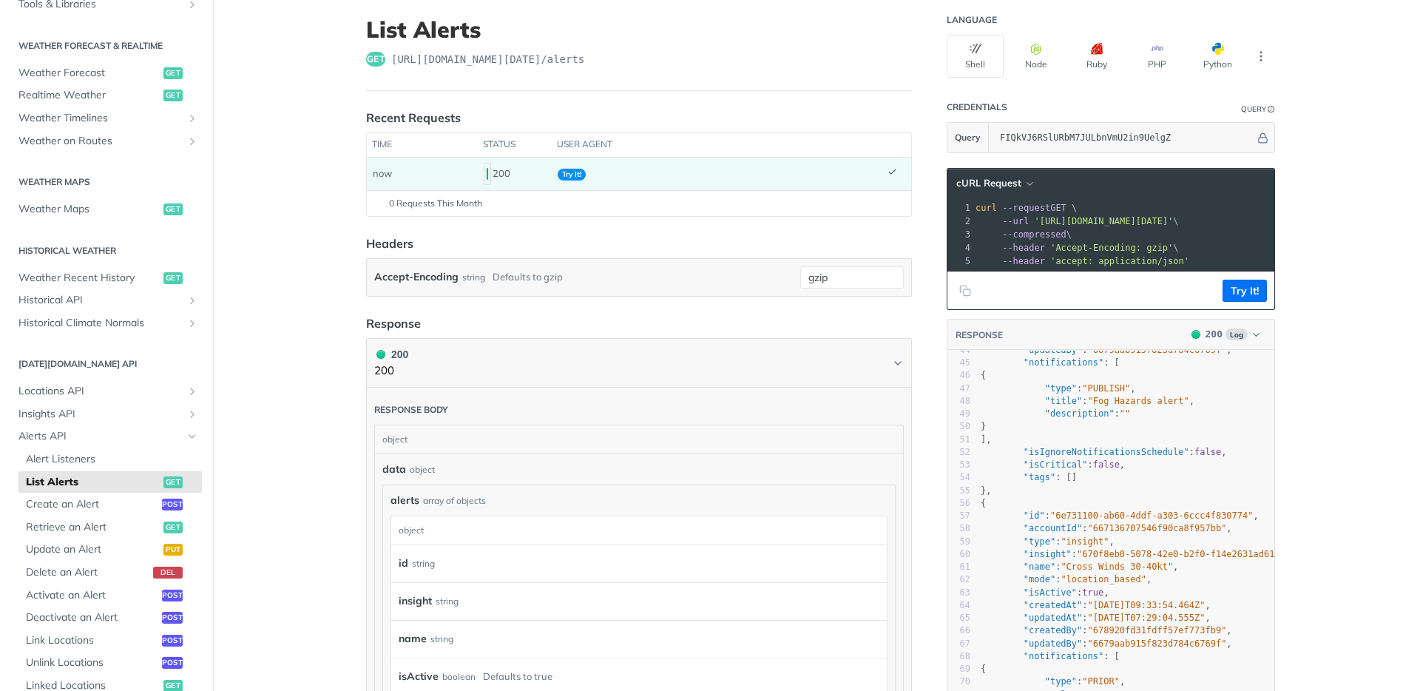
scroll to position [0, 0]
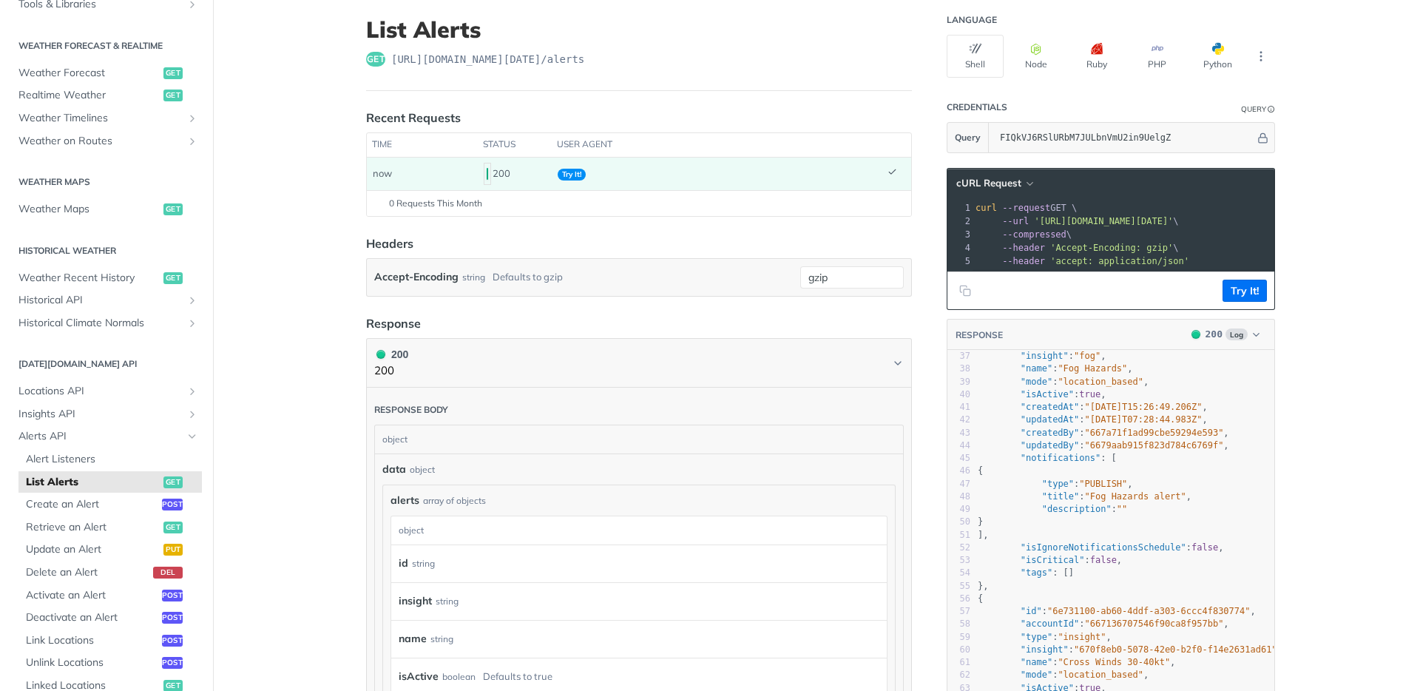
click at [1094, 577] on pre ""tags" : []" at bounding box center [1162, 572] width 374 height 13
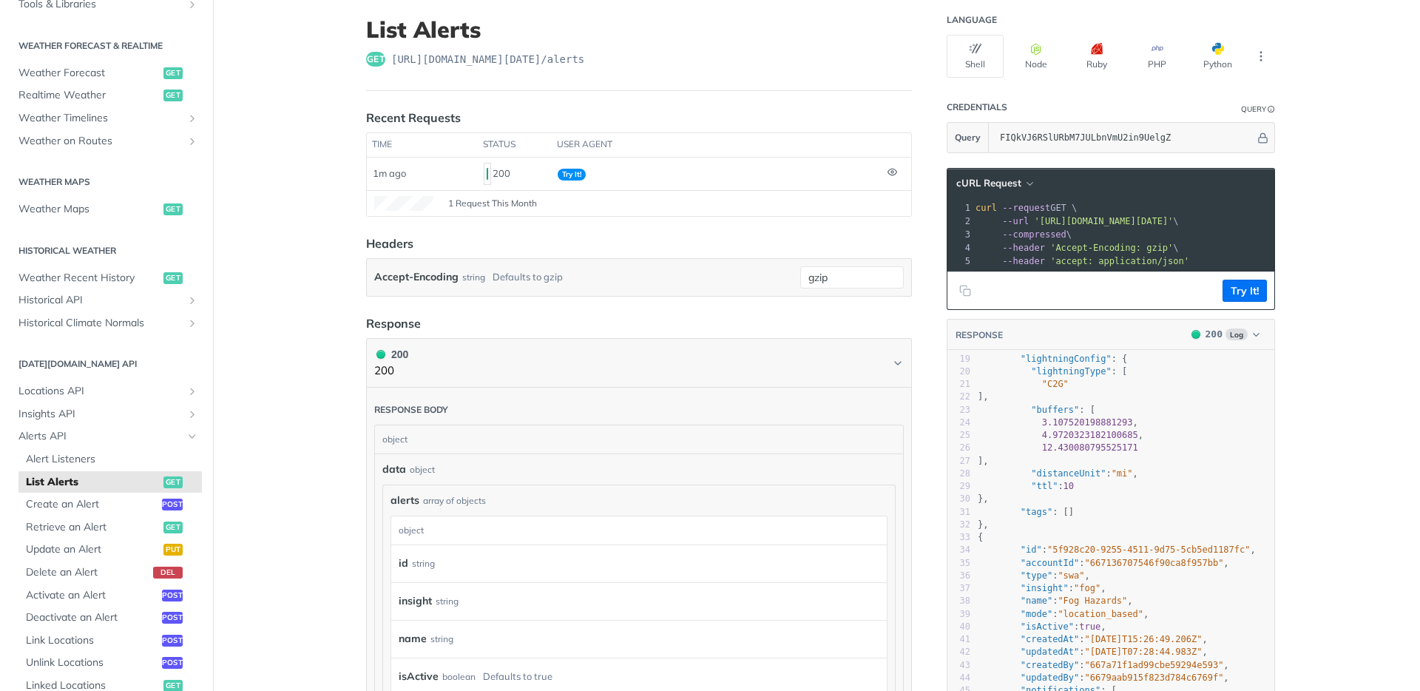
scroll to position [234, 0]
click at [1163, 564] on pre ""accountId" : "667136707546f90ca8f957bb" ," at bounding box center [1162, 560] width 374 height 13
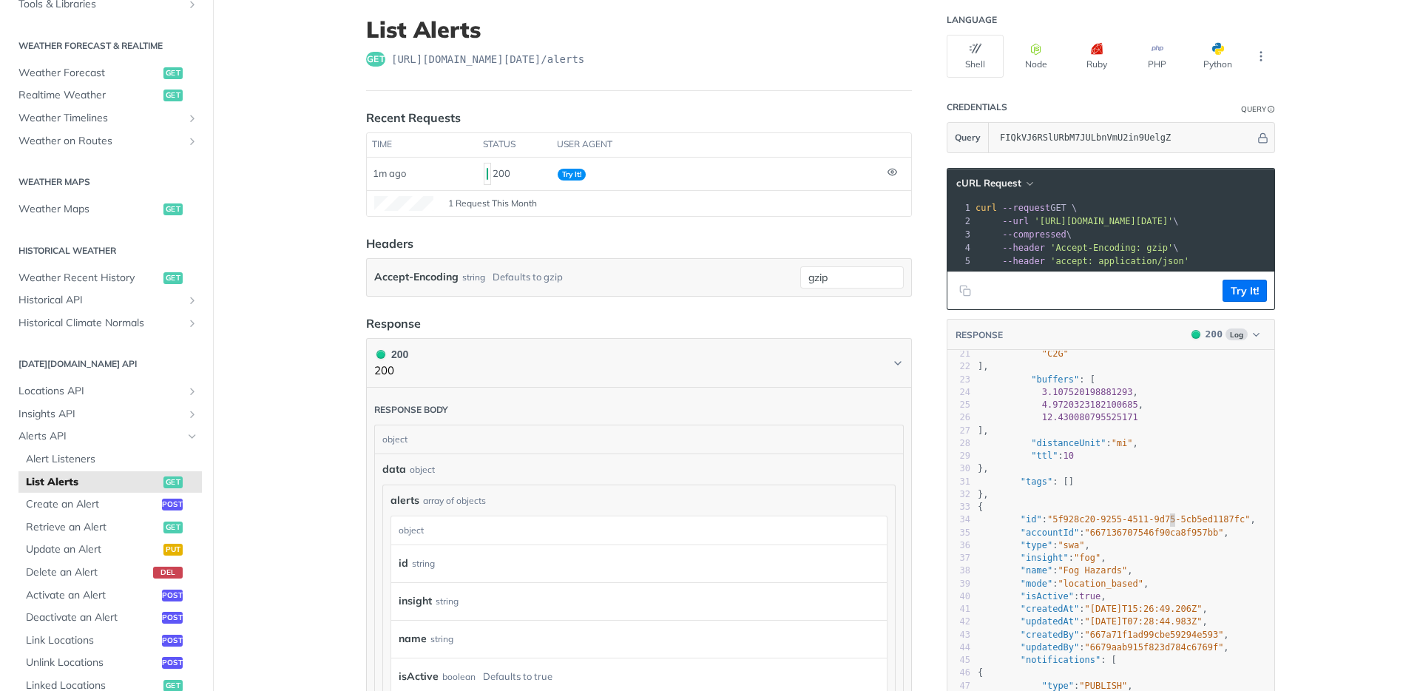
scroll to position [343, 0]
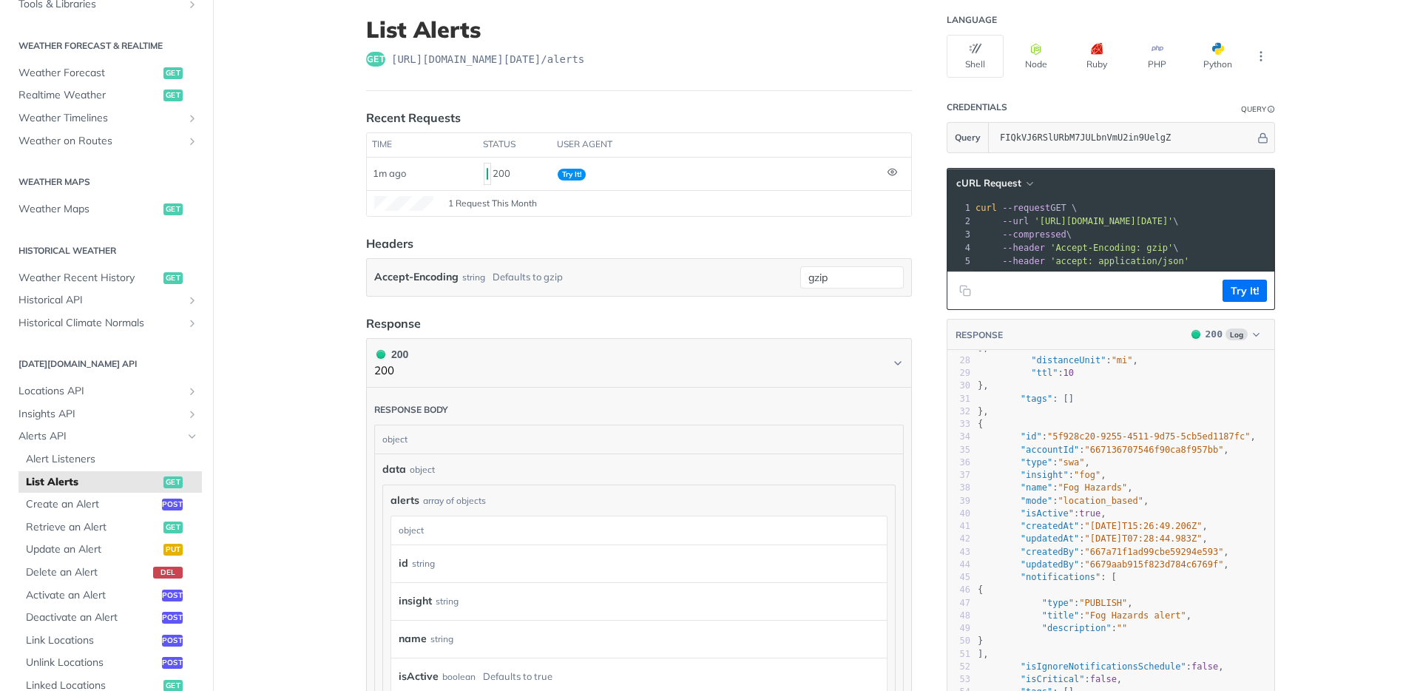
click at [1164, 543] on span ""2025-04-02T07:28:44.983Z"" at bounding box center [1144, 538] width 118 height 10
click at [1127, 507] on pre ""mode" : "location_based" ," at bounding box center [1162, 501] width 374 height 13
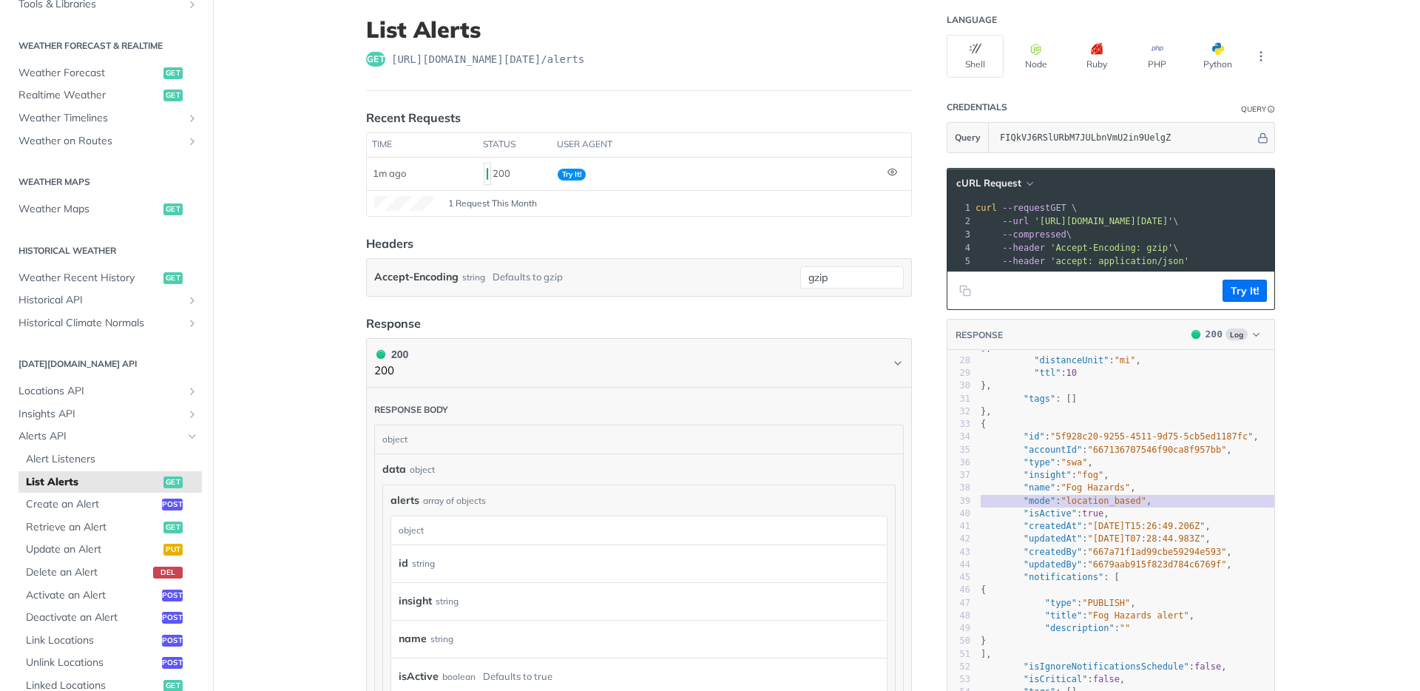
type textarea "{ "data": { "alerts": [ { "id": "54e6bc2e-459a-44a9-b253-d0531890fb03", "accoun…"
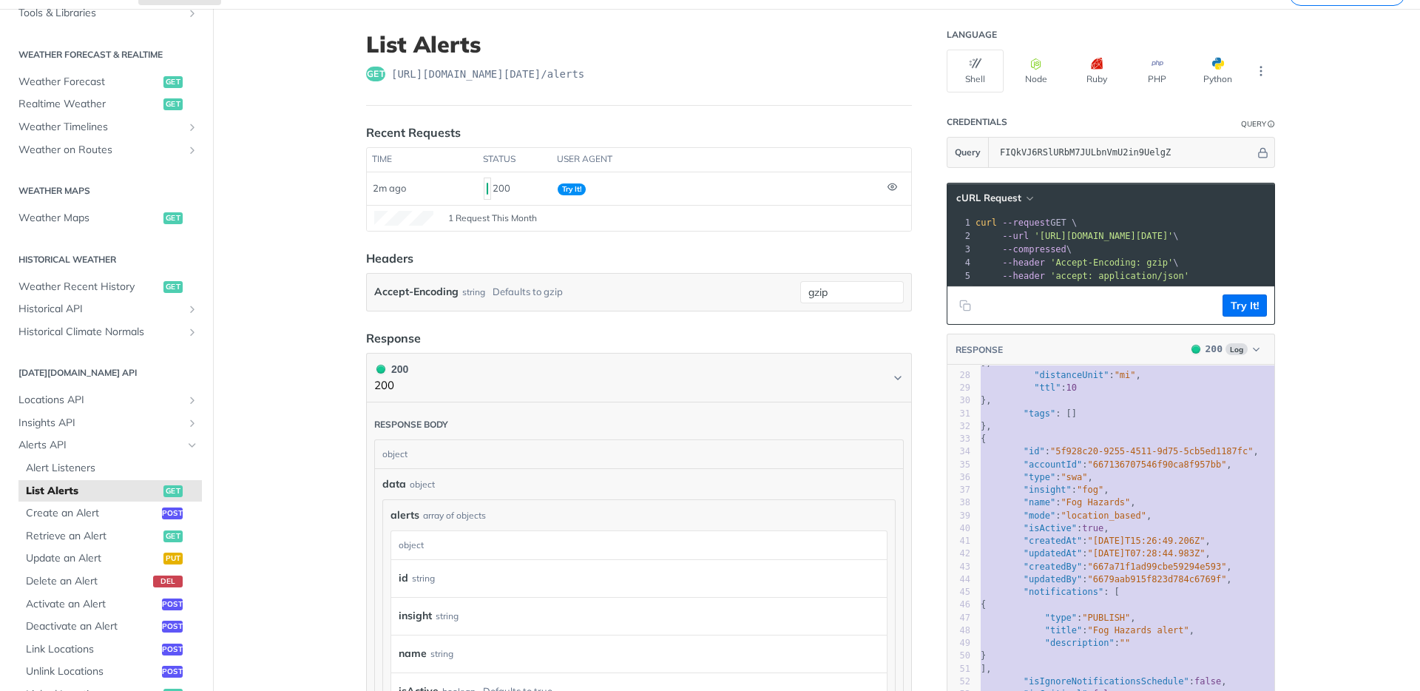
scroll to position [60, 0]
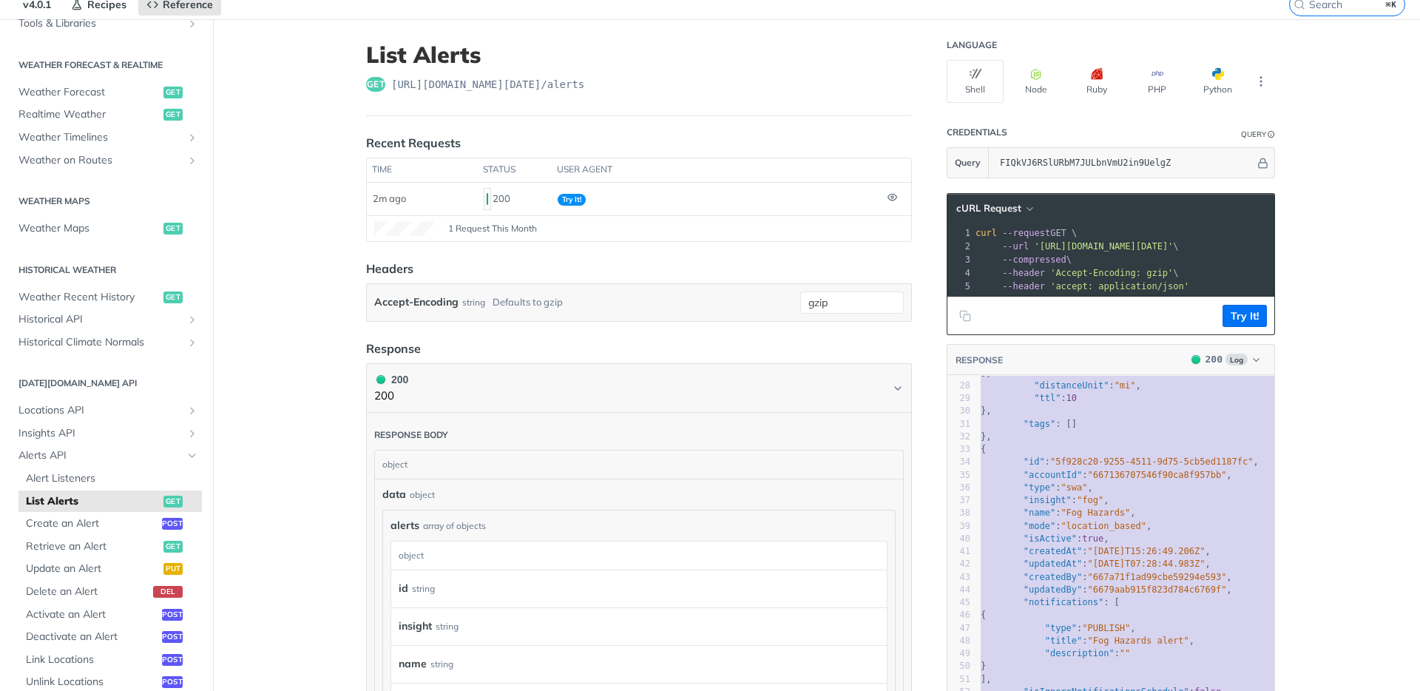
drag, startPoint x: 381, startPoint y: 333, endPoint x: 393, endPoint y: 322, distance: 16.2
click at [382, 333] on article "List Alerts get https://api.tomorrow.io/v4 /alerts Recent Requests time status …" at bounding box center [639, 559] width 592 height 1081
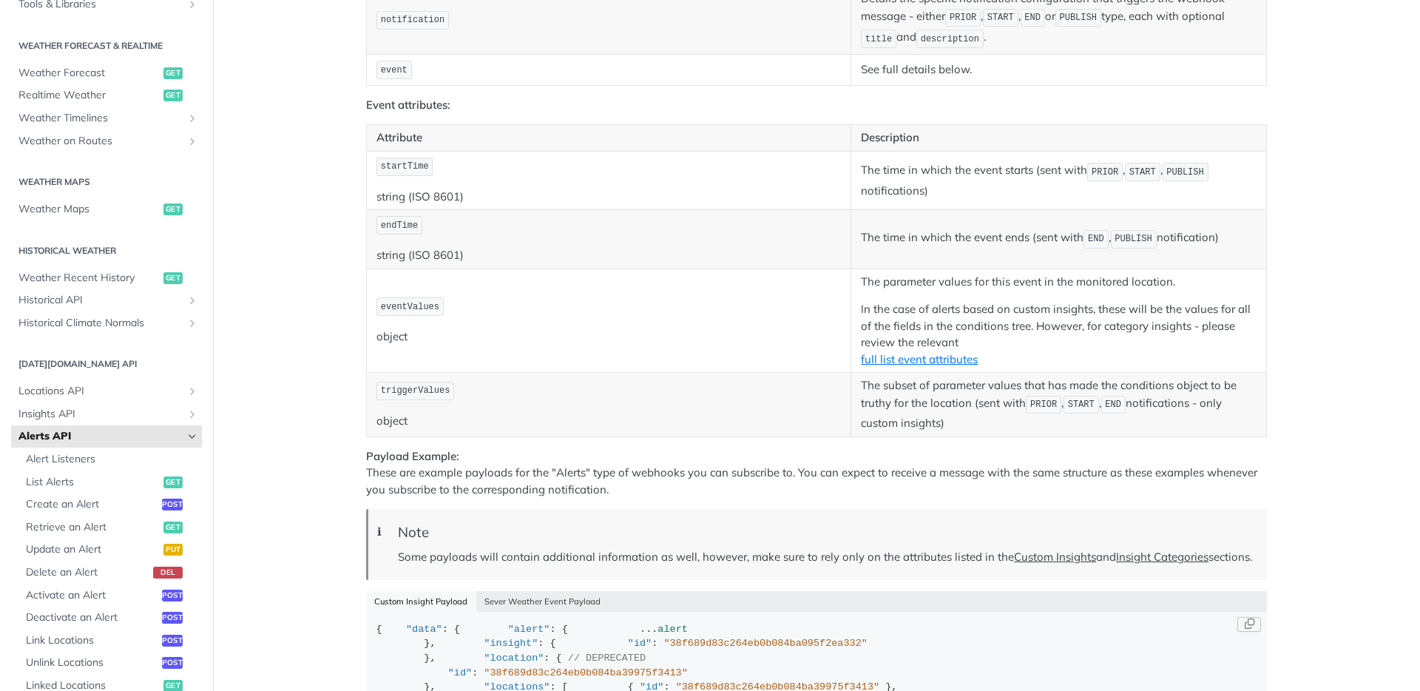
scroll to position [1985, 0]
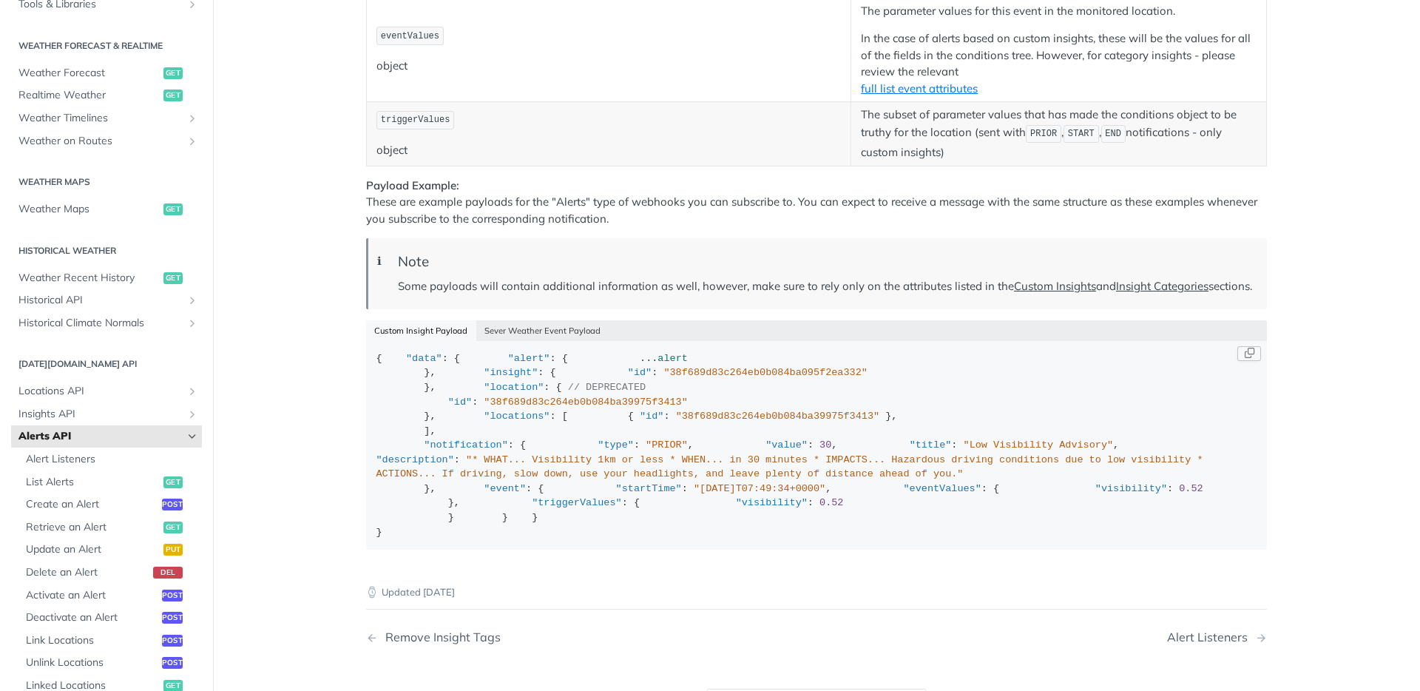
click at [577, 482] on div "{ "data" : { "alert" : { ... alert }, "insight" : { "id" : "38f689d83c264eb0b08…" at bounding box center [816, 445] width 881 height 188
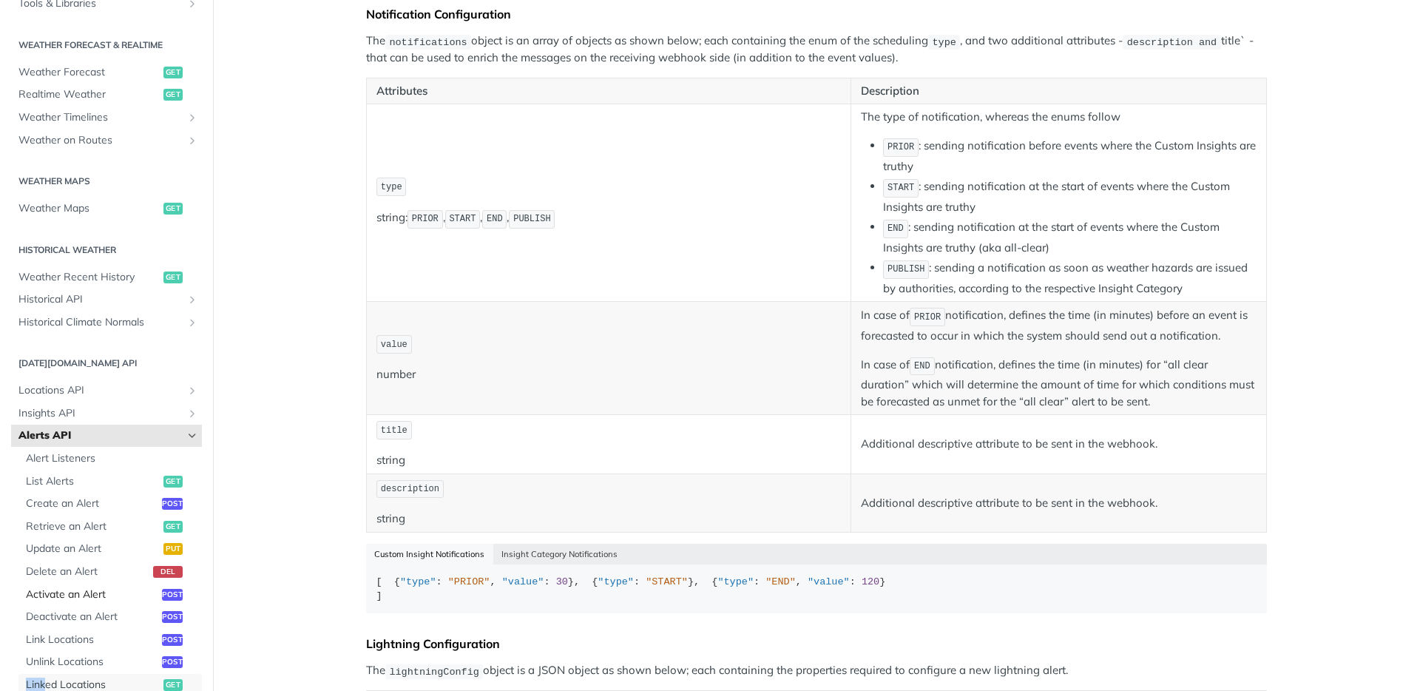
scroll to position [542, 0]
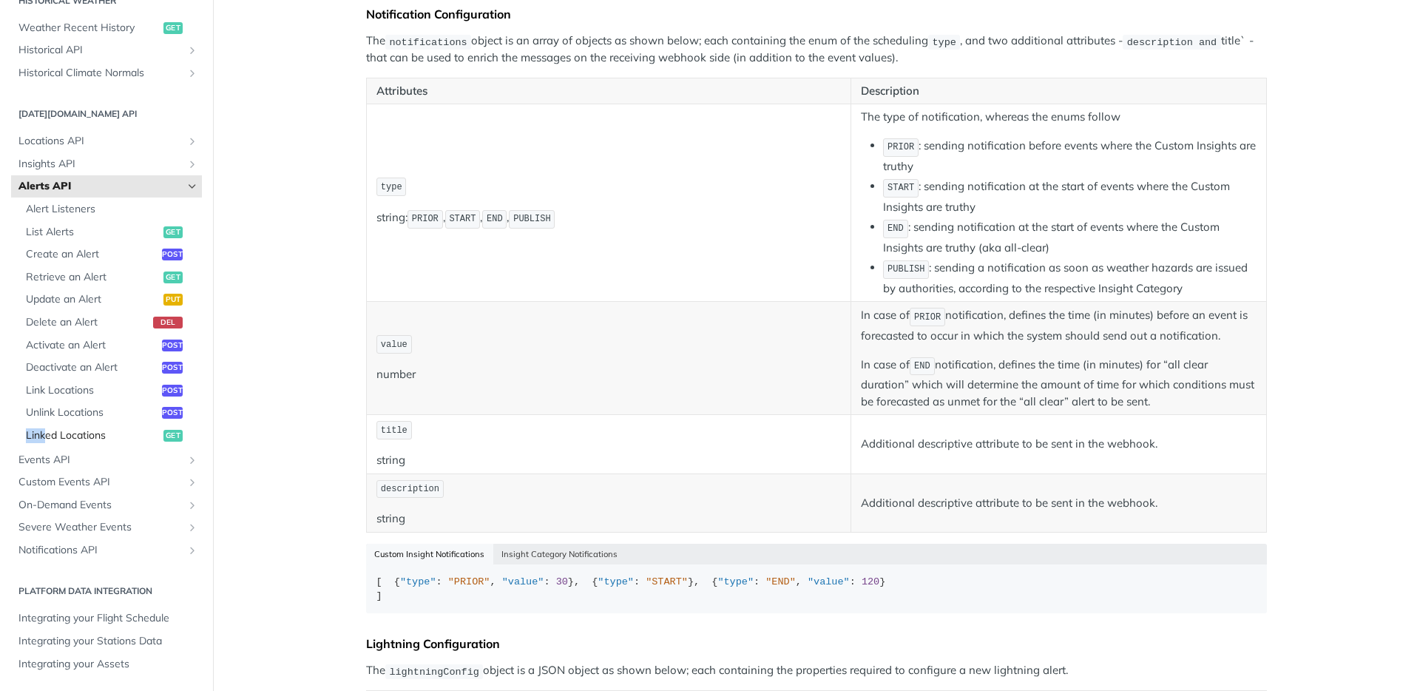
click at [90, 441] on span "Linked Locations" at bounding box center [93, 435] width 134 height 15
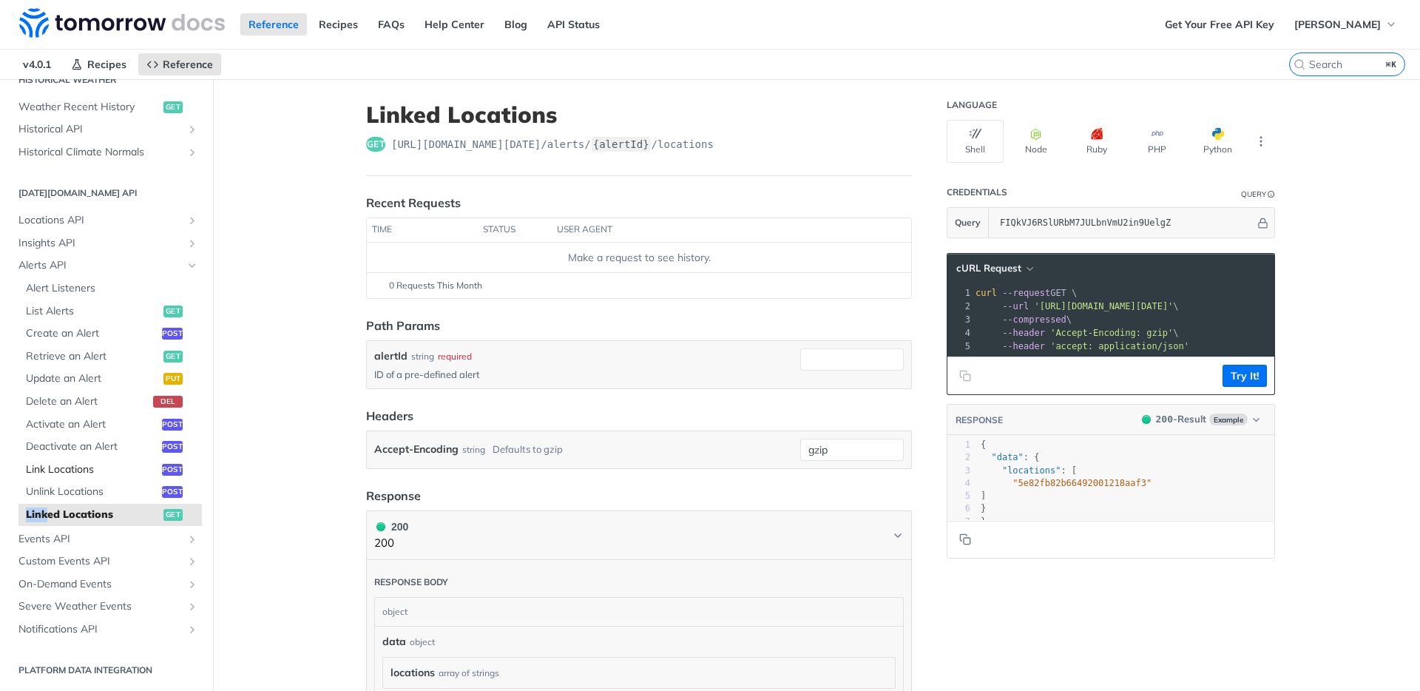
click at [73, 475] on span "Link Locations" at bounding box center [92, 469] width 132 height 15
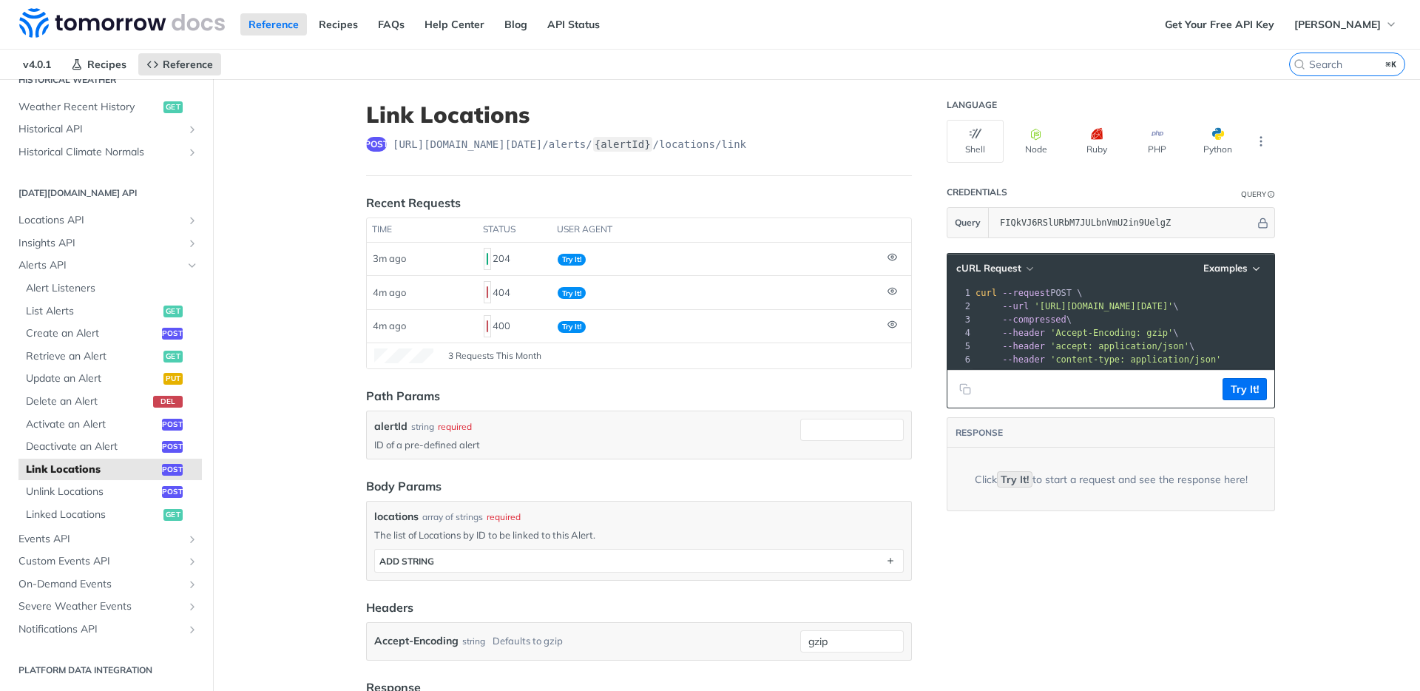
click at [302, 606] on main "JUMP TO ⌘/ Fundamentals [DATE][DOMAIN_NAME] APIs Weather Data Layers Core Proba…" at bounding box center [710, 558] width 1420 height 958
click at [242, 404] on main "JUMP TO ⌘/ Fundamentals [DATE][DOMAIN_NAME] APIs Weather Data Layers Core Proba…" at bounding box center [710, 558] width 1420 height 958
click at [58, 484] on span "Unlink Locations" at bounding box center [92, 491] width 132 height 15
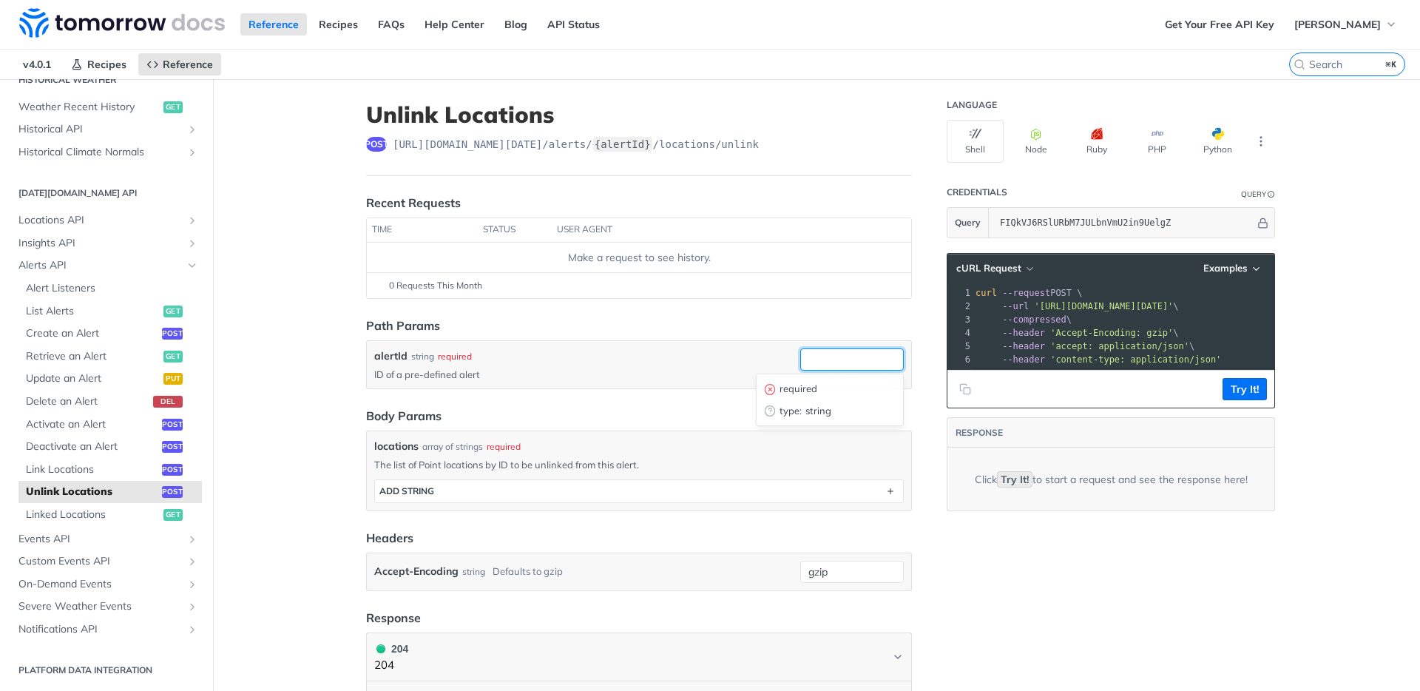
click at [851, 349] on input "alertId" at bounding box center [852, 359] width 104 height 22
click at [880, 345] on div "alertId string required ID of a pre-defined alert" at bounding box center [639, 364] width 544 height 47
click at [850, 360] on input "alertId" at bounding box center [852, 359] width 104 height 22
paste input "aa1192c8-2712-4f04-95b1-0e7b13d7bf5c"
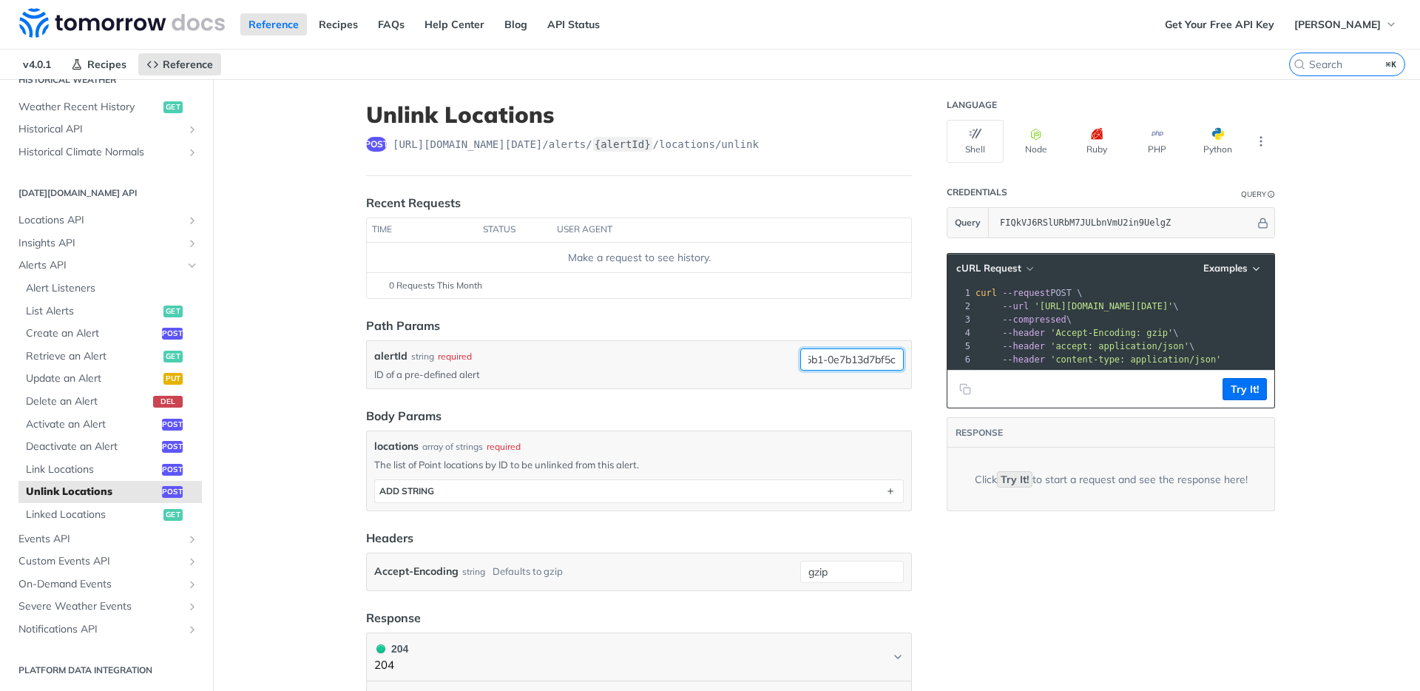
type input "aa1192c8-2712-4f04-95b1-0e7b13d7bf5c"
drag, startPoint x: 586, startPoint y: 440, endPoint x: 595, endPoint y: 456, distance: 18.9
click at [586, 440] on div "locations array of strings required" at bounding box center [638, 446] width 529 height 16
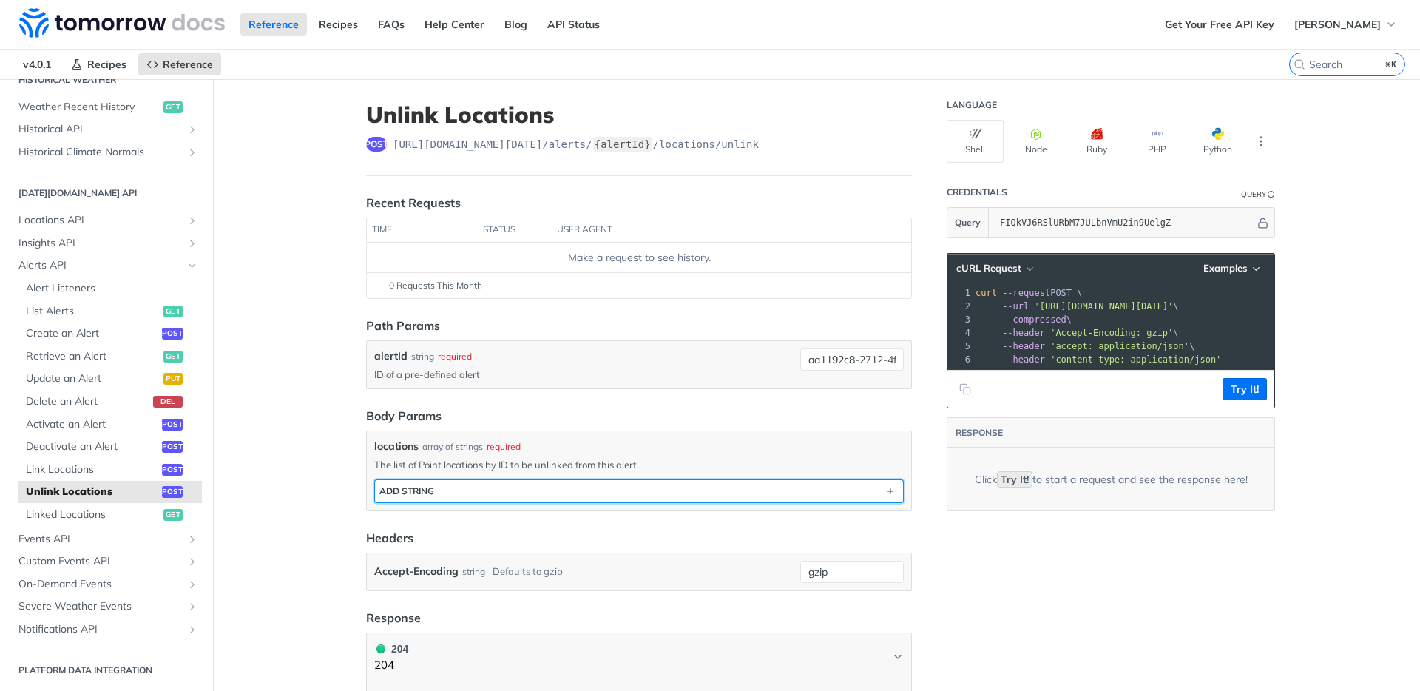
click at [517, 500] on button "ADD string" at bounding box center [639, 491] width 528 height 22
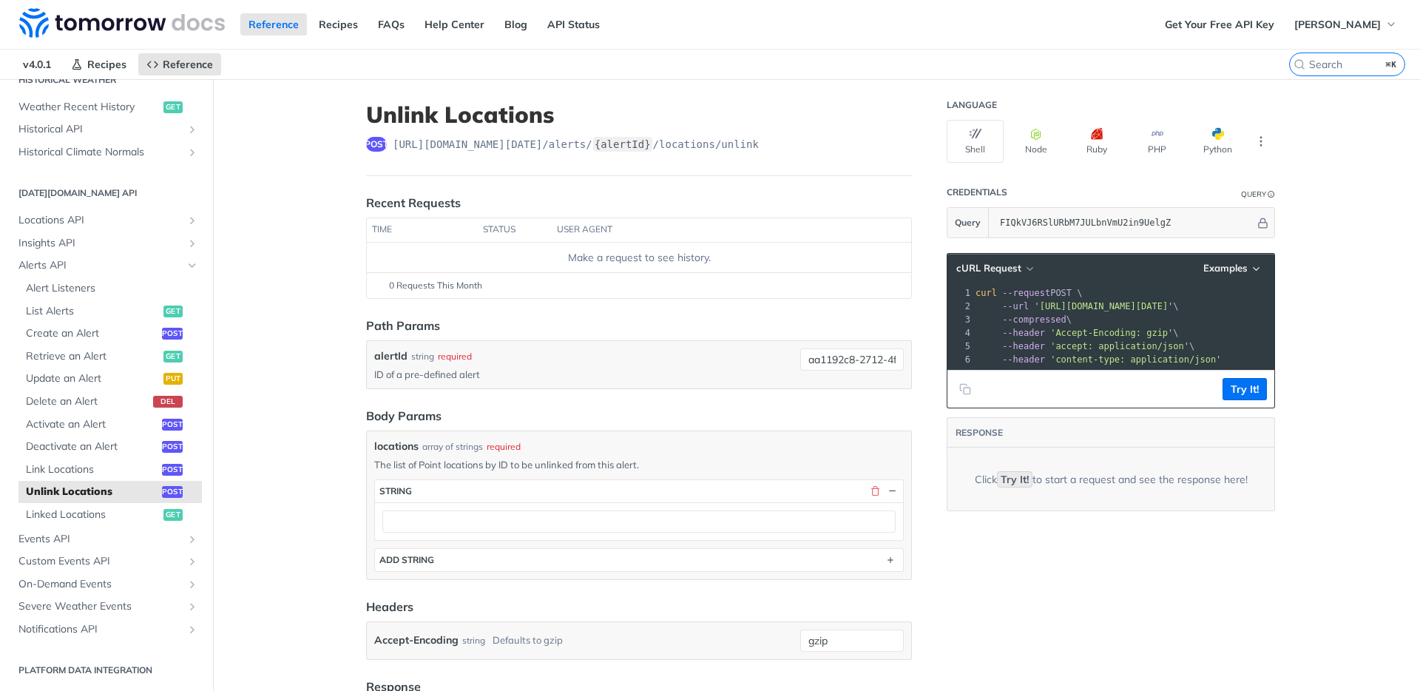
click at [535, 503] on div at bounding box center [639, 521] width 528 height 38
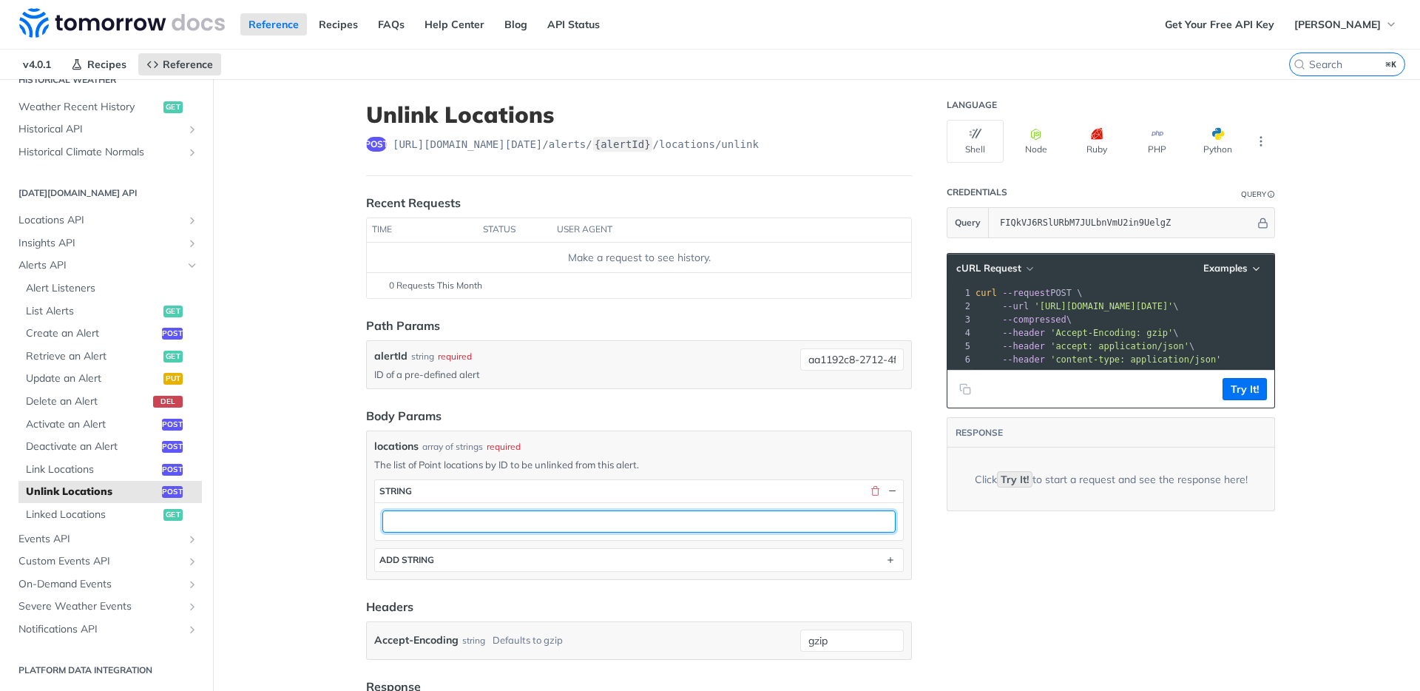
click at [532, 512] on input "text" at bounding box center [638, 521] width 513 height 22
paste input "66729fe3c901280299cd686a"
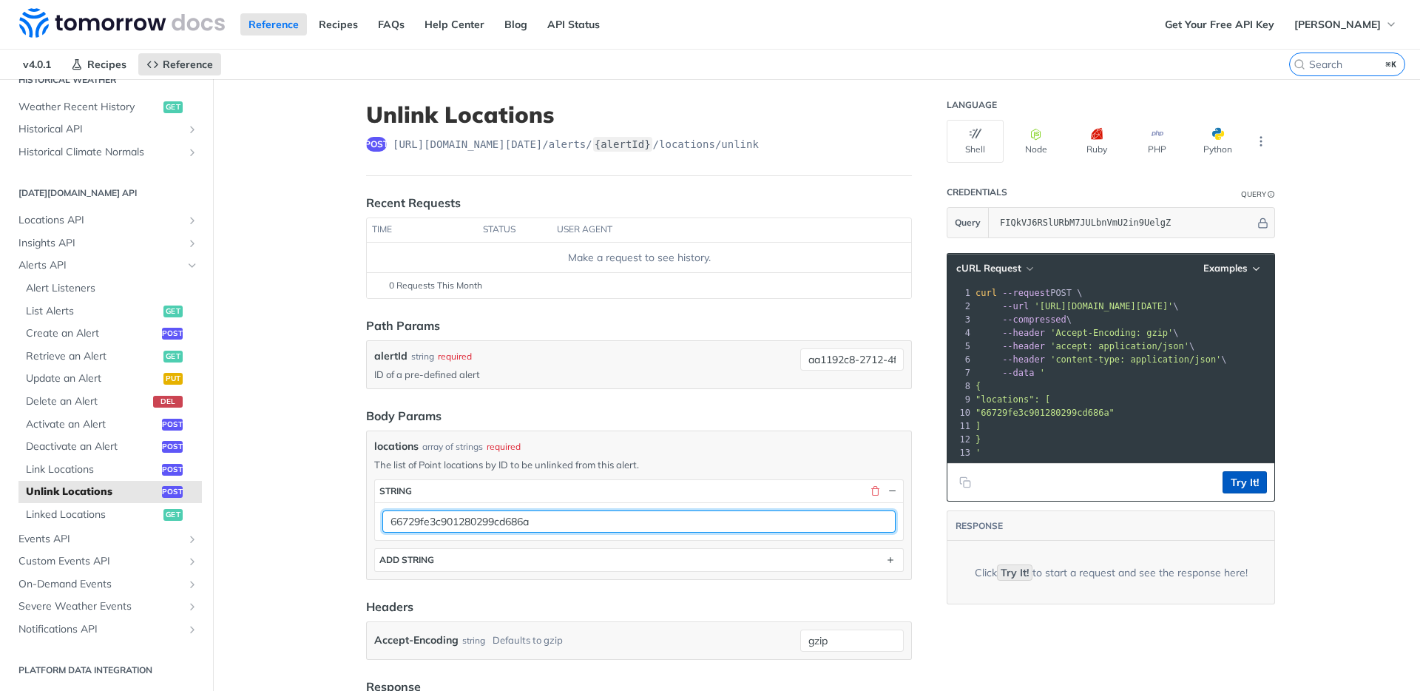
type input "66729fe3c901280299cd686a"
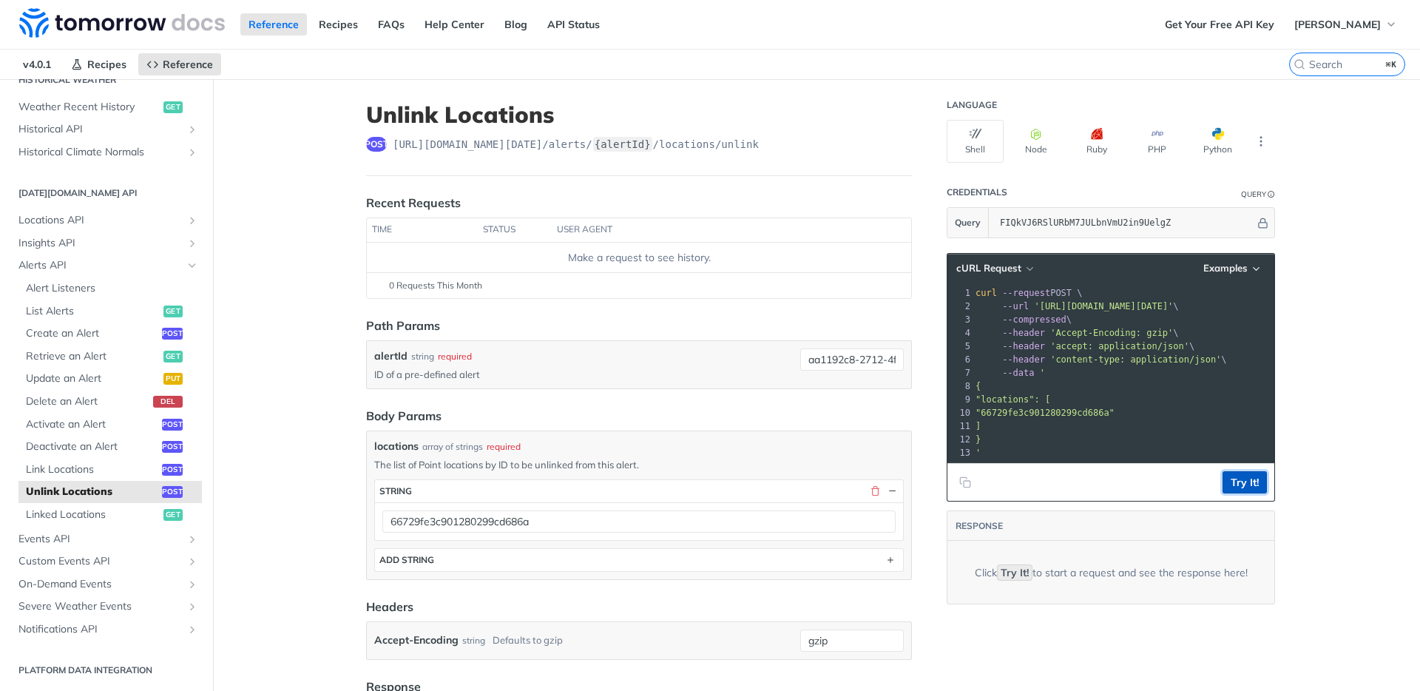
click at [1242, 490] on button "Try It!" at bounding box center [1244, 482] width 44 height 22
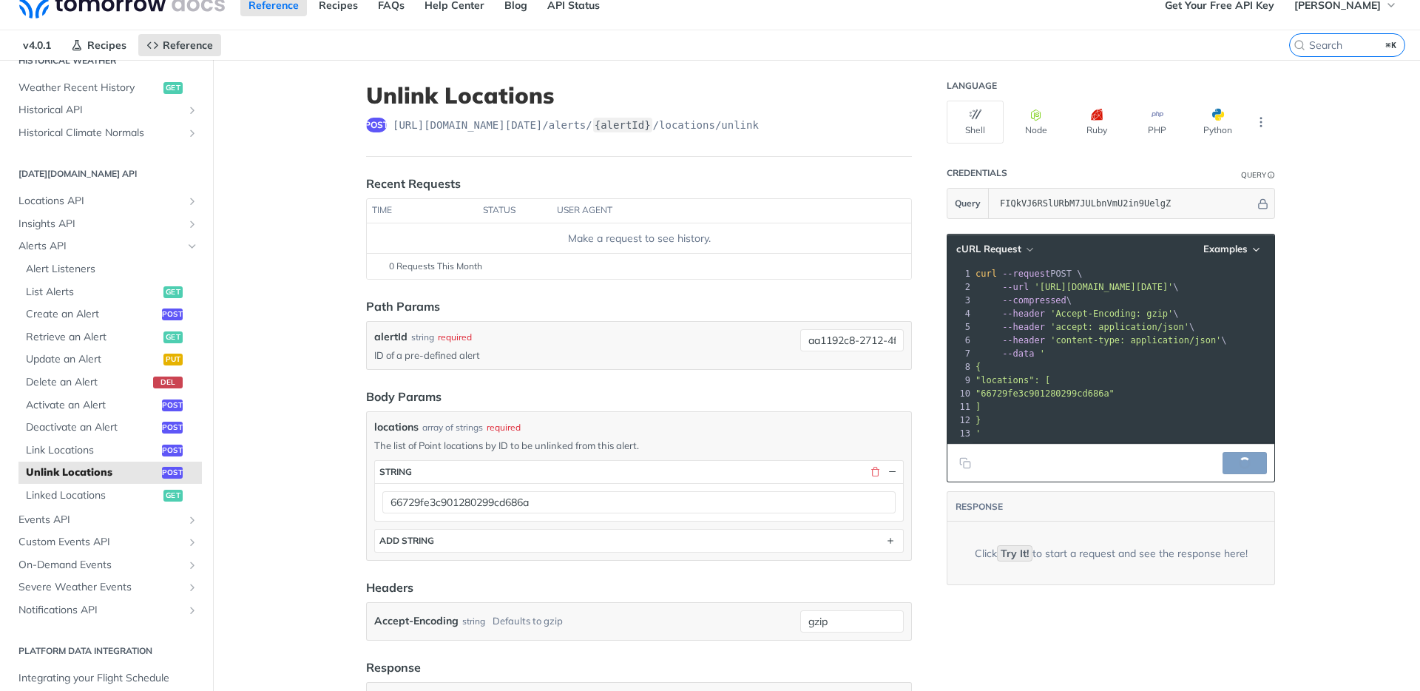
scroll to position [38, 0]
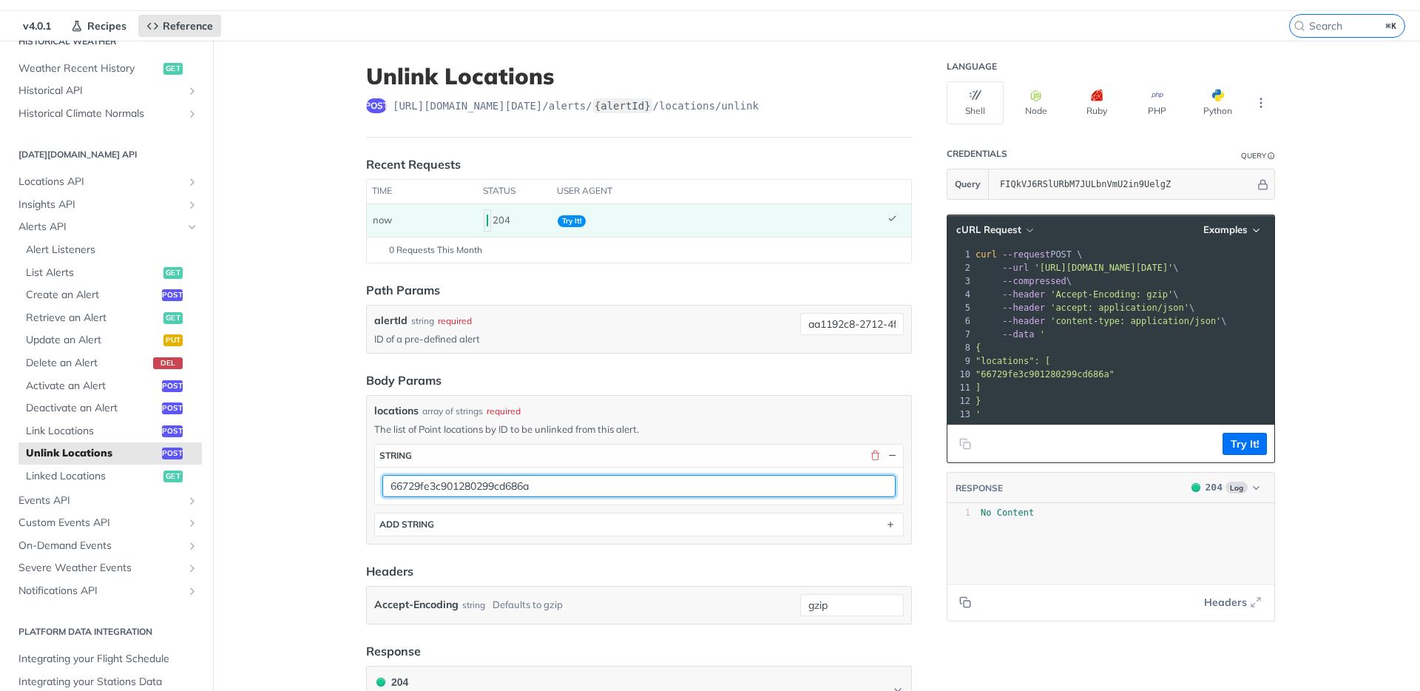
click at [566, 481] on input "66729fe3c901280299cd686a" at bounding box center [638, 486] width 513 height 22
click at [465, 487] on input "66729fe3c901280299cd686a" at bounding box center [638, 486] width 513 height 22
click at [466, 486] on input "66729fe3c901280299cd686a" at bounding box center [638, 486] width 513 height 22
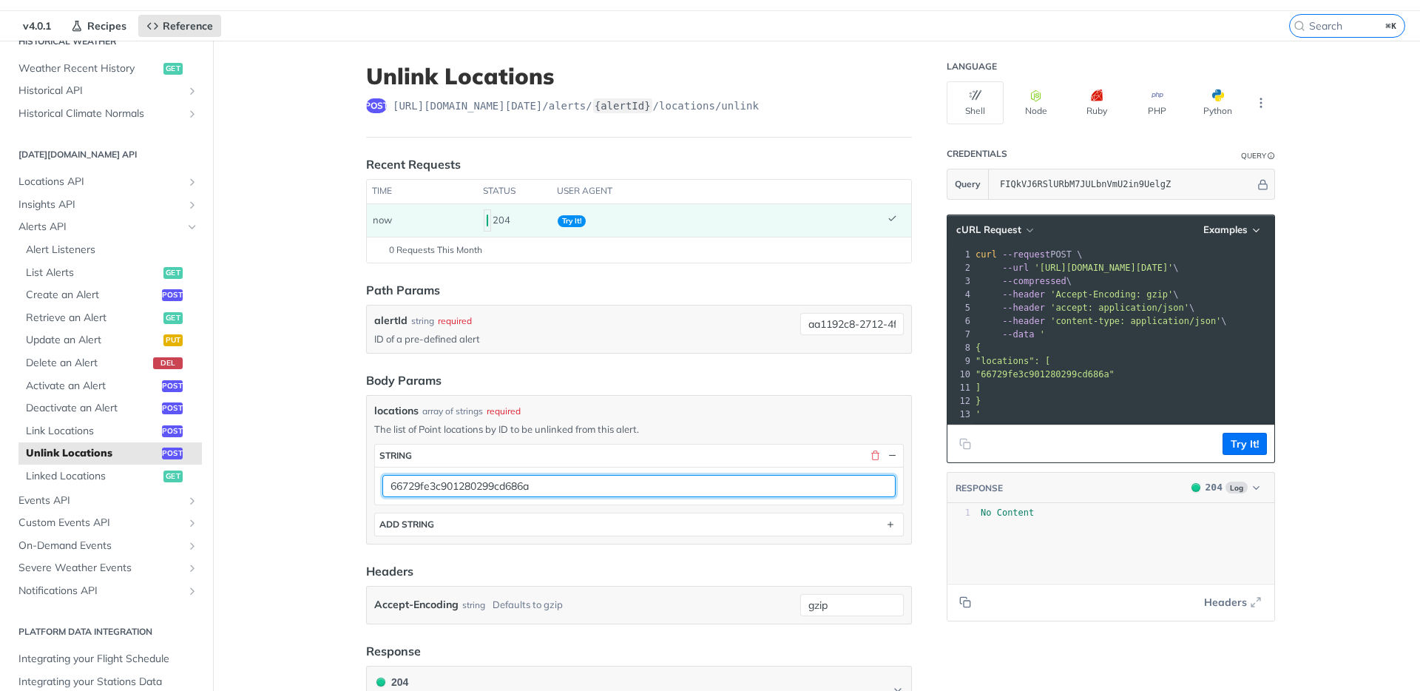
click at [466, 485] on input "66729fe3c901280299cd686a" at bounding box center [638, 486] width 513 height 22
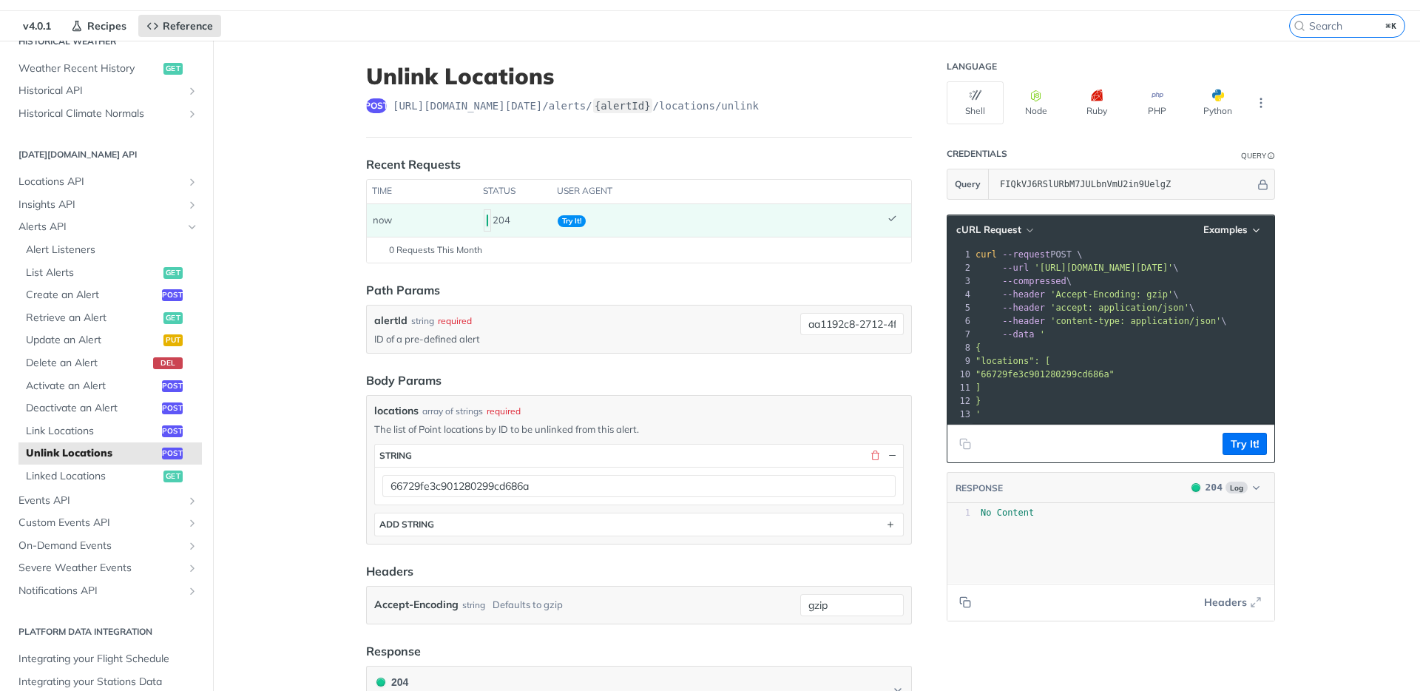
click at [335, 472] on main "JUMP TO ⌘/ Fundamentals [DATE][DOMAIN_NAME] APIs Weather Data Layers Core Proba…" at bounding box center [710, 521] width 1420 height 960
click at [117, 386] on span "Activate an Alert" at bounding box center [92, 386] width 132 height 15
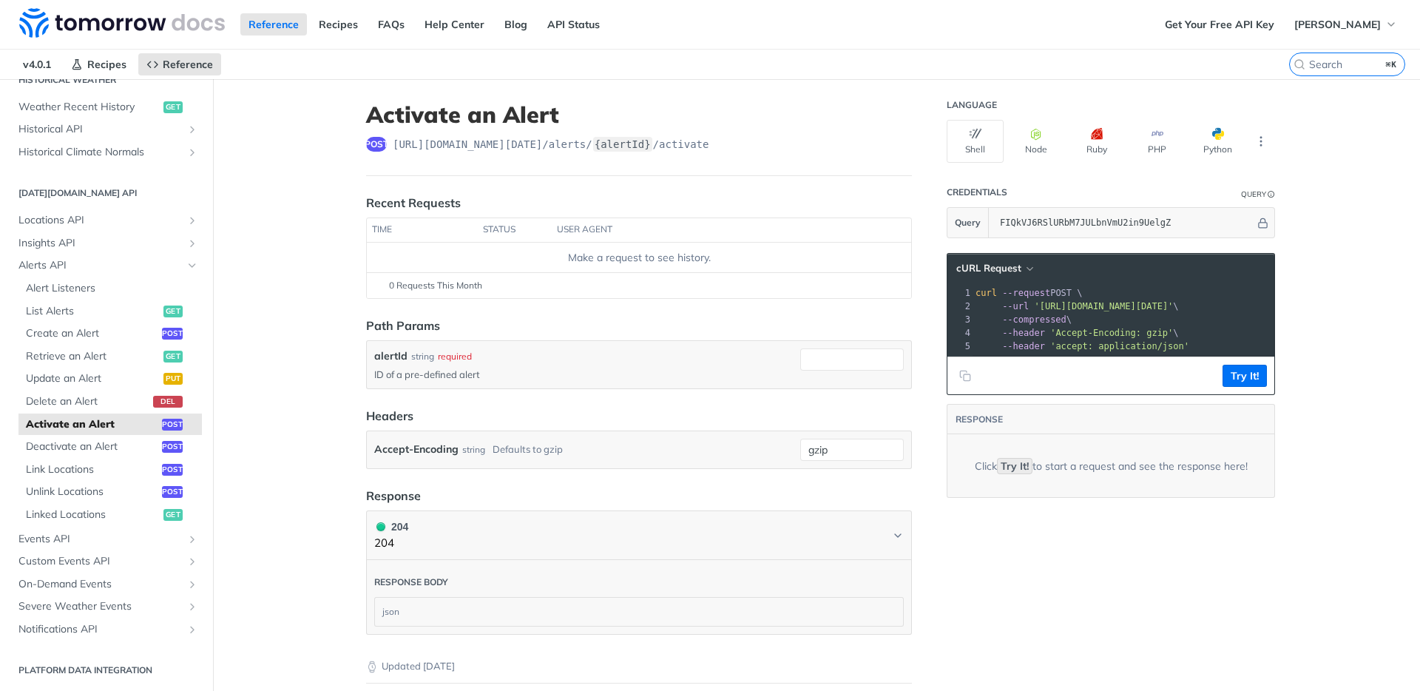
click at [859, 348] on div "alertId string required ID of a pre-defined alert" at bounding box center [639, 364] width 544 height 47
click at [824, 365] on input "alertId" at bounding box center [852, 359] width 104 height 22
click at [621, 322] on header "Path Params" at bounding box center [639, 325] width 546 height 18
click at [350, 420] on article "Activate an Alert post [URL][DOMAIN_NAME][DATE] /alerts/ {alertId} /activate Re…" at bounding box center [639, 462] width 592 height 767
click at [78, 241] on span "Insights API" at bounding box center [100, 243] width 164 height 15
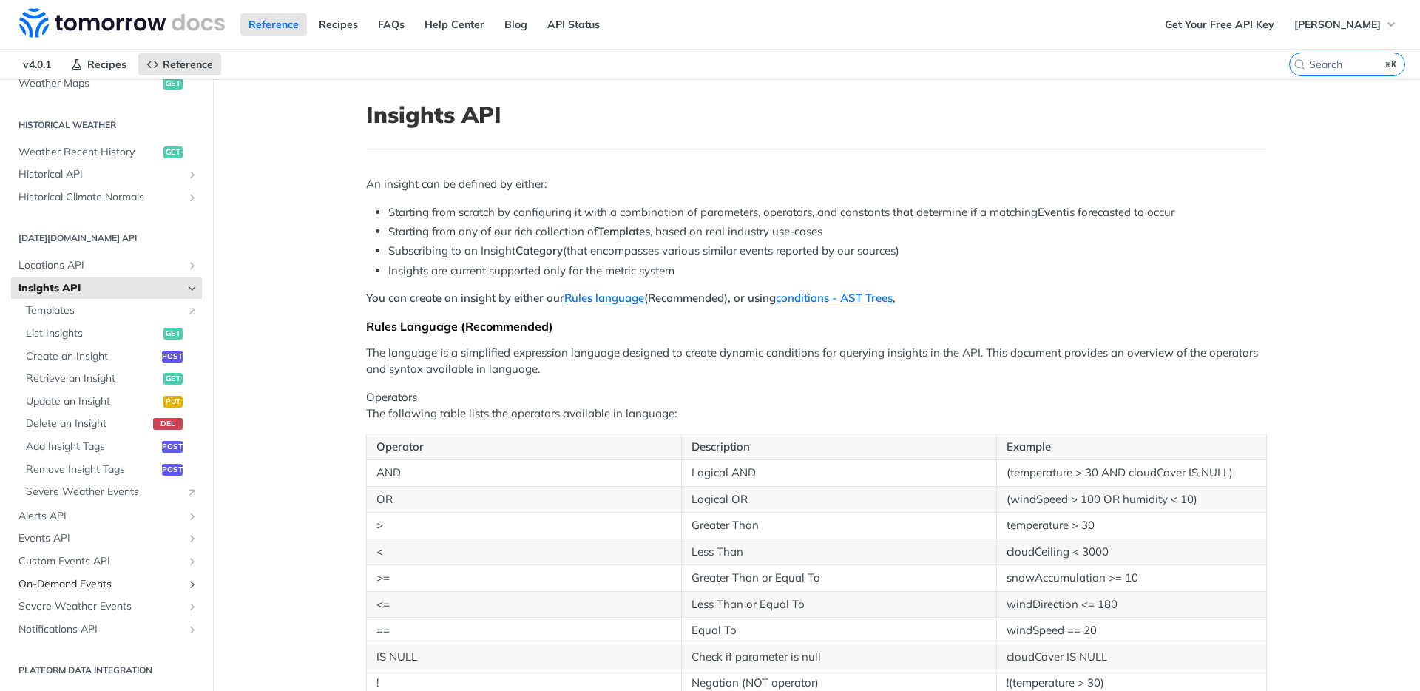
scroll to position [3, 0]
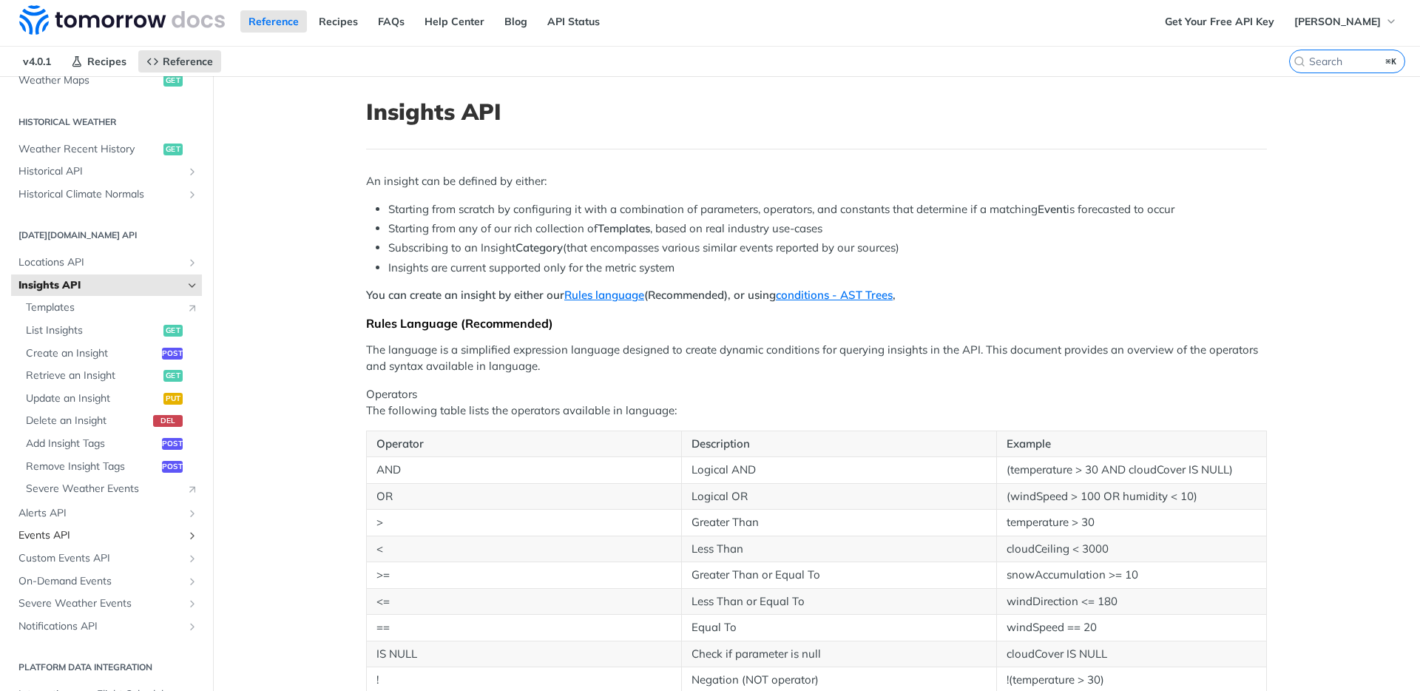
click at [95, 535] on span "Events API" at bounding box center [100, 535] width 164 height 15
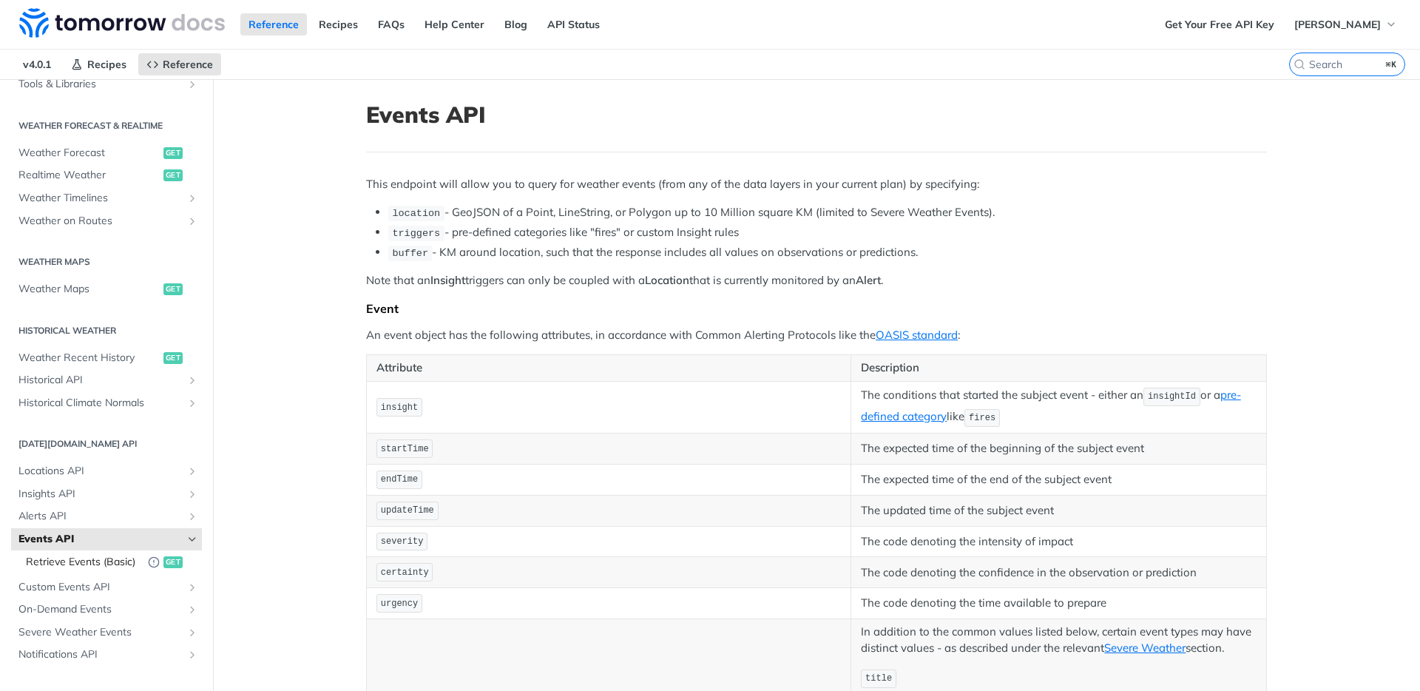
click at [81, 568] on span "Retrieve Events (Basic)" at bounding box center [83, 562] width 115 height 15
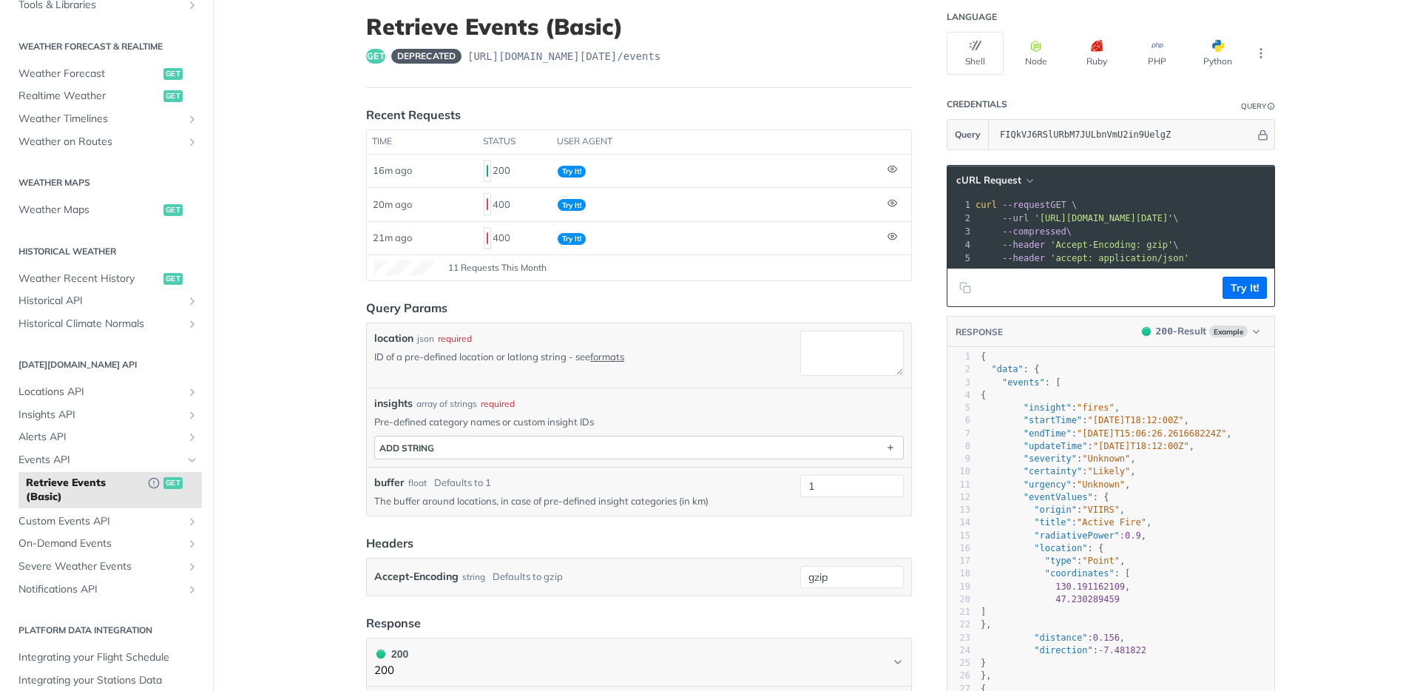
scroll to position [104, 0]
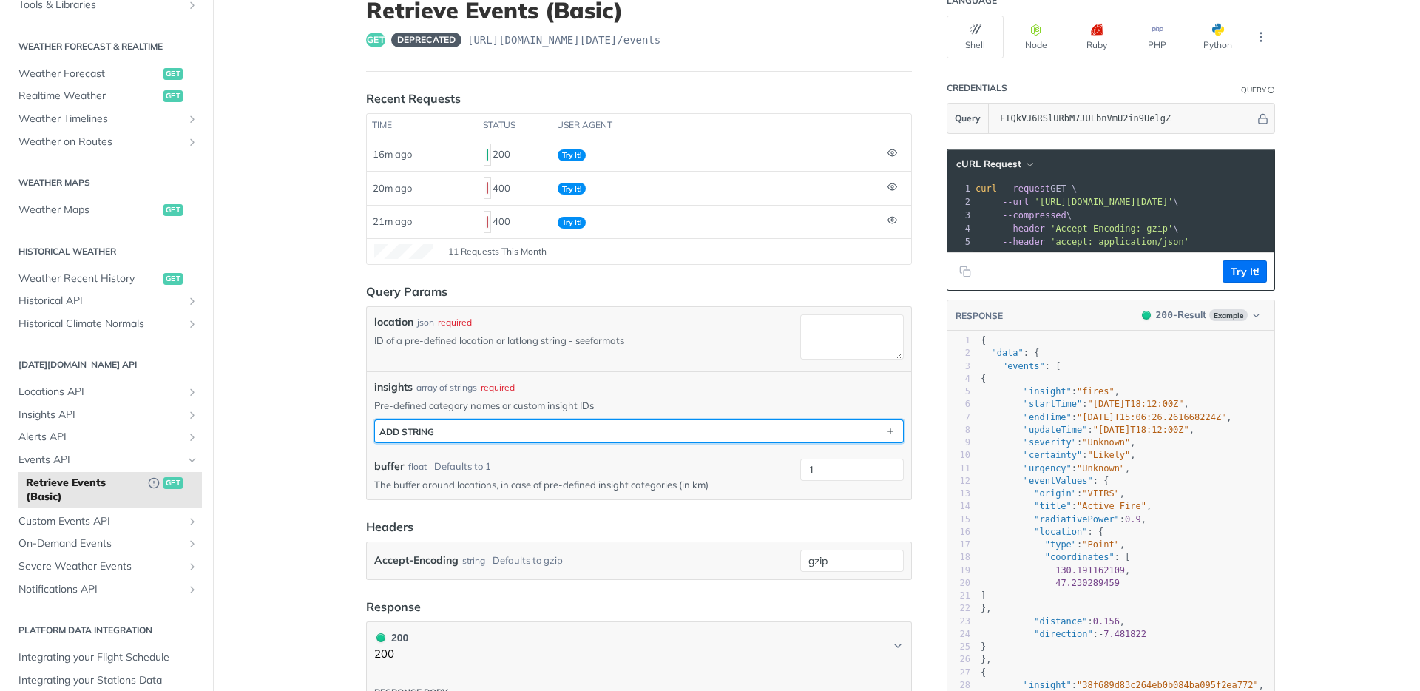
click at [535, 423] on button "ADD string" at bounding box center [639, 431] width 528 height 22
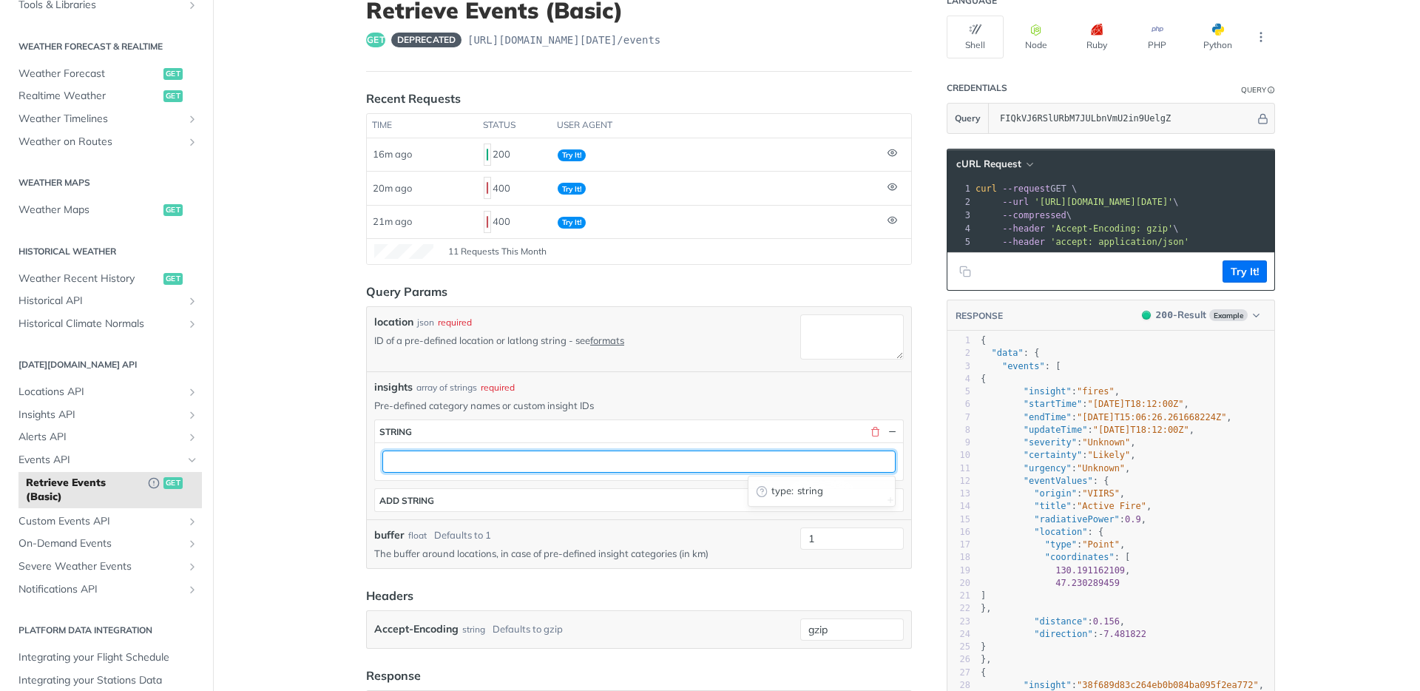
click at [489, 470] on input "text" at bounding box center [638, 461] width 513 height 22
paste input "fcdc45ef-4498-4720-b132-23628b5d67d5"
type input "fcdc45ef-4498-4720-b132-23628b5d67d5"
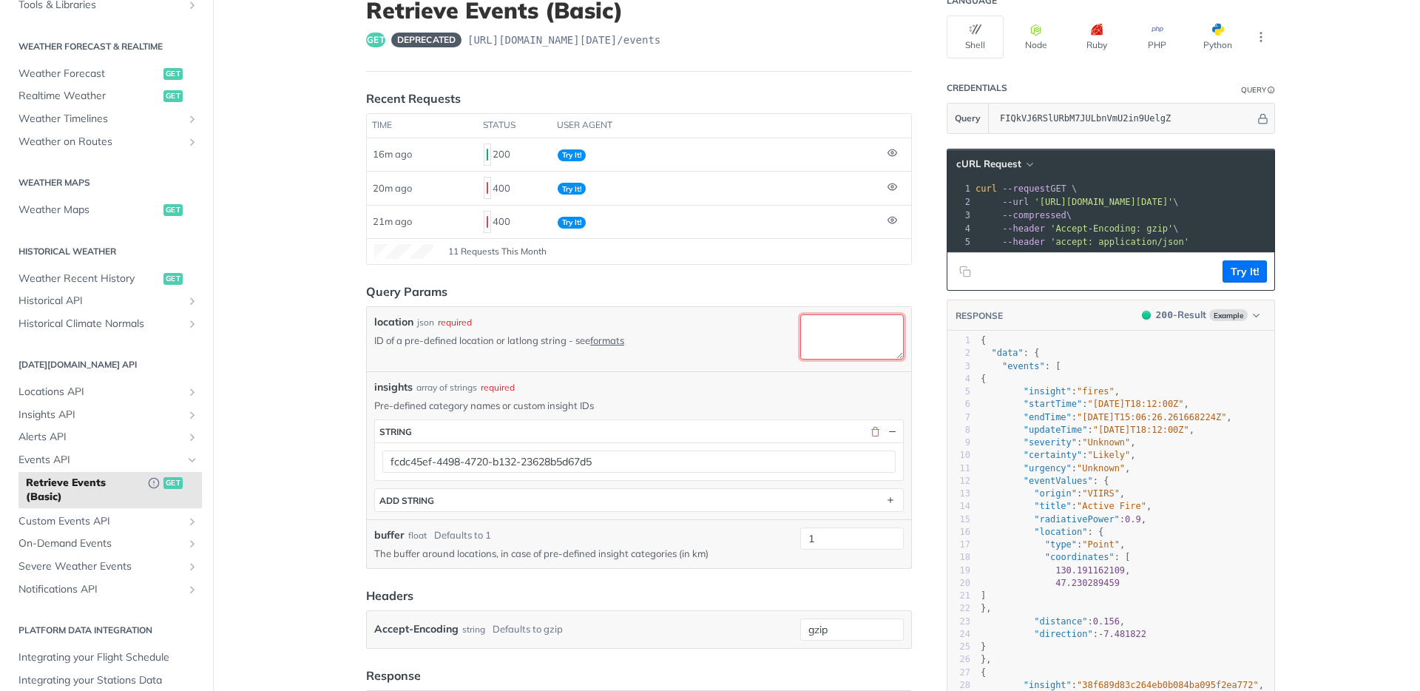
click at [850, 331] on textarea "location" at bounding box center [852, 336] width 104 height 45
paste textarea "66729fe3c901280299cd686a"
type textarea "66729fe3c901280299cd686a"
click at [1239, 282] on button "Try It!" at bounding box center [1244, 271] width 44 height 22
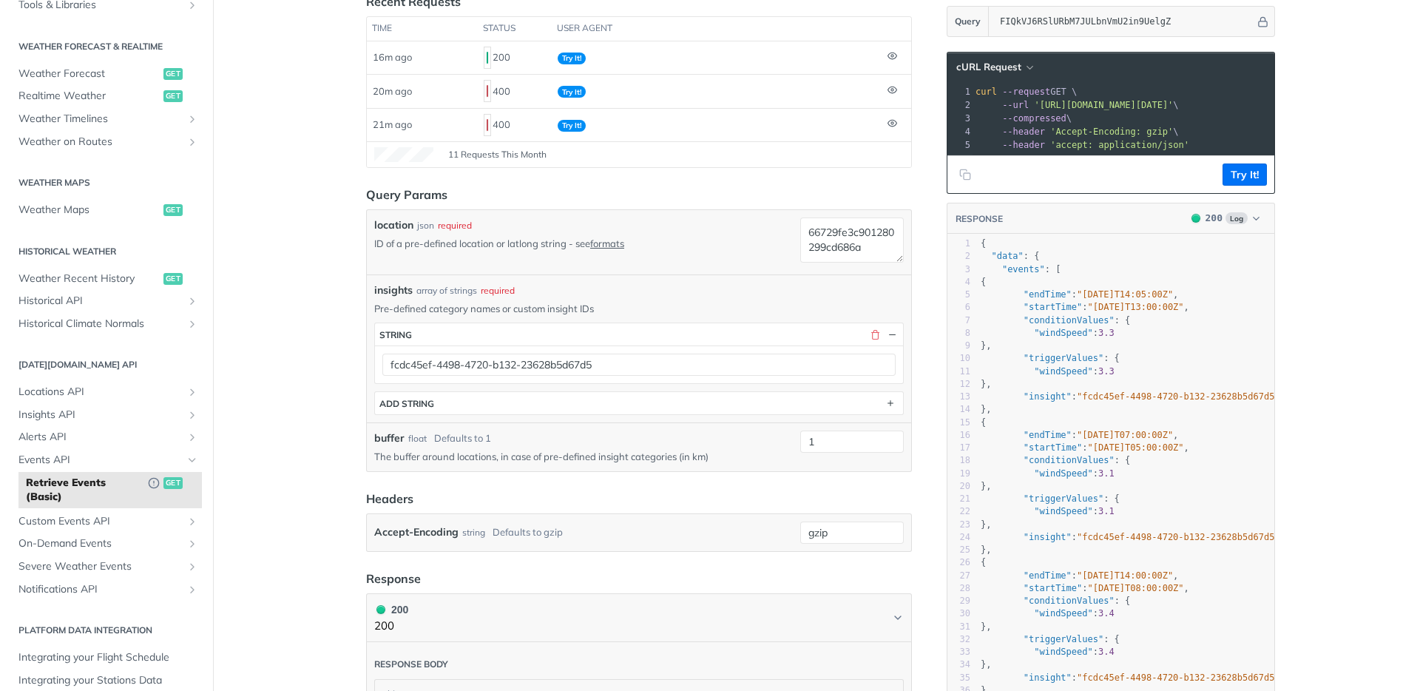
scroll to position [214, 0]
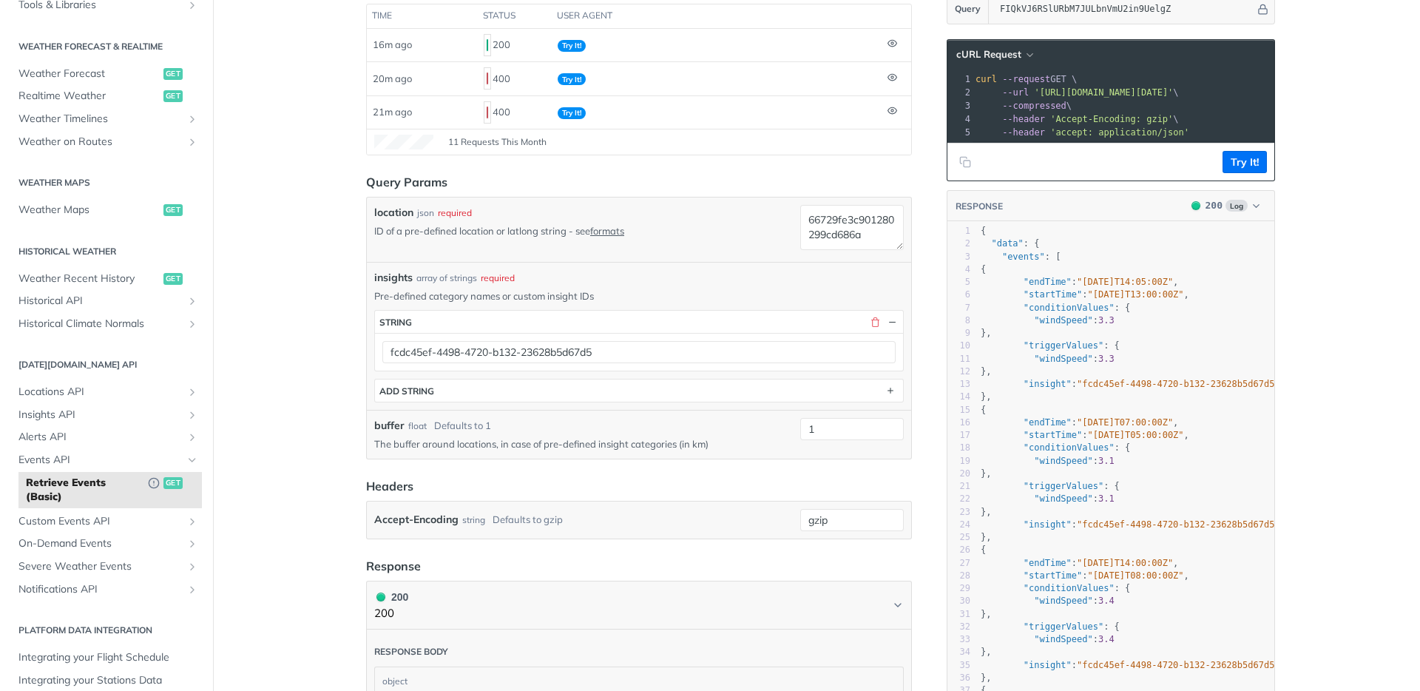
click at [986, 274] on span "{" at bounding box center [982, 269] width 5 height 10
type textarea "{ "endTime": "[DATE]T14:05:00Z","
drag, startPoint x: 1009, startPoint y: 278, endPoint x: 1015, endPoint y: 311, distance: 33.8
click at [1015, 311] on div "1 { 2 "data" : { 3 "events" : [ 4 { 5 "endTime" : "[DATE]T14:05:00Z" , 6 "start…" at bounding box center [1133, 512] width 310 height 574
click at [1049, 375] on div "1 { 2 "data" : { 3 "events" : [ 4 { 5 "endTime" : "[DATE]T14:05:00Z" , 6 "start…" at bounding box center [1133, 512] width 310 height 574
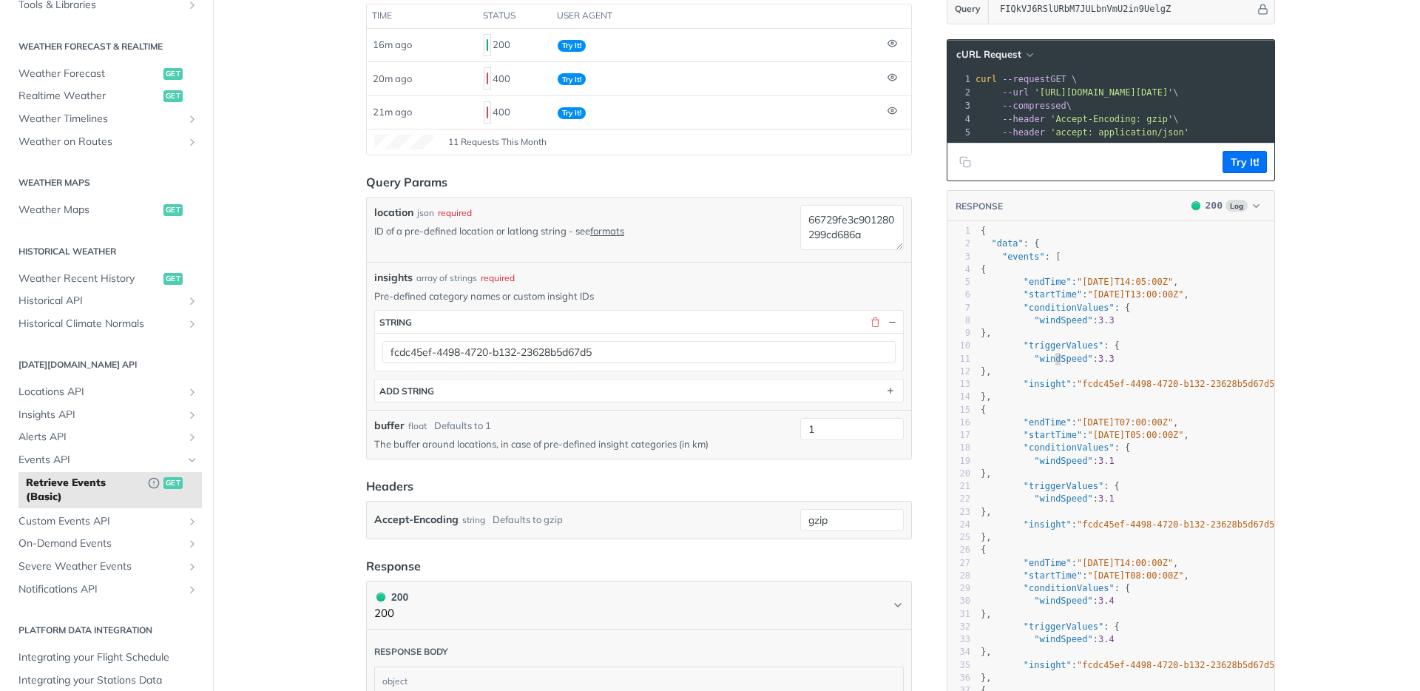
click at [1016, 276] on pre "{" at bounding box center [1133, 269] width 310 height 13
drag, startPoint x: 1011, startPoint y: 402, endPoint x: 1050, endPoint y: 449, distance: 60.9
click at [992, 402] on span "}," at bounding box center [985, 396] width 11 height 10
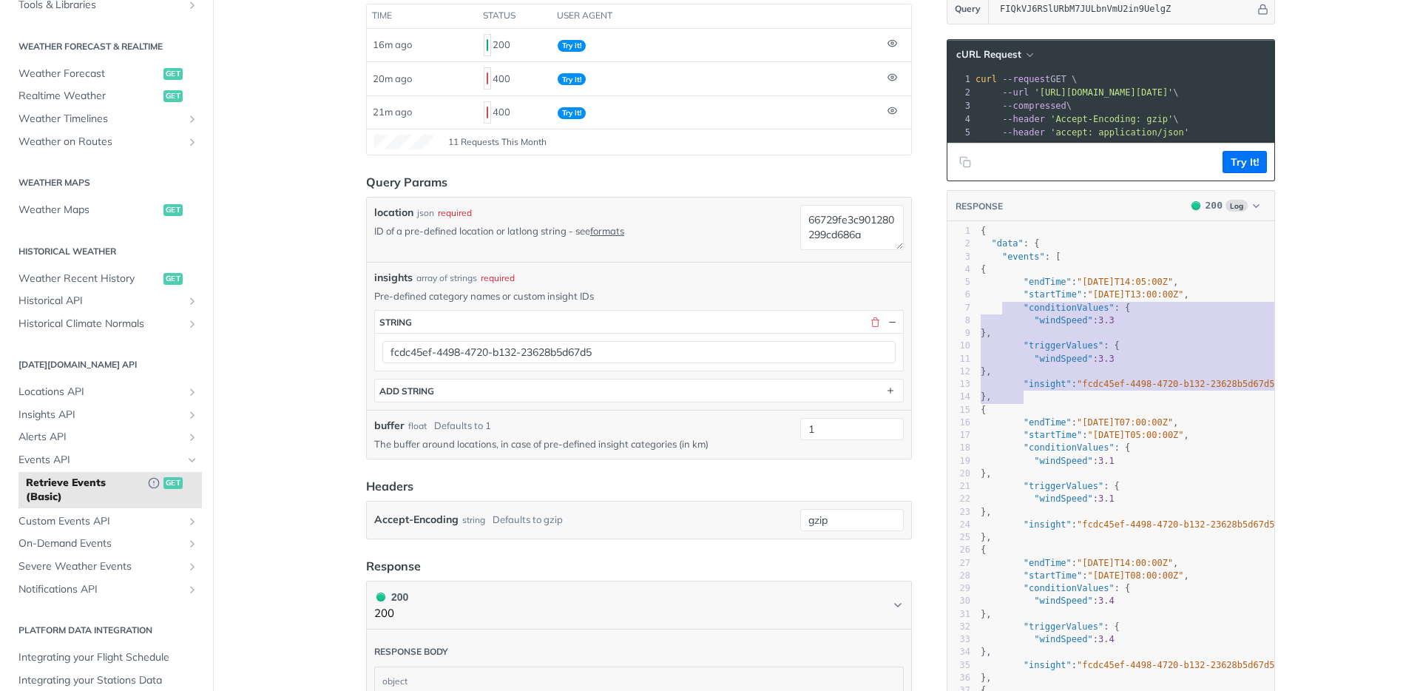
type textarea "{ "endTime": "[DATE]T14:05:00Z", "startTime": "[DATE]T13:00:00Z", "conditionVal…"
drag, startPoint x: 1003, startPoint y: 365, endPoint x: 1046, endPoint y: 400, distance: 55.7
click at [995, 278] on div "1 { 2 "data" : { 3 "events" : [ 4 { 5 "endTime" : "[DATE]T14:05:00Z" , 6 "start…" at bounding box center [1133, 512] width 310 height 574
click at [986, 274] on span "{" at bounding box center [982, 269] width 5 height 10
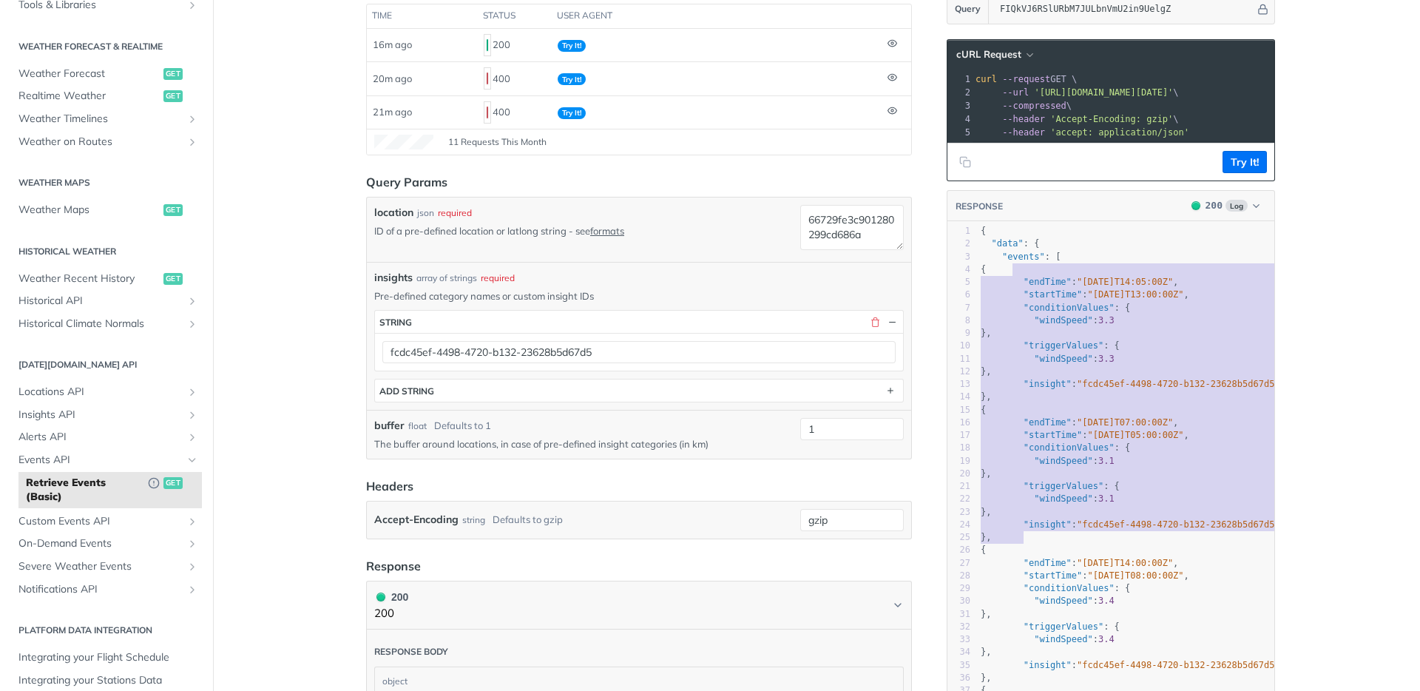
drag, startPoint x: 1005, startPoint y: 277, endPoint x: 1062, endPoint y: 552, distance: 280.2
click at [1062, 552] on div "1 { 2 "data" : { 3 "events" : [ 4 { 5 "endTime" : "[DATE]T14:05:00Z" , 6 "start…" at bounding box center [1133, 512] width 310 height 574
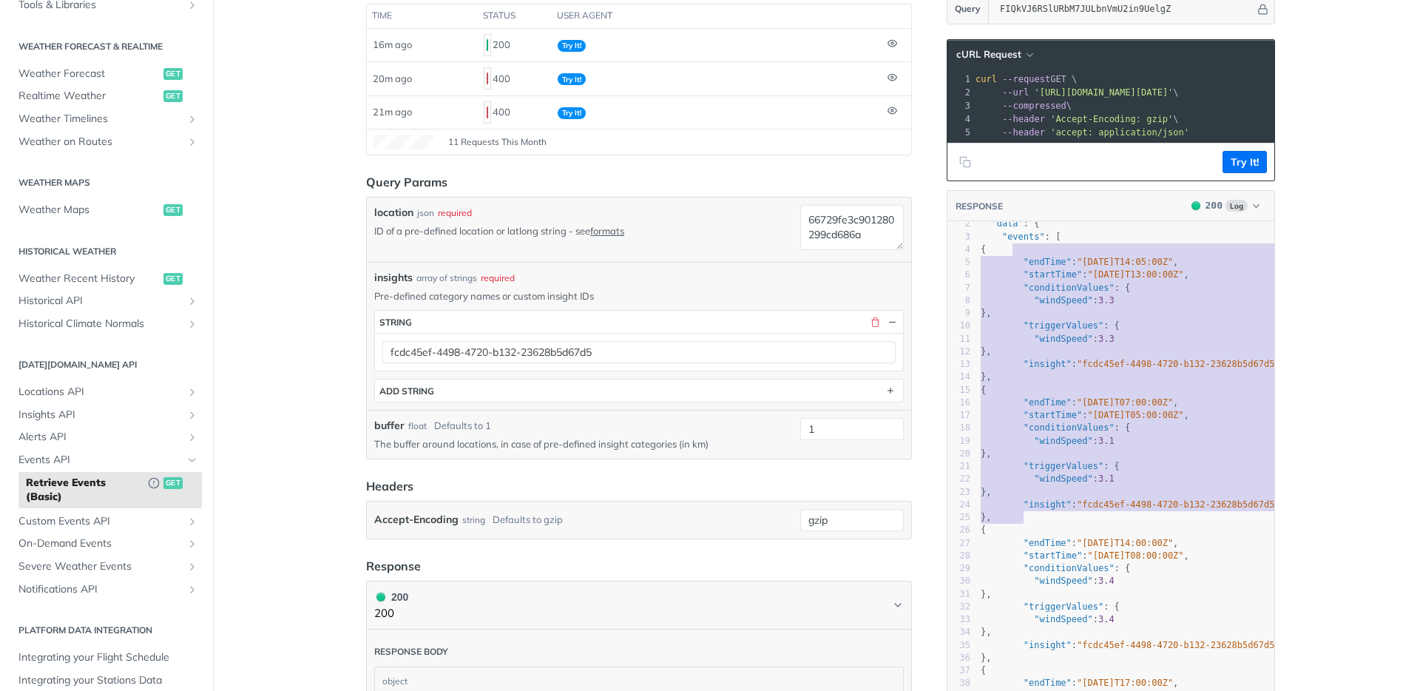
scroll to position [92, 0]
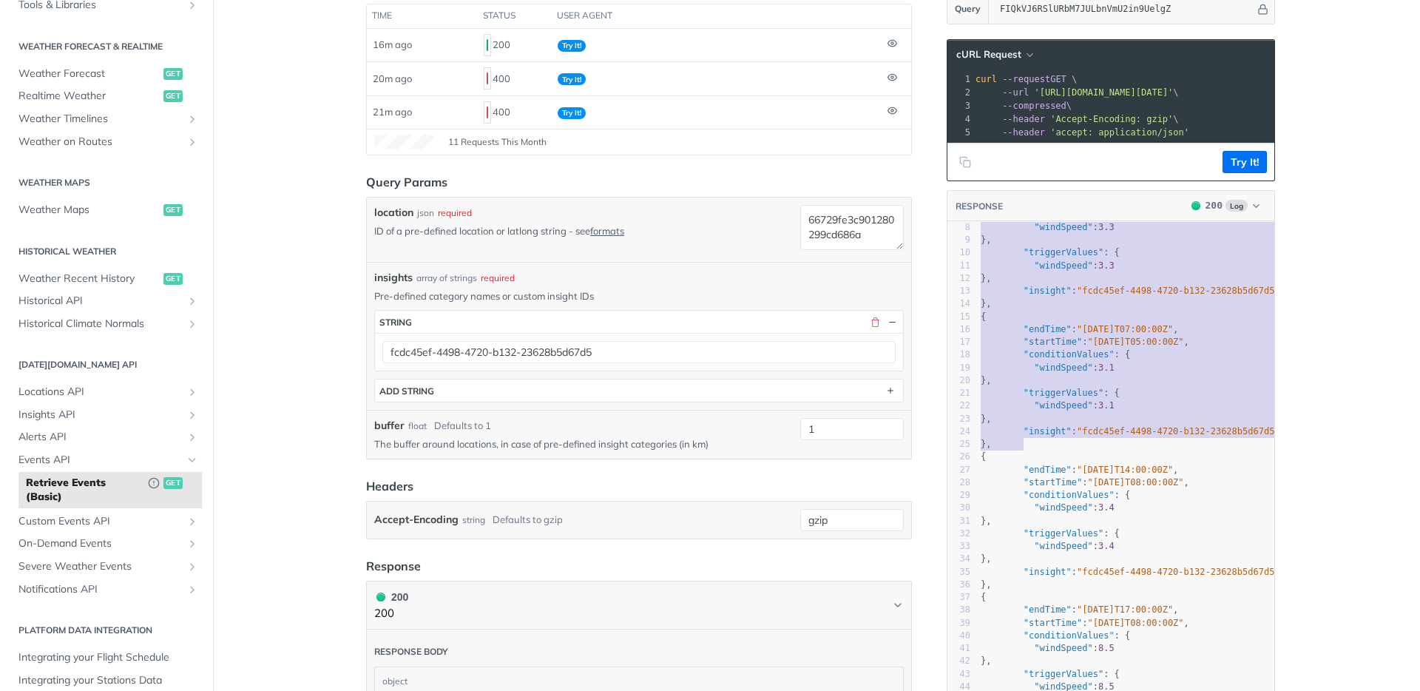
click at [1029, 591] on pre "}," at bounding box center [1133, 584] width 310 height 13
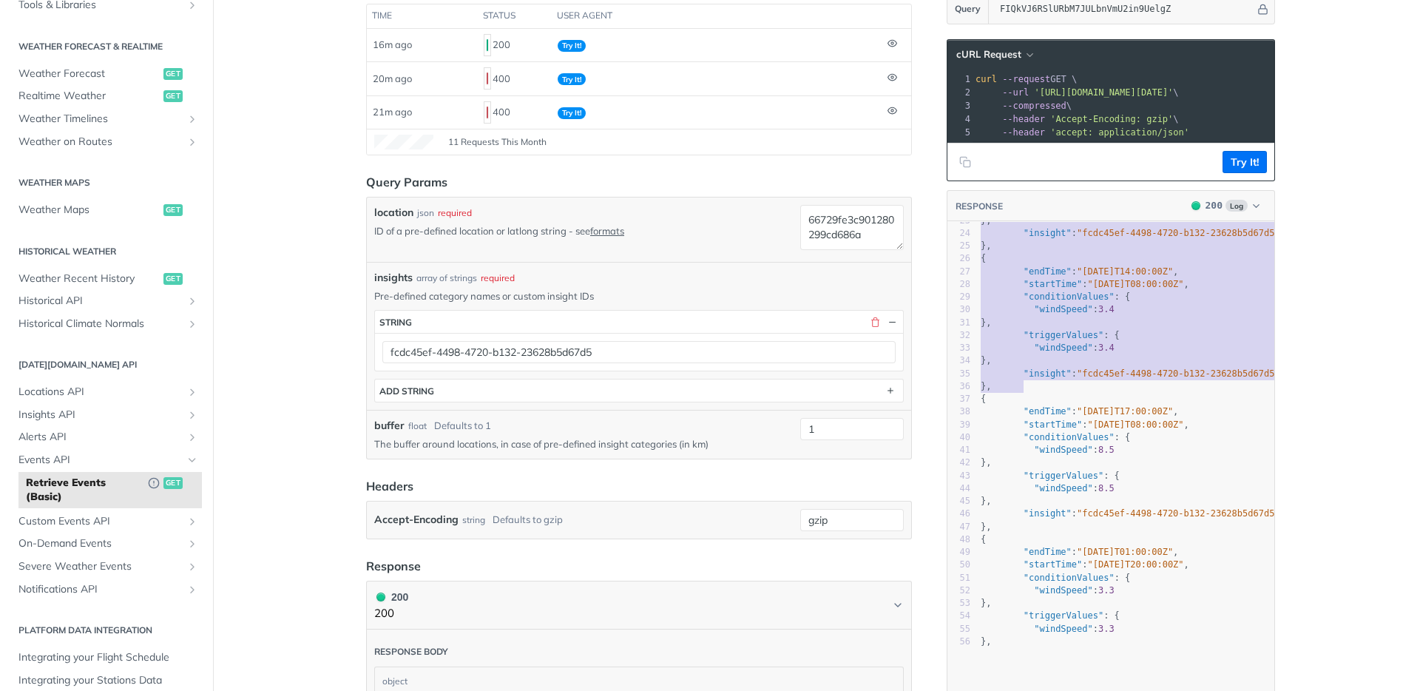
scroll to position [302, 0]
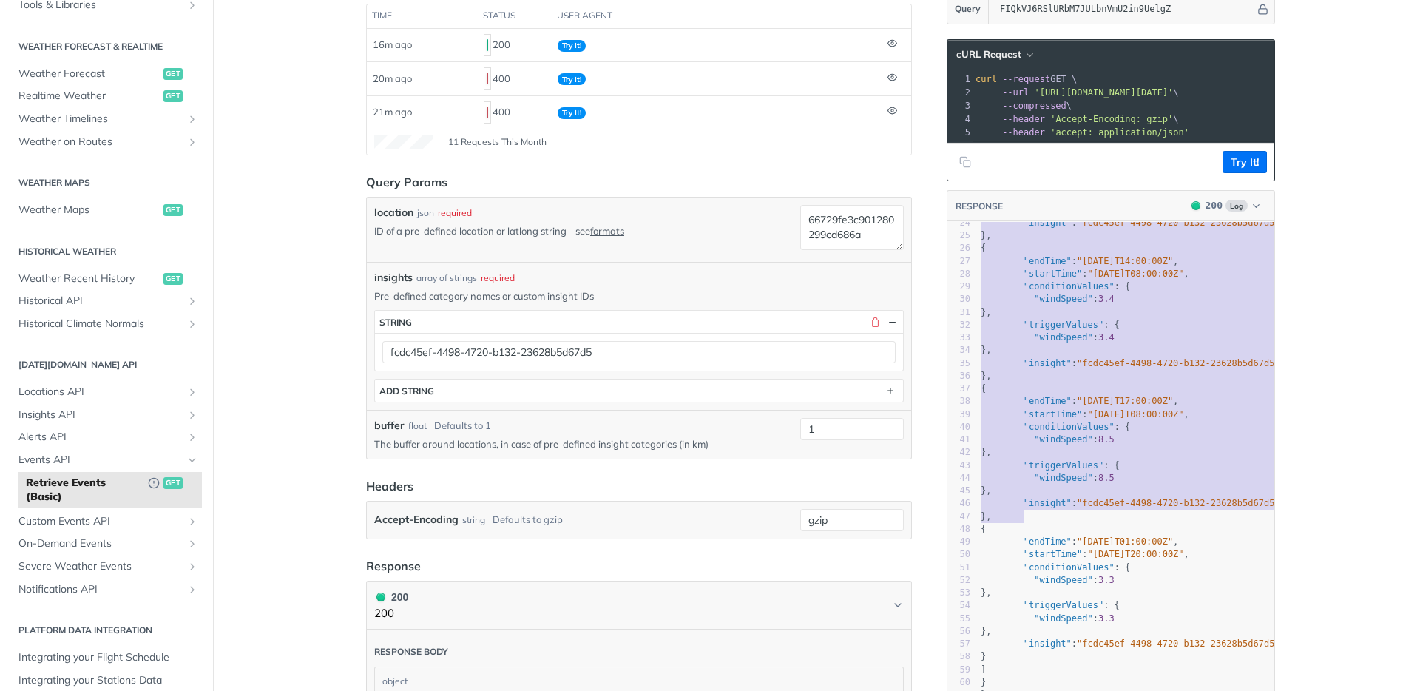
click at [1041, 523] on pre "}," at bounding box center [1133, 516] width 310 height 13
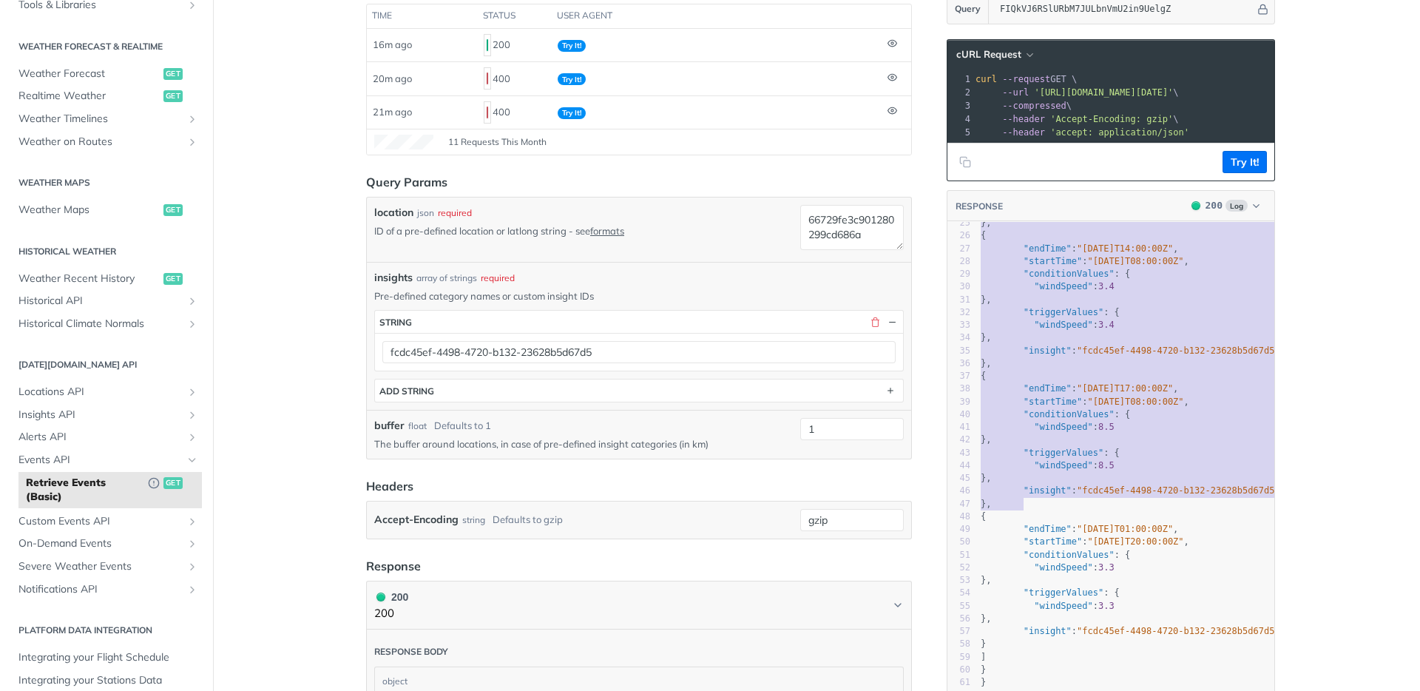
scroll to position [336, 0]
type textarea "{ "endTime": "[DATE]T14:05:00Z", "startTime": "[DATE]T13:00:00Z", "conditionVal…"
click at [1034, 637] on pre "}" at bounding box center [1133, 643] width 310 height 13
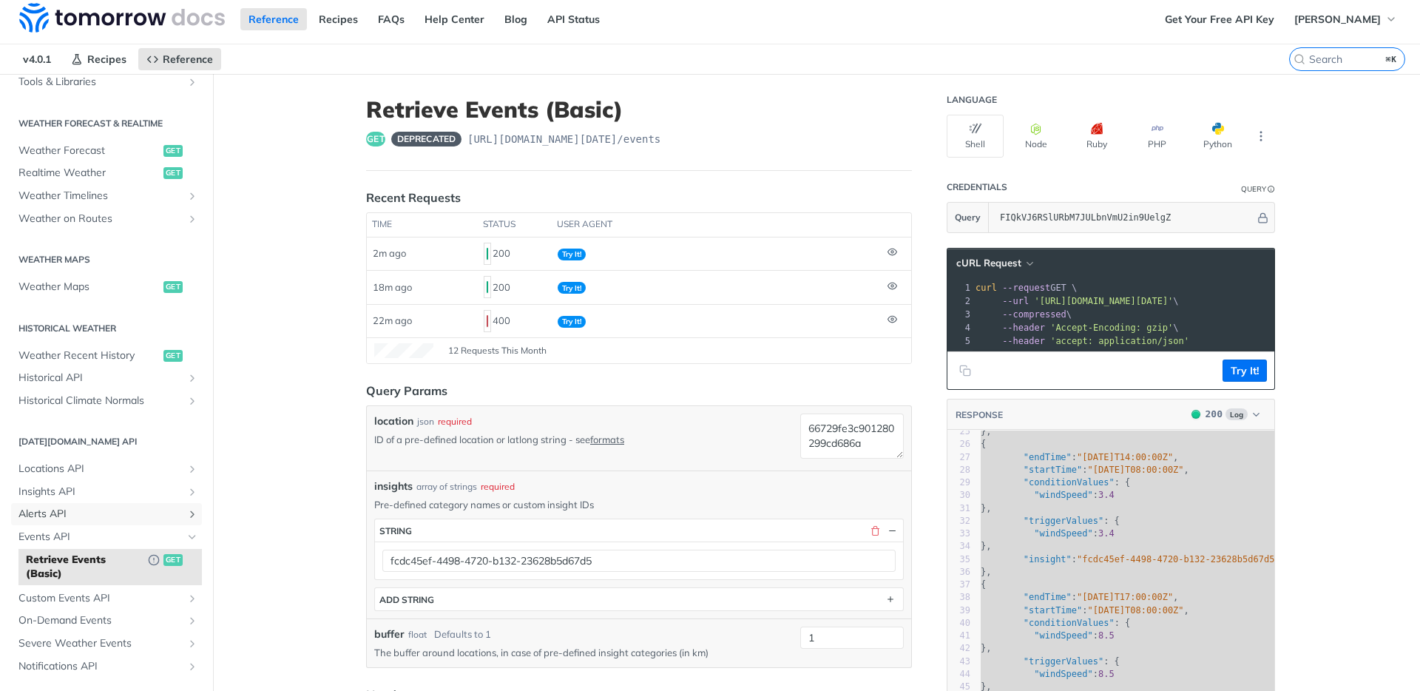
scroll to position [50, 0]
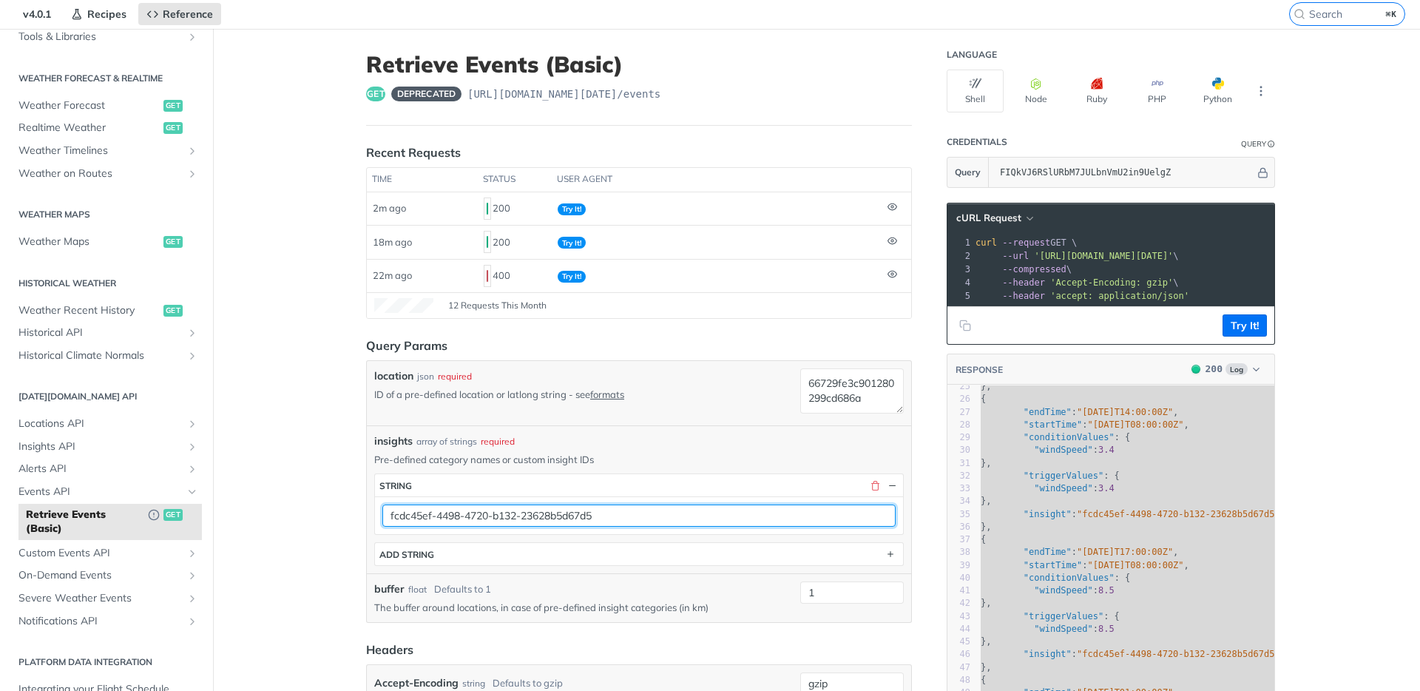
drag, startPoint x: 620, startPoint y: 509, endPoint x: 359, endPoint y: 495, distance: 261.4
click at [343, 494] on article "Retrieve Events (Basic) get deprecated [URL][DOMAIN_NAME][DATE] /events Recent …" at bounding box center [639, 589] width 592 height 1120
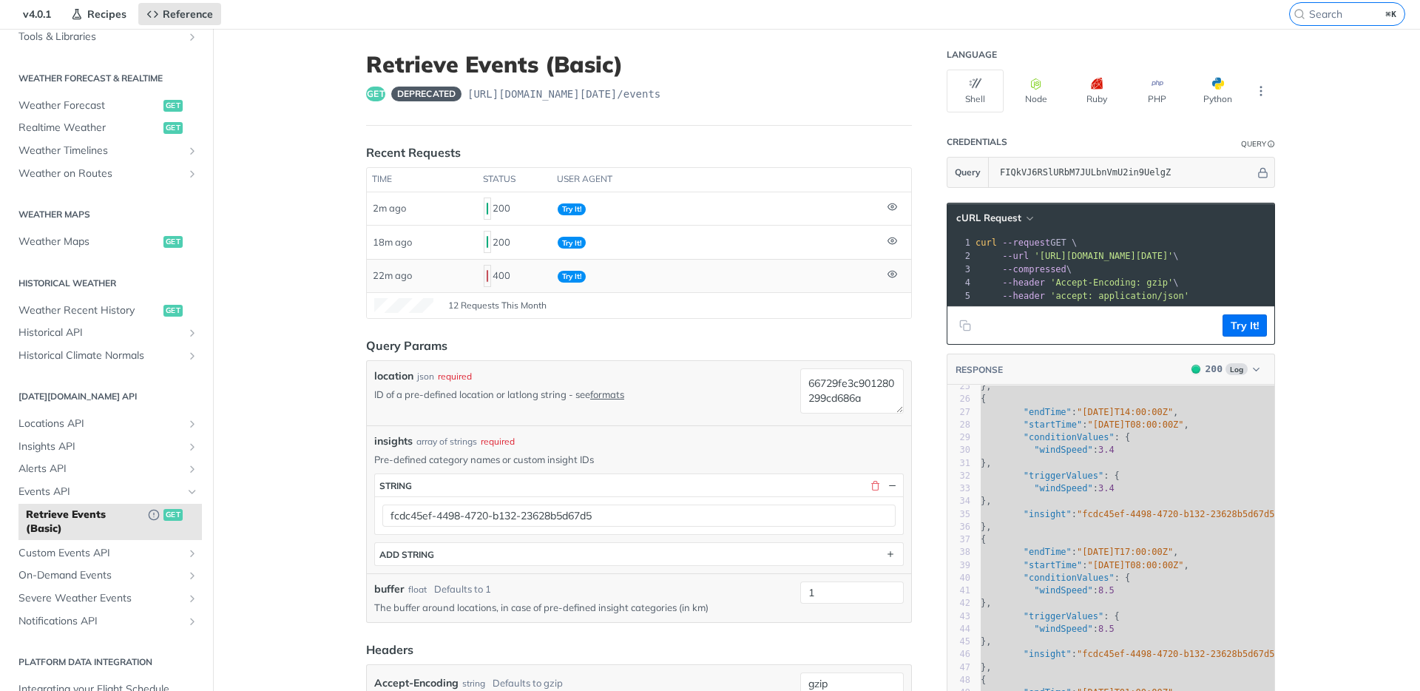
click at [881, 291] on td at bounding box center [896, 275] width 30 height 33
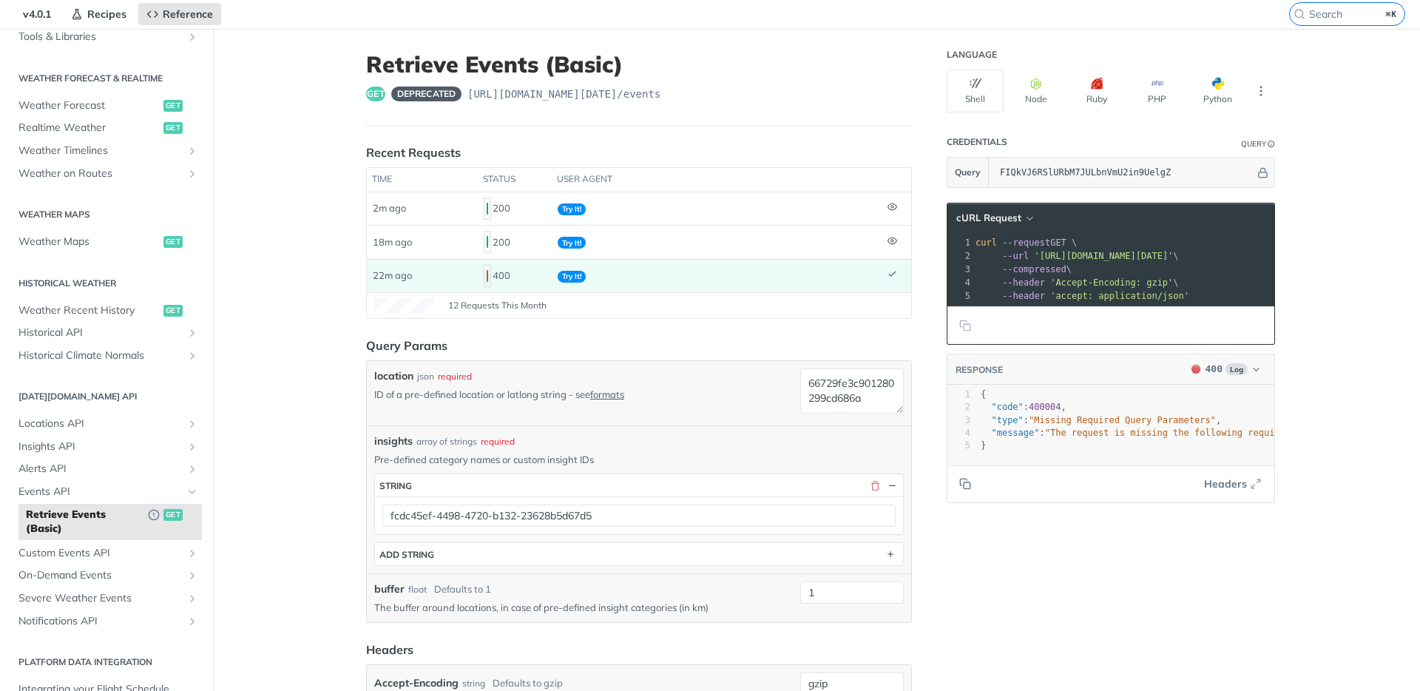
scroll to position [0, 0]
drag, startPoint x: 818, startPoint y: 345, endPoint x: 869, endPoint y: 322, distance: 55.6
click at [818, 345] on header "Query Params" at bounding box center [639, 345] width 546 height 18
click at [1252, 330] on span "Replay Request" at bounding box center [1218, 326] width 79 height 16
click at [884, 390] on textarea "66729fe3c901280299cd686a" at bounding box center [852, 390] width 104 height 45
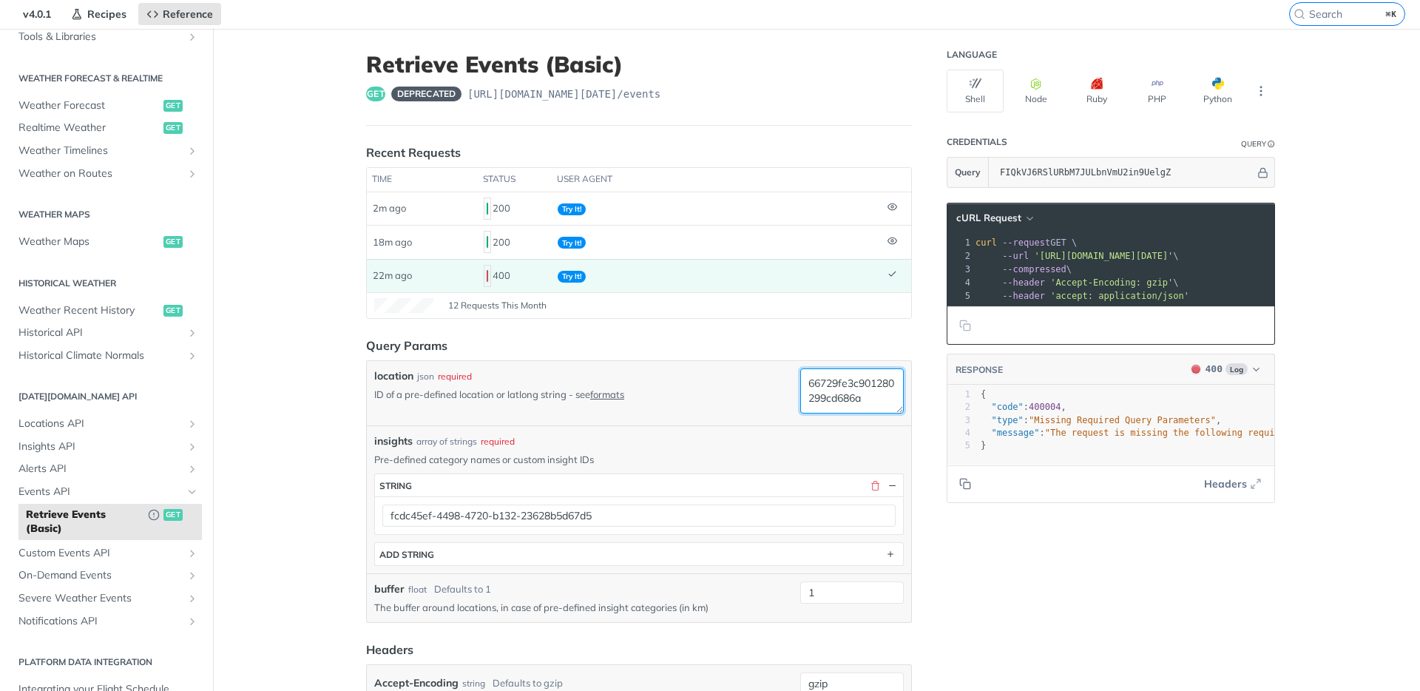
click at [884, 390] on textarea "66729fe3c901280299cd686a" at bounding box center [852, 390] width 104 height 45
click at [1199, 603] on div "Language Shell Node Ruby PHP Python Credentials Query Query FIQkVJ6RSlURbM7JULb…" at bounding box center [1112, 589] width 355 height 1120
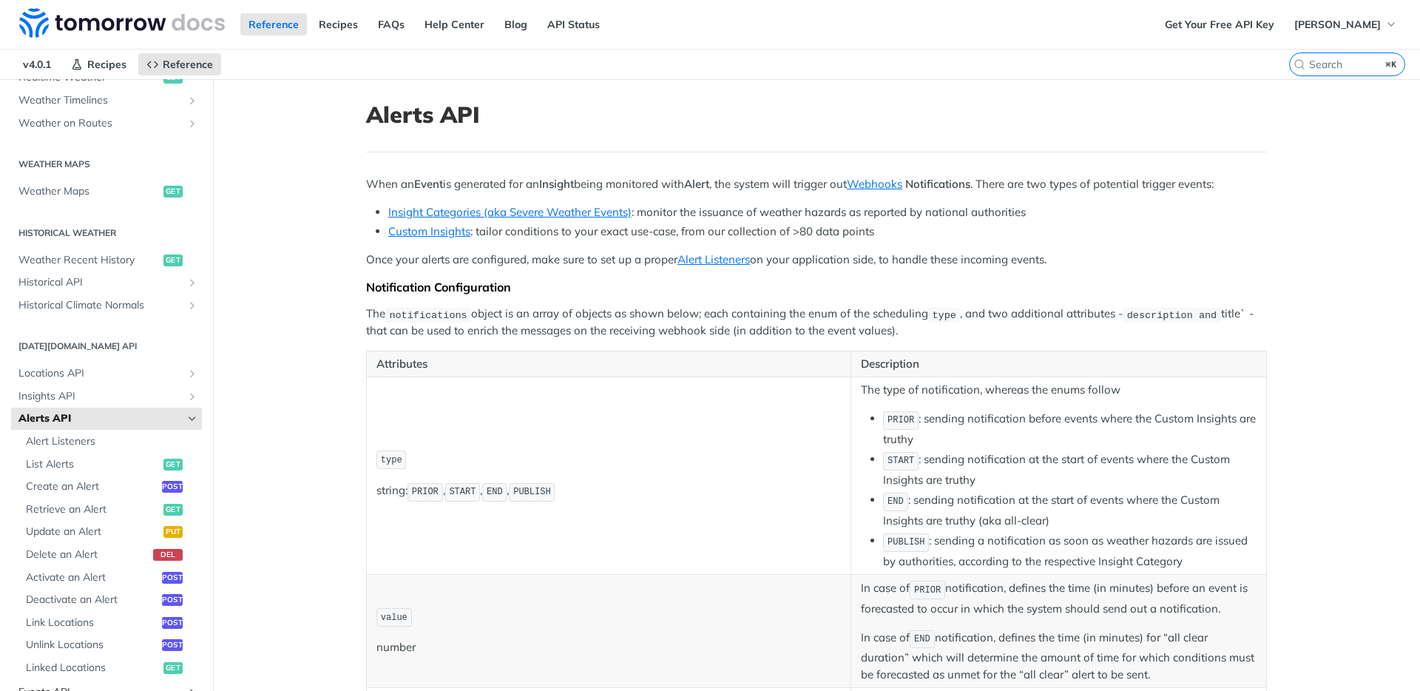
scroll to position [470, 0]
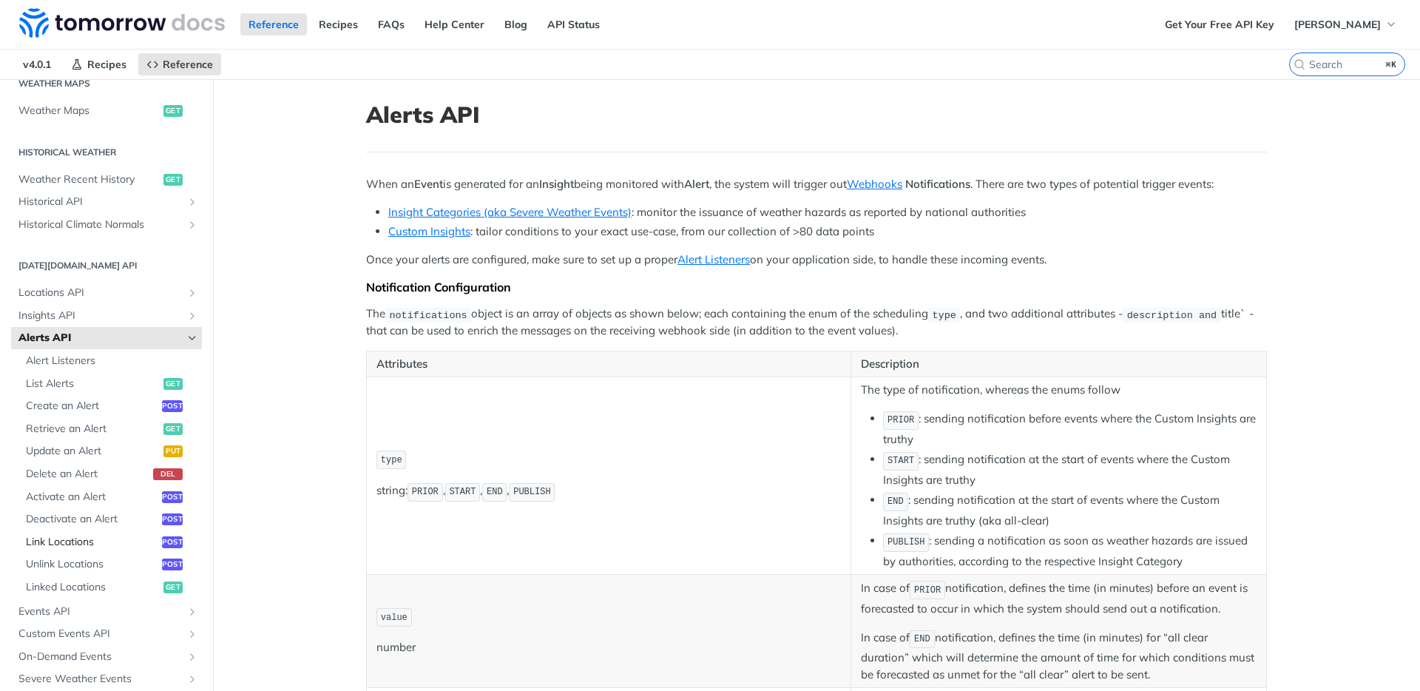
click at [98, 541] on span "Link Locations" at bounding box center [92, 542] width 132 height 15
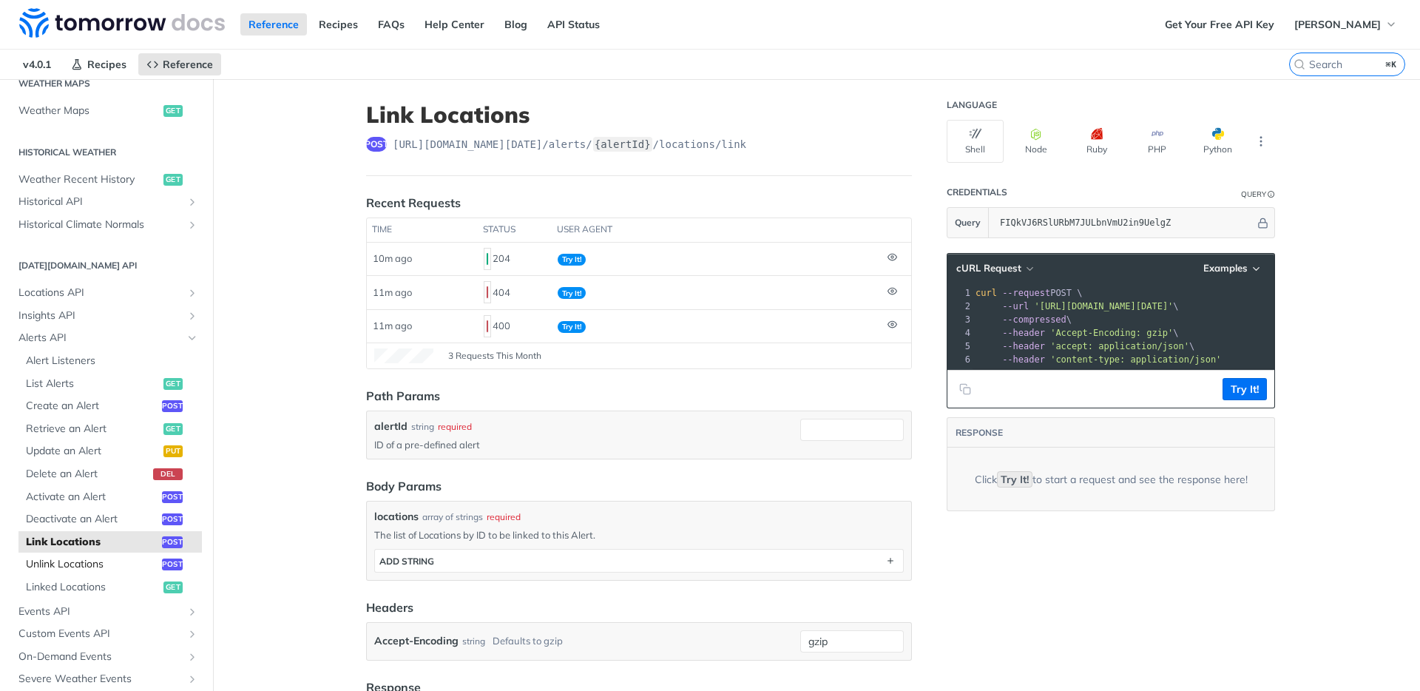
click at [114, 558] on span "Unlink Locations" at bounding box center [92, 564] width 132 height 15
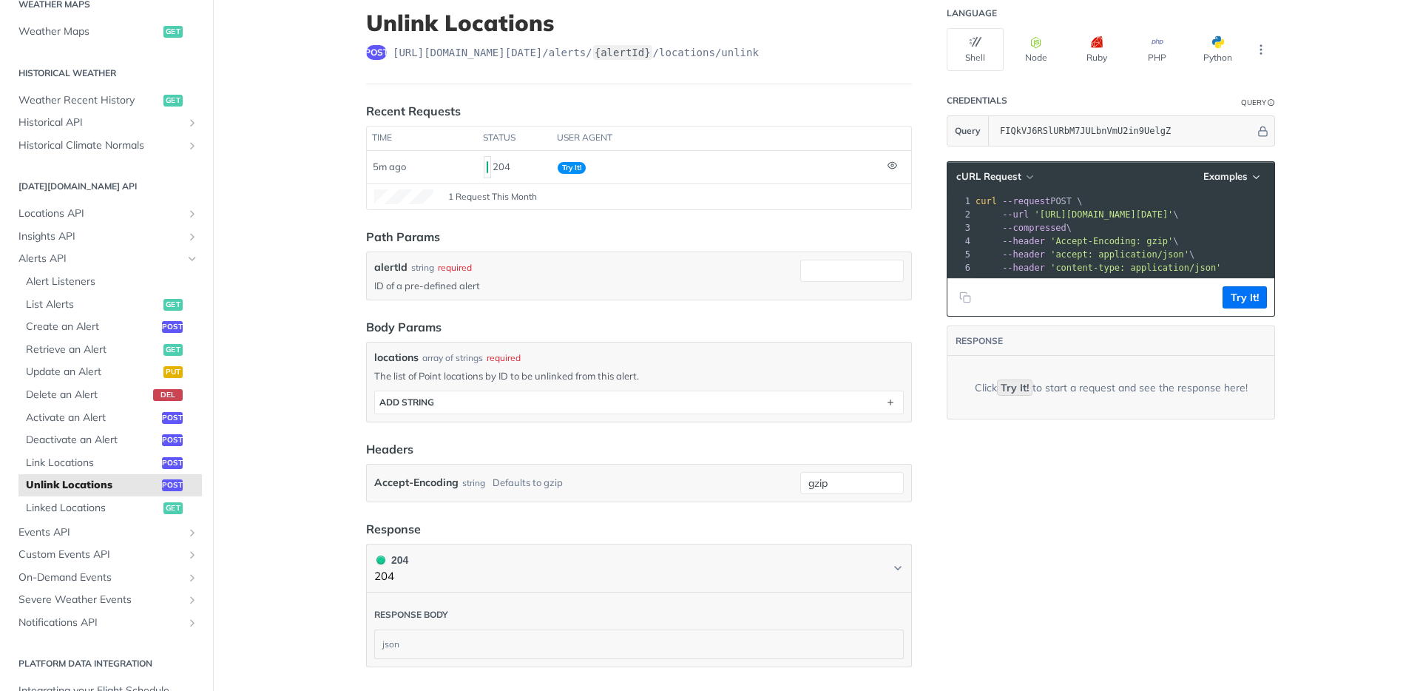
scroll to position [104, 0]
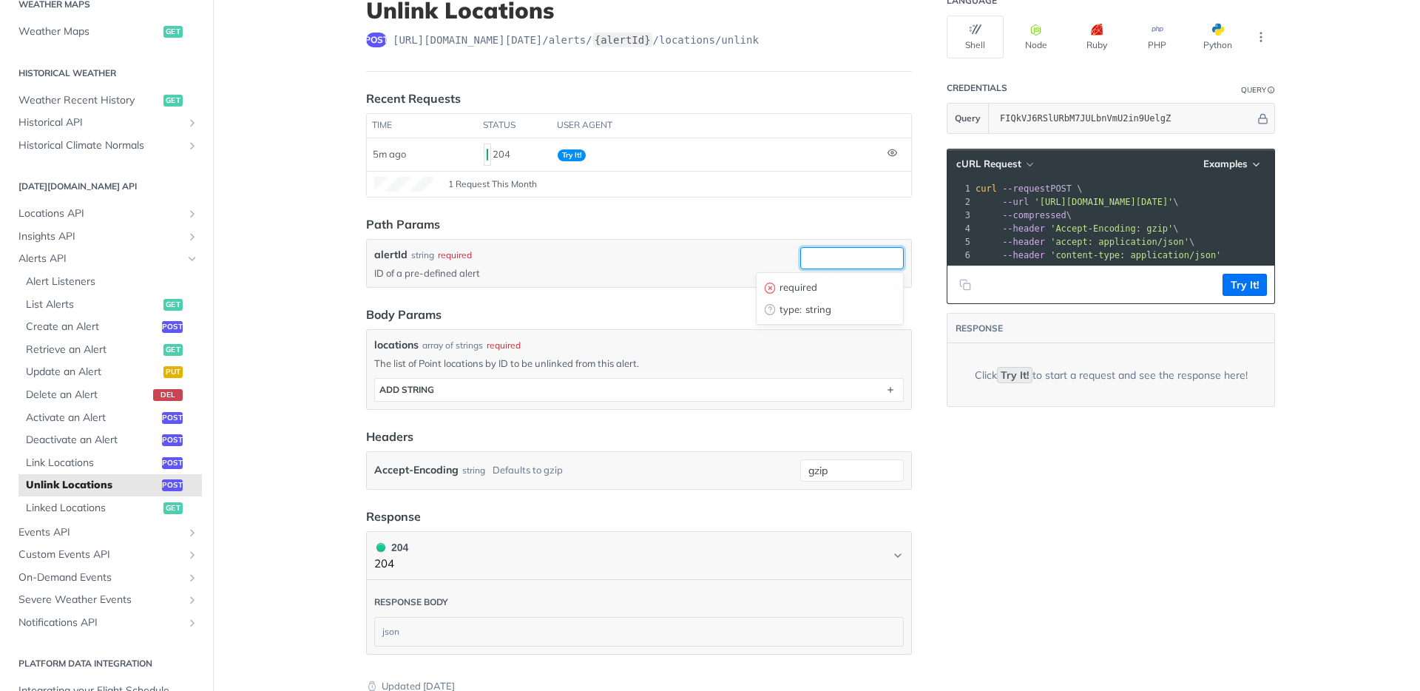
click at [870, 258] on input "alertId" at bounding box center [852, 258] width 104 height 22
paste input "aa1192c8-2712-4f04-95b1-0e7b13d7bf5c"
drag, startPoint x: 864, startPoint y: 257, endPoint x: 430, endPoint y: 245, distance: 434.2
click at [416, 245] on div "alertId string required ID of a pre-defined alert aa1192c8-2712-4f04-95b1-0e7b1…" at bounding box center [639, 263] width 544 height 47
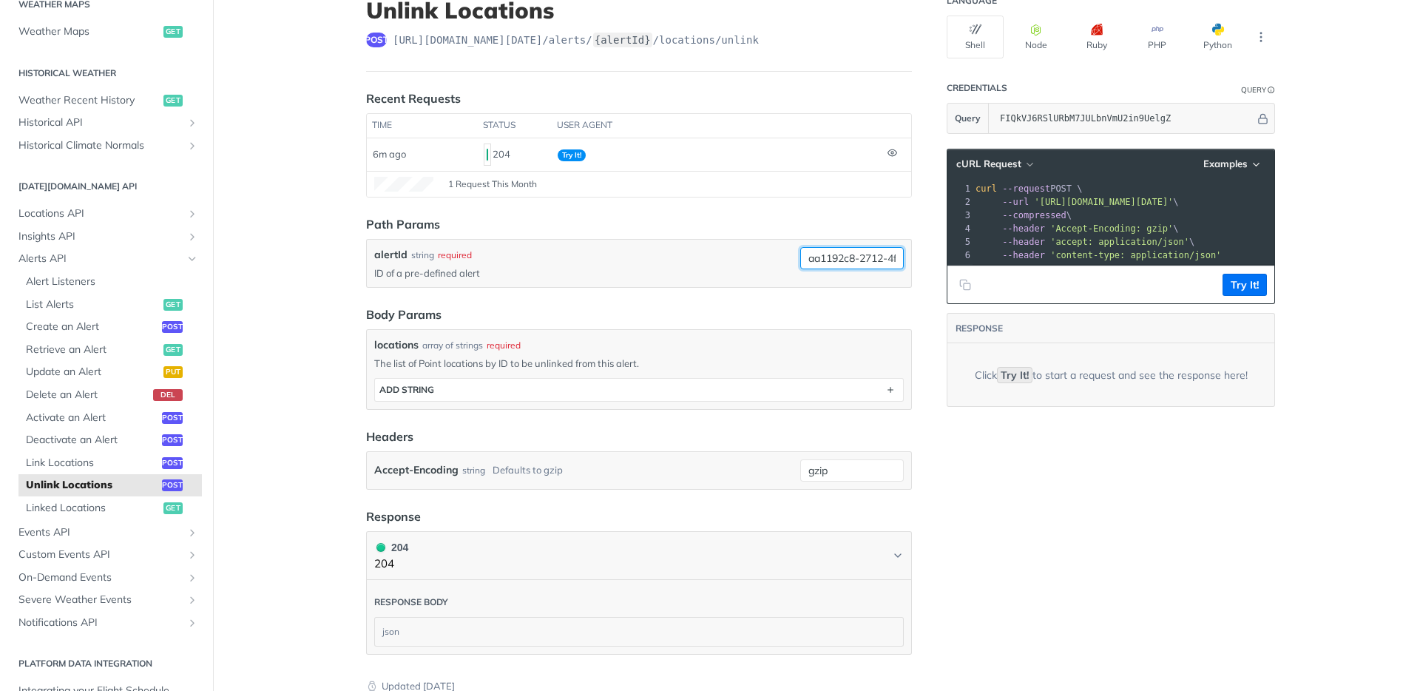
type input "aa1192c8-2712-4f04-95b1-0e7b13d7bf5c"
click at [626, 321] on header "Body Params" at bounding box center [639, 314] width 546 height 18
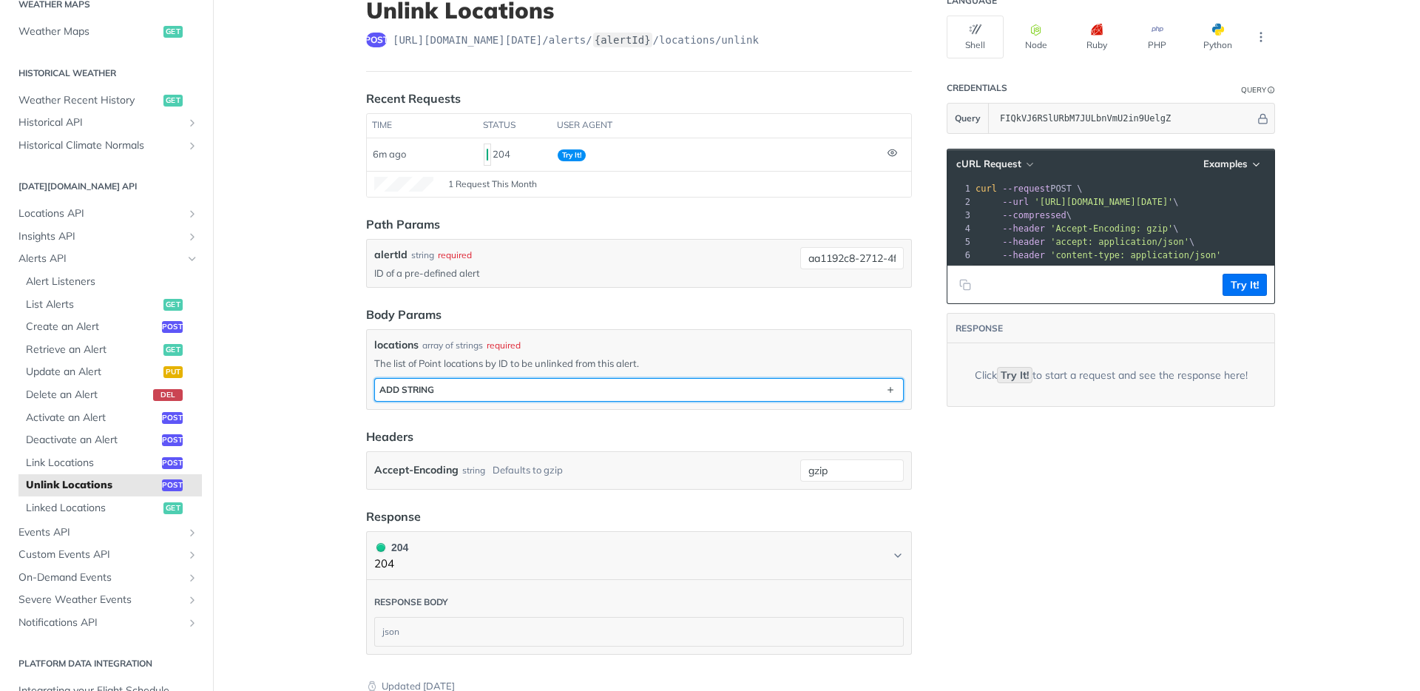
click at [594, 379] on button "ADD string" at bounding box center [639, 390] width 528 height 22
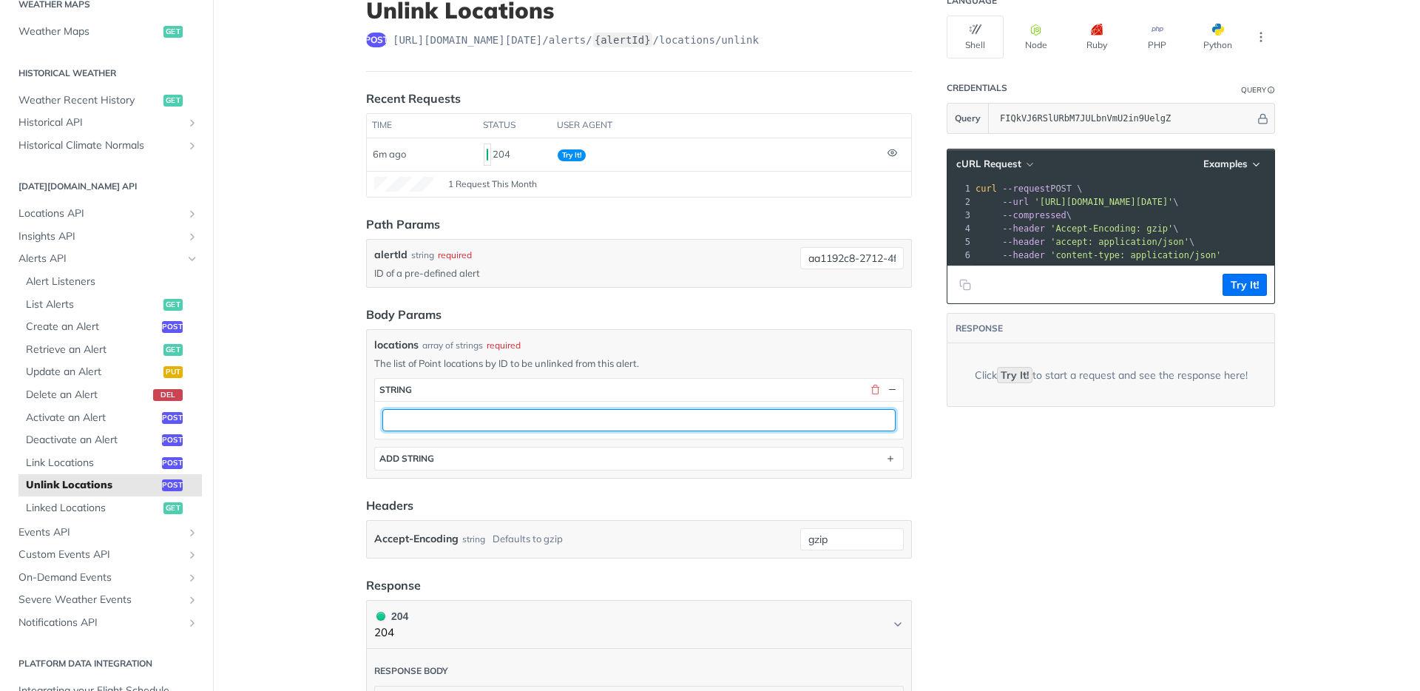
click at [631, 424] on input "text" at bounding box center [638, 420] width 513 height 22
paste input "66729fe3c901280299cd686a"
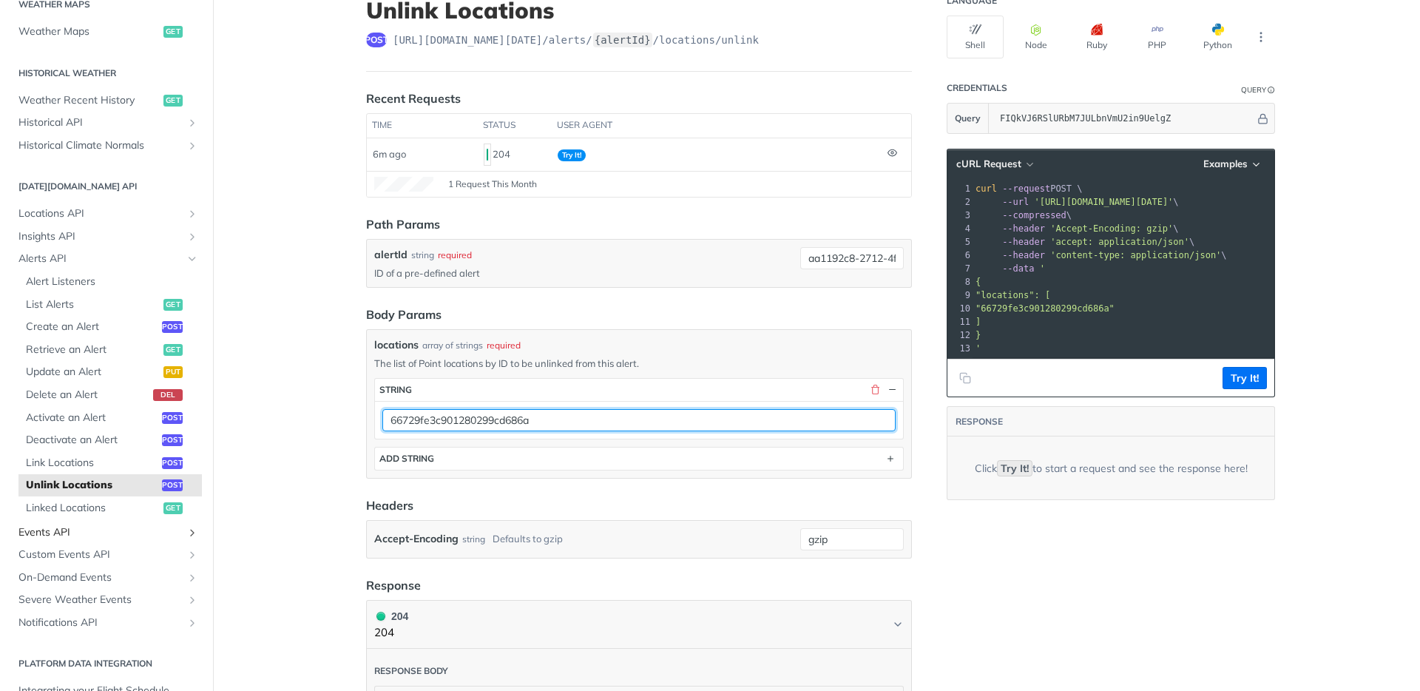
type input "66729fe3c901280299cd686a"
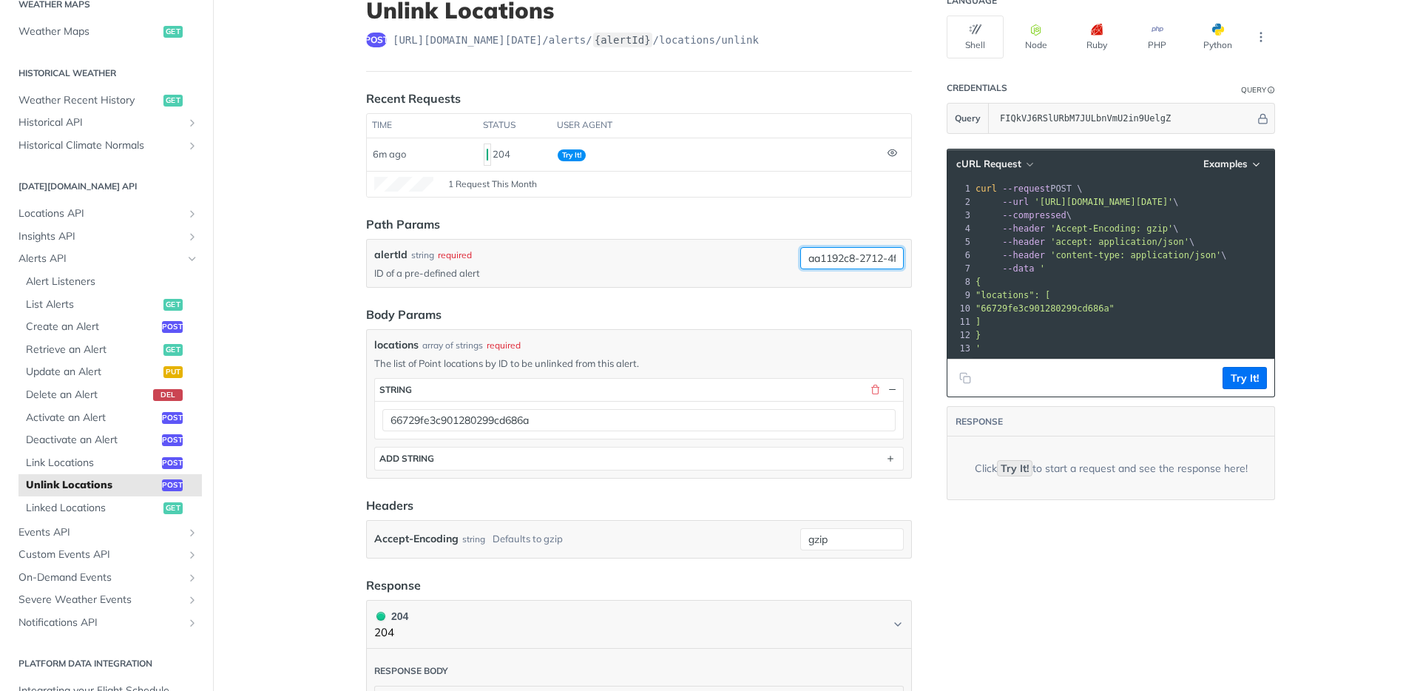
click at [839, 257] on input "aa1192c8-2712-4f04-95b1-0e7b13d7bf5c" at bounding box center [852, 258] width 104 height 22
paste input "6c4f77ce-4647-4a73-a7ad-c7c17f2fd792"
paste input "text"
type input "6c4f77ce-4647-4a73-a7ad-c7c17f2fd792"
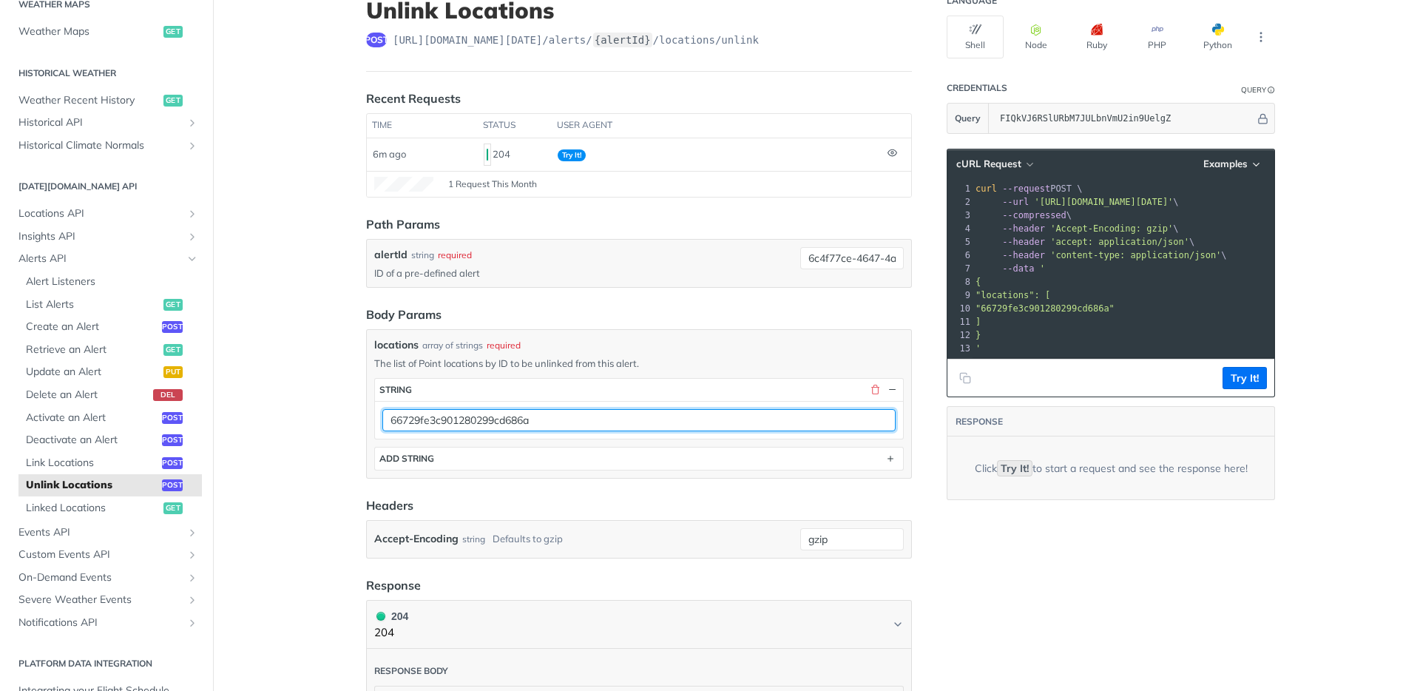
click at [446, 424] on input "66729fe3c901280299cd686a" at bounding box center [638, 420] width 513 height 22
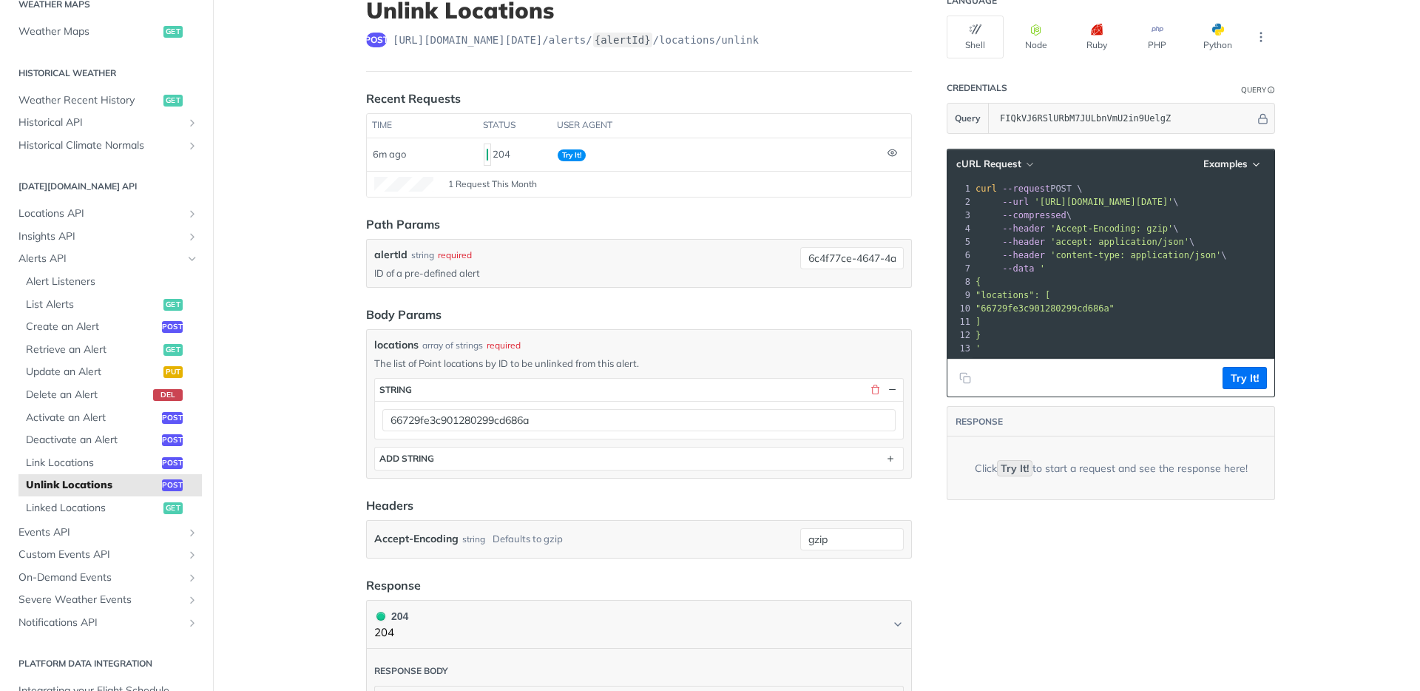
click at [326, 444] on main "JUMP TO ⌘/ Fundamentals [DATE][DOMAIN_NAME] APIs Weather Data Layers Core Proba…" at bounding box center [710, 455] width 1420 height 960
click at [1307, 399] on main "JUMP TO ⌘/ Fundamentals [DATE][DOMAIN_NAME] APIs Weather Data Layers Core Proba…" at bounding box center [710, 455] width 1420 height 960
click at [1233, 389] on button "Try It!" at bounding box center [1244, 378] width 44 height 22
type textarea "No Content"
drag, startPoint x: 1042, startPoint y: 464, endPoint x: 895, endPoint y: 460, distance: 146.5
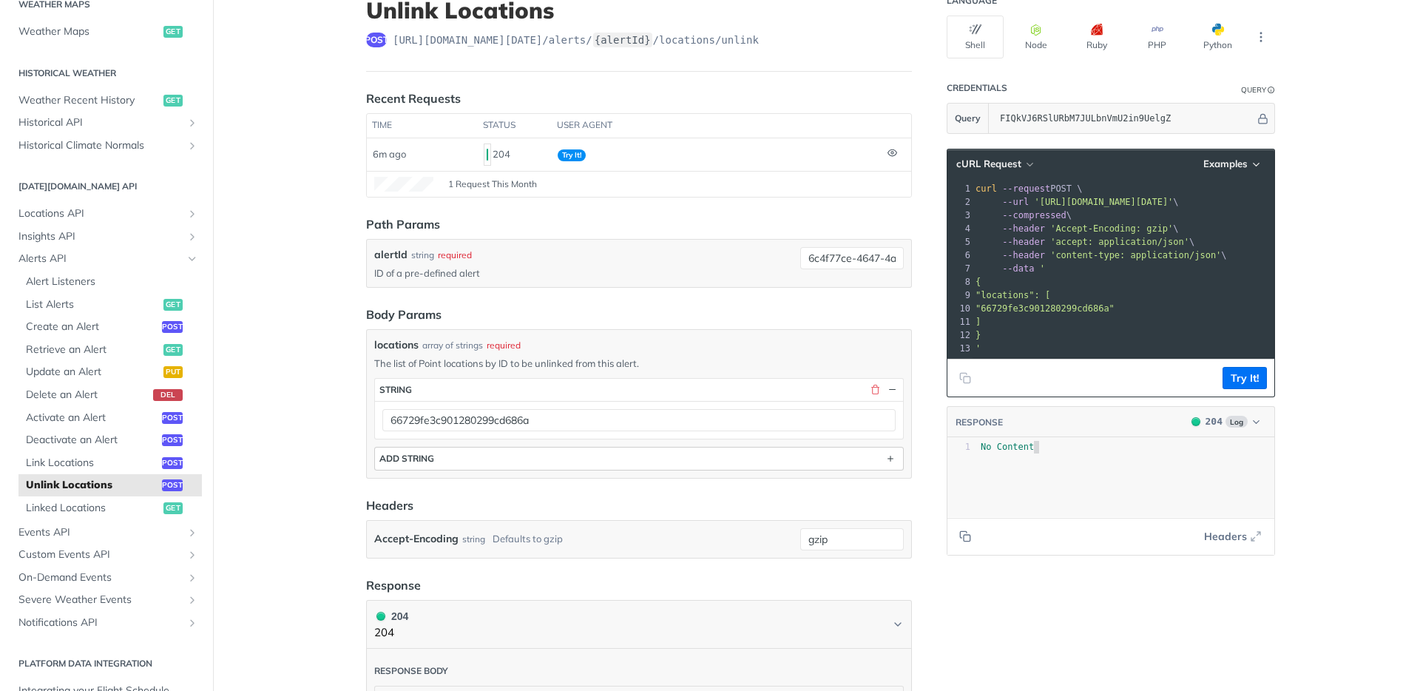
click at [895, 460] on div "Unlink Locations post [URL][DOMAIN_NAME][DATE] /alerts/ {alertId} /locations/un…" at bounding box center [816, 455] width 946 height 960
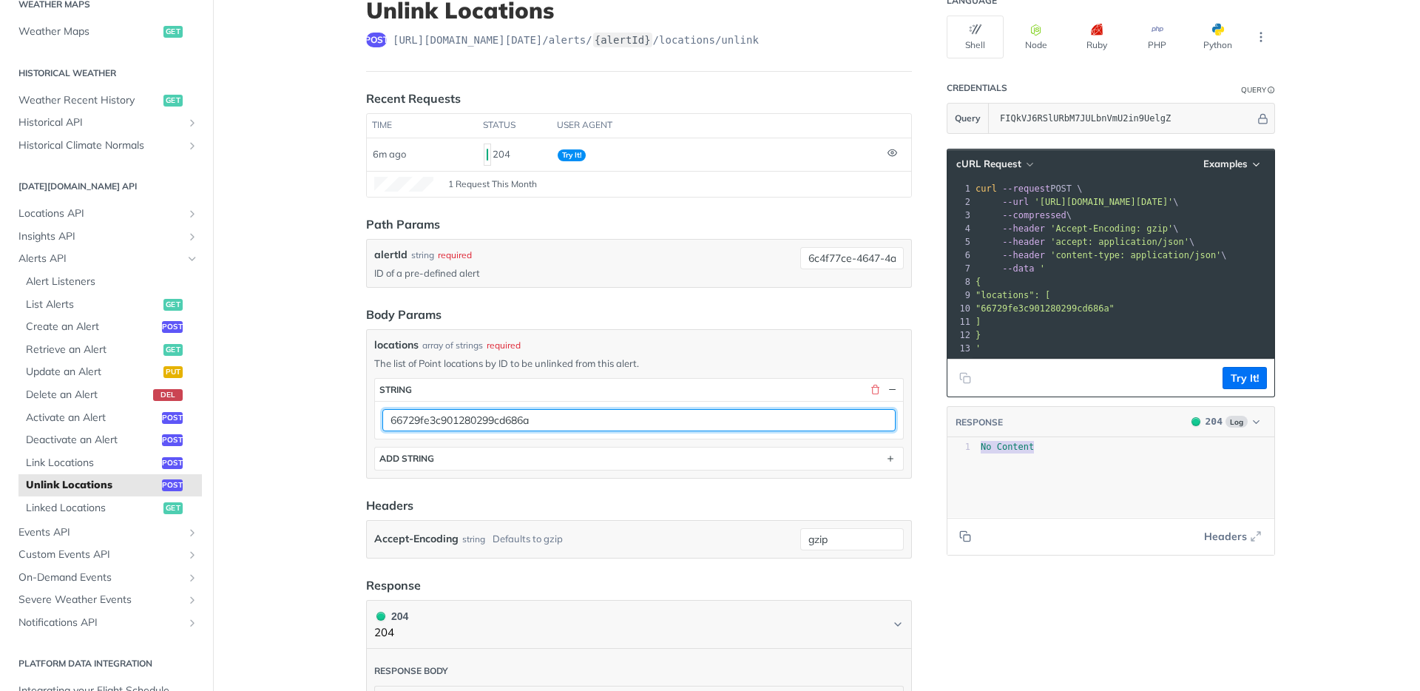
click at [654, 428] on input "66729fe3c901280299cd686a" at bounding box center [638, 420] width 513 height 22
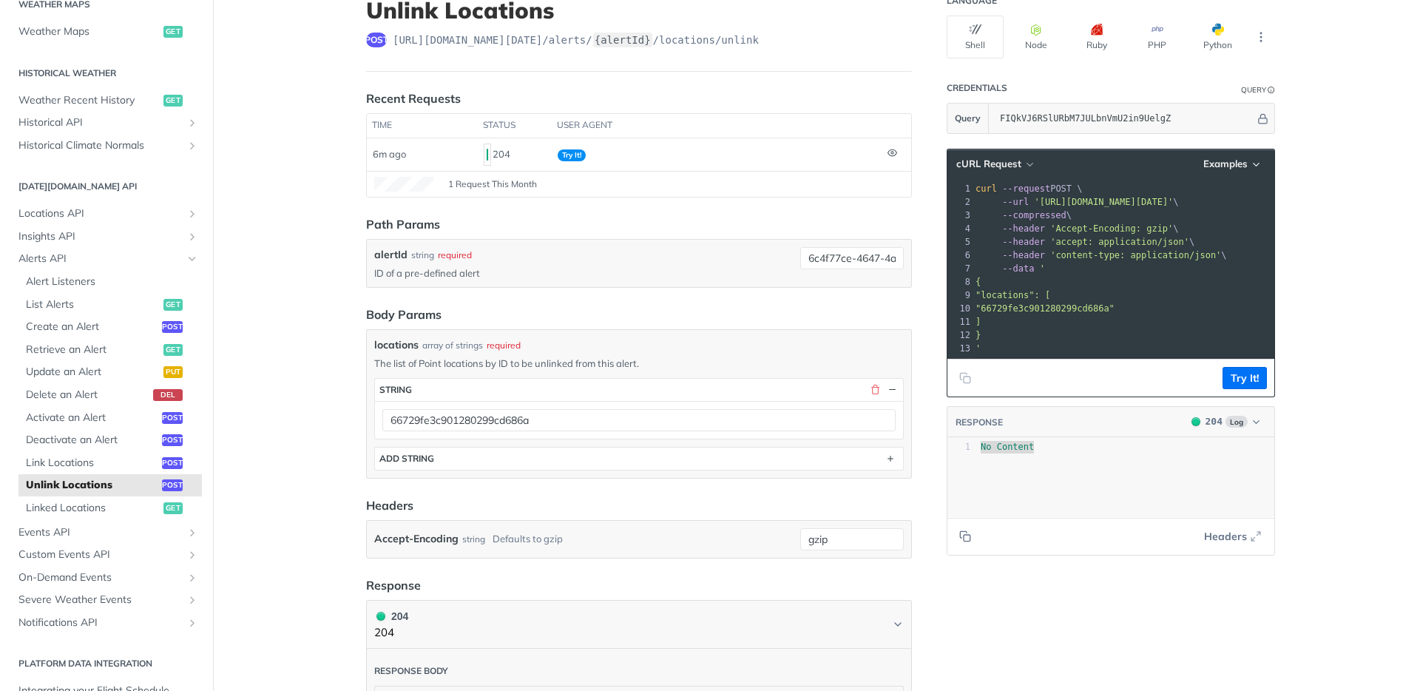
click at [1051, 480] on div "x 1 No Content" at bounding box center [1129, 496] width 364 height 116
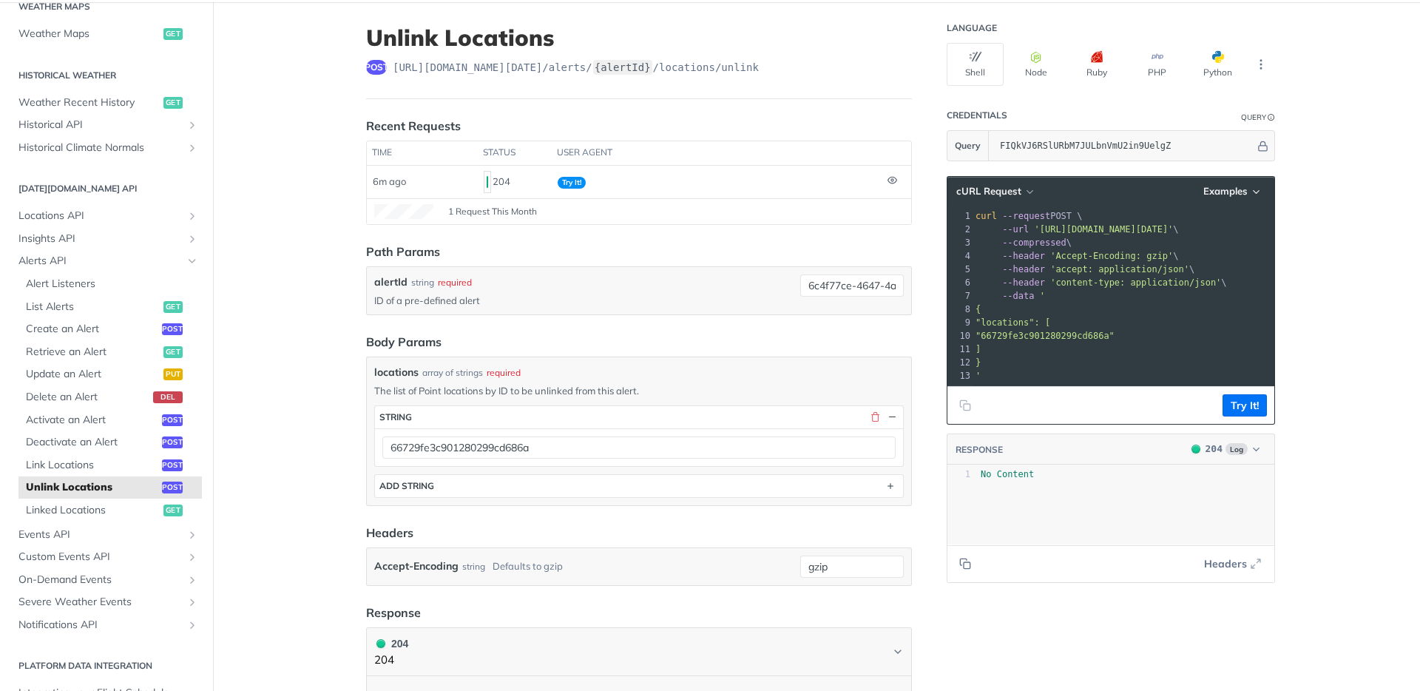
scroll to position [46, 0]
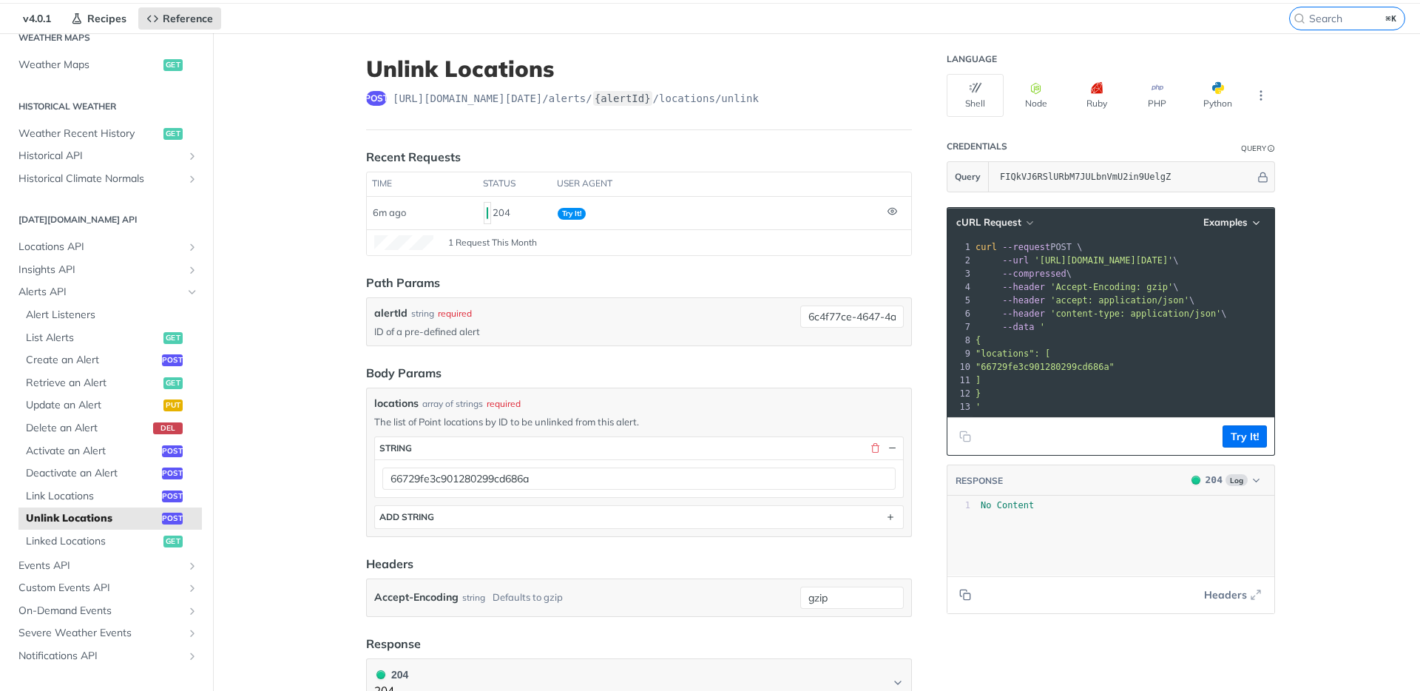
click at [667, 292] on form "Path Params alertId string required ID of a pre-defined alert 6c4f77ce-4647-4a7…" at bounding box center [639, 445] width 546 height 342
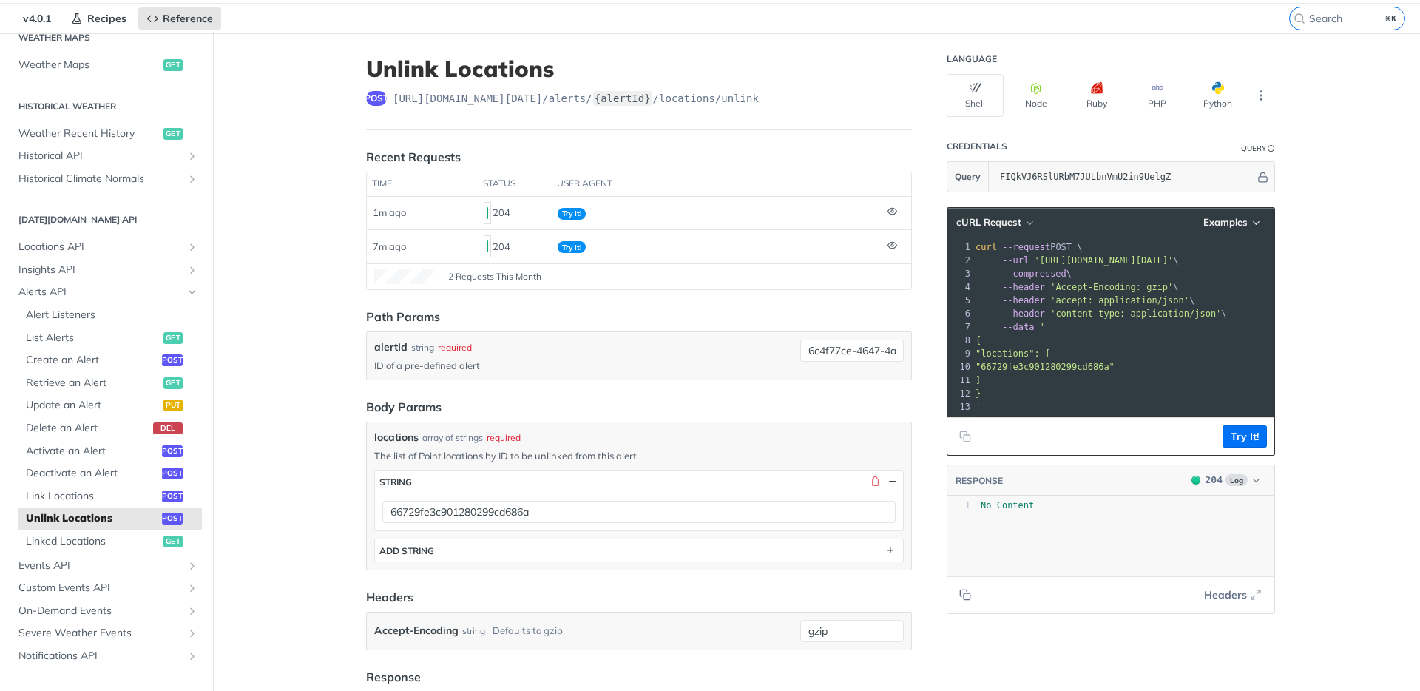
click at [316, 524] on main "JUMP TO ⌘/ Fundamentals [DATE][DOMAIN_NAME] APIs Weather Data Layers Core Proba…" at bounding box center [710, 529] width 1420 height 993
click at [143, 586] on span "Custom Events API" at bounding box center [100, 587] width 164 height 15
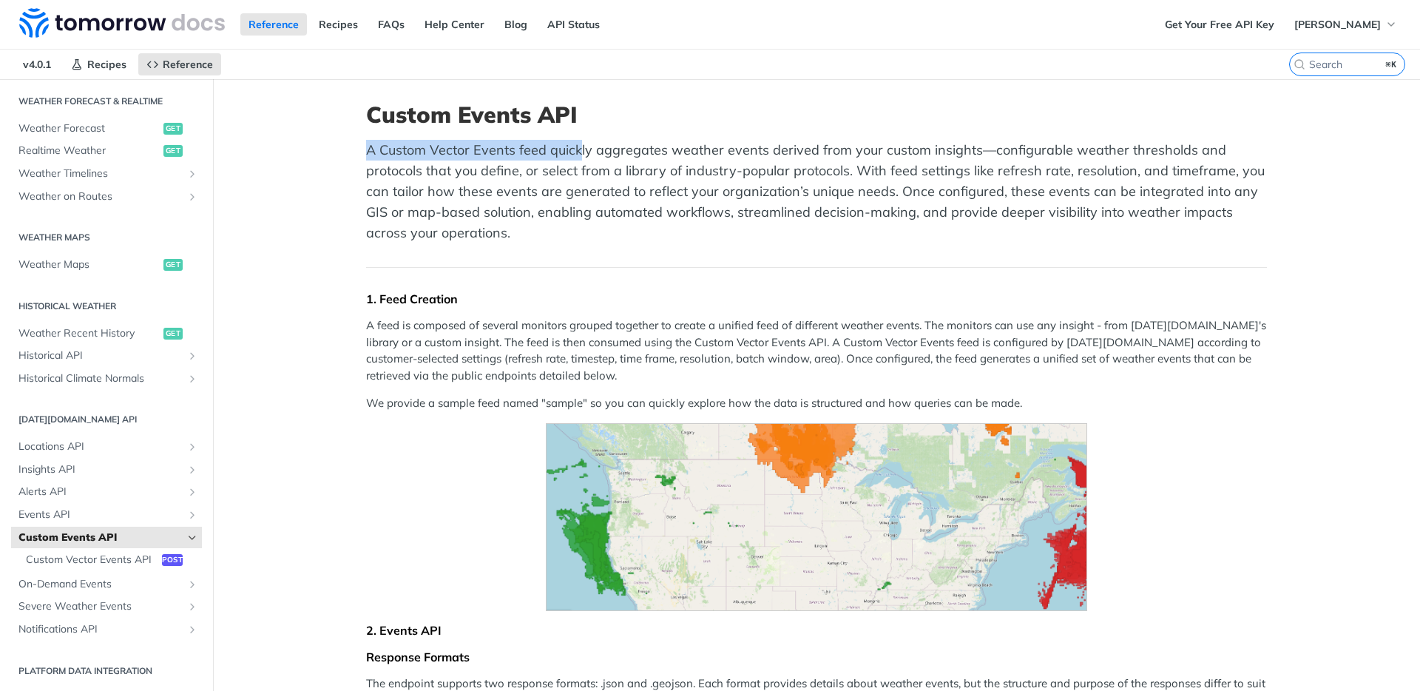
drag, startPoint x: 354, startPoint y: 153, endPoint x: 572, endPoint y: 150, distance: 218.2
click at [800, 487] on img "Expand image" at bounding box center [817, 517] width 542 height 188
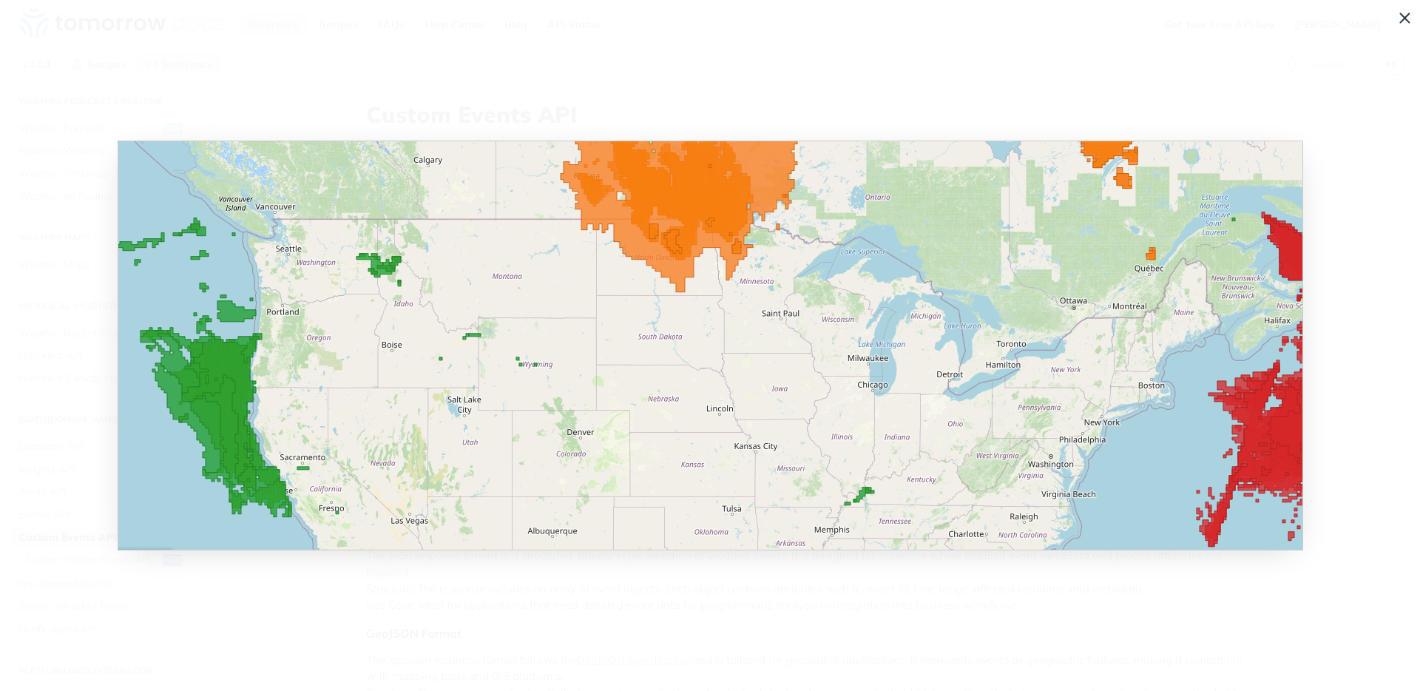
click at [668, 274] on img "Collapse image" at bounding box center [710, 345] width 1185 height 410
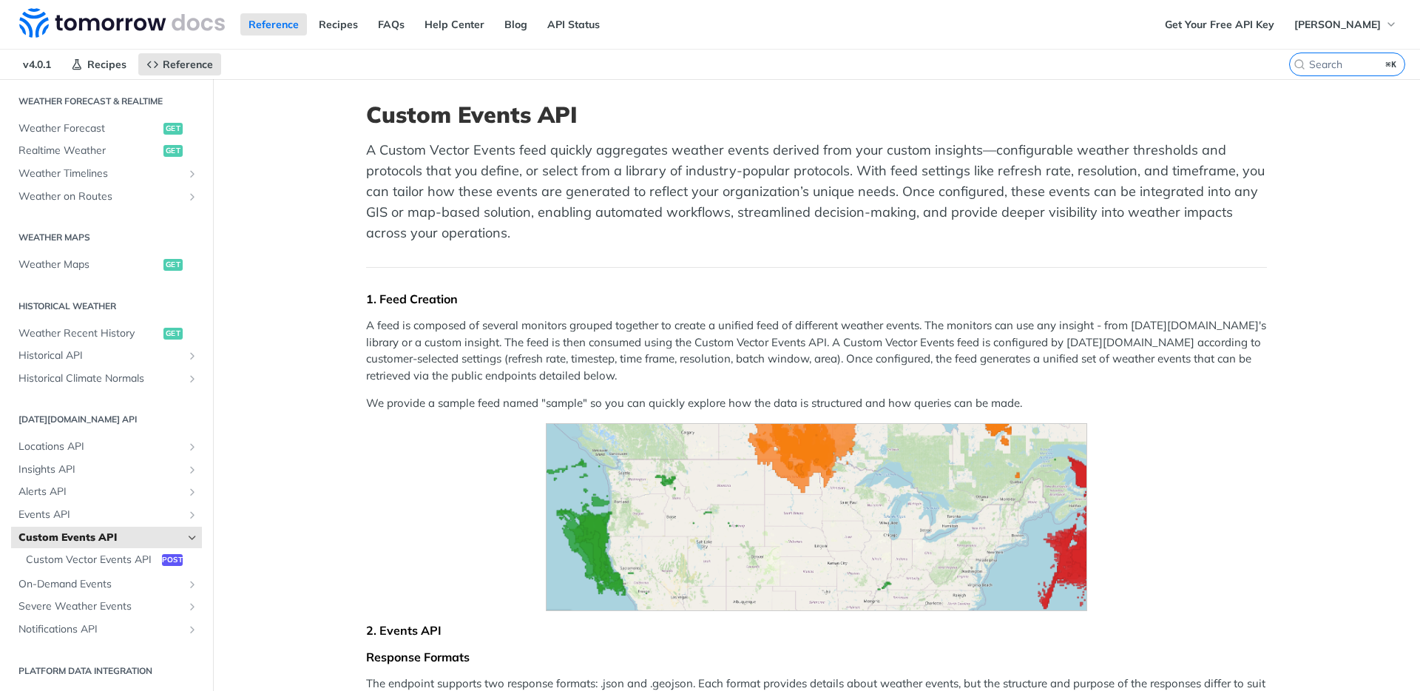
click at [509, 552] on span "Expand image" at bounding box center [816, 517] width 901 height 188
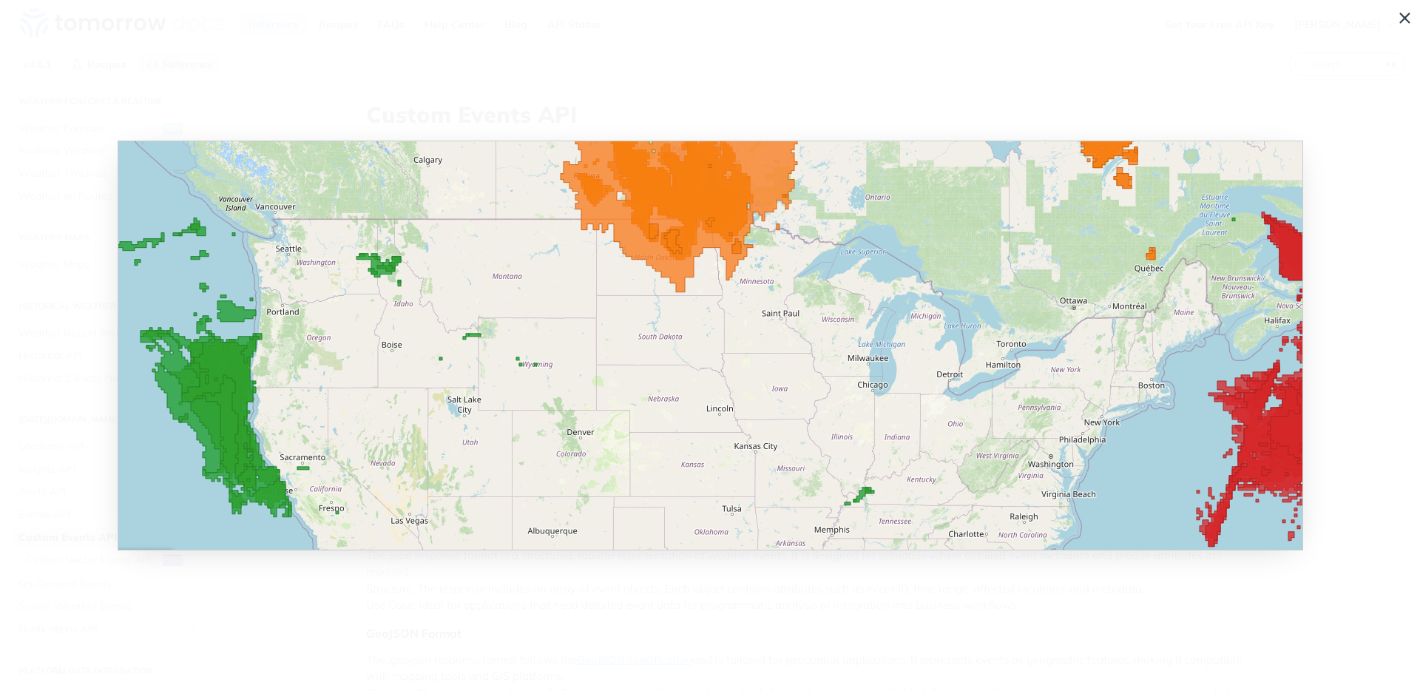
click at [413, 617] on span "Collapse image" at bounding box center [710, 345] width 1420 height 691
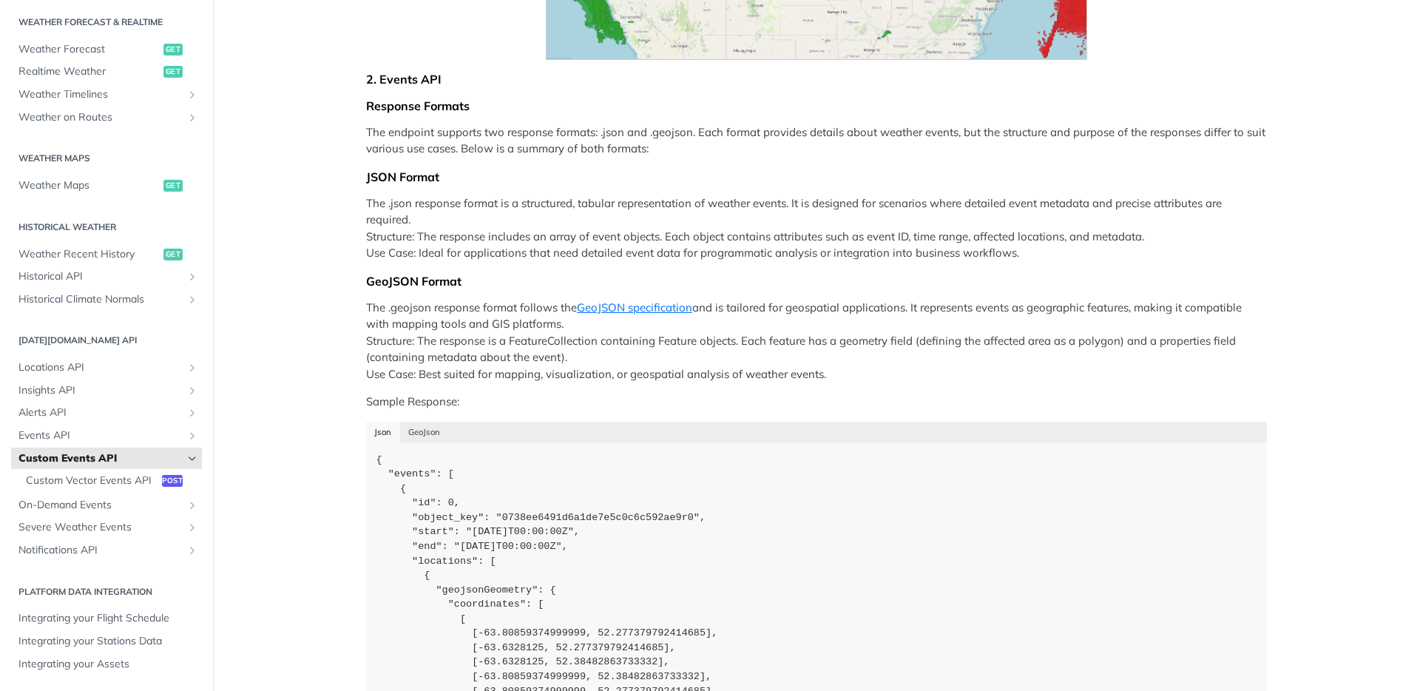
scroll to position [554, 0]
click at [80, 508] on span "On-Demand Events" at bounding box center [100, 505] width 164 height 15
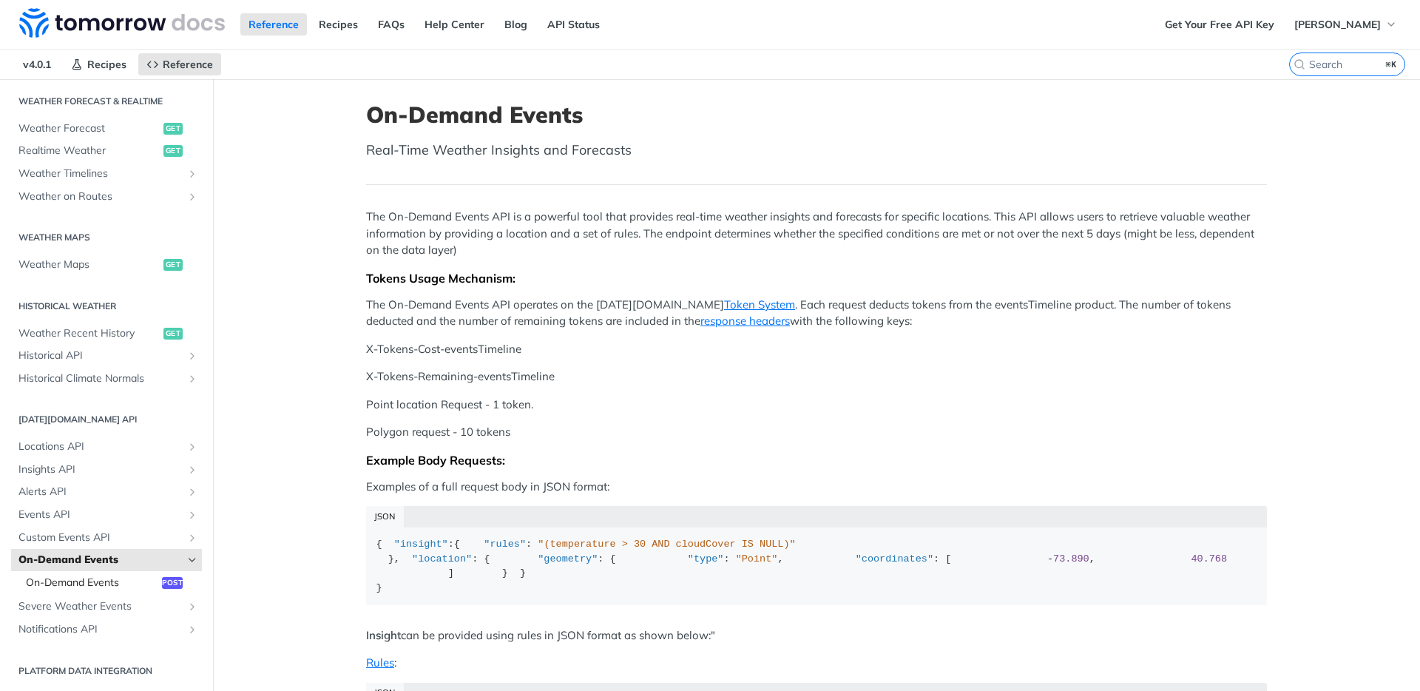
click at [73, 577] on span "On-Demand Events" at bounding box center [92, 582] width 132 height 15
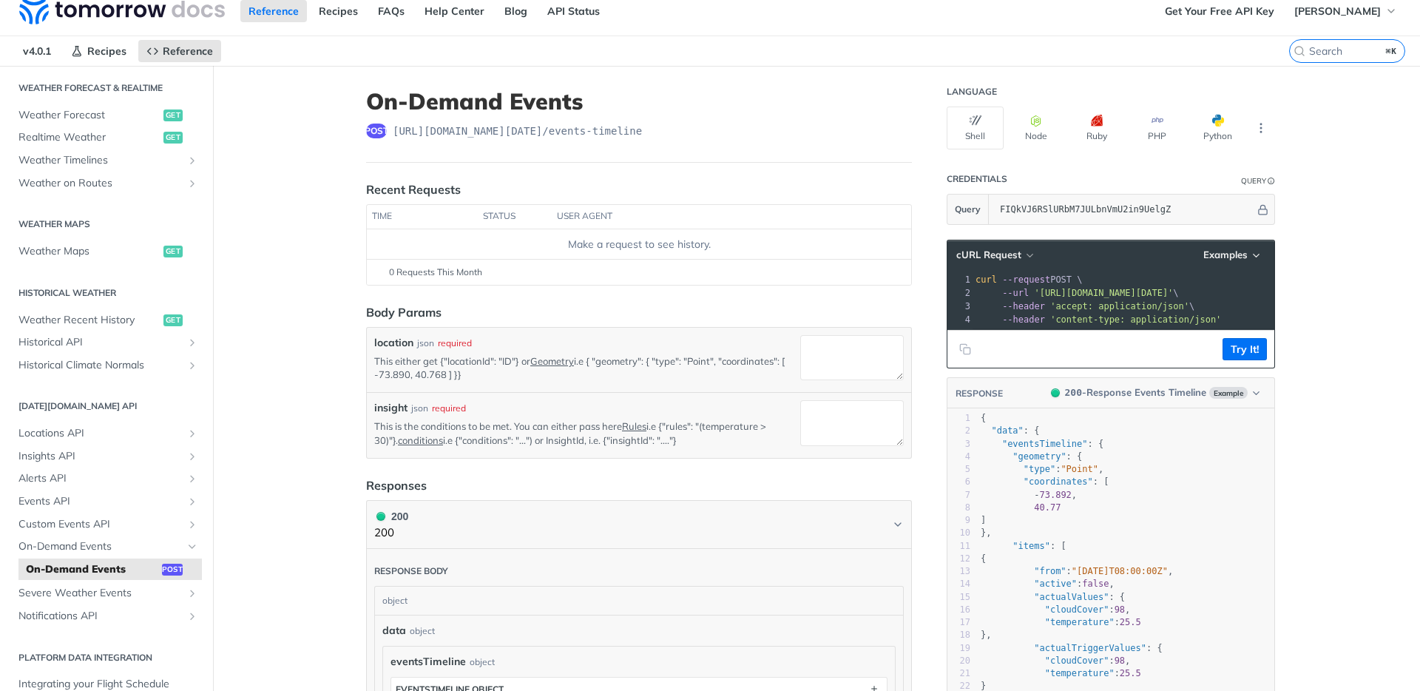
scroll to position [14, 0]
click at [91, 546] on span "On-Demand Events" at bounding box center [100, 545] width 164 height 15
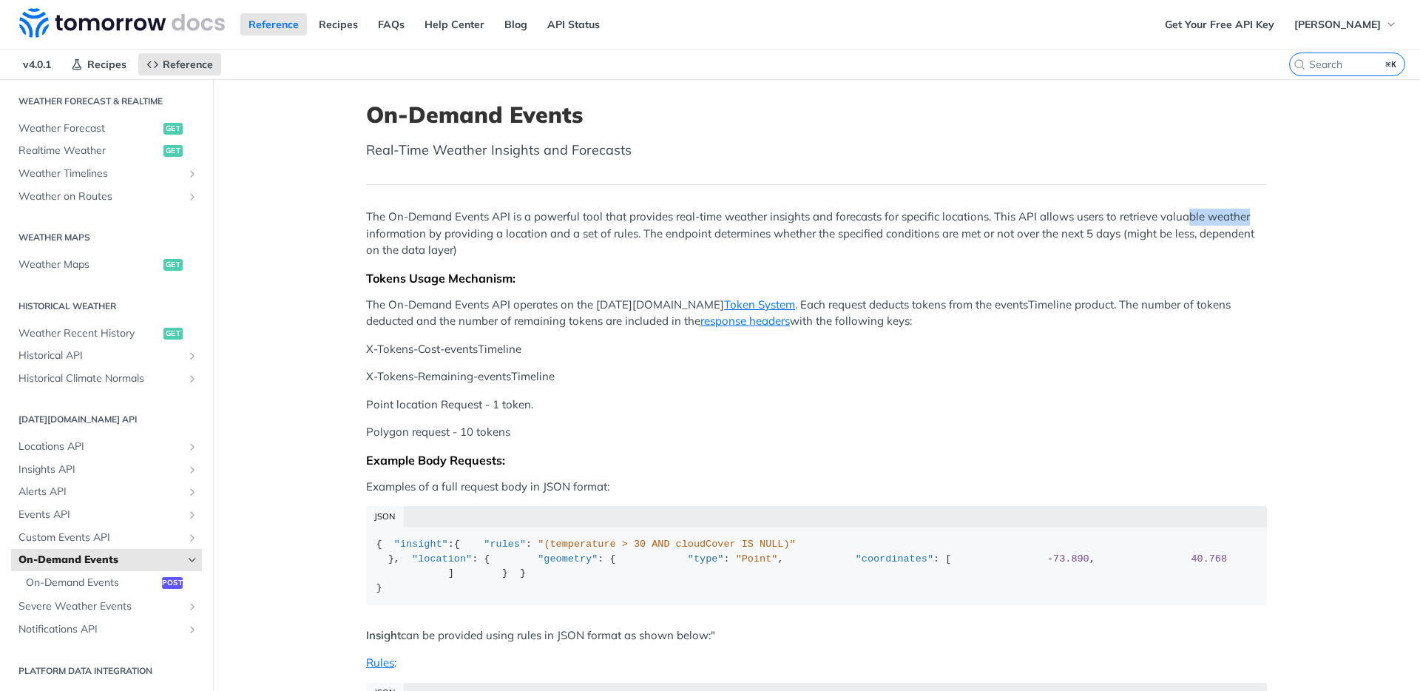
drag, startPoint x: 1257, startPoint y: 218, endPoint x: 1068, endPoint y: 237, distance: 190.3
drag, startPoint x: 461, startPoint y: 233, endPoint x: 627, endPoint y: 231, distance: 166.4
click at [627, 231] on p "The On-Demand Events API is a powerful tool that provides real-time weather ins…" at bounding box center [816, 234] width 901 height 50
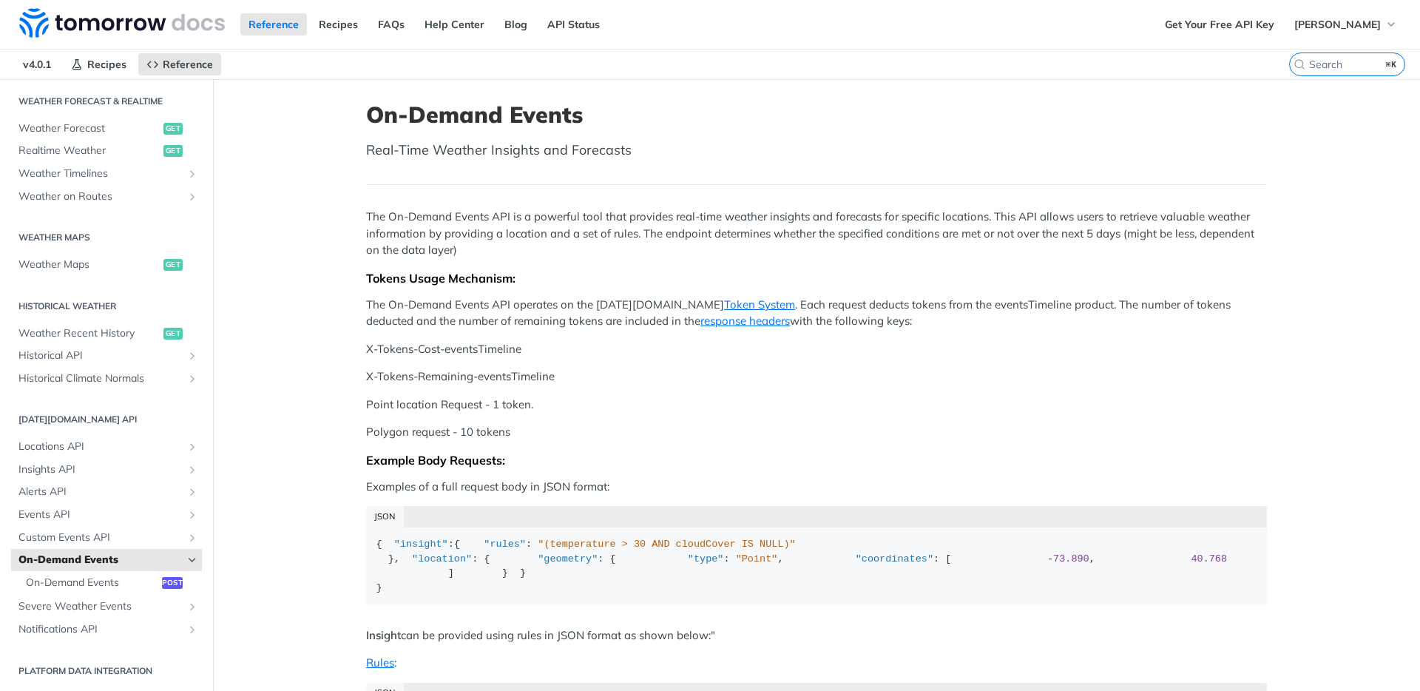
drag, startPoint x: 1086, startPoint y: 230, endPoint x: 1113, endPoint y: 237, distance: 27.6
click at [1114, 229] on p "The On-Demand Events API is a powerful tool that provides real-time weather ins…" at bounding box center [816, 234] width 901 height 50
click at [1100, 297] on p "The On-Demand Events API operates on the Tomorrow.io Token System . Each reques…" at bounding box center [816, 313] width 901 height 33
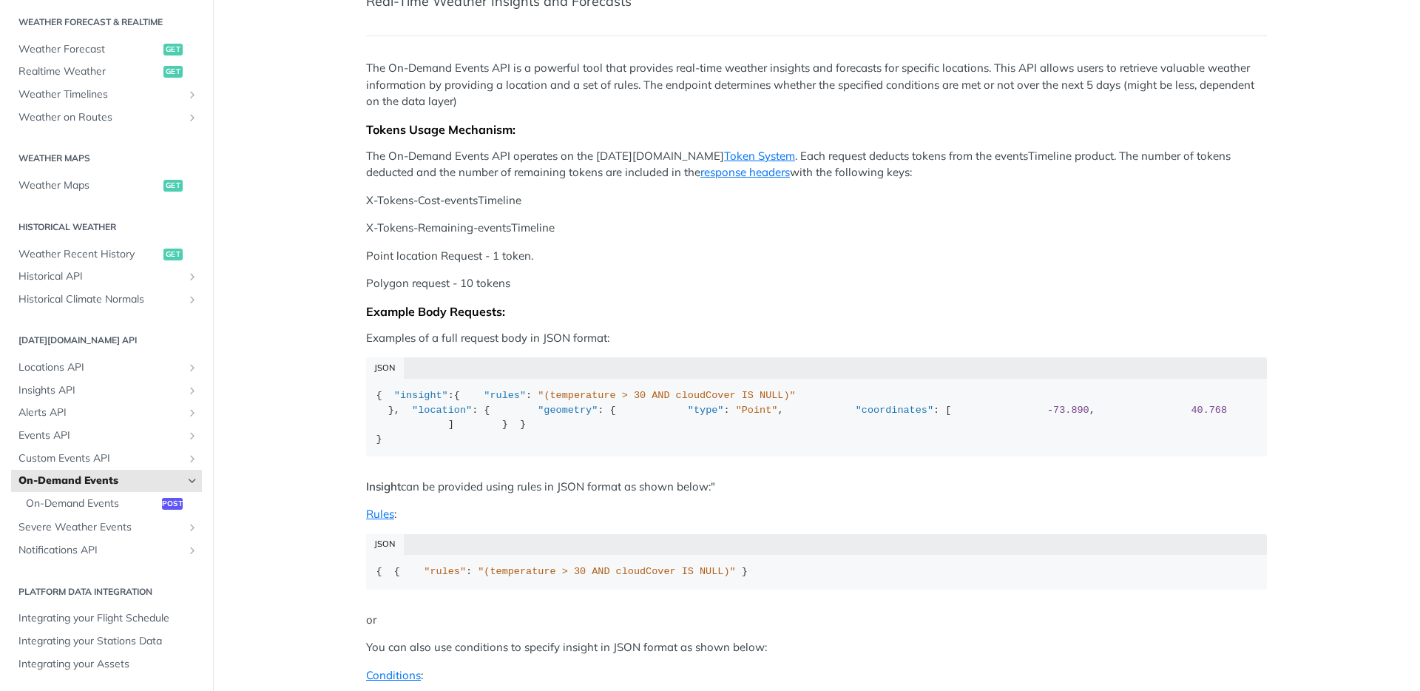
scroll to position [154, 0]
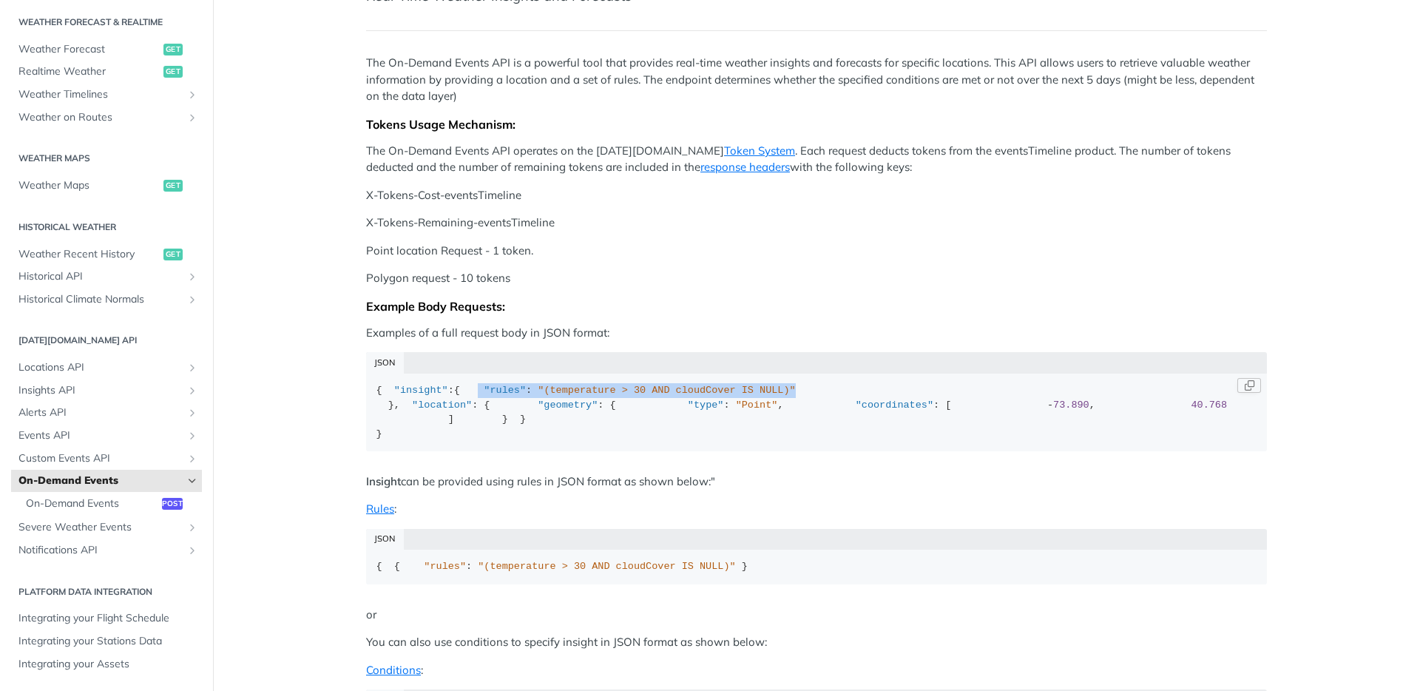
drag, startPoint x: 385, startPoint y: 417, endPoint x: 683, endPoint y: 416, distance: 298.7
click at [683, 416] on div "{ "insight" :{ "rules" : "(temperature > 30 AND cloudCover IS NULL)" }, "locati…" at bounding box center [816, 412] width 881 height 58
click at [684, 416] on div "{ "insight" :{ "rules" : "(temperature > 30 AND cloudCover IS NULL)" }, "locati…" at bounding box center [816, 412] width 881 height 58
drag, startPoint x: 376, startPoint y: 449, endPoint x: 459, endPoint y: 447, distance: 83.6
click at [459, 441] on div "{ "insight" :{ "rules" : "(temperature > 30 AND cloudCover IS NULL)" }, "locati…" at bounding box center [816, 412] width 881 height 58
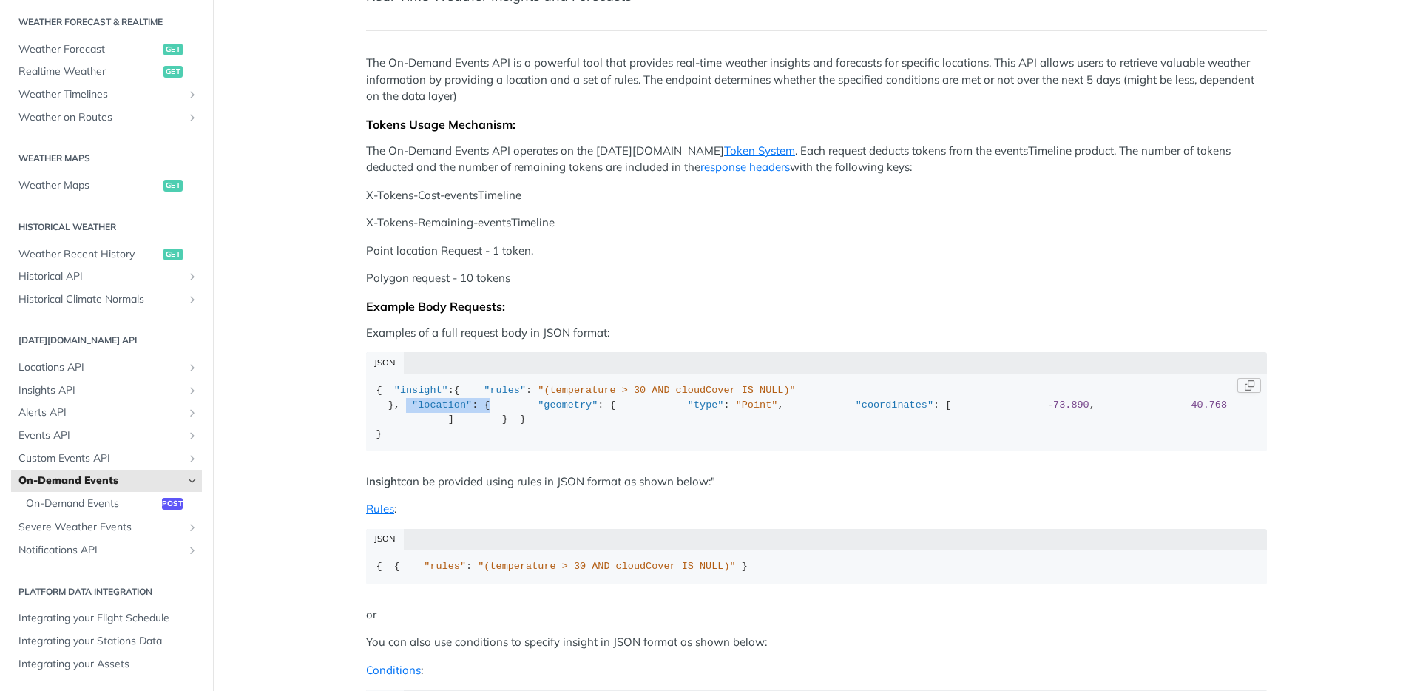
click at [459, 441] on div "{ "insight" :{ "rules" : "(temperature > 30 AND cloudCover IS NULL)" }, "locati…" at bounding box center [816, 412] width 881 height 58
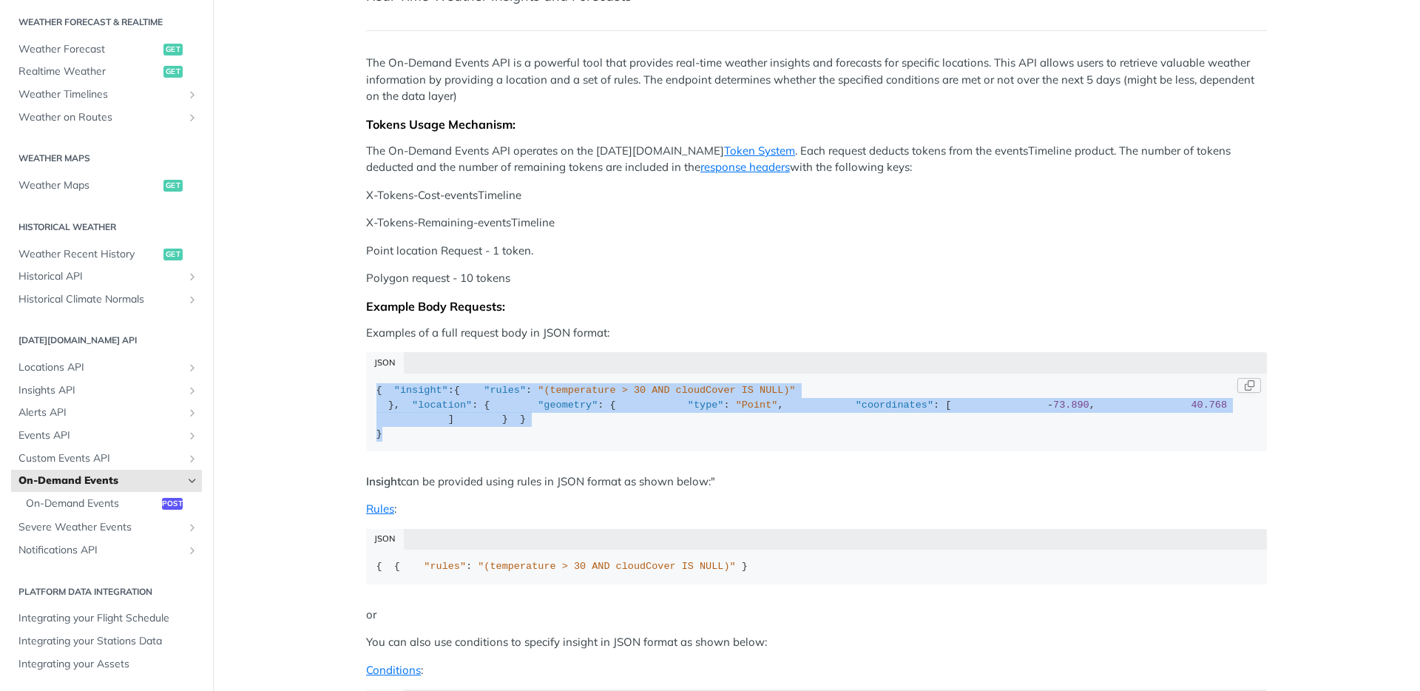
drag, startPoint x: 408, startPoint y: 578, endPoint x: 369, endPoint y: 382, distance: 199.8
click at [369, 382] on code "{ "insight" :{ "rules" : "(temperature > 30 AND cloudCover IS NULL)" }, "locati…" at bounding box center [816, 412] width 901 height 78
click at [625, 441] on div "{ "insight" :{ "rules" : "(temperature > 30 AND cloudCover IS NULL)" }, "locati…" at bounding box center [816, 412] width 881 height 58
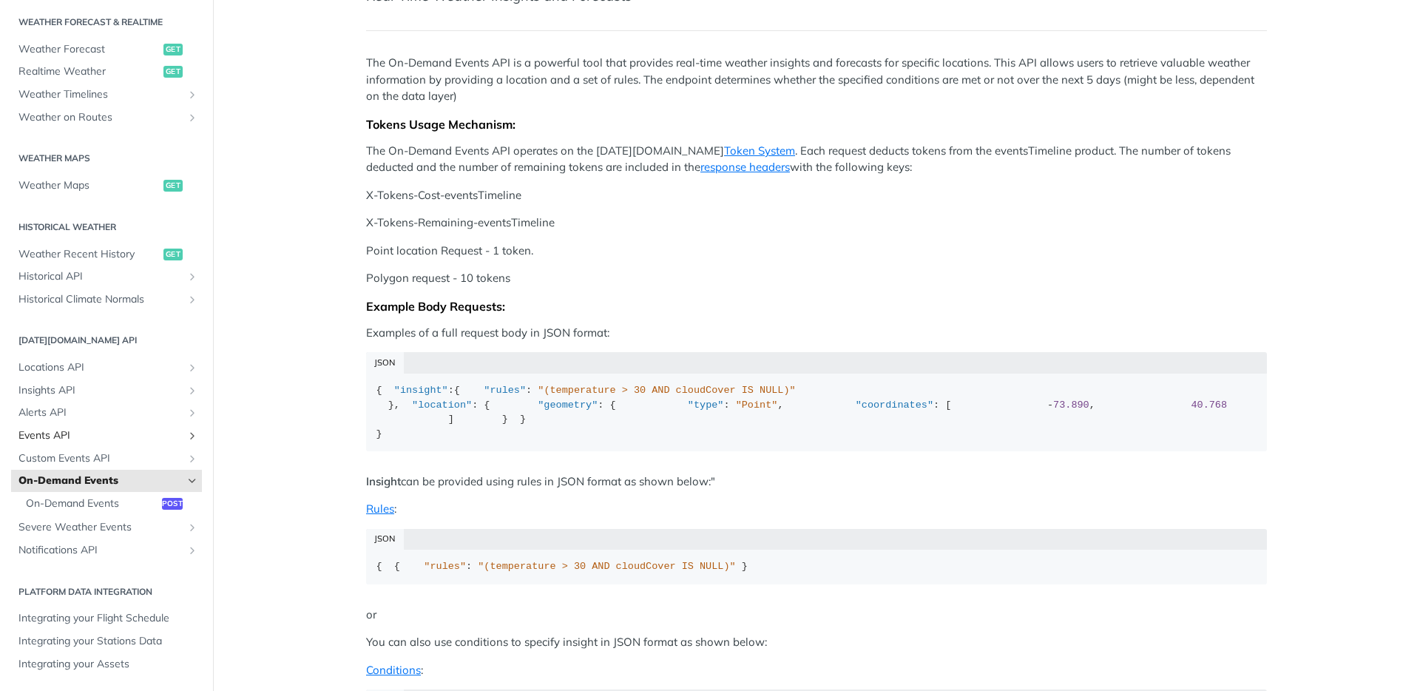
click at [102, 433] on span "Events API" at bounding box center [100, 435] width 164 height 15
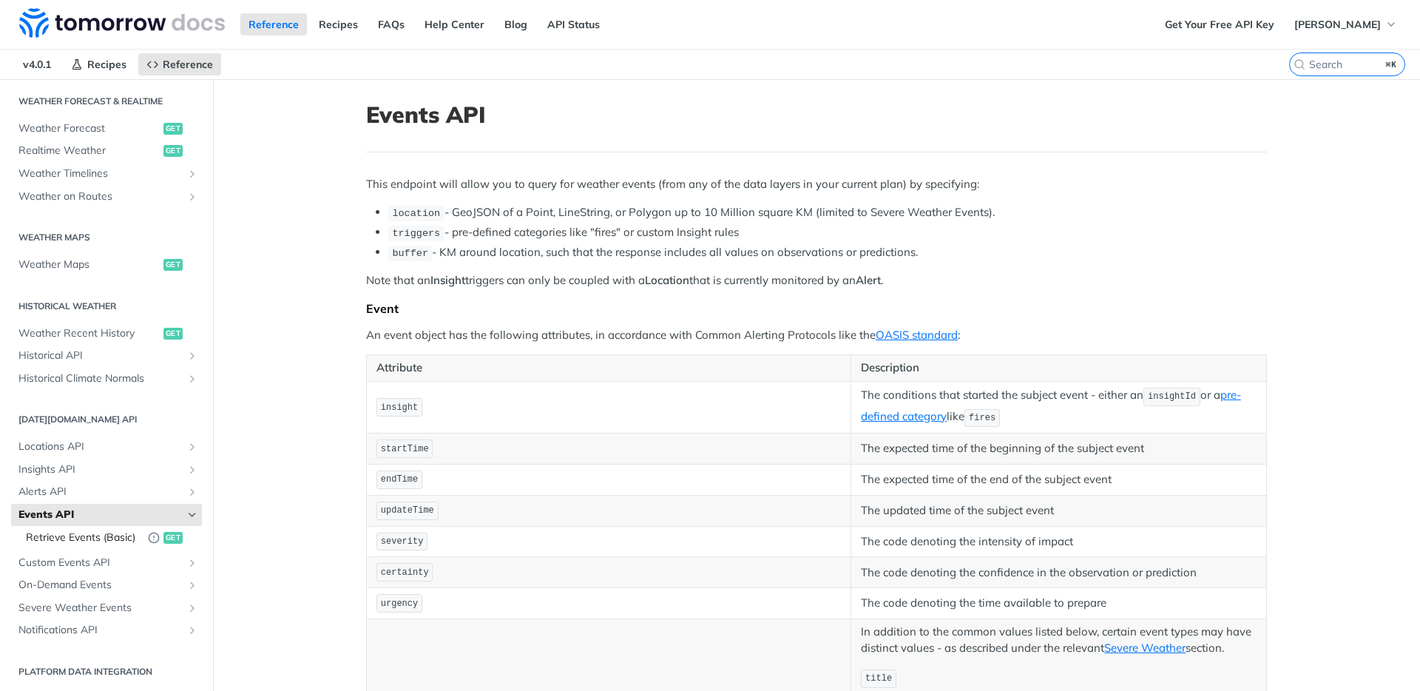
click at [71, 545] on span "Retrieve Events (Basic)" at bounding box center [83, 537] width 115 height 15
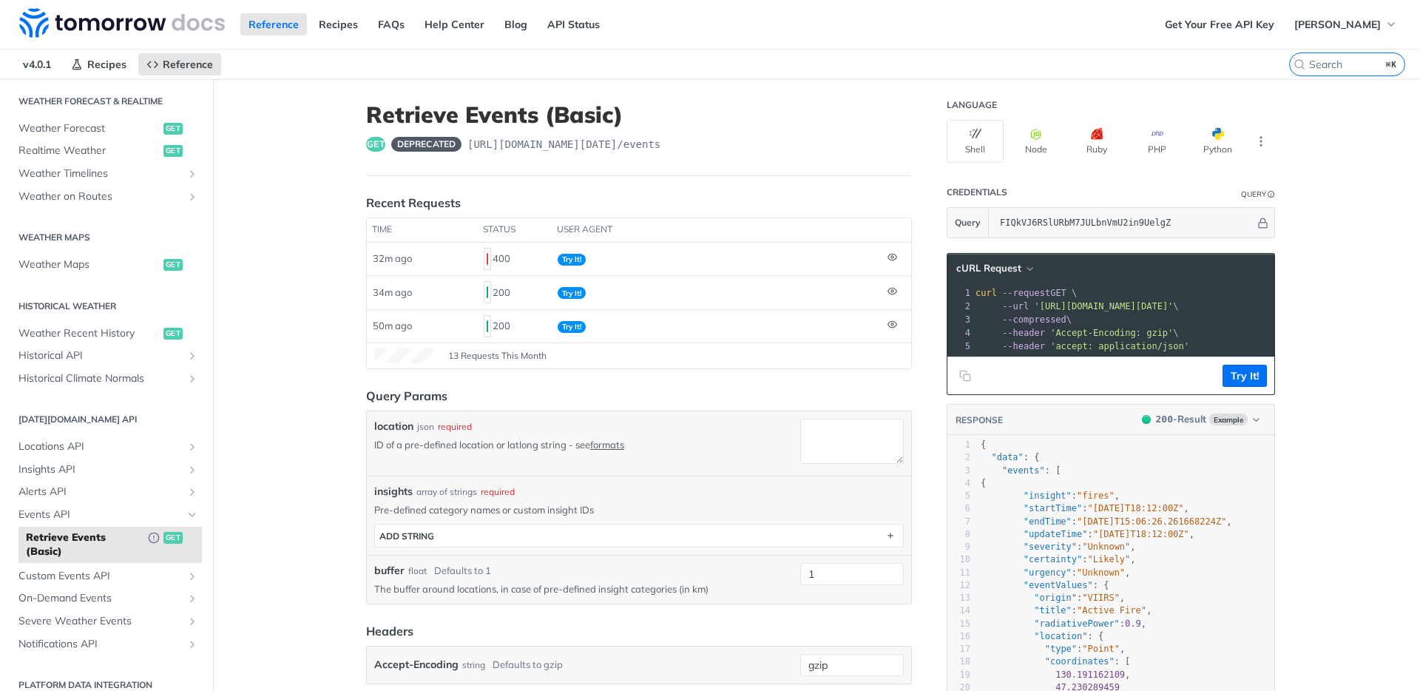
click at [376, 423] on label "location" at bounding box center [393, 427] width 39 height 16
click at [800, 423] on textarea "location" at bounding box center [852, 441] width 104 height 45
click at [376, 423] on label "location" at bounding box center [393, 427] width 39 height 16
click at [800, 423] on textarea "location" at bounding box center [852, 441] width 104 height 45
click at [394, 489] on span "insights" at bounding box center [393, 492] width 38 height 16
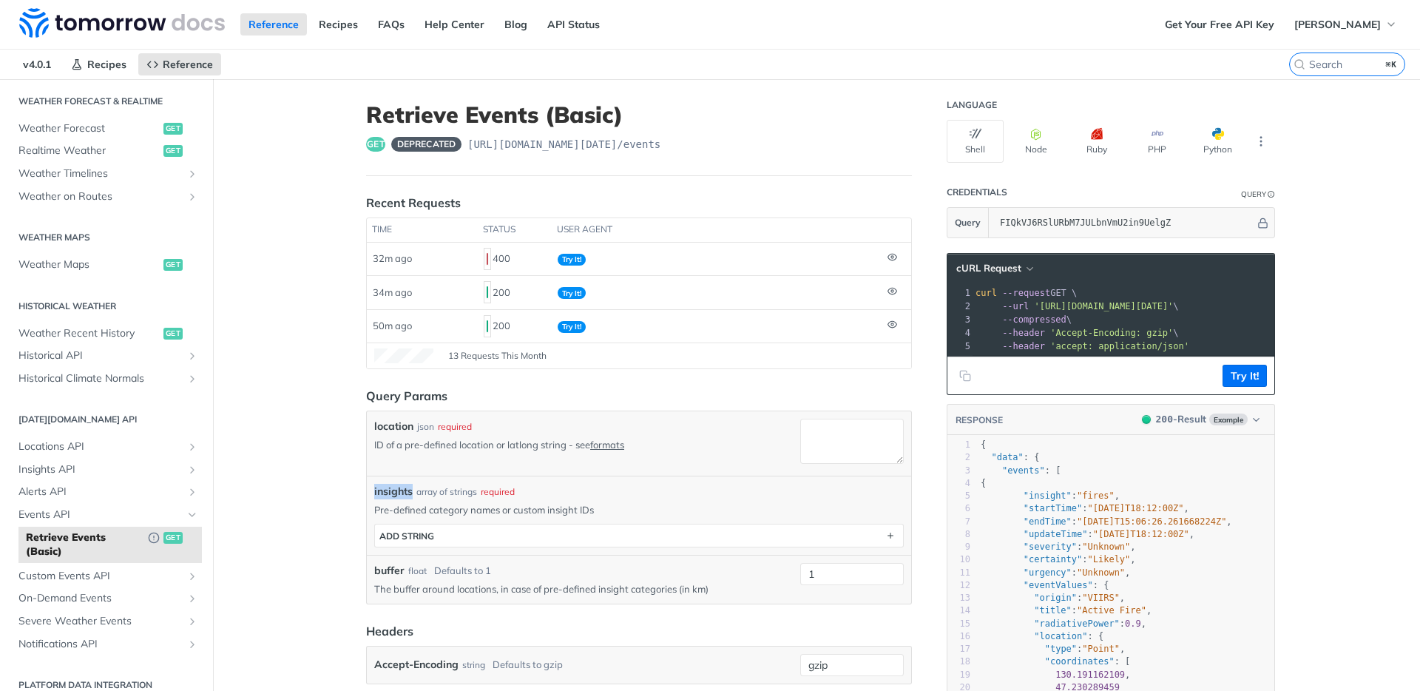
click at [394, 489] on span "insights" at bounding box center [393, 492] width 38 height 16
click at [319, 492] on main "JUMP TO ⌘/ Fundamentals Tomorrow.io APIs Weather Data Layers Core Probabilistic…" at bounding box center [710, 604] width 1420 height 1051
click at [130, 593] on span "On-Demand Events" at bounding box center [100, 592] width 164 height 15
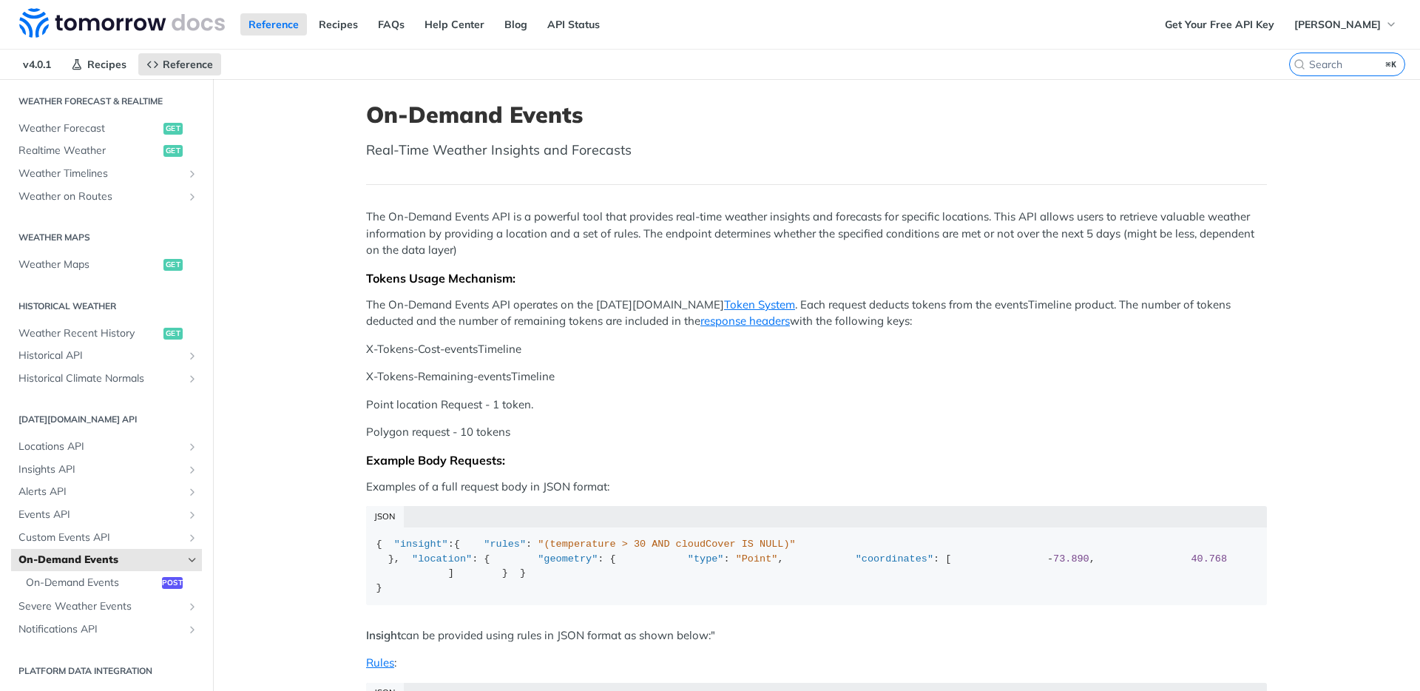
scroll to position [316, 0]
click at [103, 578] on span "On-Demand Events" at bounding box center [92, 582] width 132 height 15
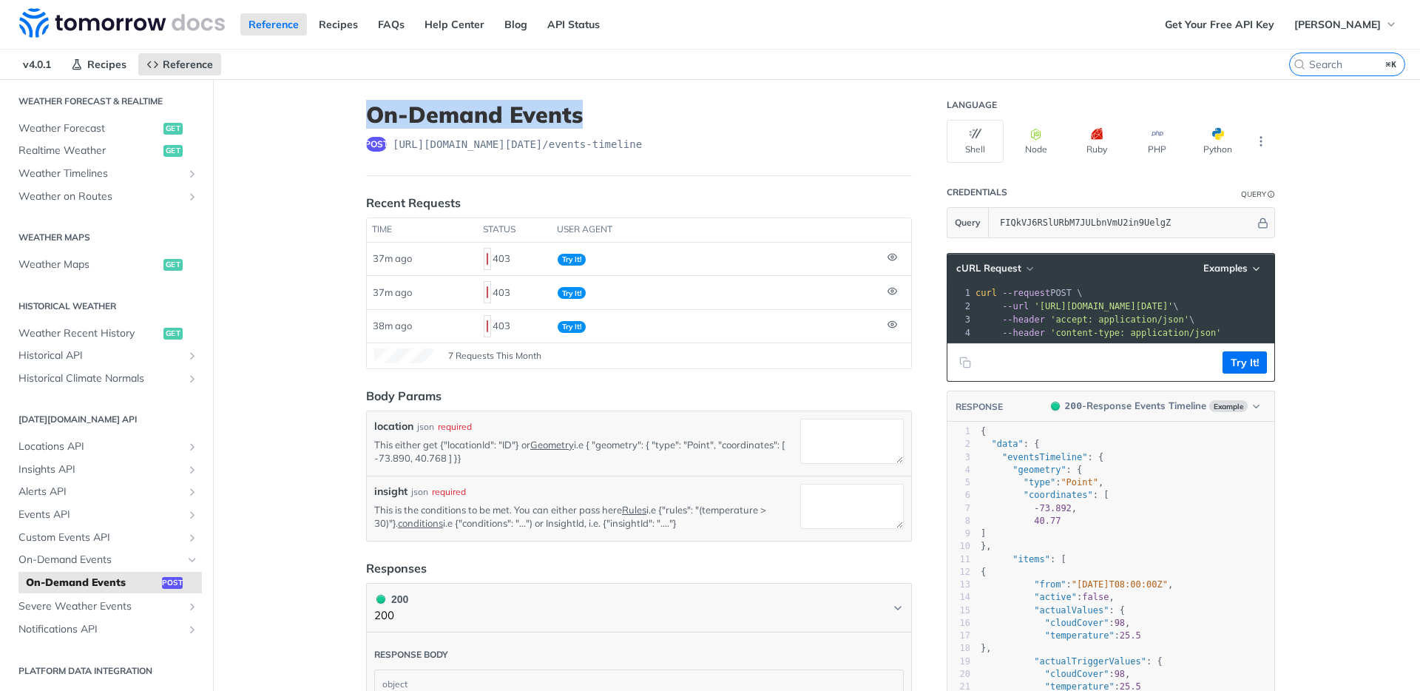
drag, startPoint x: 623, startPoint y: 109, endPoint x: 363, endPoint y: 113, distance: 260.3
click at [366, 113] on h1 "On-Demand Events" at bounding box center [639, 114] width 546 height 27
copy h1 "On-Demand Events"
drag, startPoint x: 814, startPoint y: 379, endPoint x: 738, endPoint y: 359, distance: 78.9
click at [814, 380] on article "On-Demand Events post https://api.tomorrow.io/v4 /events-timeline Recent Reques…" at bounding box center [639, 573] width 592 height 988
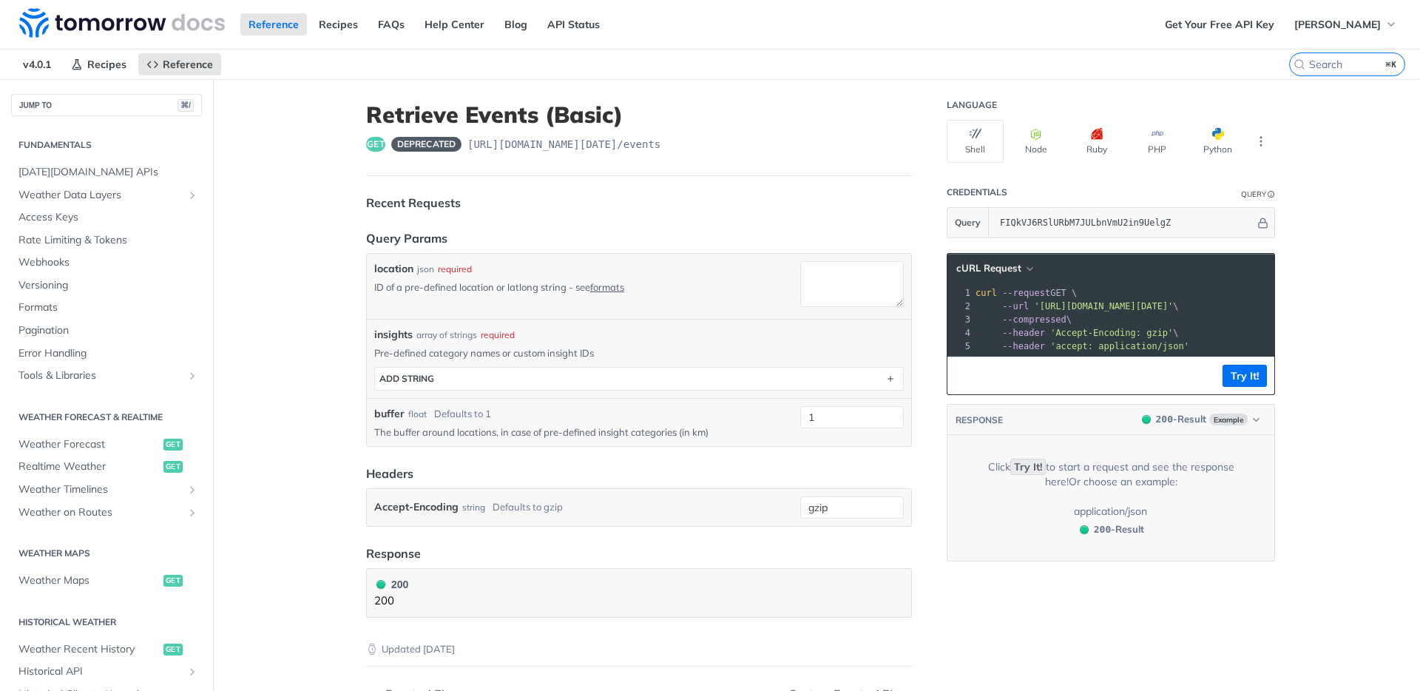
scroll to position [292, 0]
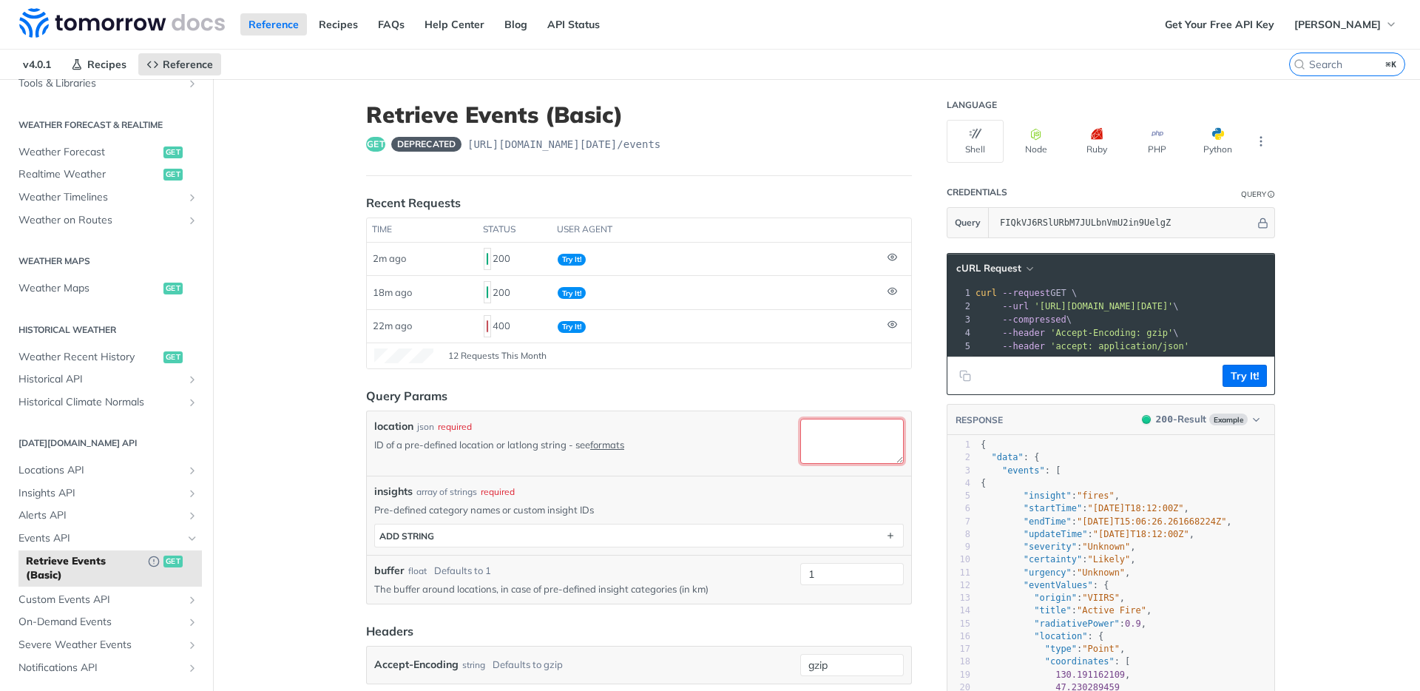
click at [849, 438] on textarea "location" at bounding box center [852, 441] width 104 height 45
paste textarea "66729fe3c901280299cd686a"
type textarea "66729fe3c901280299cd686a"
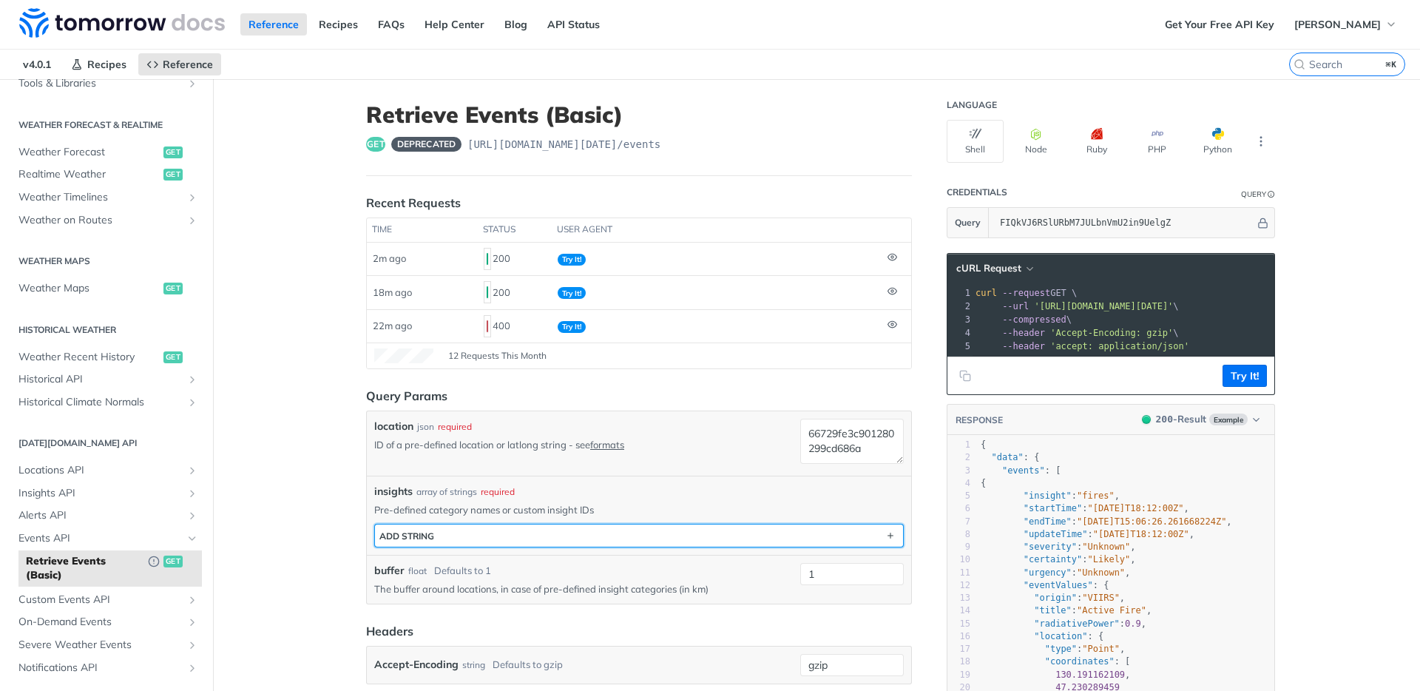
click at [538, 539] on button "ADD string" at bounding box center [639, 535] width 528 height 22
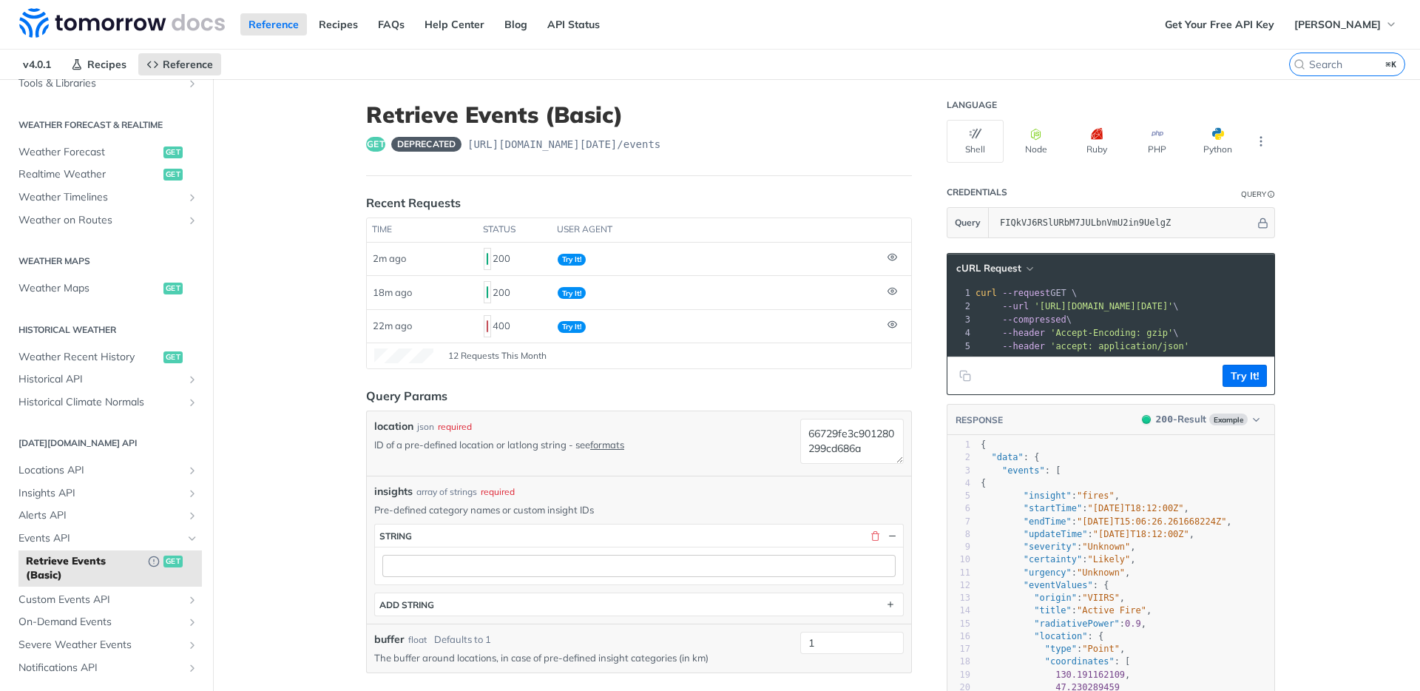
click at [526, 581] on div at bounding box center [639, 565] width 528 height 38
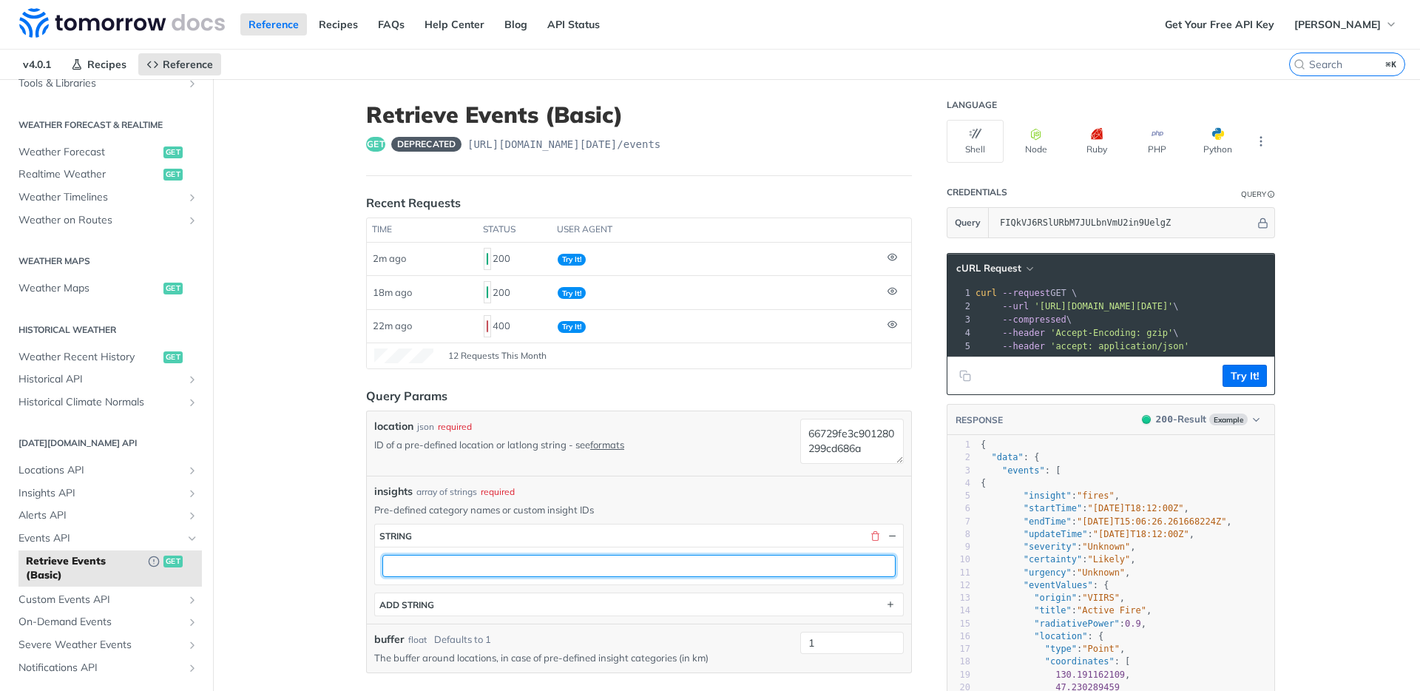
click at [531, 569] on input "text" at bounding box center [638, 566] width 513 height 22
paste input "fcdc45ef-4498-4720-b132-23628b5d67d5"
type input "fcdc45ef-4498-4720-b132-23628b5d67d5"
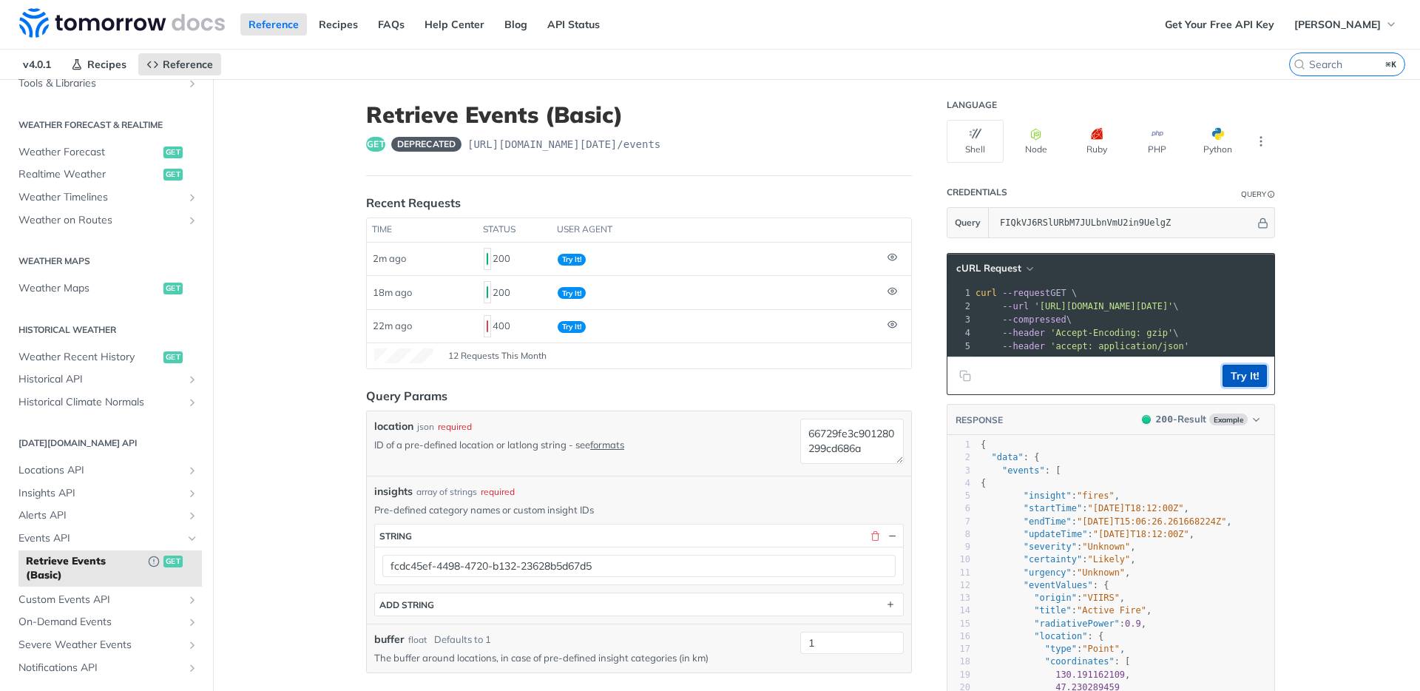
click at [1228, 387] on button "Try It!" at bounding box center [1244, 376] width 44 height 22
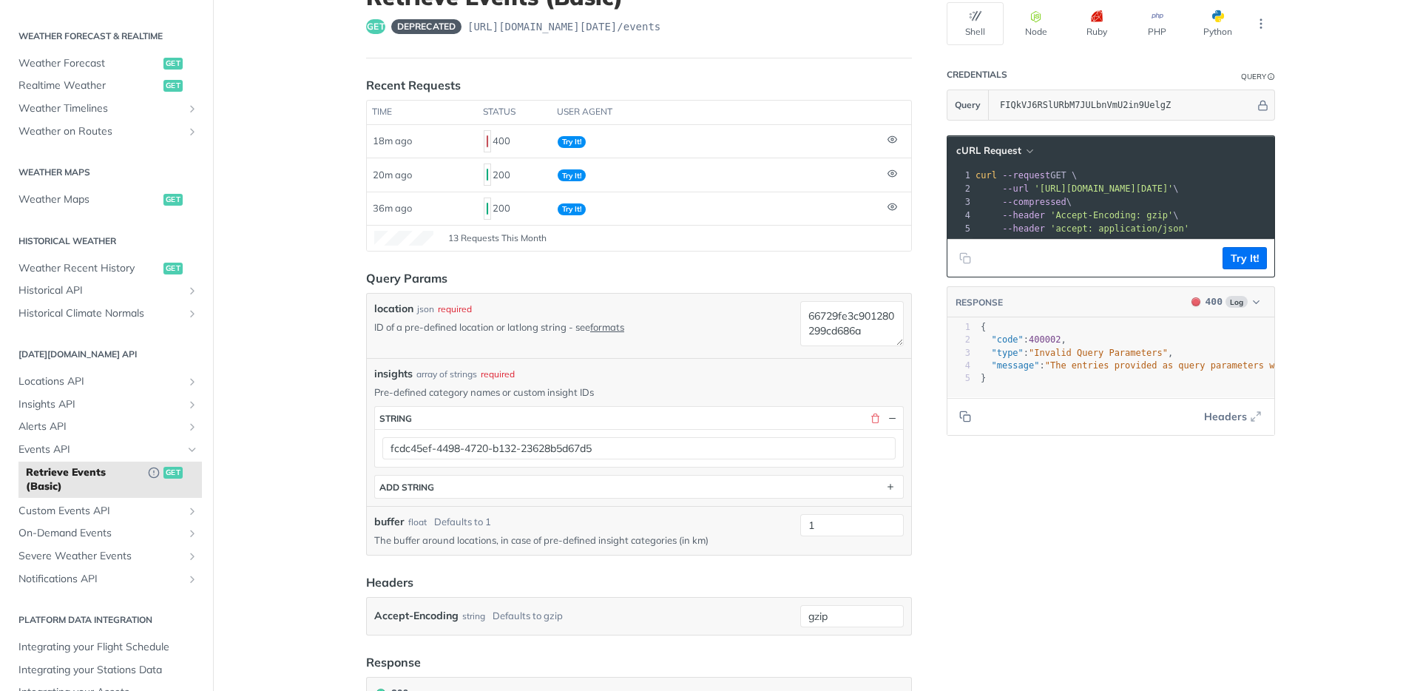
scroll to position [315, 0]
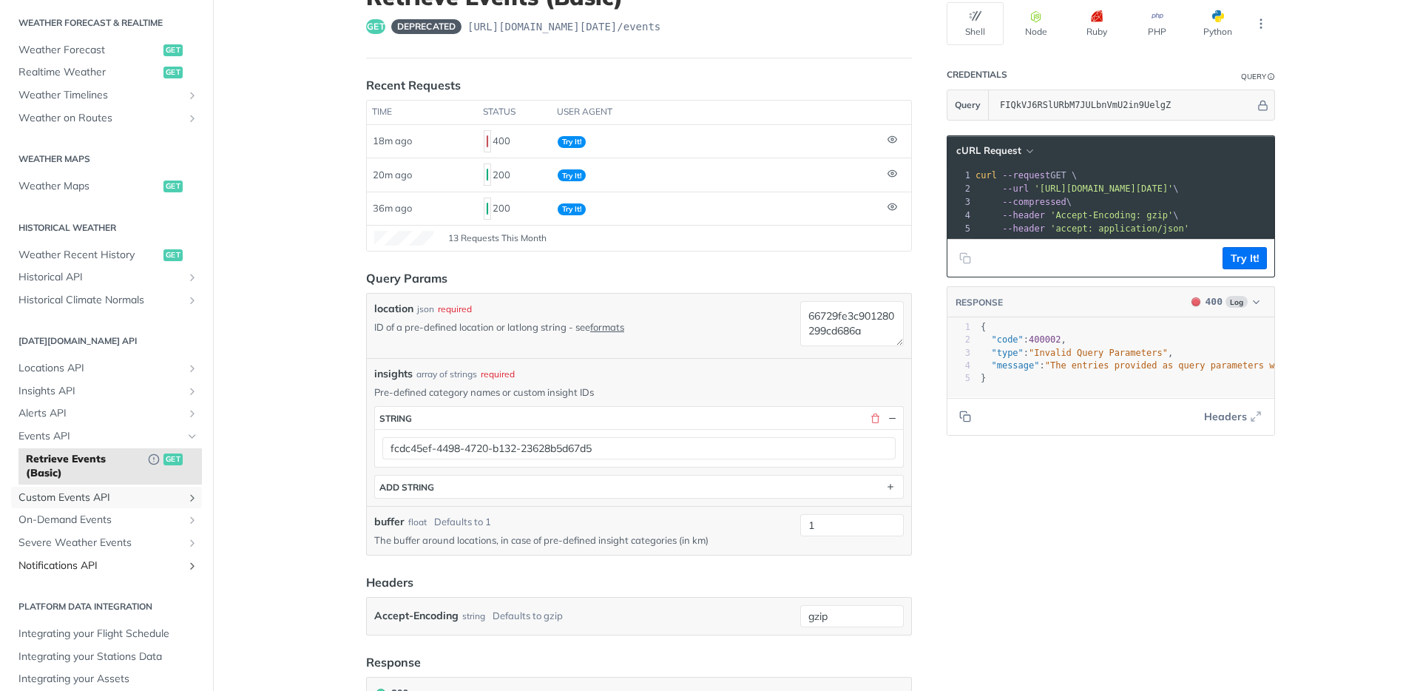
click at [91, 504] on span "Custom Events API" at bounding box center [100, 497] width 164 height 15
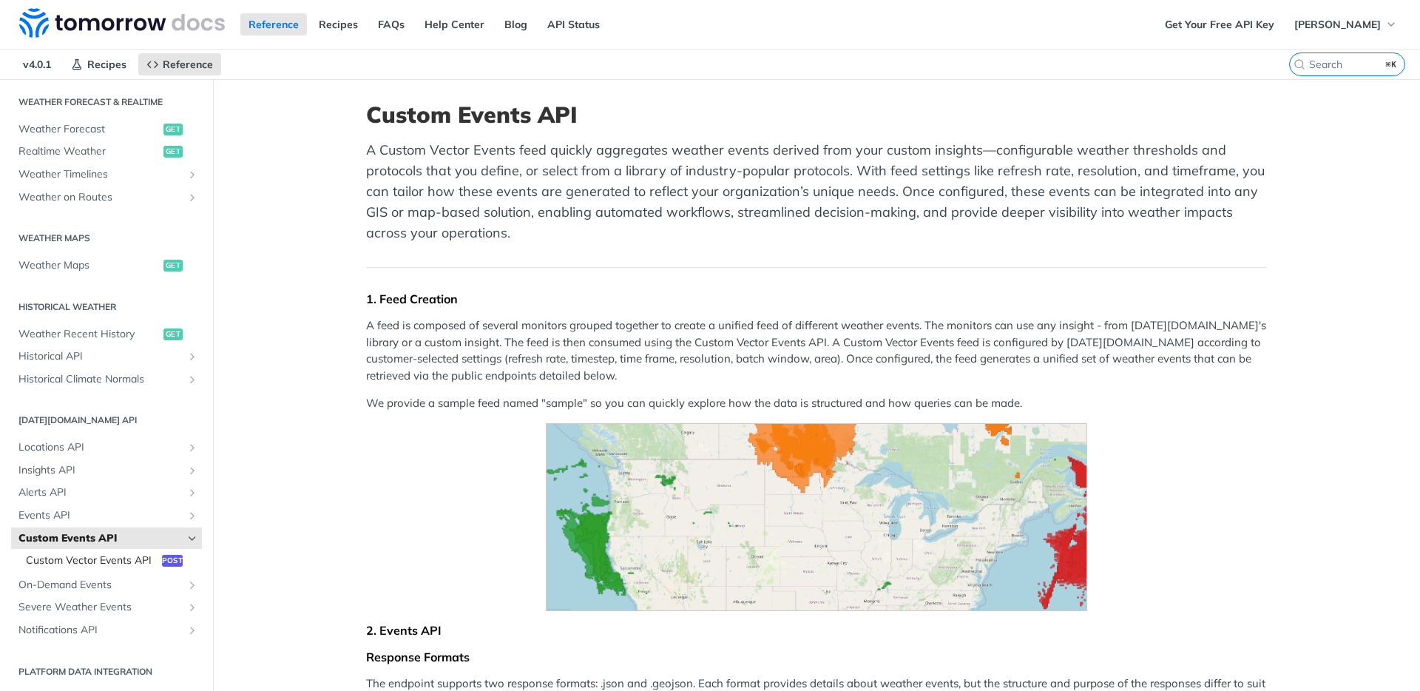
click at [107, 559] on span "Custom Vector Events API" at bounding box center [92, 560] width 132 height 15
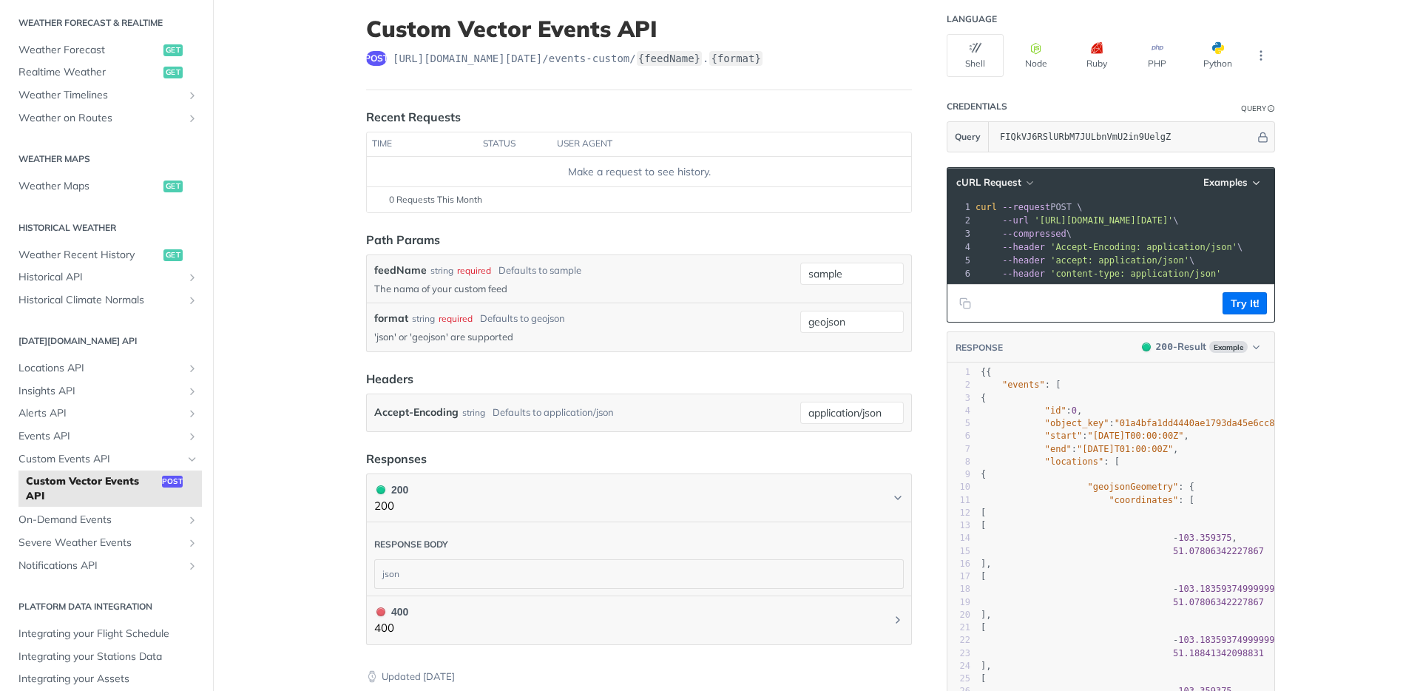
scroll to position [63, 0]
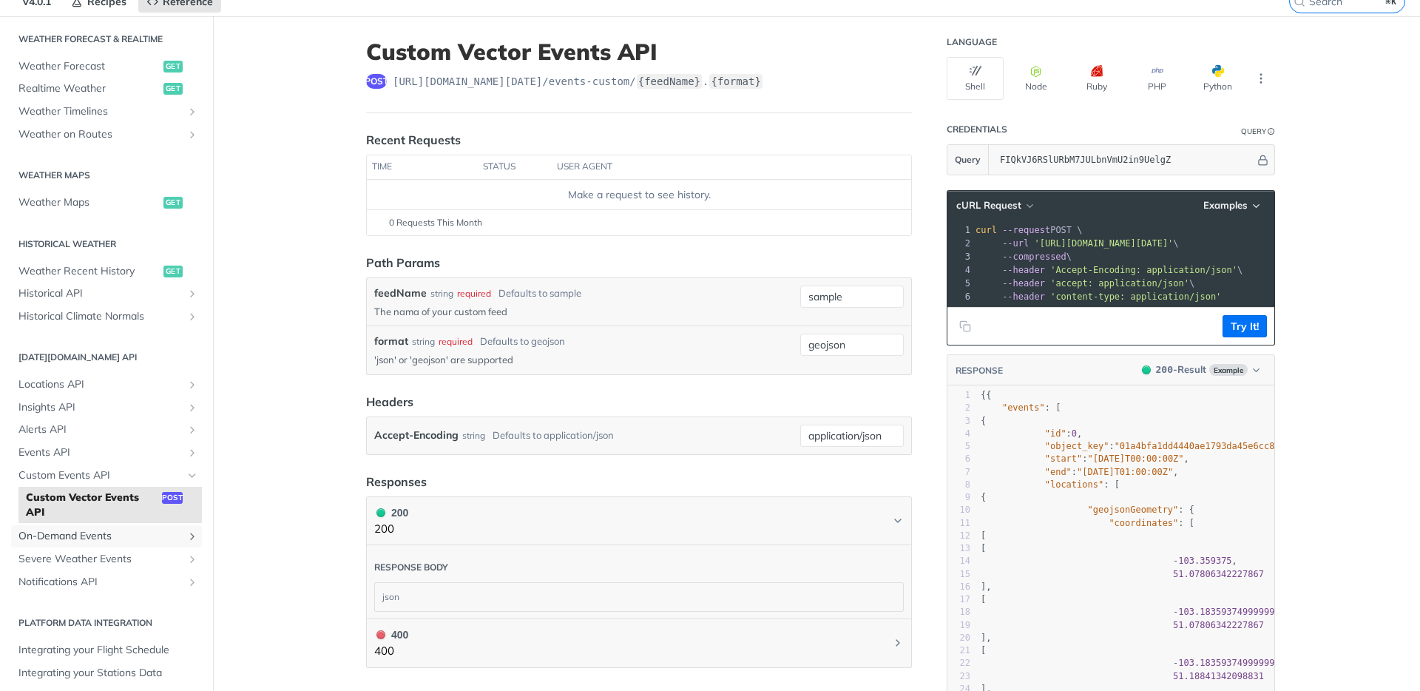
drag, startPoint x: 121, startPoint y: 526, endPoint x: 132, endPoint y: 529, distance: 11.3
click at [121, 527] on link "On-Demand Events" at bounding box center [106, 536] width 191 height 22
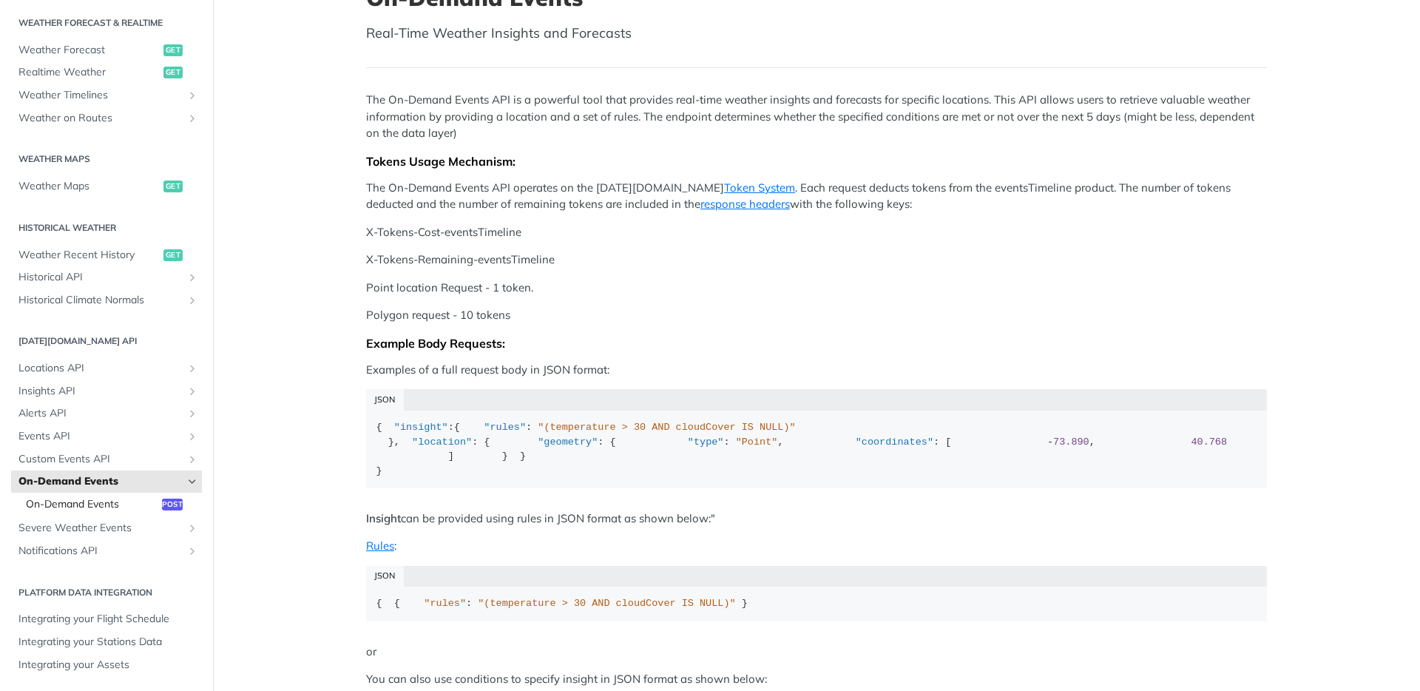
click at [89, 504] on span "On-Demand Events" at bounding box center [92, 504] width 132 height 15
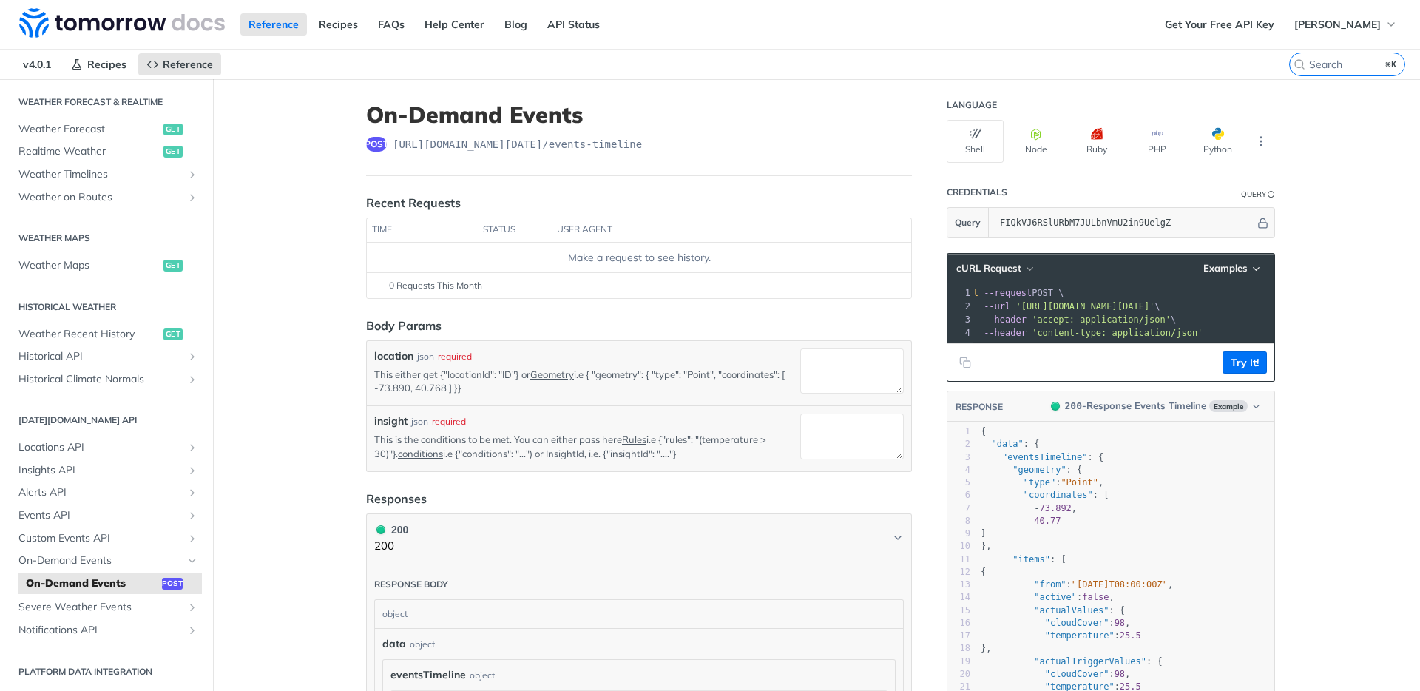
scroll to position [0, 52]
drag, startPoint x: 664, startPoint y: 440, endPoint x: 767, endPoint y: 441, distance: 102.8
click at [767, 441] on p "This is the conditions to be met. You can either pass here Rules i.e {"rules": …" at bounding box center [584, 446] width 420 height 27
drag, startPoint x: 380, startPoint y: 455, endPoint x: 661, endPoint y: 444, distance: 281.2
click at [660, 444] on p "This is the conditions to be met. You can either pass here Rules i.e {"rules": …" at bounding box center [584, 446] width 420 height 27
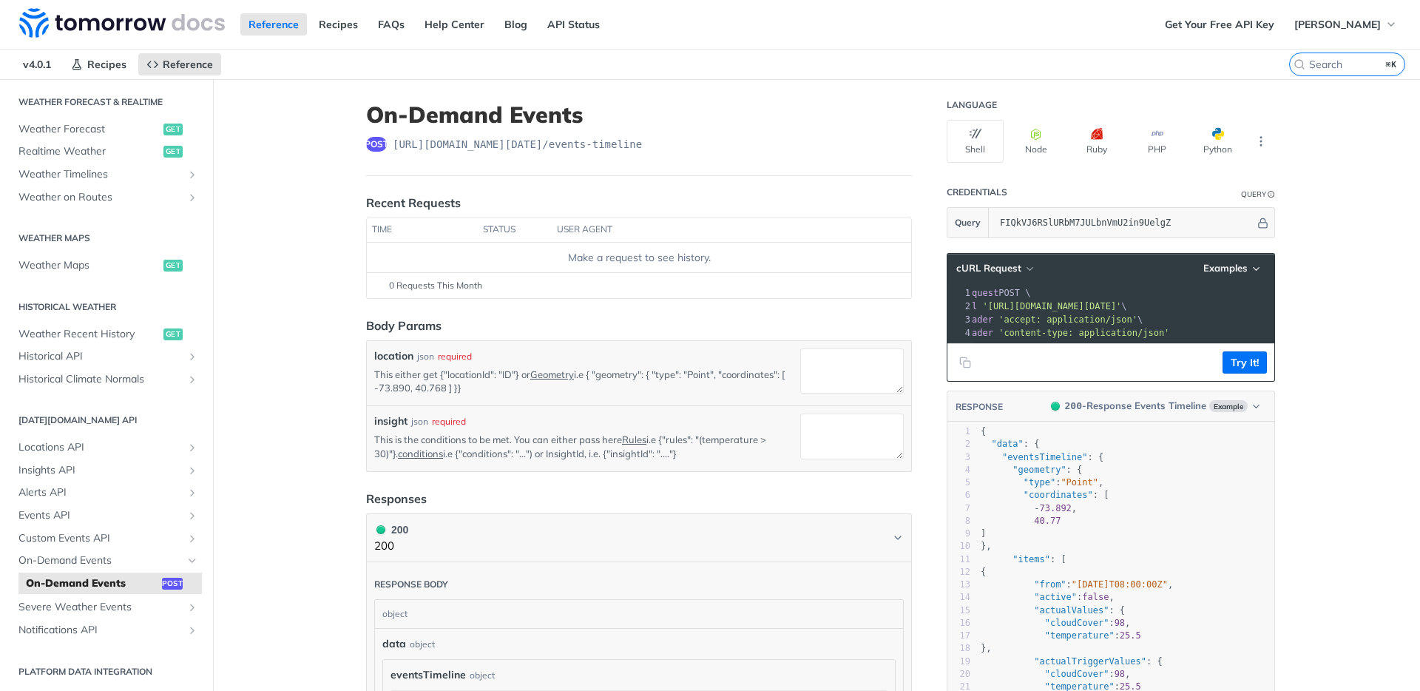
click at [467, 376] on p "This either get {"locationId": "ID"} or Geometry i.e { "geometry": { "type": "P…" at bounding box center [584, 380] width 420 height 27
click at [465, 380] on p "This either get {"locationId": "ID"} or Geometry i.e { "geometry": { "type": "P…" at bounding box center [584, 380] width 420 height 27
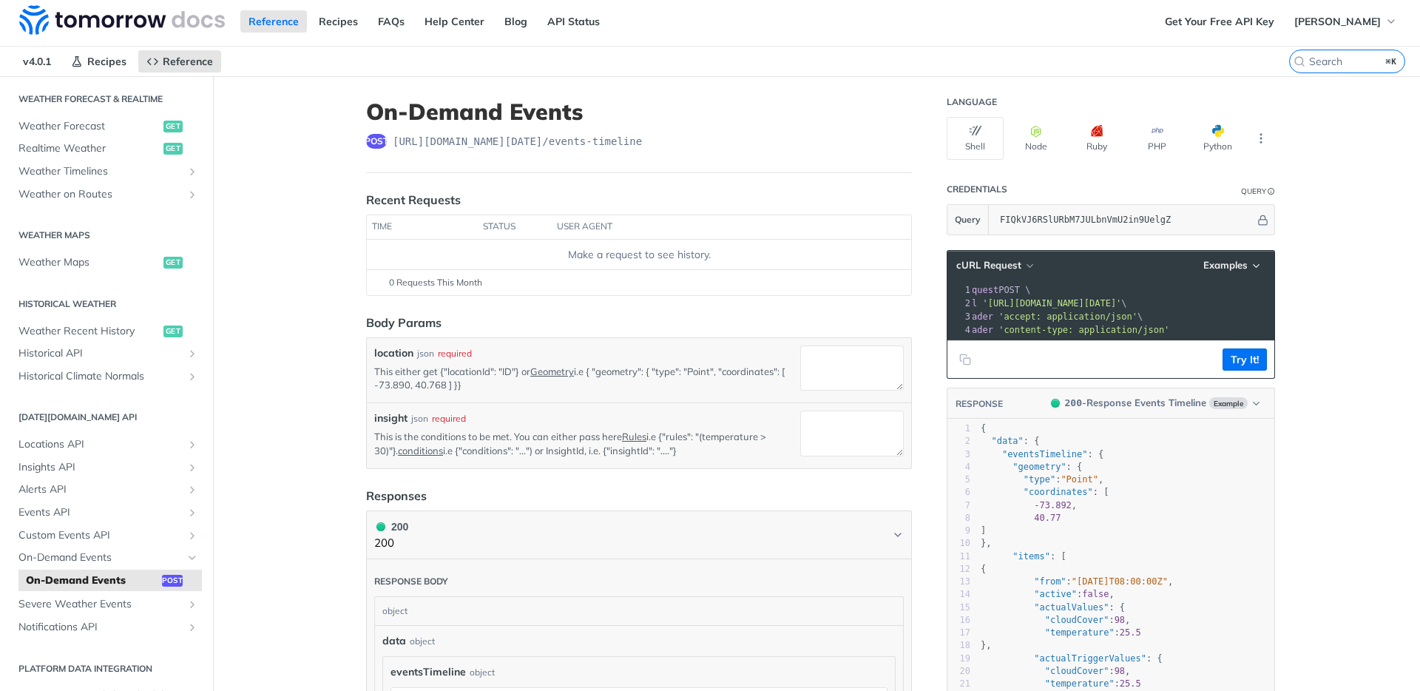
scroll to position [6, 0]
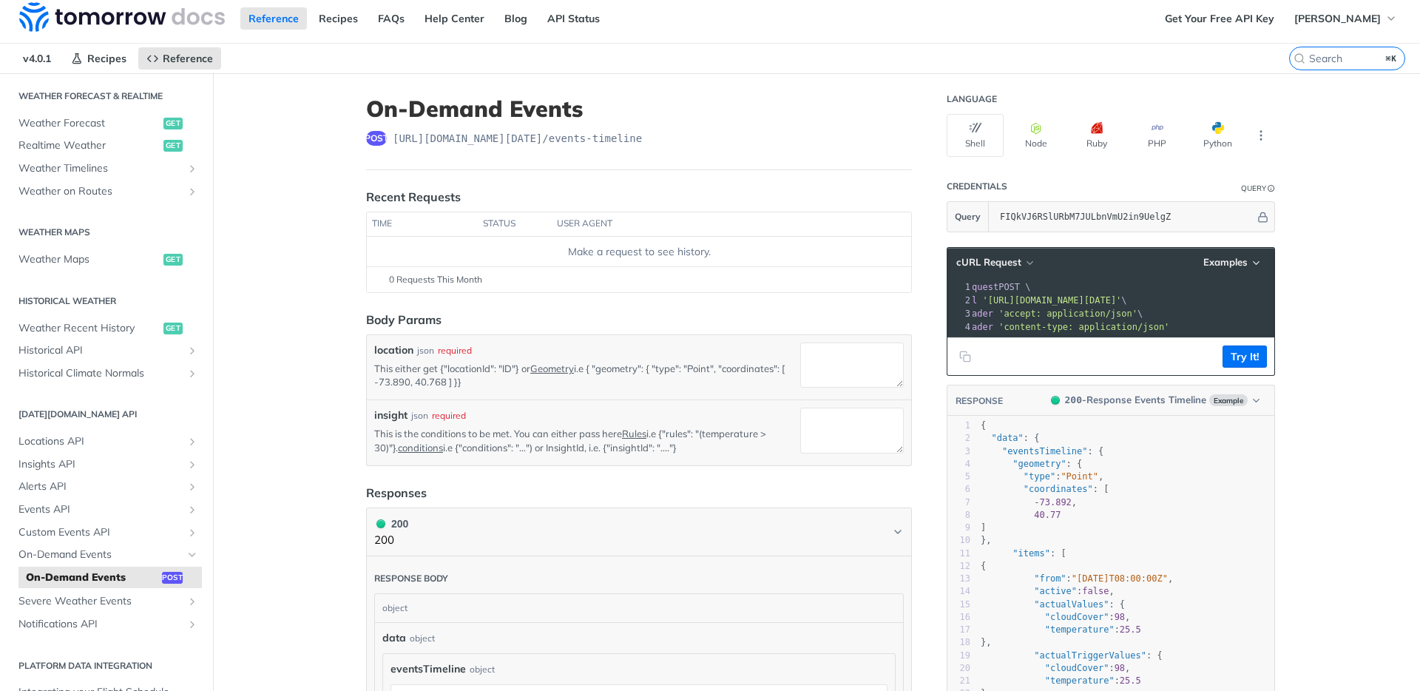
click at [633, 453] on p "This is the conditions to be met. You can either pass here Rules i.e {"rules": …" at bounding box center [584, 440] width 420 height 27
click at [635, 450] on p "This is the conditions to be met. You can either pass here Rules i.e {"rules": …" at bounding box center [584, 440] width 420 height 27
click at [844, 375] on textarea "location" at bounding box center [852, 364] width 104 height 45
click at [843, 431] on textarea "insight" at bounding box center [852, 429] width 104 height 45
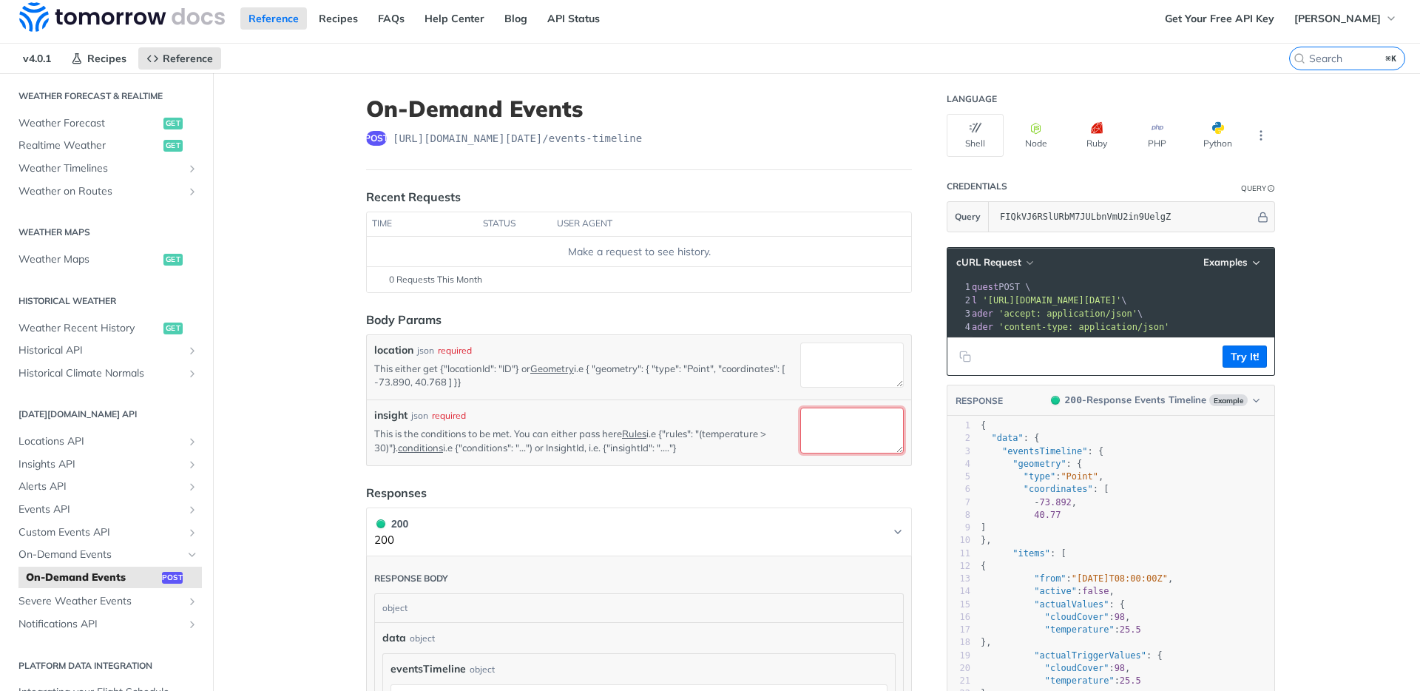
paste textarea "fcdc45ef-4498-4720-b132-23628b5d67d5"
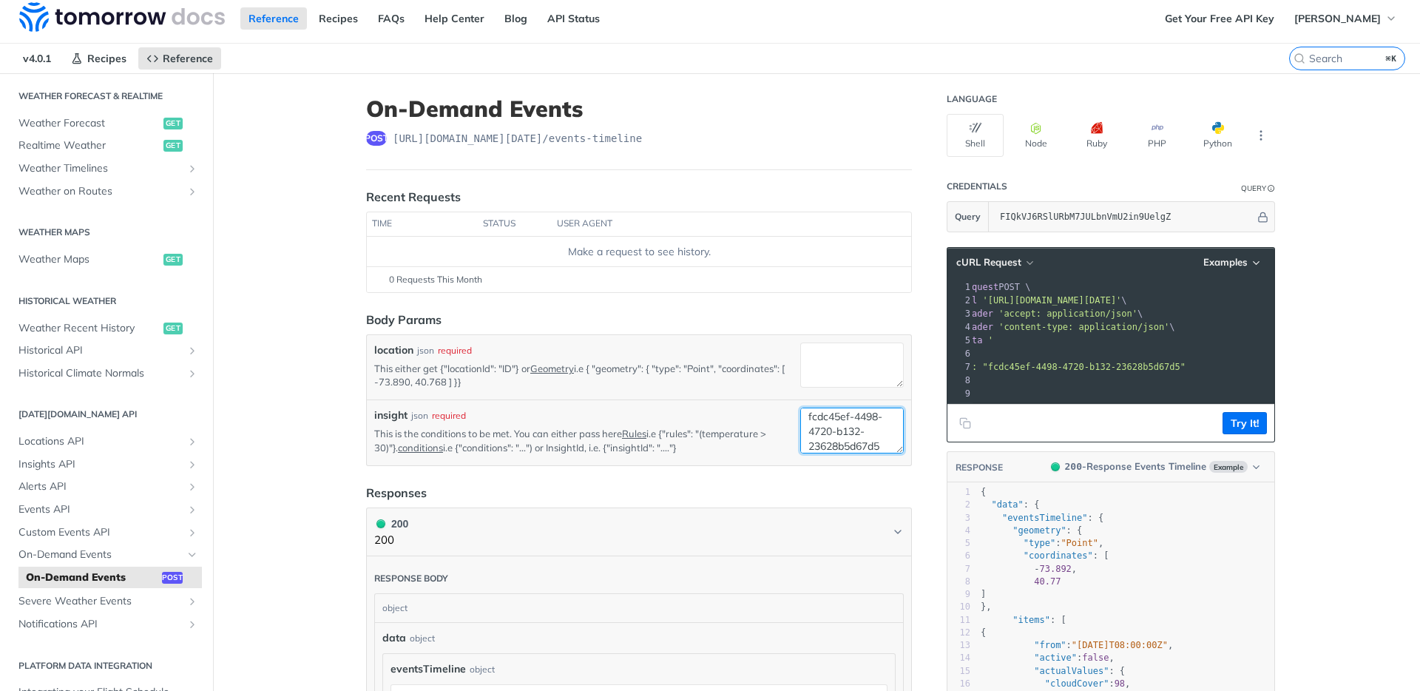
type textarea "fcdc45ef-4498-4720-b132-23628b5d67d5"
click at [852, 378] on textarea "location" at bounding box center [852, 364] width 104 height 45
paste textarea "66729fe3c901280299cd686a"
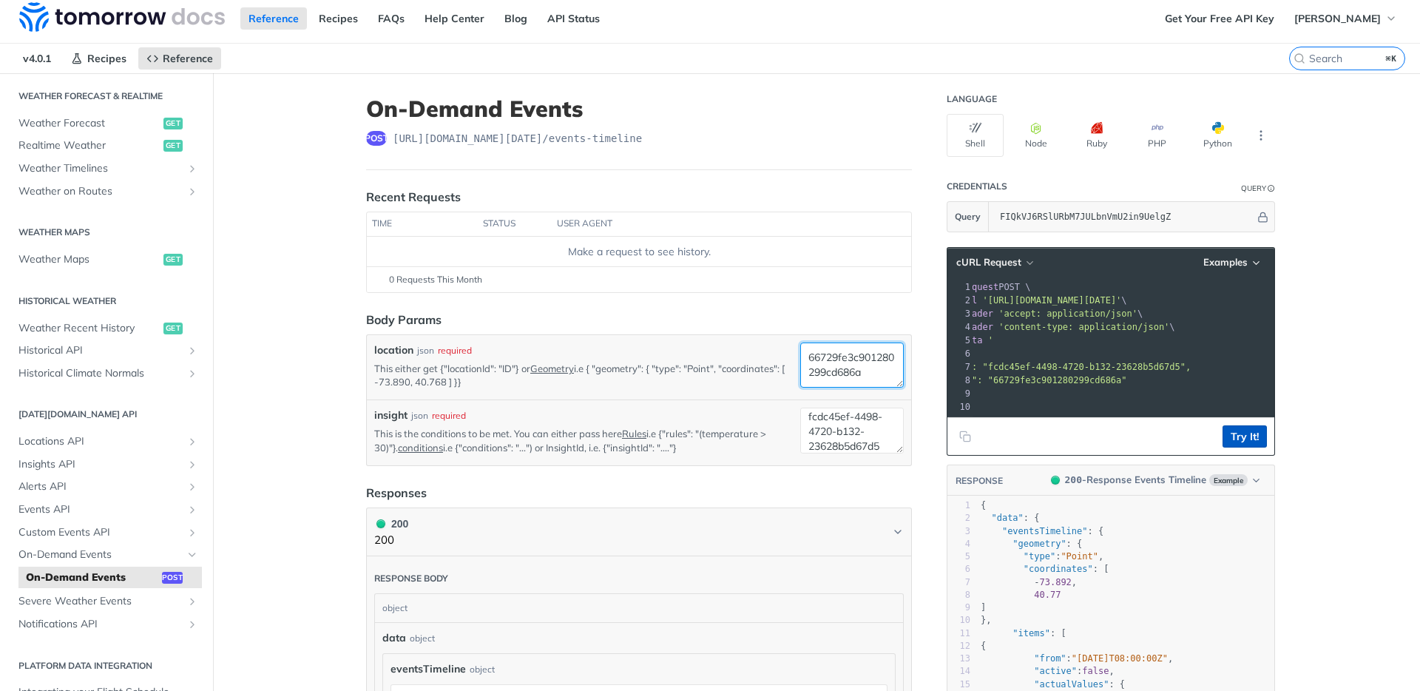
type textarea "66729fe3c901280299cd686a"
click at [1249, 443] on button "Try It!" at bounding box center [1244, 436] width 44 height 22
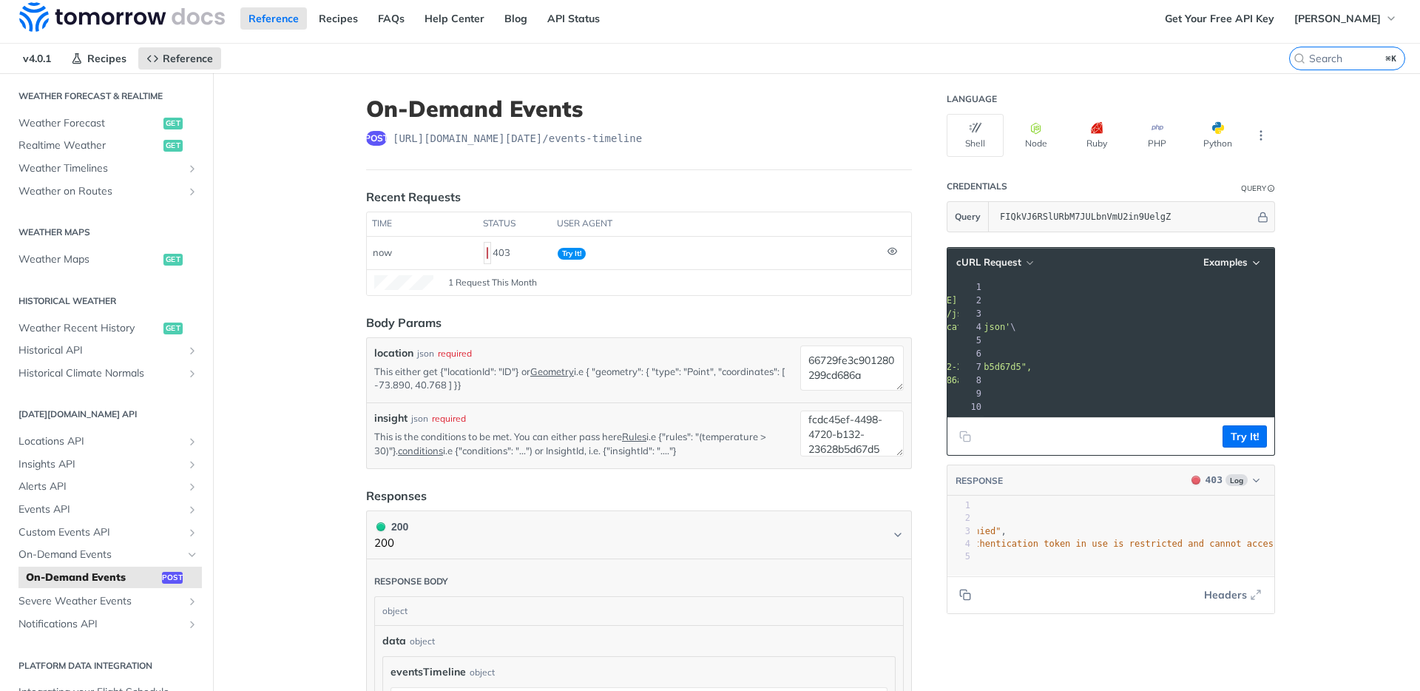
scroll to position [0, 0]
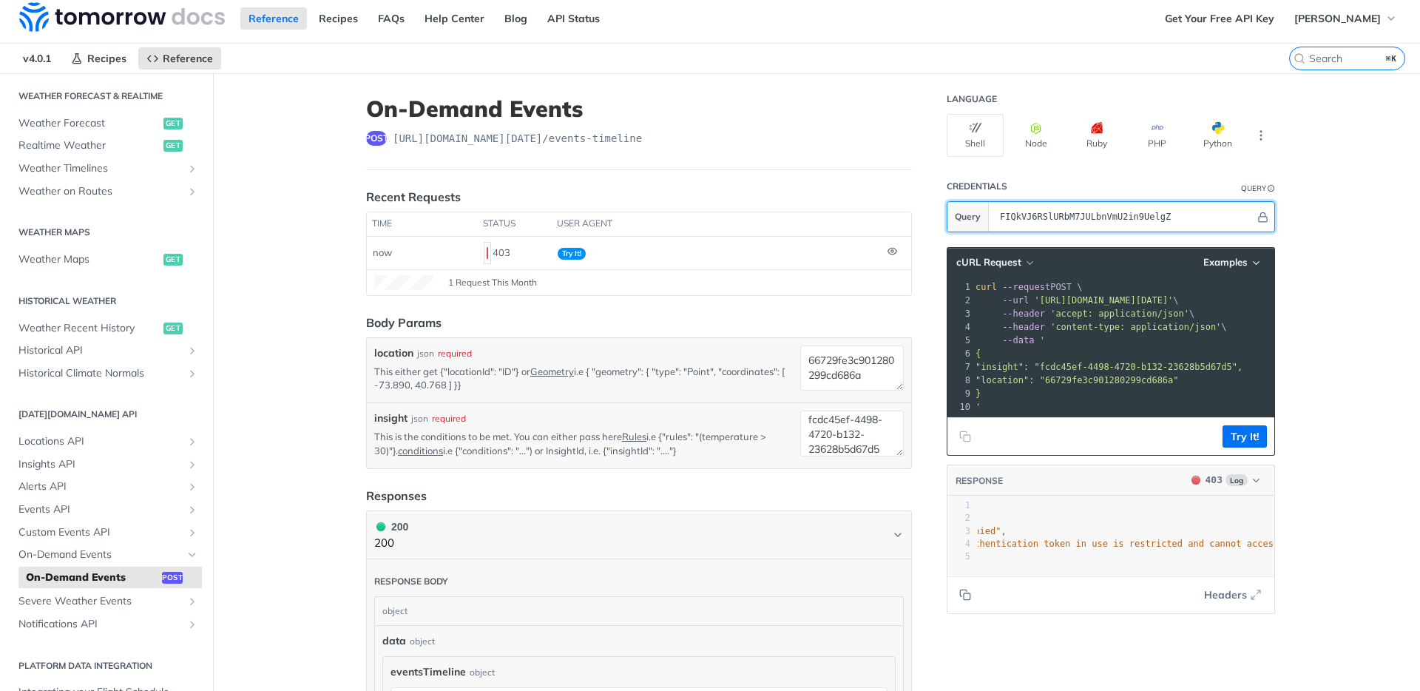
click at [1130, 218] on input "FIQkVJ6RSlURbM7JULbnVmU2in9UelgZ" at bounding box center [1123, 217] width 262 height 30
click at [1129, 218] on input "FIQkVJ6RSlURbM7JULbnVmU2in9UelgZ" at bounding box center [1123, 217] width 262 height 30
paste input "46oq7LuoqMMoNMzWO8p1XkexpJOcyQHH"
type input "46oq7LuoqMMoNMzWO8p1XkexpJOcyQHH"
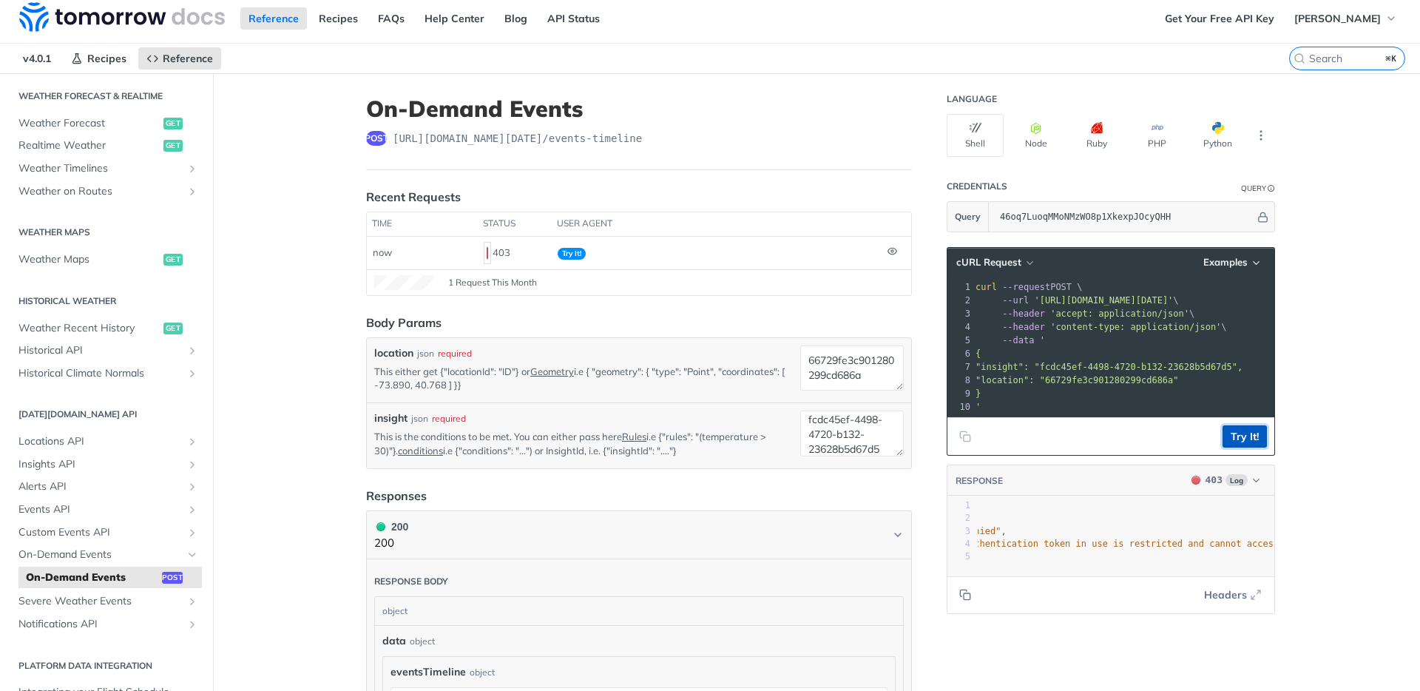
click at [1247, 447] on button "Try It!" at bounding box center [1244, 436] width 44 height 22
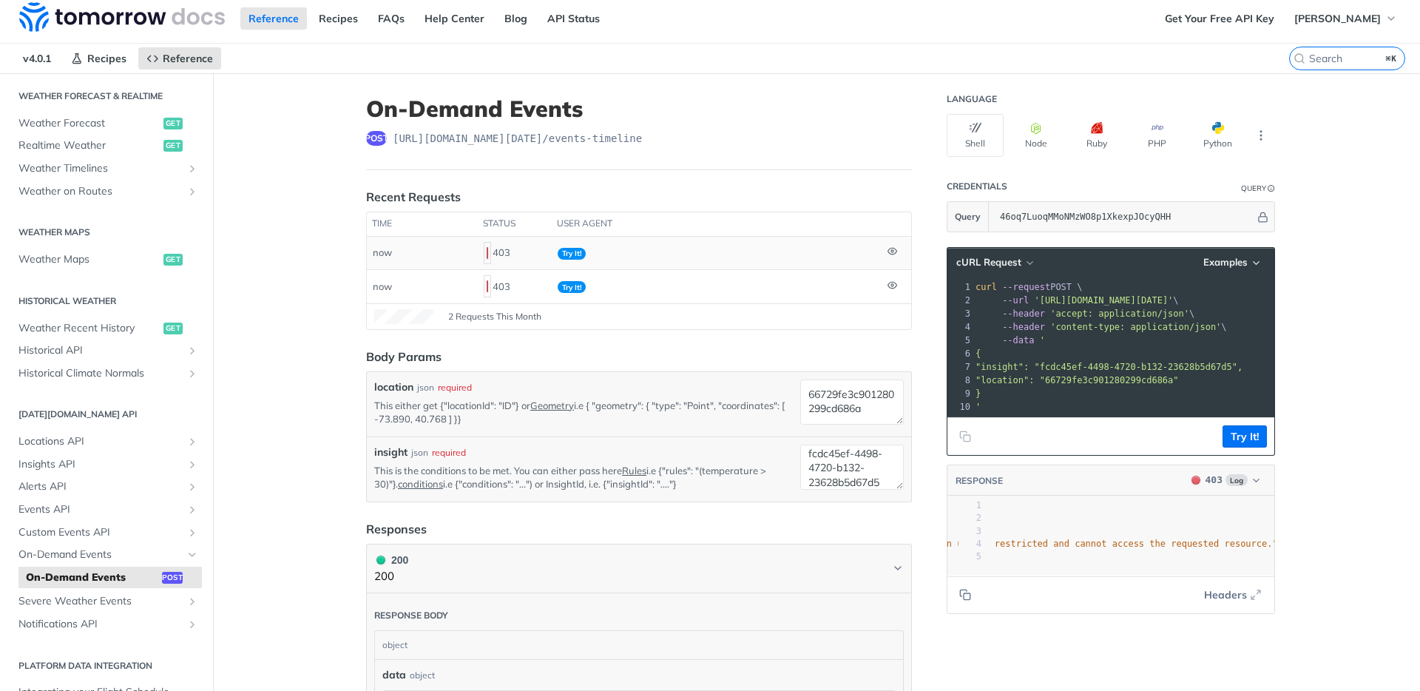
click at [674, 251] on td "Try It!" at bounding box center [717, 253] width 330 height 33
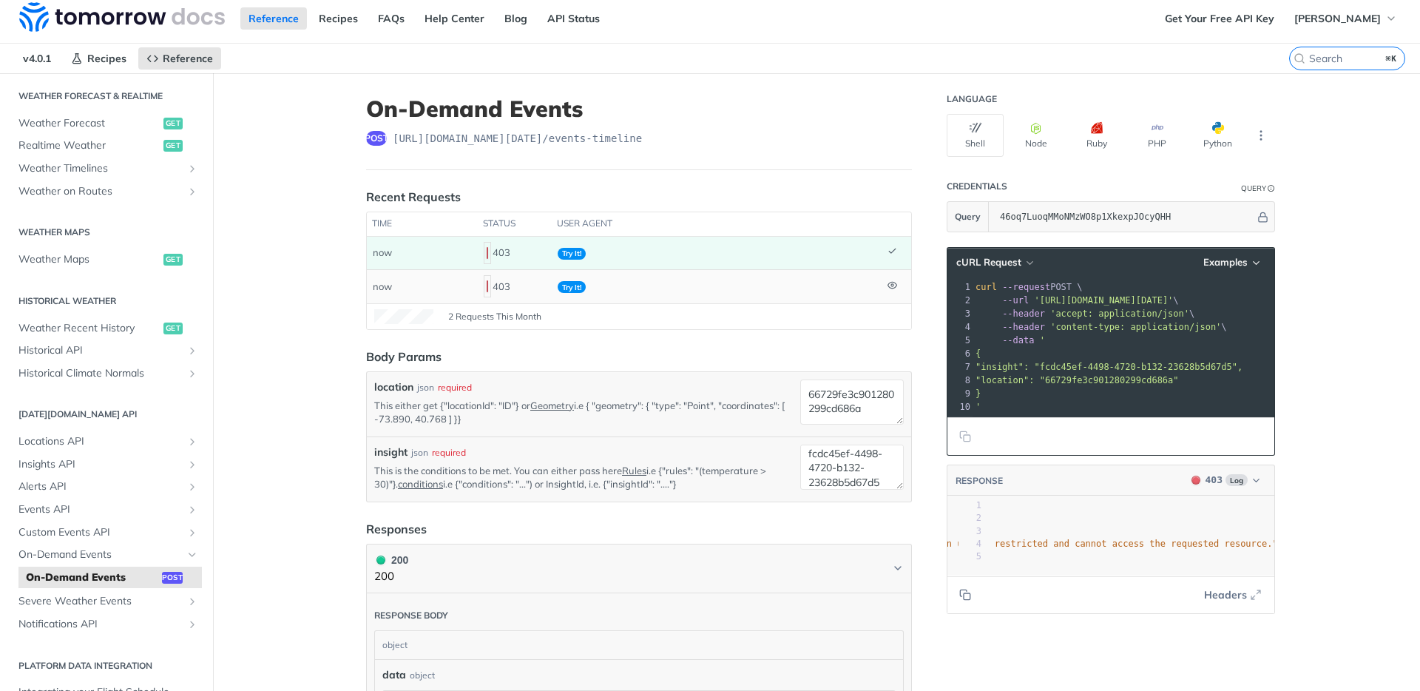
click at [685, 295] on td "Try It!" at bounding box center [717, 285] width 330 height 33
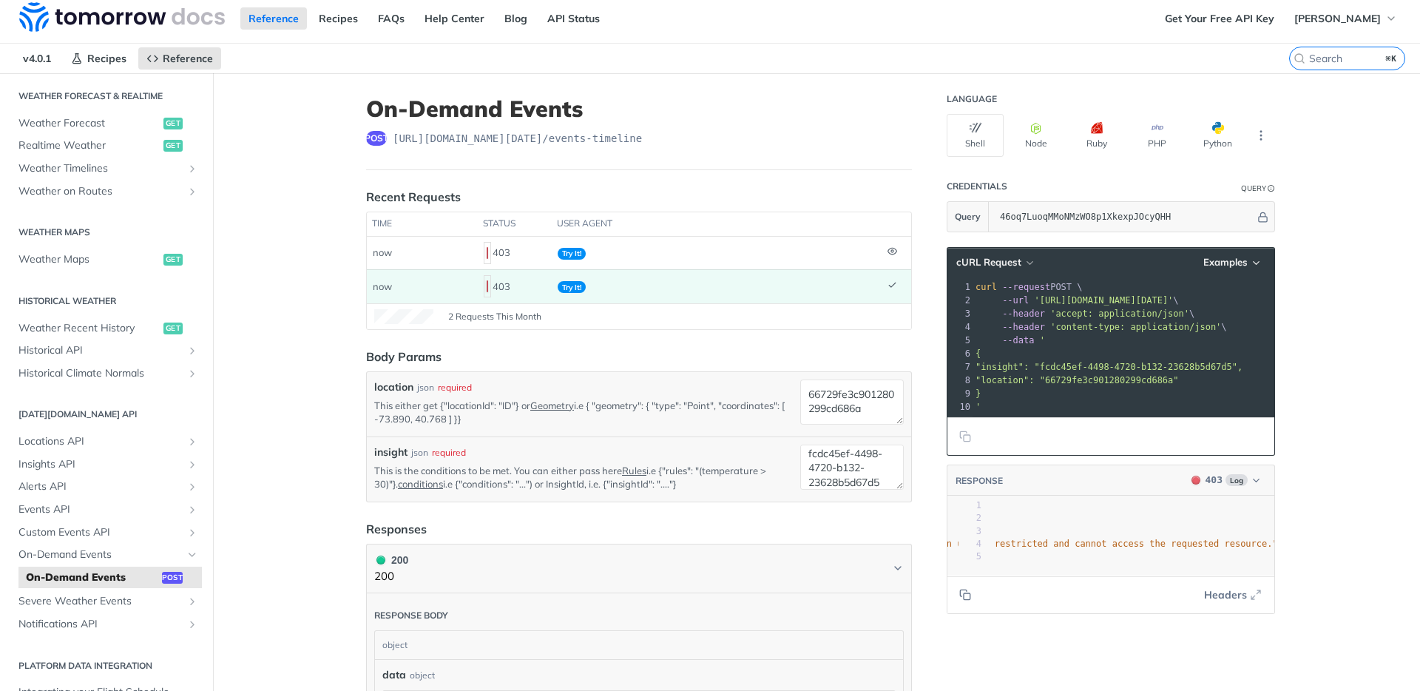
click at [343, 358] on article "On-Demand Events post https://api.tomorrow.io/v4 /events-timeline Recent Reques…" at bounding box center [639, 550] width 592 height 955
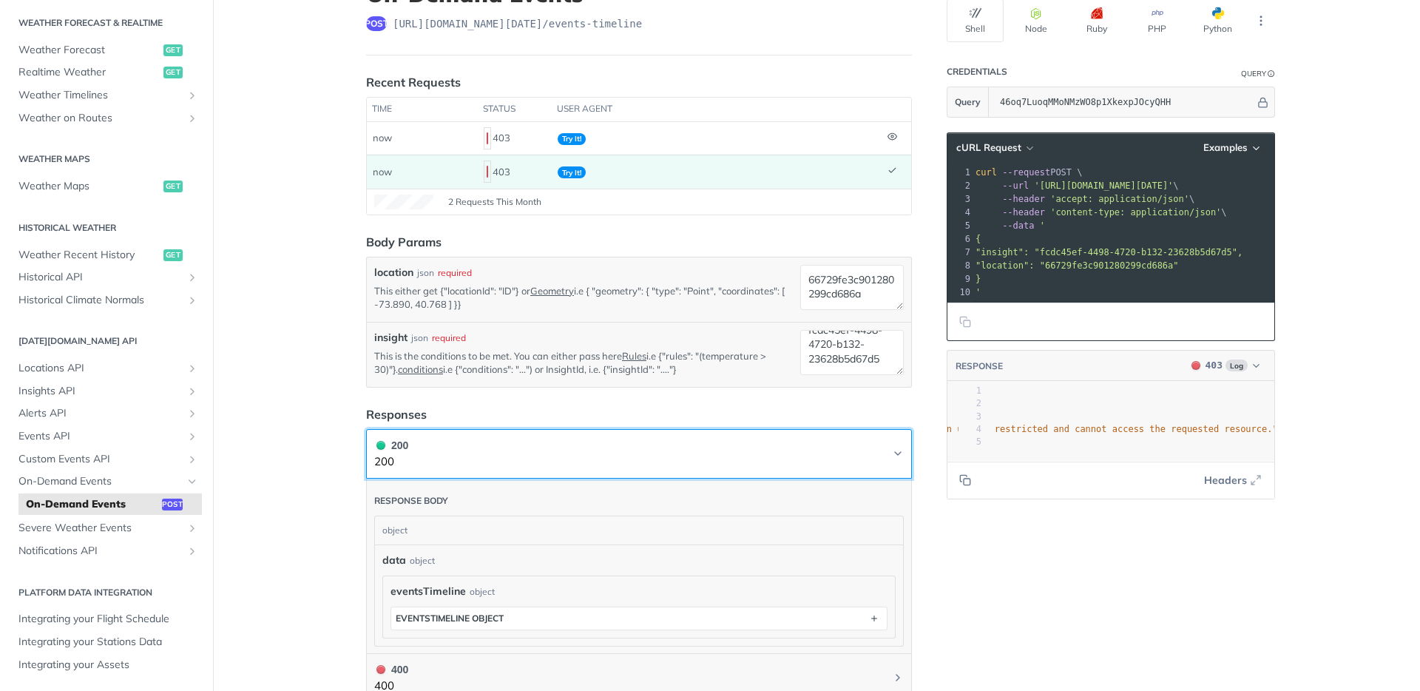
click at [429, 437] on button "200 200" at bounding box center [638, 453] width 529 height 33
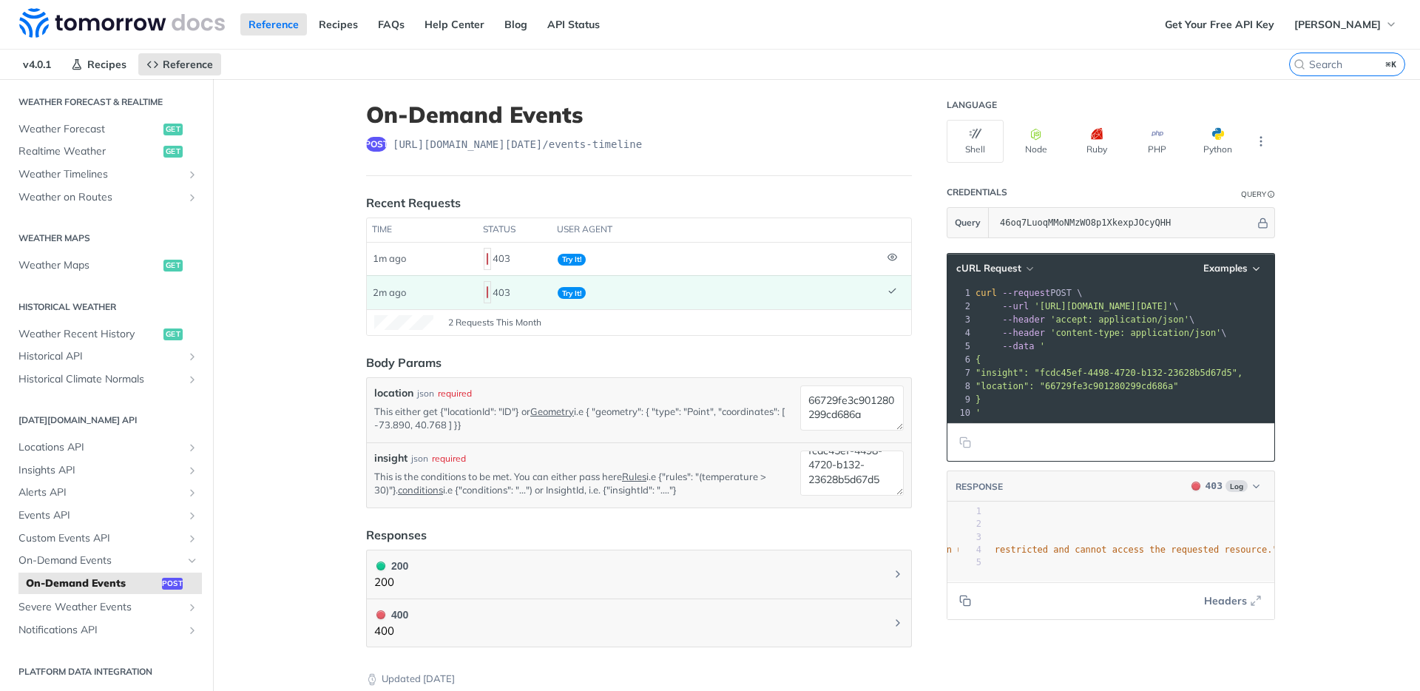
click at [676, 490] on p "This is the conditions to be met. You can either pass here Rules i.e {"rules": …" at bounding box center [584, 483] width 420 height 27
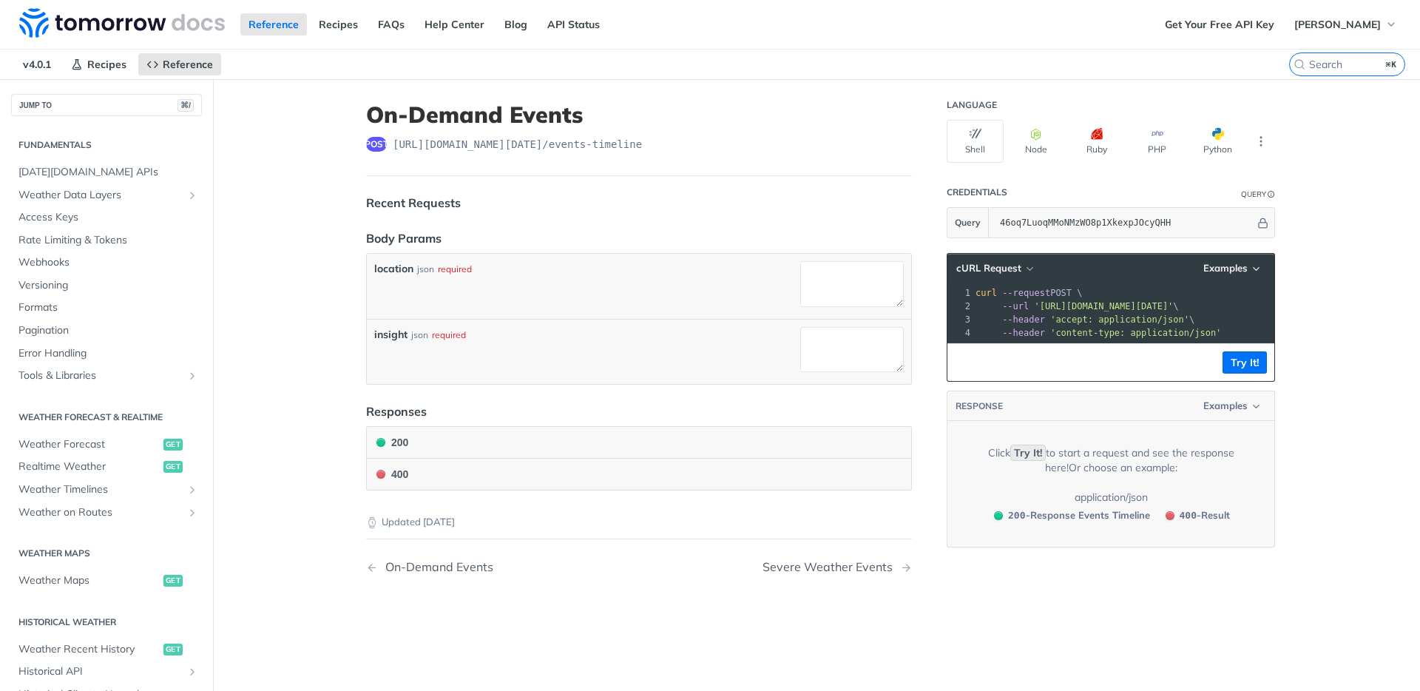
scroll to position [292, 0]
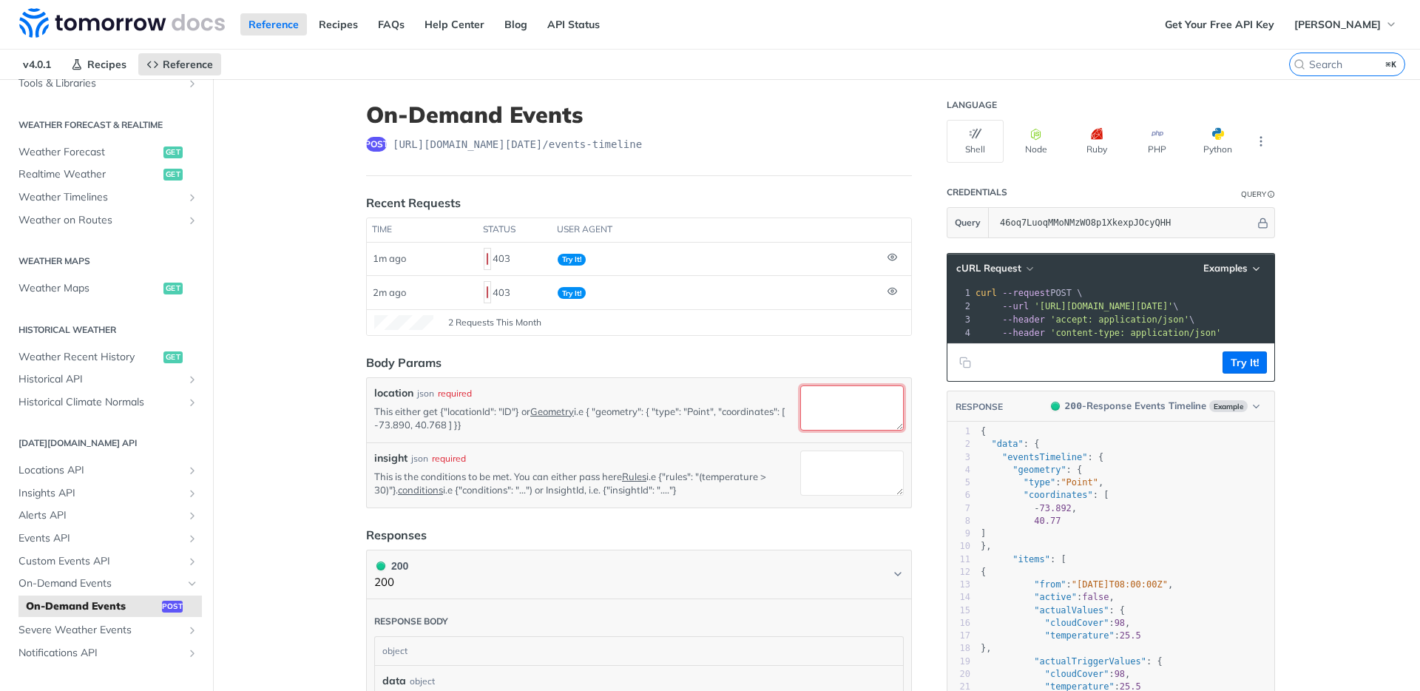
click at [870, 421] on textarea "location" at bounding box center [852, 407] width 104 height 45
paste textarea "fcdc45ef-4498-4720-b132-23628b5d67d5"
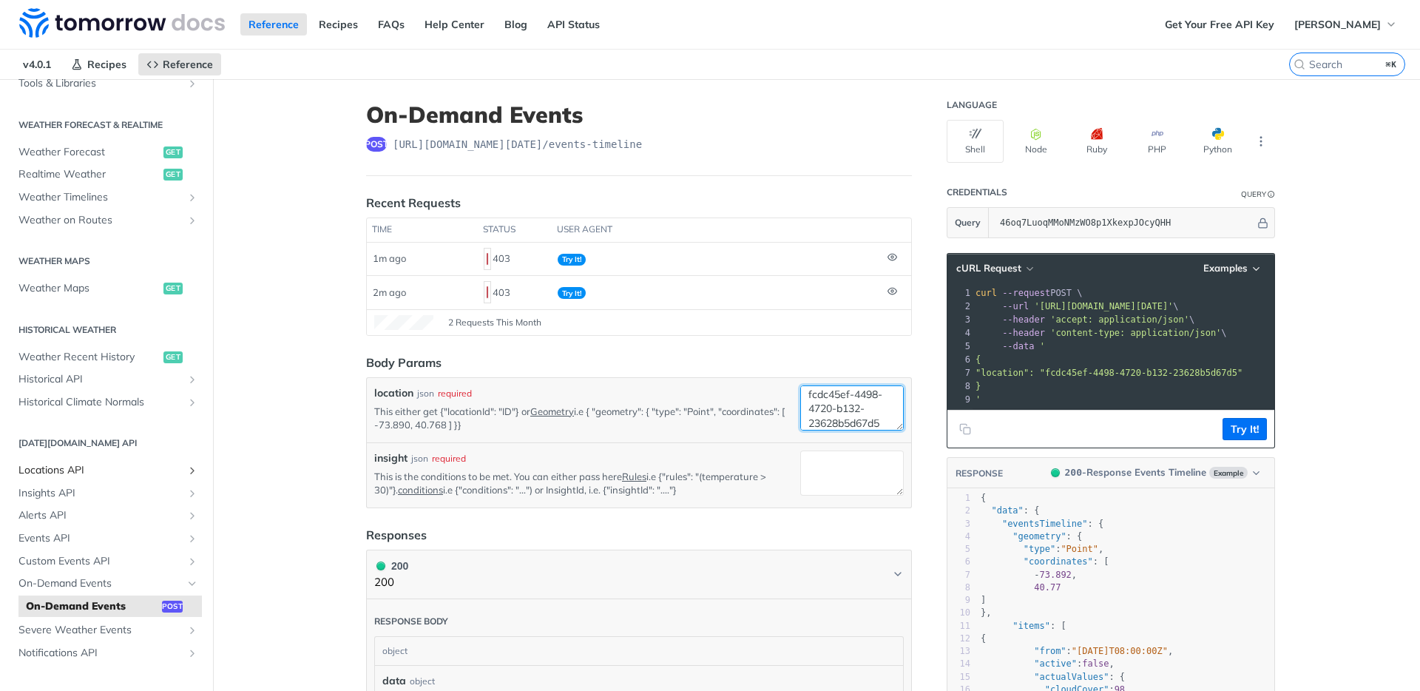
type textarea "fcdc45ef-4498-4720-b132-23628b5d67d5"
click at [841, 466] on textarea "insight" at bounding box center [852, 472] width 104 height 45
paste textarea "66729fe3c901280299cd686a"
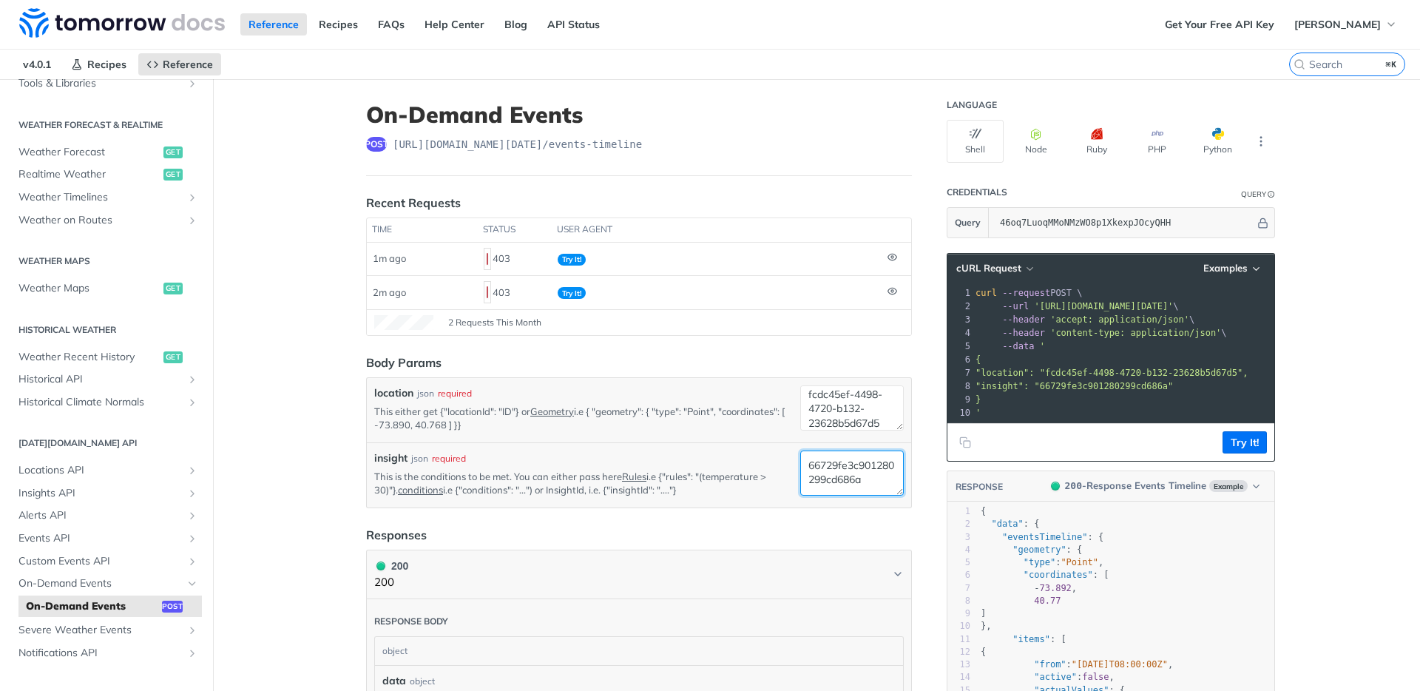
type textarea "66729fe3c901280299cd686a"
click at [874, 402] on textarea "fcdc45ef-4498-4720-b132-23628b5d67d5" at bounding box center [852, 407] width 104 height 45
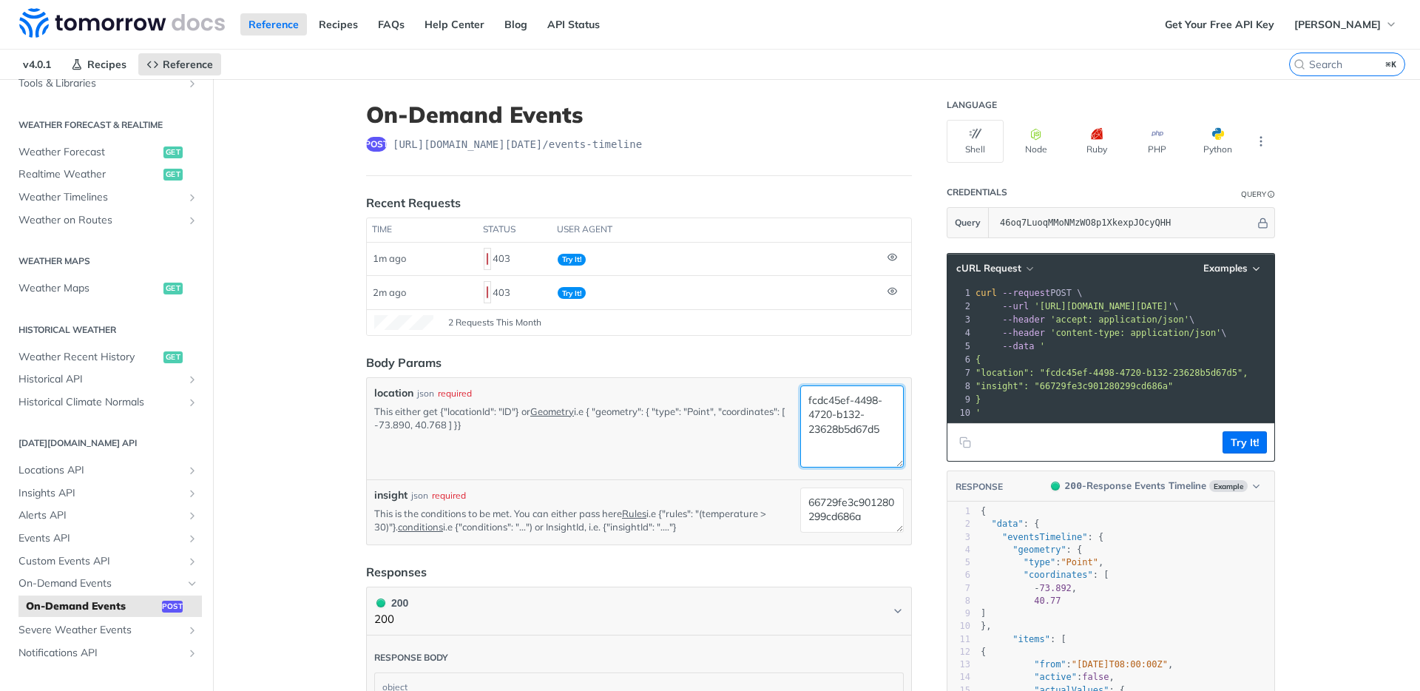
drag, startPoint x: 894, startPoint y: 427, endPoint x: 904, endPoint y: 463, distance: 37.5
click at [904, 463] on div "location json required This either get {"locationId": "ID"} or Geometry i.e { "…" at bounding box center [639, 428] width 544 height 101
click at [691, 475] on div "location json required This either get {"locationId": "ID"} or Geometry i.e { "…" at bounding box center [639, 428] width 544 height 101
click at [1230, 450] on button "Try It!" at bounding box center [1244, 442] width 44 height 22
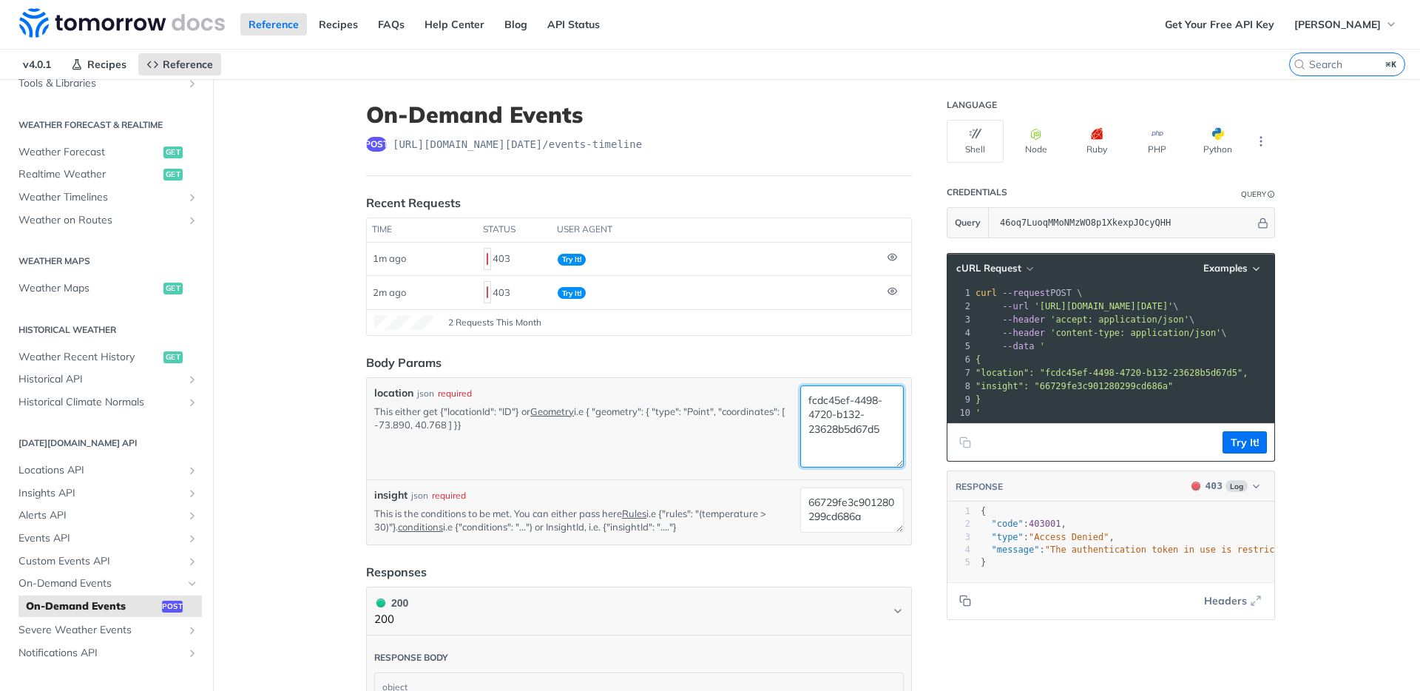
drag, startPoint x: 873, startPoint y: 443, endPoint x: 691, endPoint y: 370, distance: 195.4
click at [692, 370] on form "Body Params location json required This either get {"locationId": "ID"} or Geom…" at bounding box center [639, 449] width 546 height 192
click at [473, 414] on p "This either get {"locationId": "ID"} or Geometry i.e { "geometry": { "type": "P…" at bounding box center [584, 417] width 420 height 27
drag, startPoint x: 436, startPoint y: 413, endPoint x: 514, endPoint y: 410, distance: 78.5
click at [514, 410] on p "This either get {"locationId": "ID"} or Geometry i.e { "geometry": { "type": "P…" at bounding box center [584, 417] width 420 height 27
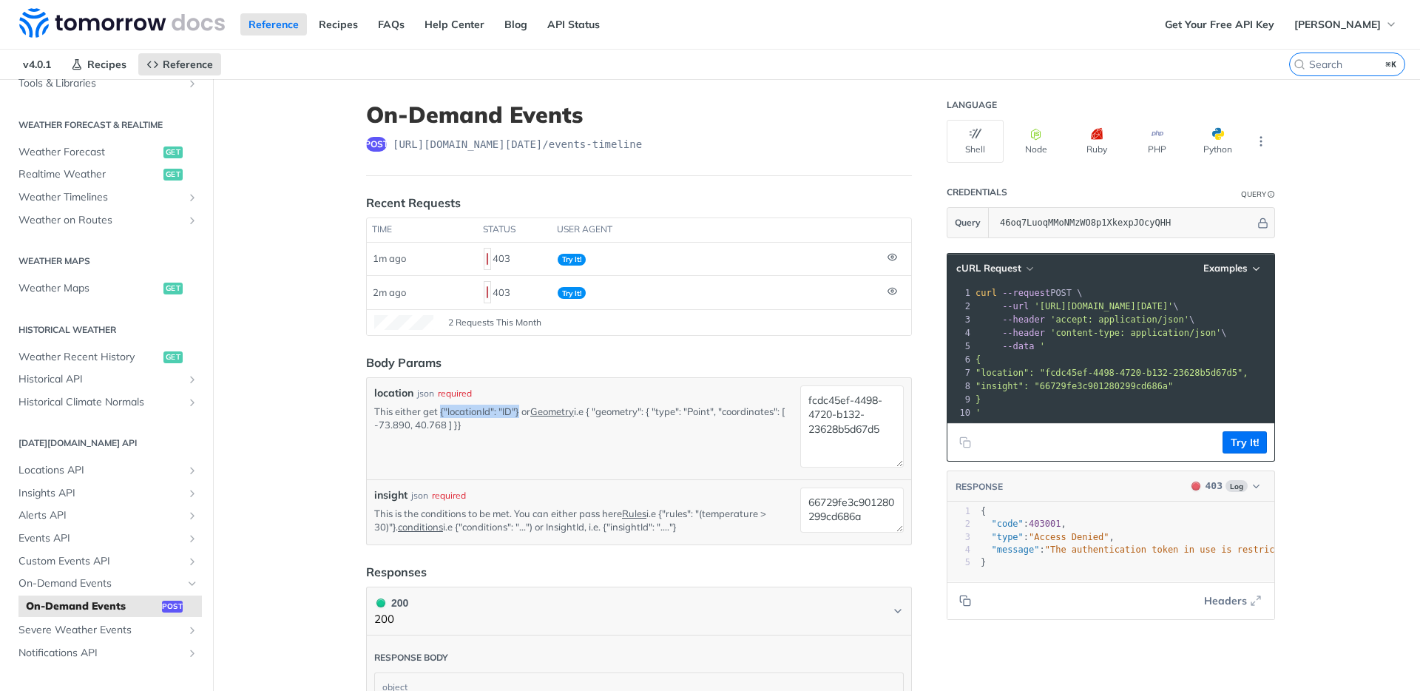
copy p "{"locationId": "ID"}"
click at [885, 456] on textarea "fcdc45ef-4498-4720-b132-23628b5d67d5" at bounding box center [852, 426] width 104 height 82
click at [875, 454] on textarea "fcdc45ef-4498-4720-b132-23628b5d67d5" at bounding box center [852, 426] width 104 height 82
click at [881, 442] on textarea "fcdc45ef-4498-4720-b132-23628b5d67d5" at bounding box center [852, 426] width 104 height 82
paste textarea "{"locationId": "ID"}"
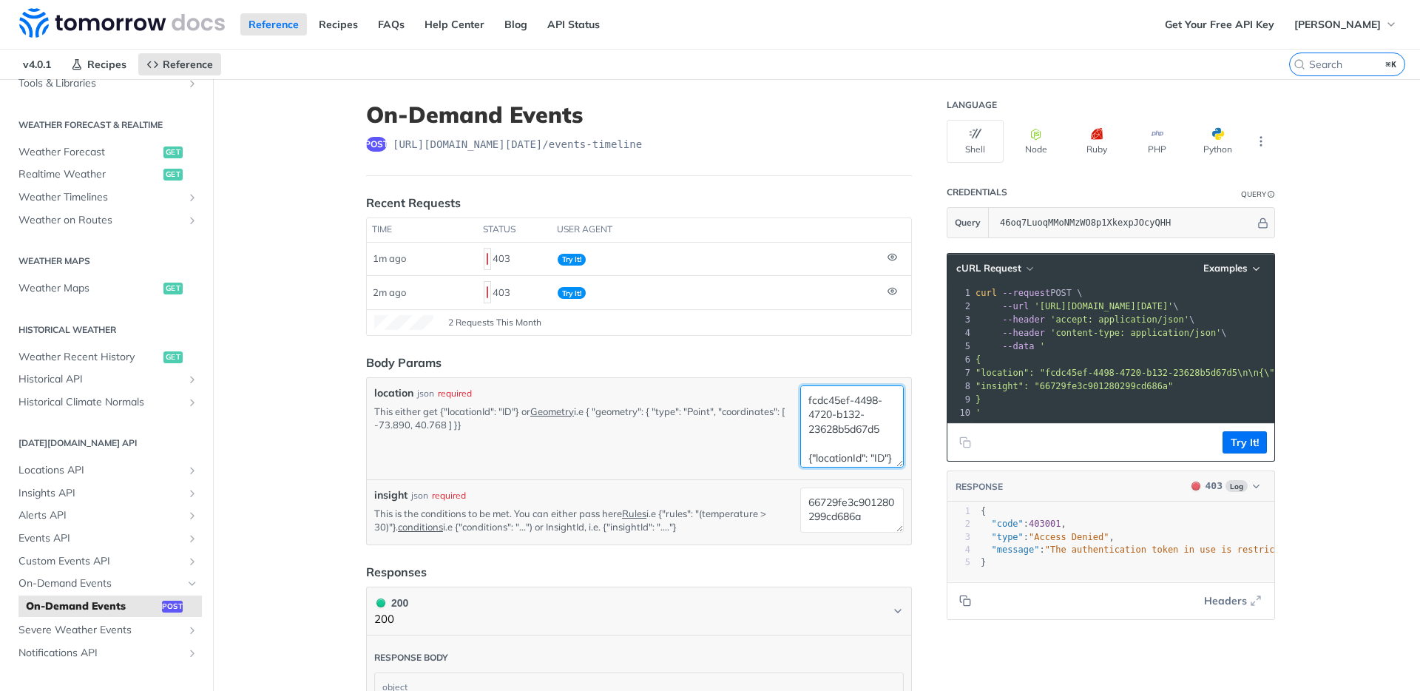
drag, startPoint x: 879, startPoint y: 434, endPoint x: 731, endPoint y: 374, distance: 159.6
click at [731, 374] on form "Body Params location json required This either get {"locationId": "ID"} or Geom…" at bounding box center [639, 449] width 546 height 192
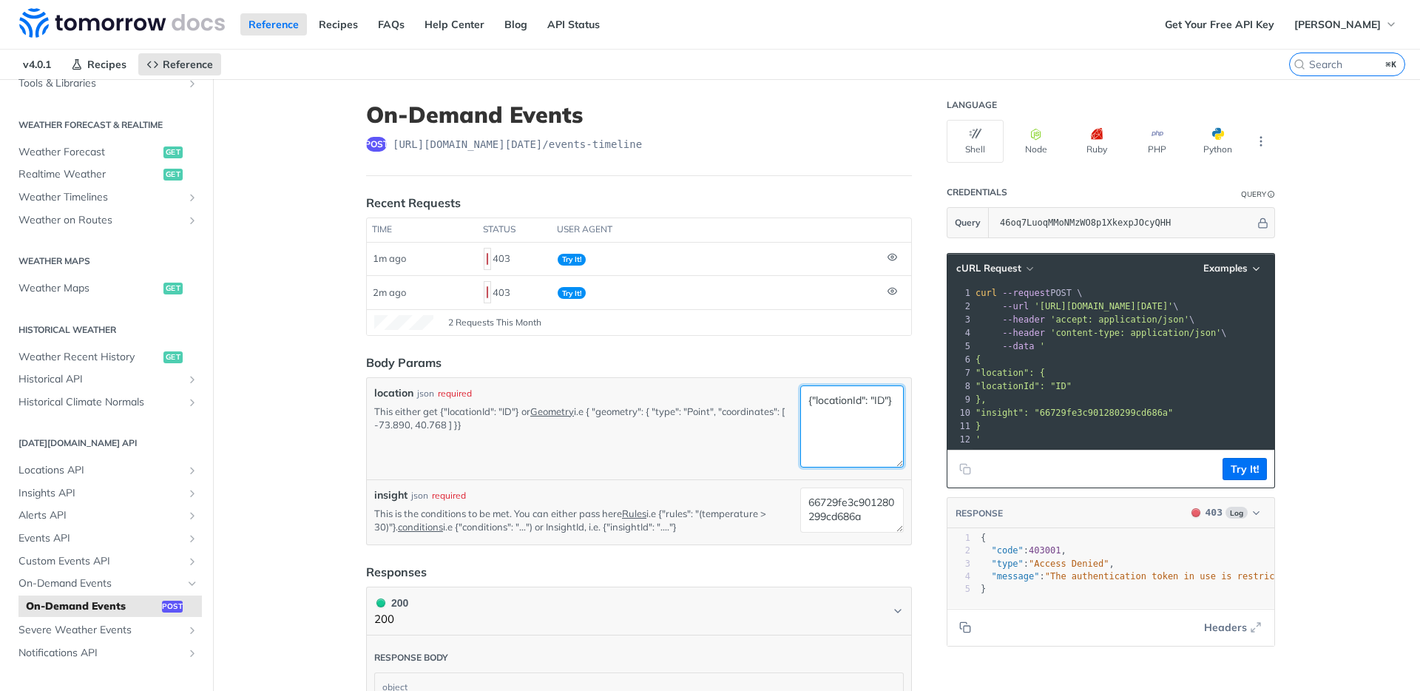
click at [805, 417] on textarea "{"locationId": "ID"}" at bounding box center [852, 426] width 104 height 82
click at [802, 430] on textarea "{"locationId": "ID"}" at bounding box center [852, 426] width 104 height 82
click at [876, 400] on textarea "{"locationId": "ID"}" at bounding box center [852, 426] width 104 height 82
paste textarea "fcdc45ef-4498-4720-b132-23628b5d67d5"
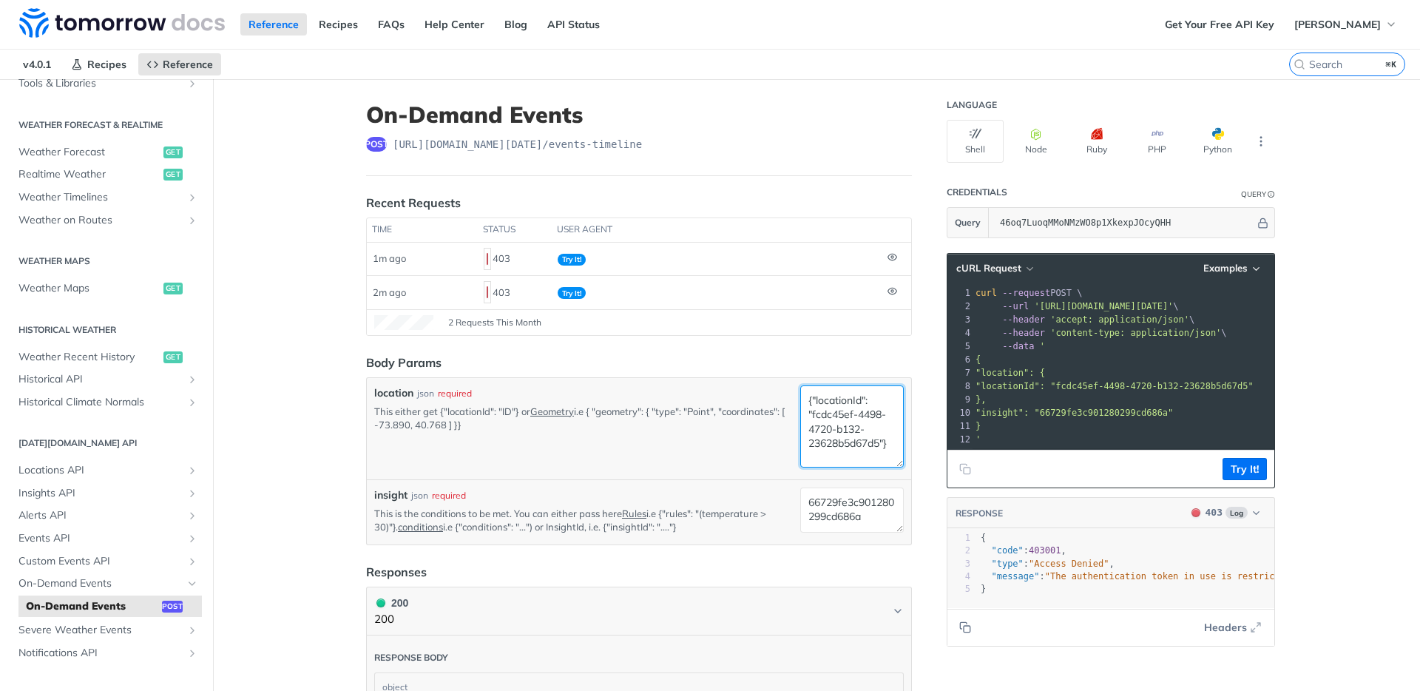
type textarea "{"locationId": "fcdc45ef-4498-4720-b132-23628b5d67d5"}"
click at [611, 530] on p "This is the conditions to be met. You can either pass here Rules i.e {"rules": …" at bounding box center [584, 520] width 420 height 27
click at [692, 522] on p "This is the conditions to be met. You can either pass here Rules i.e {"rules": …" at bounding box center [584, 520] width 420 height 27
drag, startPoint x: 665, startPoint y: 525, endPoint x: 604, endPoint y: 527, distance: 61.4
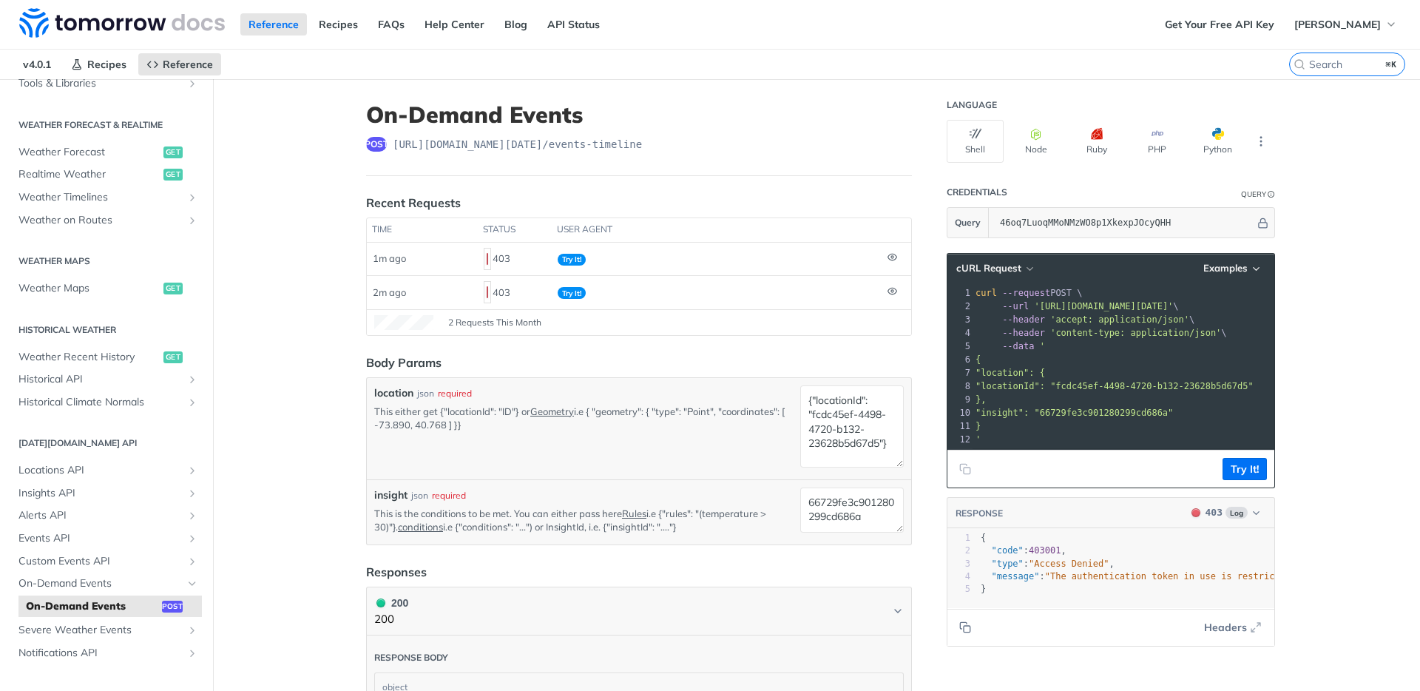
click at [604, 527] on p "This is the conditions to be met. You can either pass here Rules i.e {"rules": …" at bounding box center [584, 520] width 420 height 27
copy p "{"insightId": "...."}"
click at [864, 521] on textarea "66729fe3c901280299cd686a" at bounding box center [852, 509] width 104 height 45
paste textarea "{"insightId": "...."}"
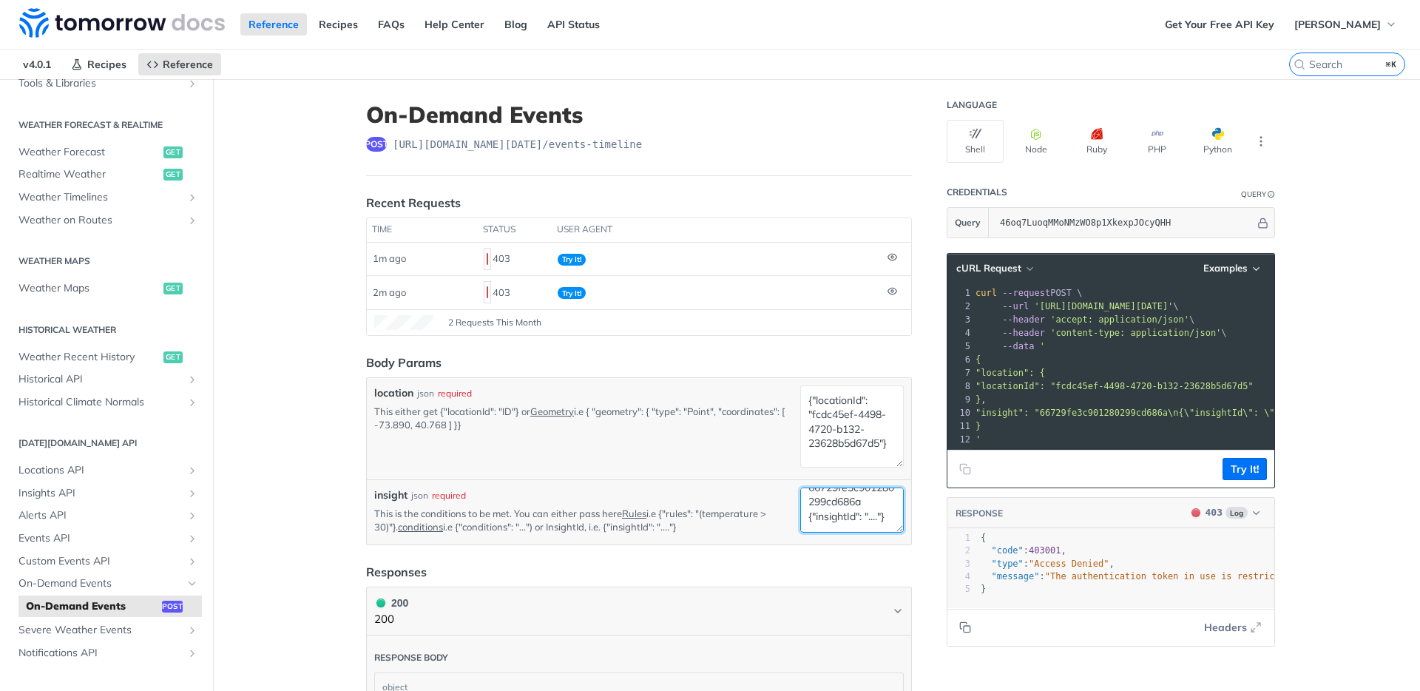
drag, startPoint x: 896, startPoint y: 532, endPoint x: 898, endPoint y: 539, distance: 7.5
click at [898, 539] on div "insight json required This is the conditions to be met. You can either pass her…" at bounding box center [639, 511] width 544 height 65
drag, startPoint x: 892, startPoint y: 526, endPoint x: 905, endPoint y: 589, distance: 64.2
click at [905, 589] on div "insight json required This is the conditions to be met. You can either pass her…" at bounding box center [639, 543] width 544 height 129
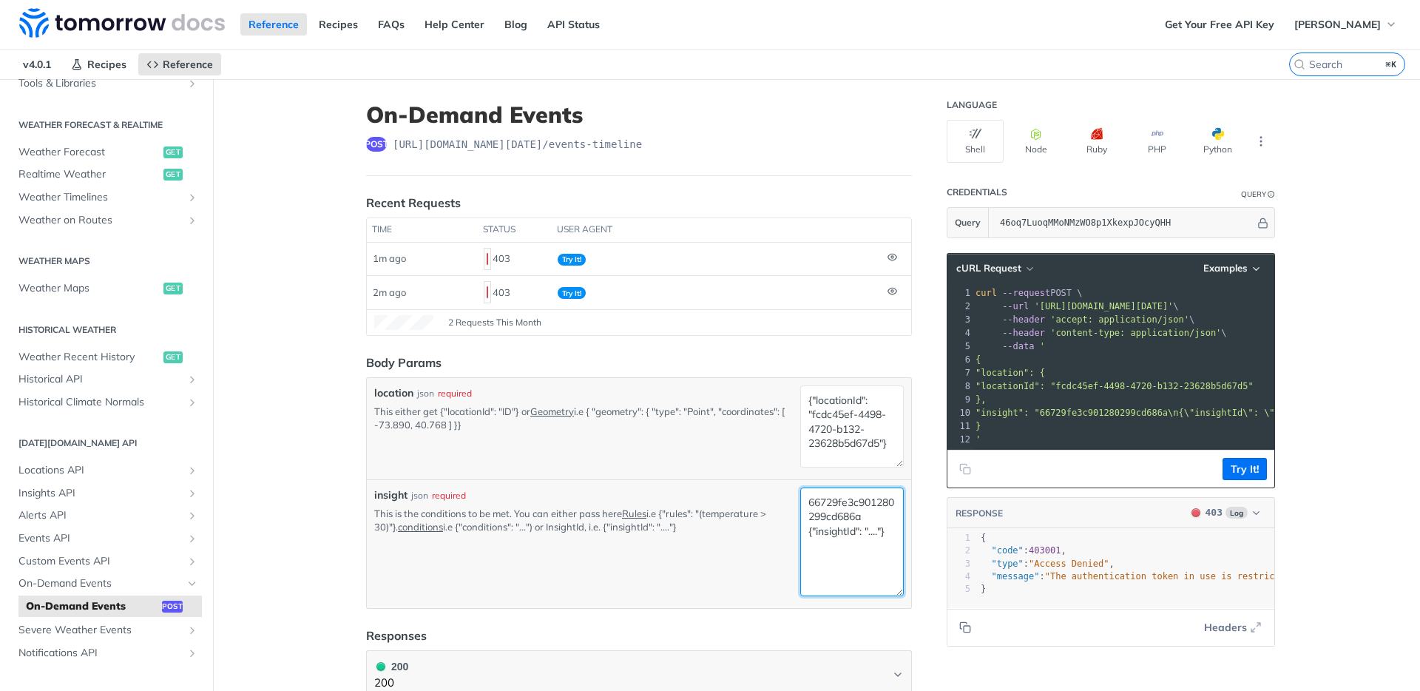
click at [844, 547] on textarea "66729fe3c901280299cd686a {"insightId": "...."}" at bounding box center [852, 541] width 104 height 109
drag, startPoint x: 875, startPoint y: 514, endPoint x: 747, endPoint y: 488, distance: 130.5
click at [733, 478] on div "location json required This either get {"locationId": "ID"} or Geometry i.e { "…" at bounding box center [638, 492] width 529 height 215
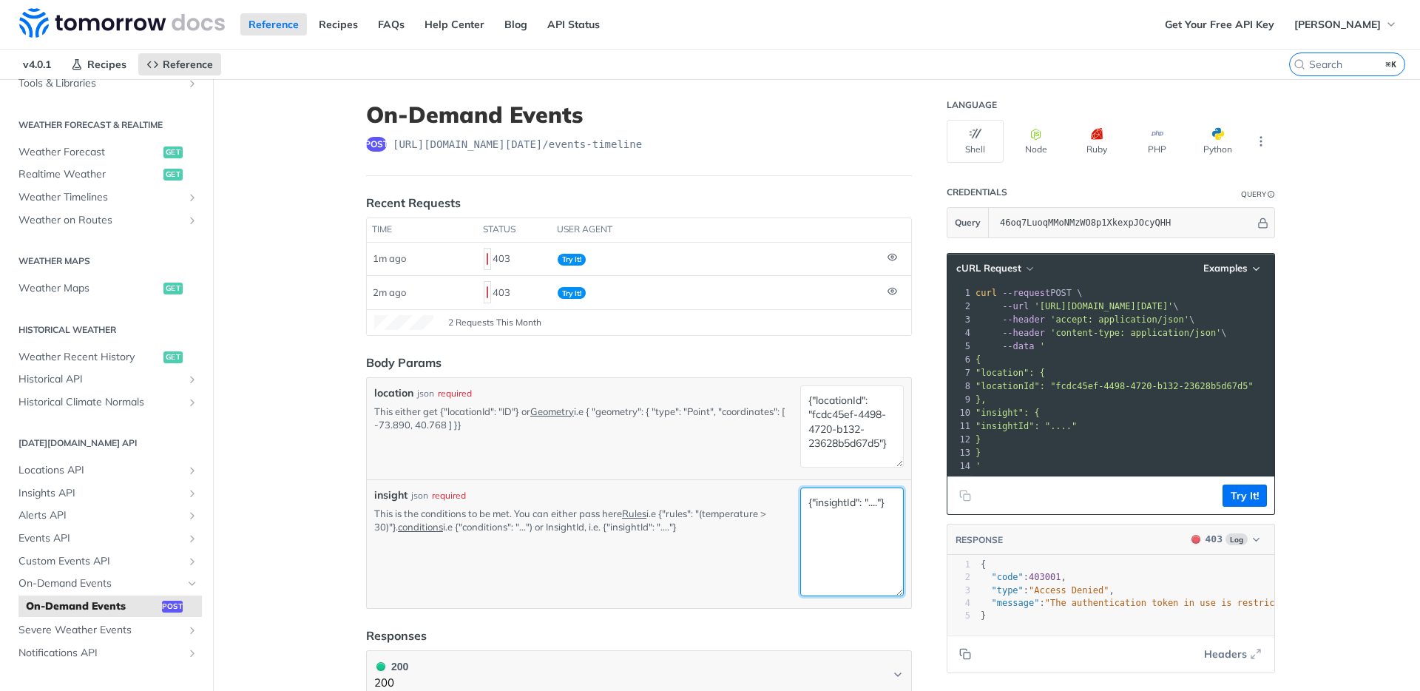
click at [873, 515] on textarea "{"insightId": "...."}" at bounding box center [852, 541] width 104 height 109
paste textarea "66729fe3c901280299cd686a"
click at [852, 503] on textarea "{"insightId": "66729fe3c901280299cd686a"}" at bounding box center [852, 541] width 104 height 109
click at [1247, 504] on button "Try It!" at bounding box center [1244, 495] width 44 height 22
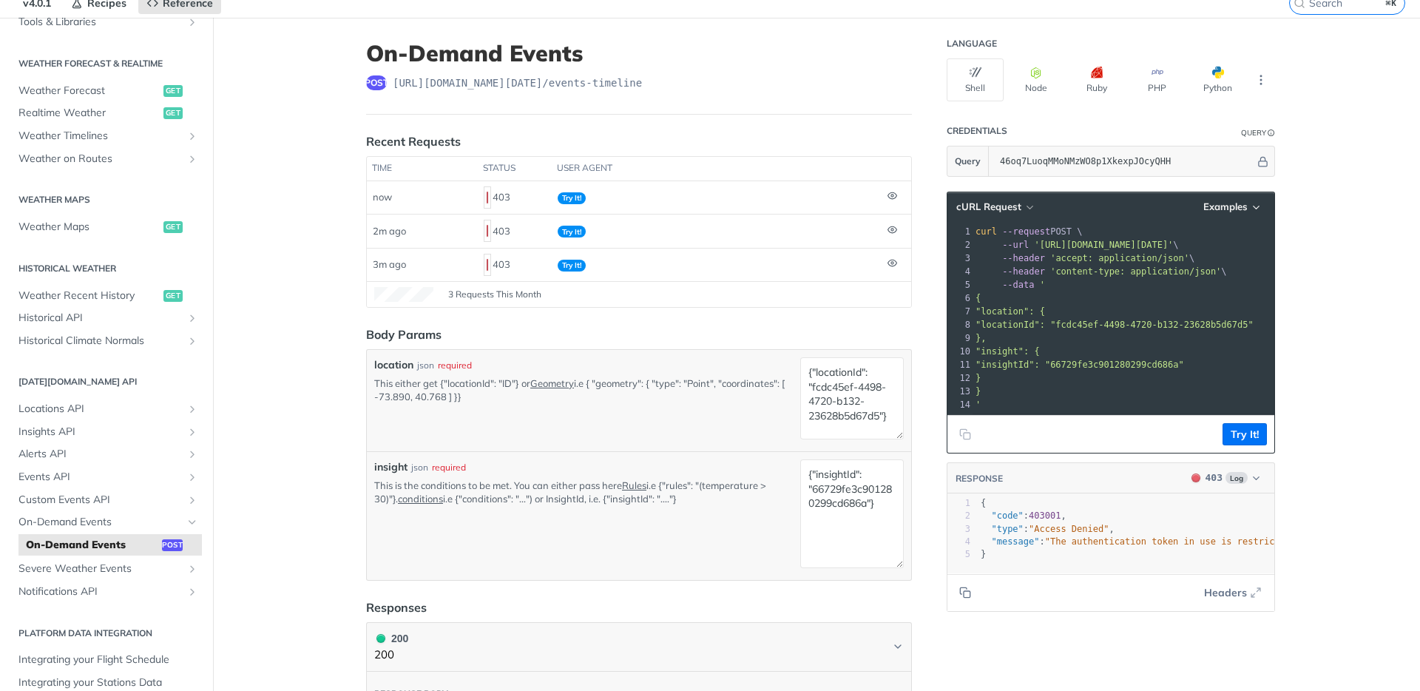
scroll to position [94, 0]
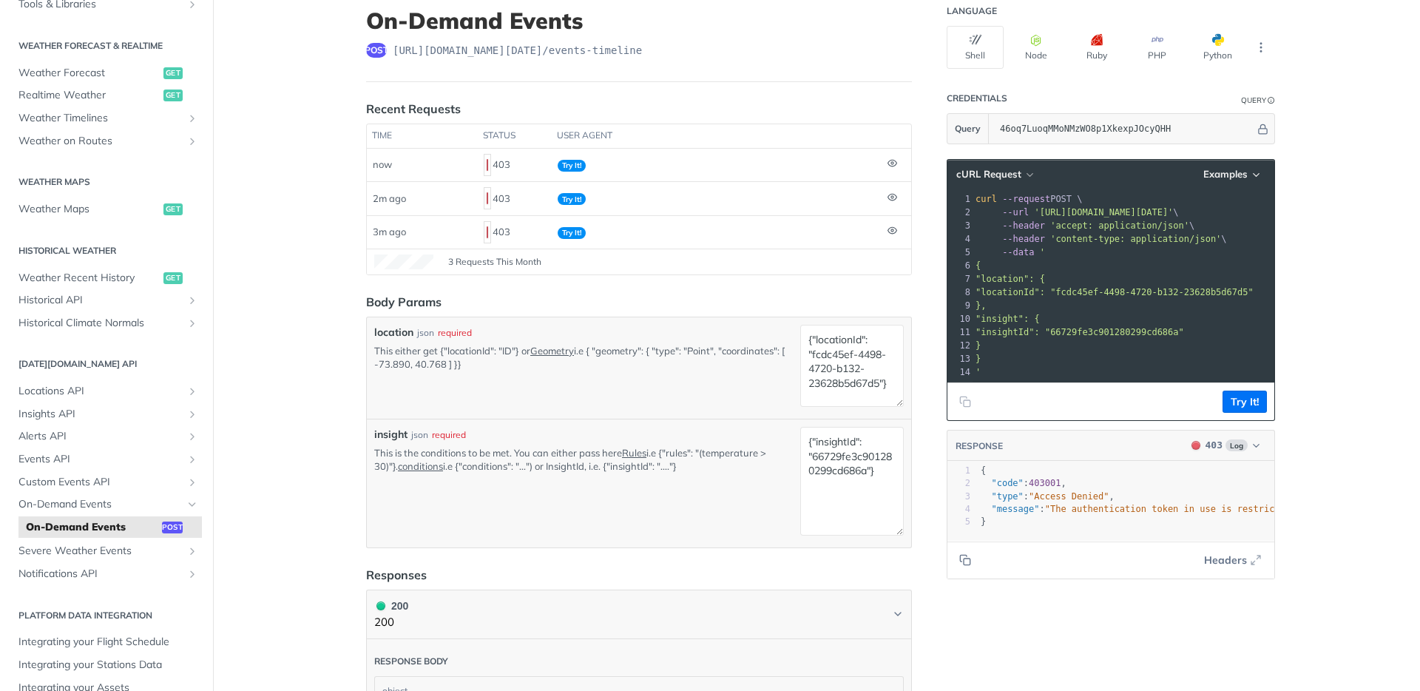
click at [910, 483] on article "On-Demand Events post [URL][DOMAIN_NAME][DATE] /events-timeline Recent Requests…" at bounding box center [639, 529] width 592 height 1088
click at [882, 481] on textarea "{"insightId": "66729fe3c901280299cd686a"}" at bounding box center [852, 481] width 104 height 109
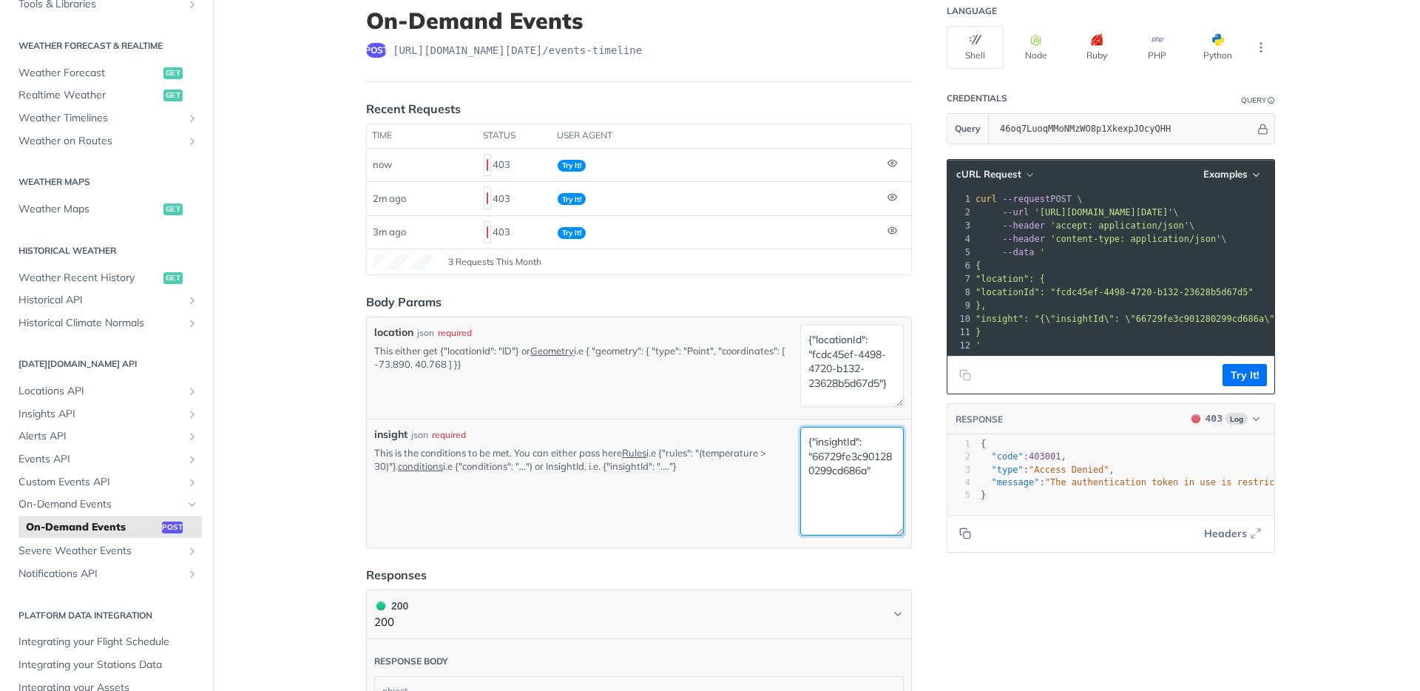
type textarea "{"insightId": "66729fe3c901280299cd686a""
click at [1250, 371] on footer "Try It!" at bounding box center [1110, 375] width 327 height 38
click at [1232, 380] on button "Try It!" at bounding box center [1244, 375] width 44 height 22
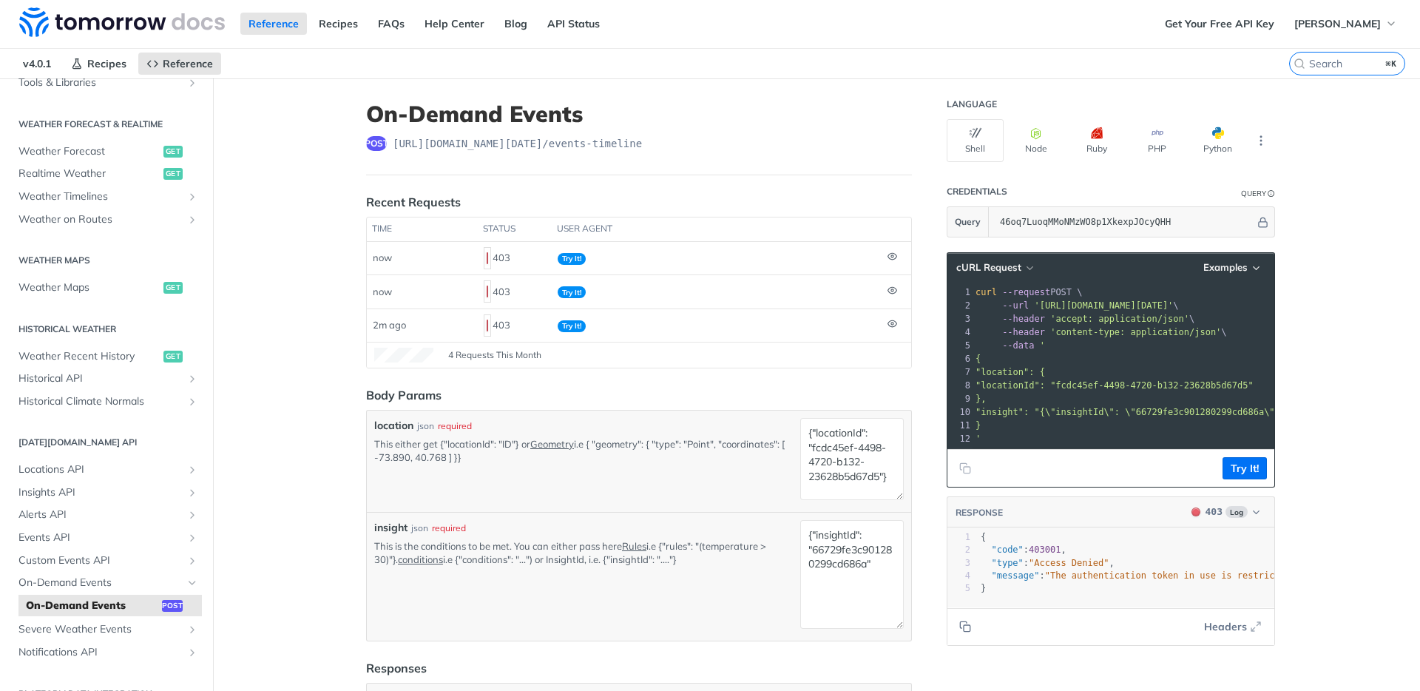
scroll to position [0, 0]
click at [101, 580] on span "On-Demand Events" at bounding box center [100, 583] width 164 height 15
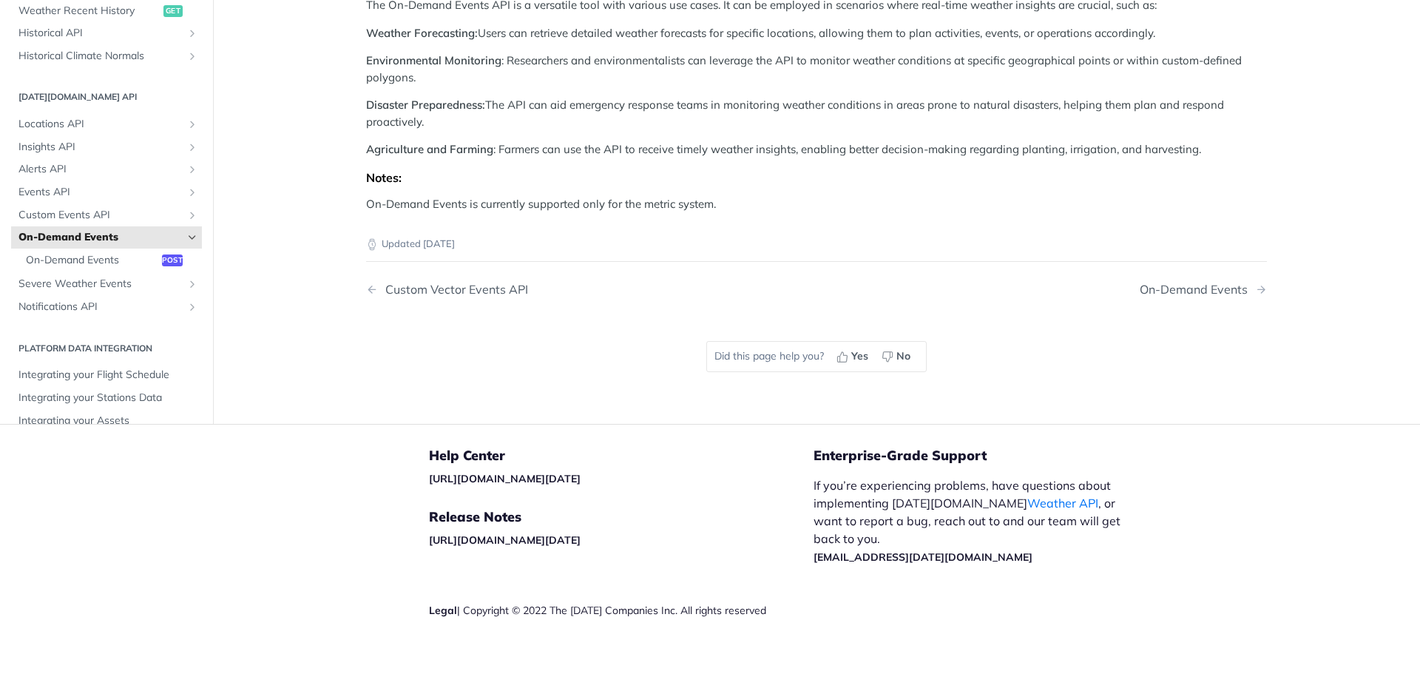
scroll to position [1260, 0]
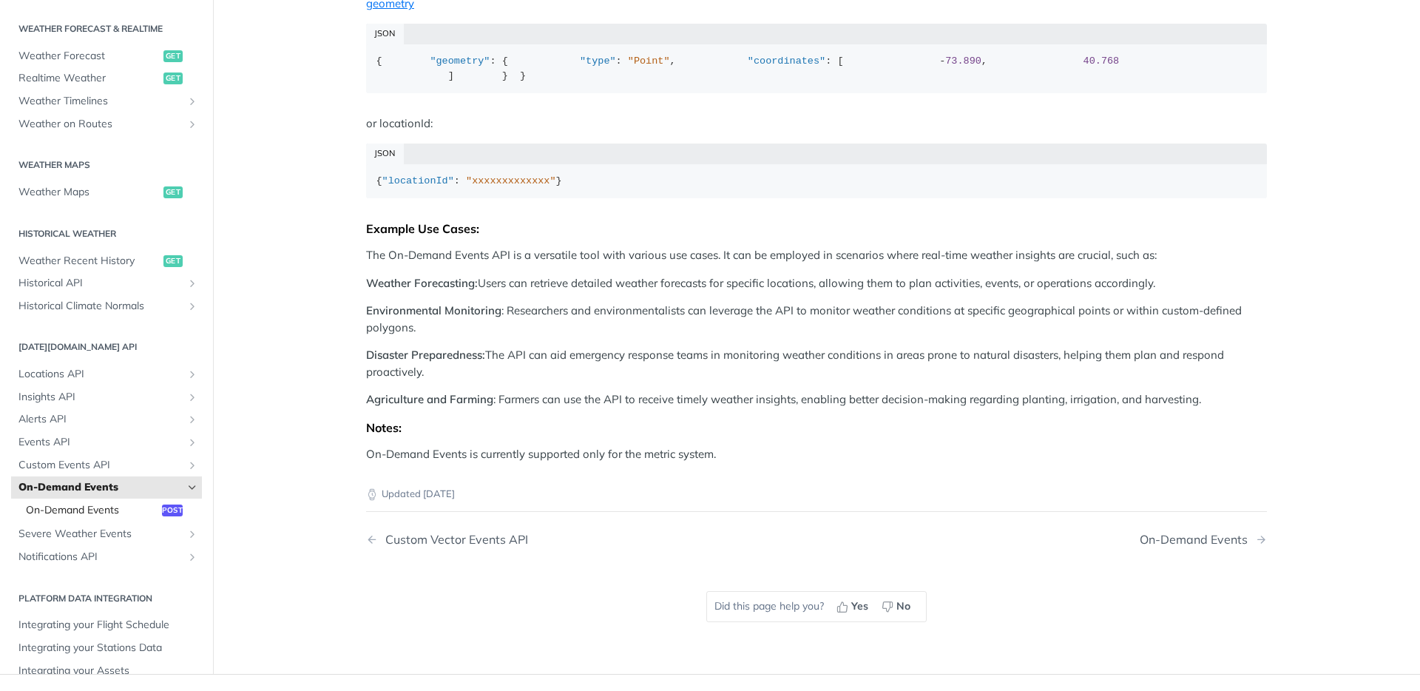
click at [84, 518] on span "On-Demand Events" at bounding box center [92, 510] width 132 height 15
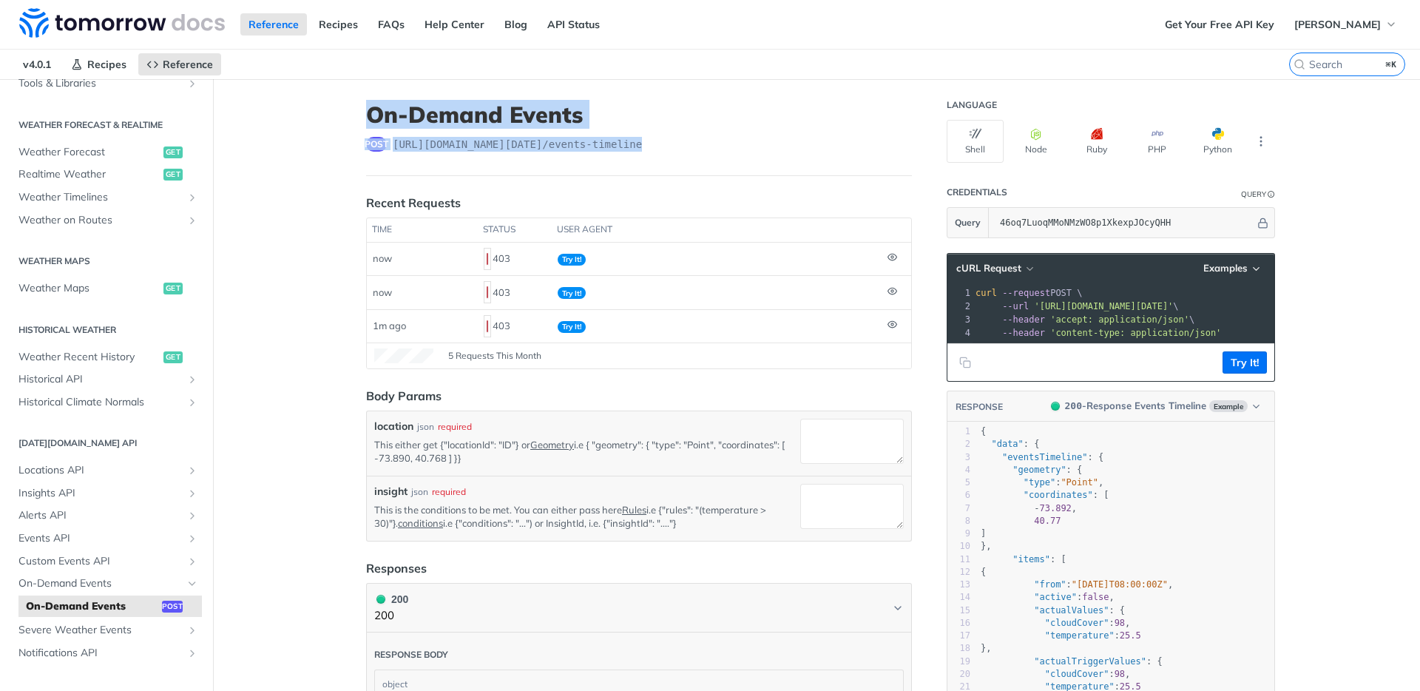
drag, startPoint x: 682, startPoint y: 141, endPoint x: 361, endPoint y: 120, distance: 321.6
click at [366, 120] on header "On-Demand Events post [URL][DOMAIN_NAME][DATE] /events-timeline" at bounding box center [639, 138] width 546 height 75
click at [820, 167] on header "On-Demand Events post [URL][DOMAIN_NAME][DATE] /events-timeline" at bounding box center [639, 138] width 546 height 75
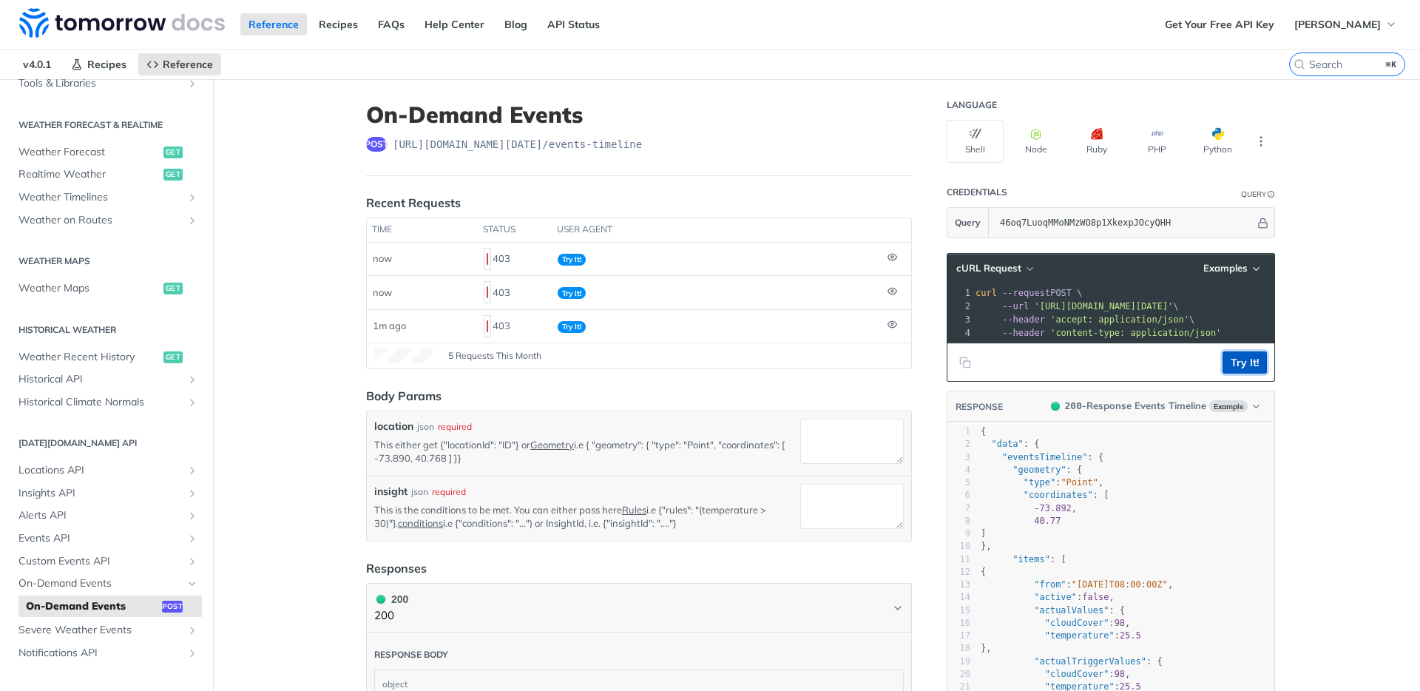
click at [1247, 368] on button "Try It!" at bounding box center [1244, 362] width 44 height 22
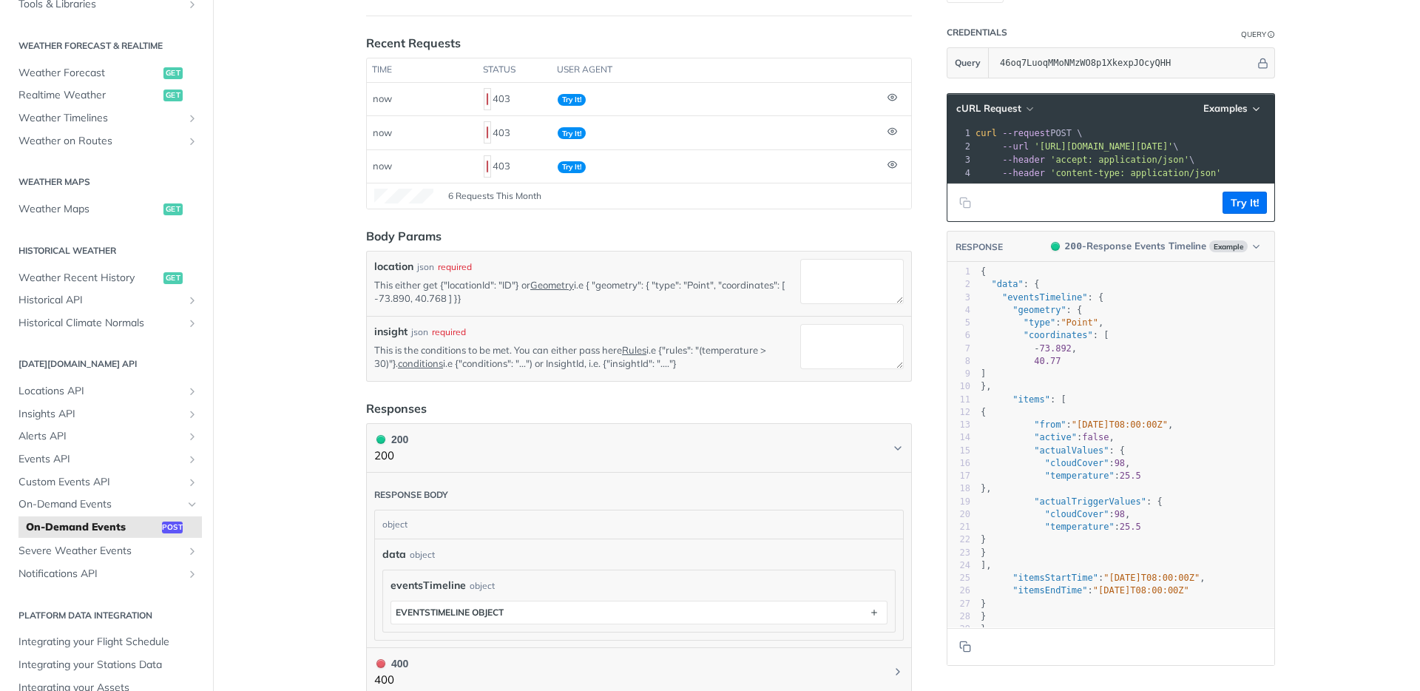
click at [870, 477] on header "Response body" at bounding box center [638, 490] width 529 height 37
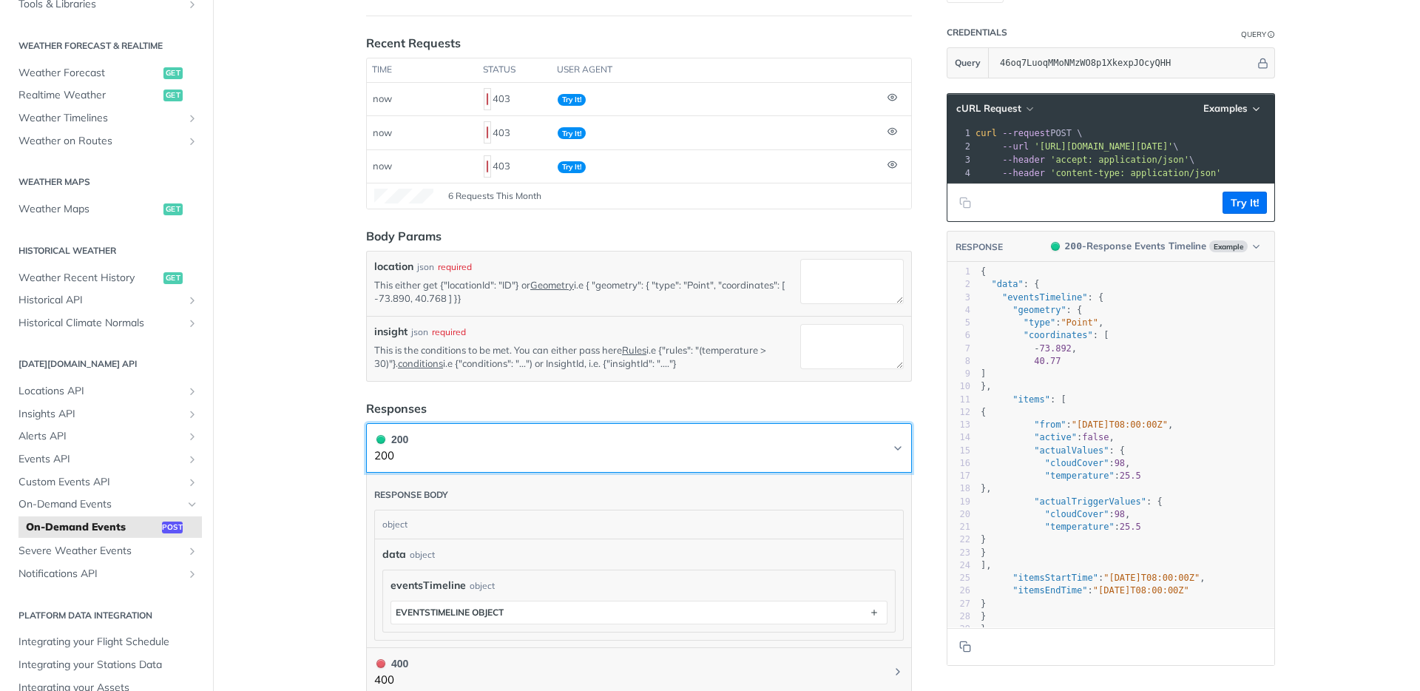
click at [892, 452] on icon "Chevron" at bounding box center [898, 448] width 12 height 12
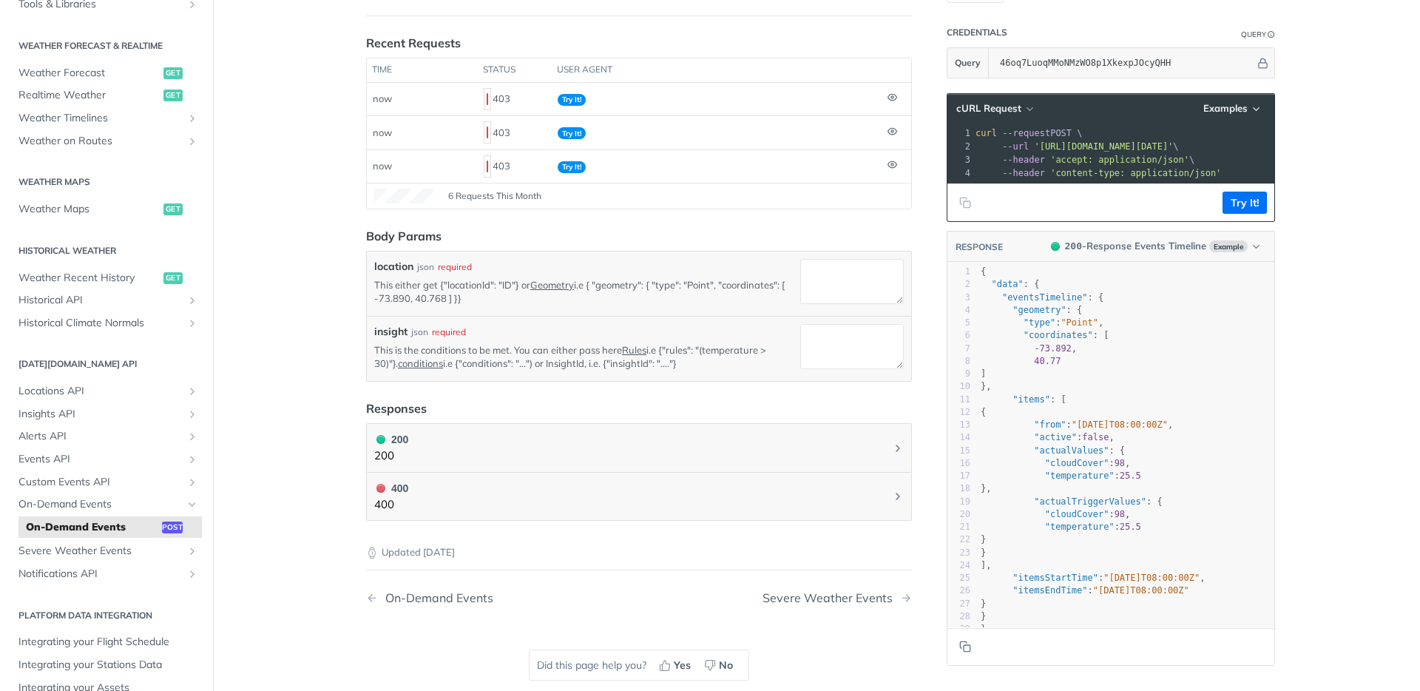
click at [316, 429] on main "JUMP TO ⌘/ Fundamentals [DATE][DOMAIN_NAME] APIs Weather Data Layers Core Proba…" at bounding box center [710, 325] width 1420 height 813
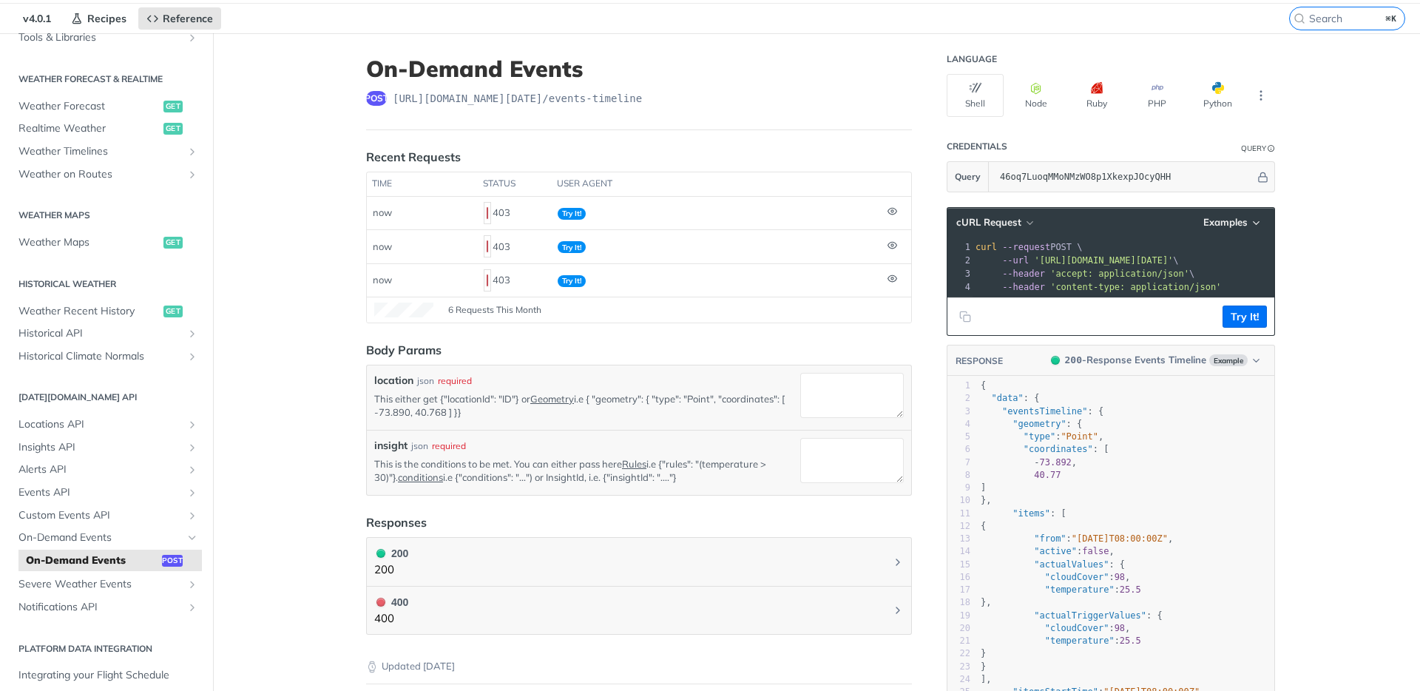
click at [389, 448] on label "insight" at bounding box center [390, 446] width 33 height 16
click at [800, 448] on textarea "insight" at bounding box center [852, 460] width 104 height 45
click at [389, 448] on label "insight" at bounding box center [390, 446] width 33 height 16
click at [800, 448] on textarea "insight" at bounding box center [852, 460] width 104 height 45
click at [323, 478] on main "JUMP TO ⌘/ Fundamentals [DATE][DOMAIN_NAME] APIs Weather Data Layers Core Proba…" at bounding box center [710, 439] width 1420 height 813
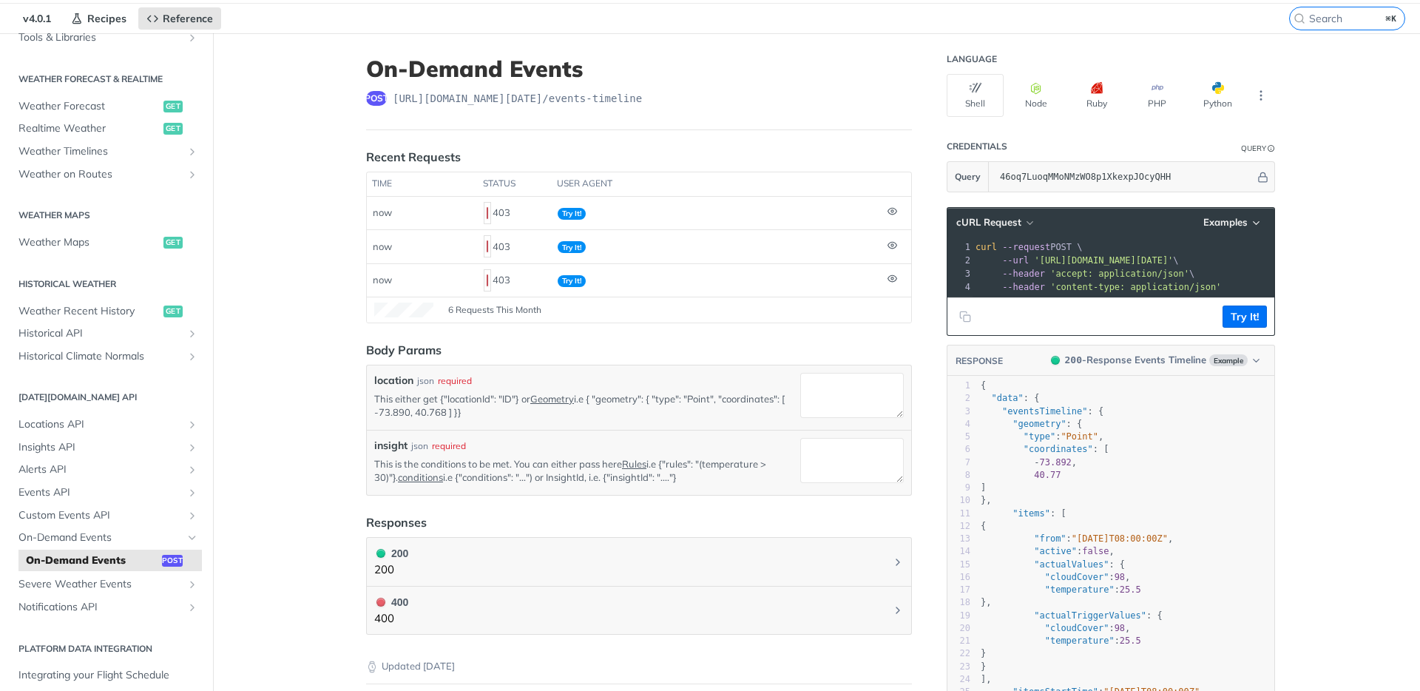
click at [551, 356] on header "Body Params" at bounding box center [639, 350] width 546 height 18
click at [1264, 328] on footer "Try It!" at bounding box center [1110, 316] width 327 height 38
click at [1257, 328] on button "Try It!" at bounding box center [1244, 316] width 44 height 22
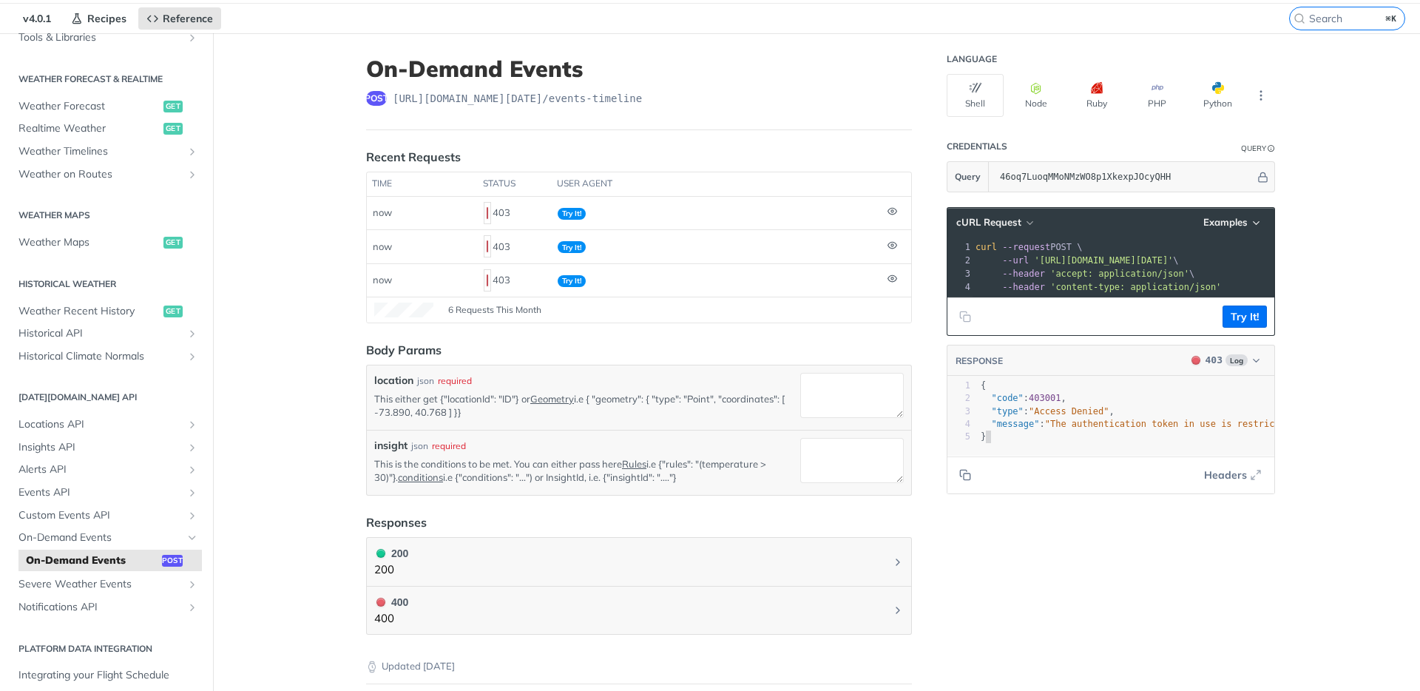
type textarea "{ "code": 403001, "type": "Access Denied", "message": "The authentication token…"
drag, startPoint x: 1035, startPoint y: 448, endPoint x: 836, endPoint y: 347, distance: 223.9
click at [832, 359] on div "On-Demand Events post [URL][DOMAIN_NAME][DATE] /events-timeline Recent Requests…" at bounding box center [816, 439] width 946 height 813
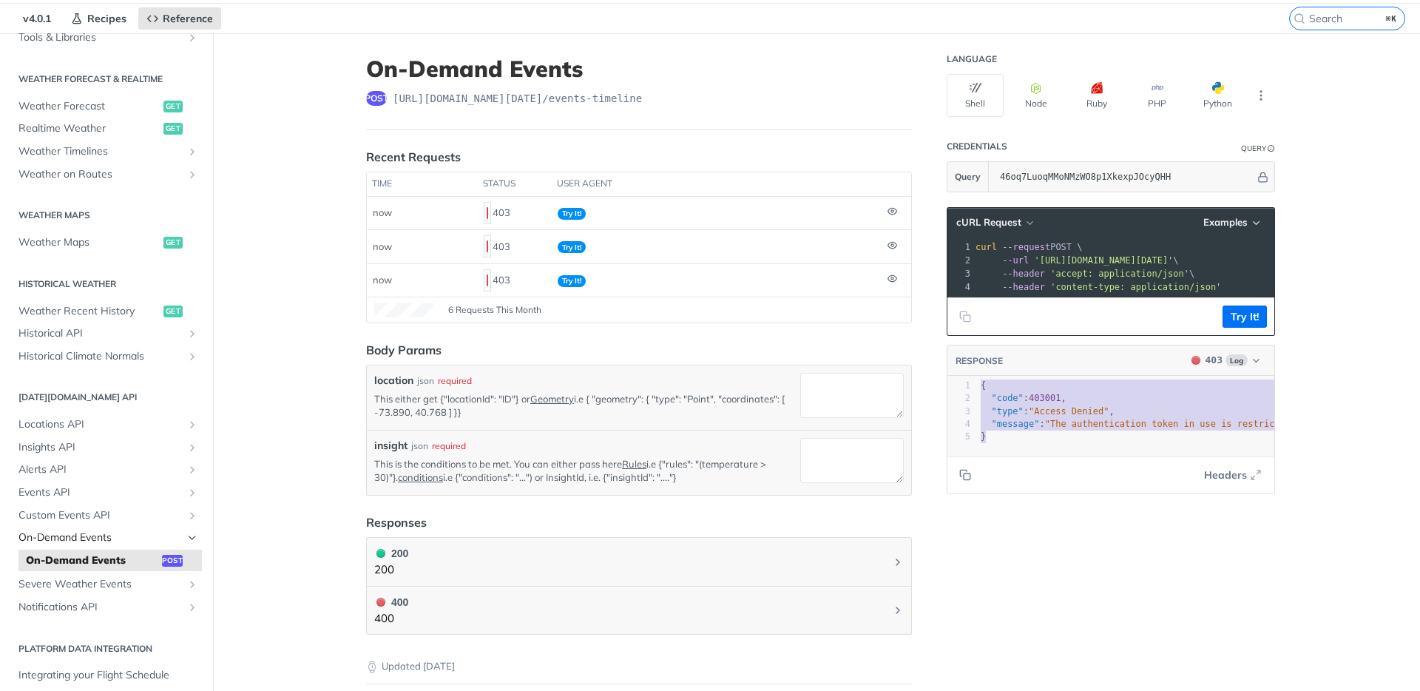
click at [91, 538] on span "On-Demand Events" at bounding box center [100, 537] width 164 height 15
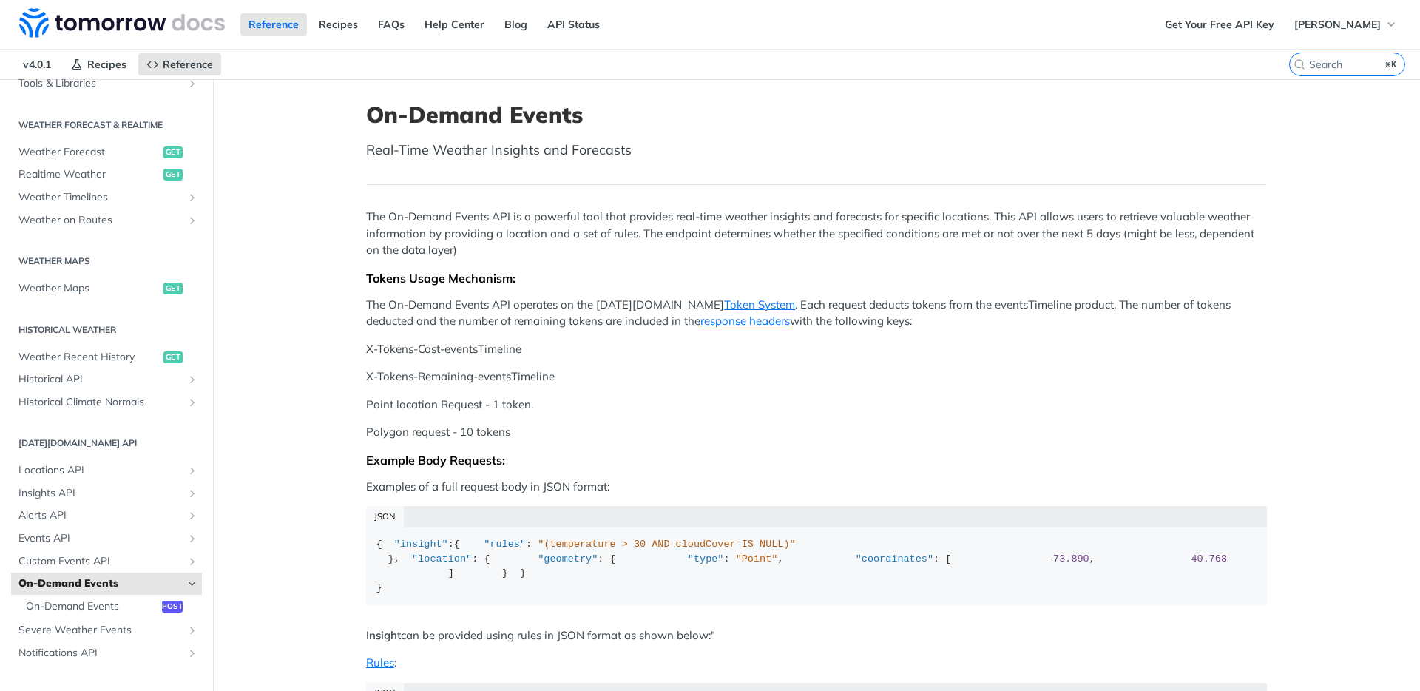
scroll to position [3, 0]
